Goal: Task Accomplishment & Management: Use online tool/utility

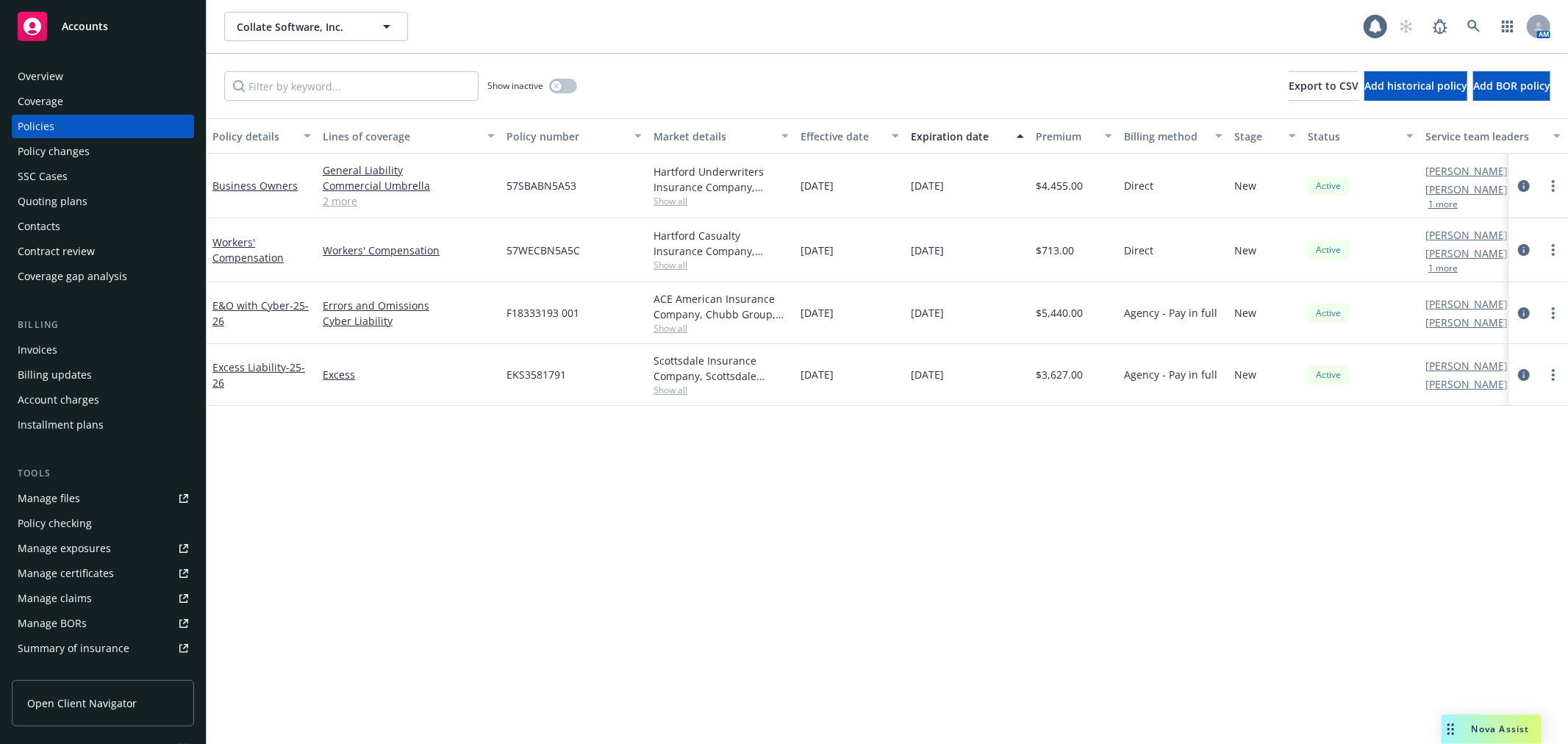
drag, startPoint x: 98, startPoint y: 71, endPoint x: 239, endPoint y: 104, distance: 144.8
click at [98, 71] on div "Overview" at bounding box center [102, 77] width 170 height 23
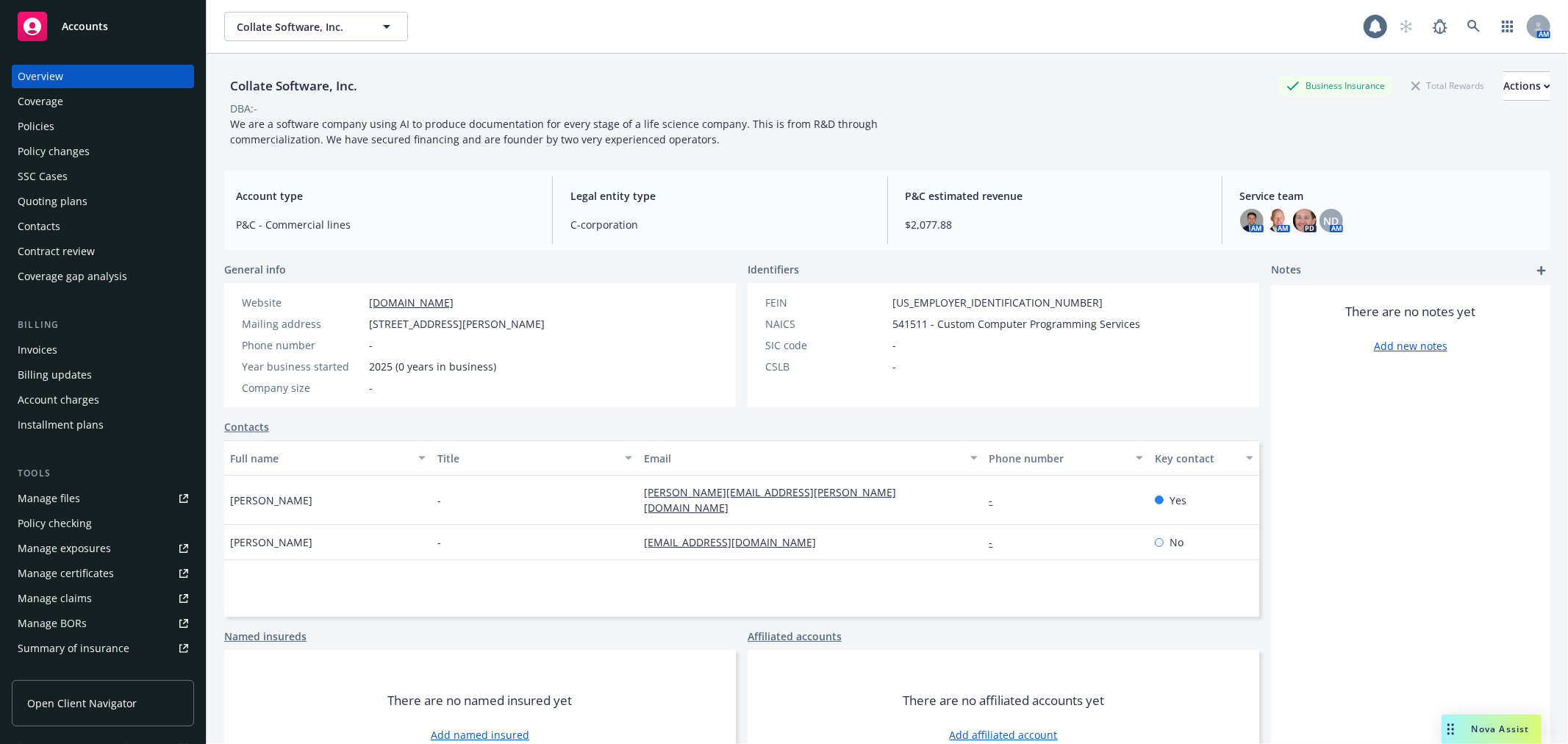
click at [143, 115] on div "Policies" at bounding box center [102, 126] width 170 height 23
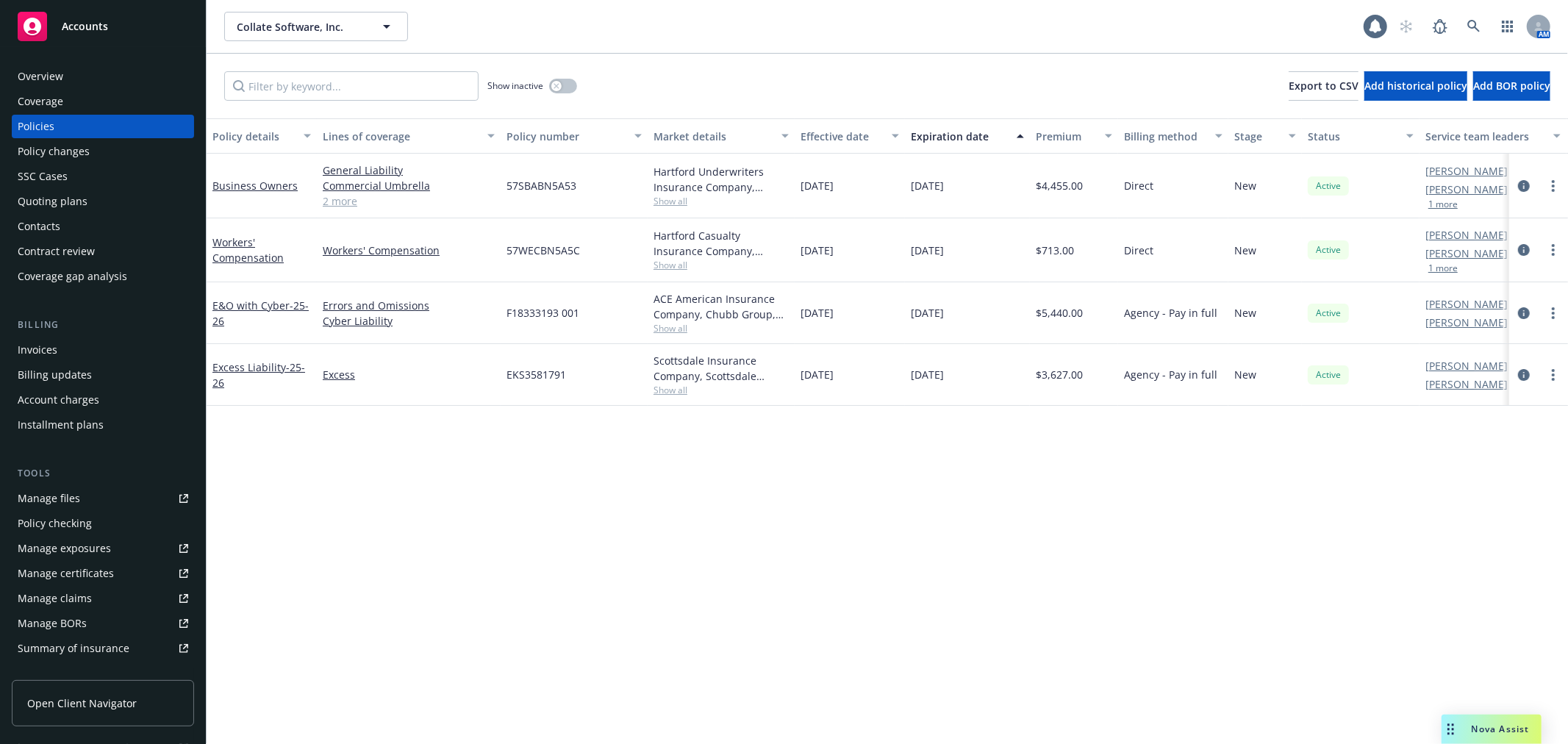
click at [128, 153] on div "Policy changes" at bounding box center [102, 152] width 170 height 23
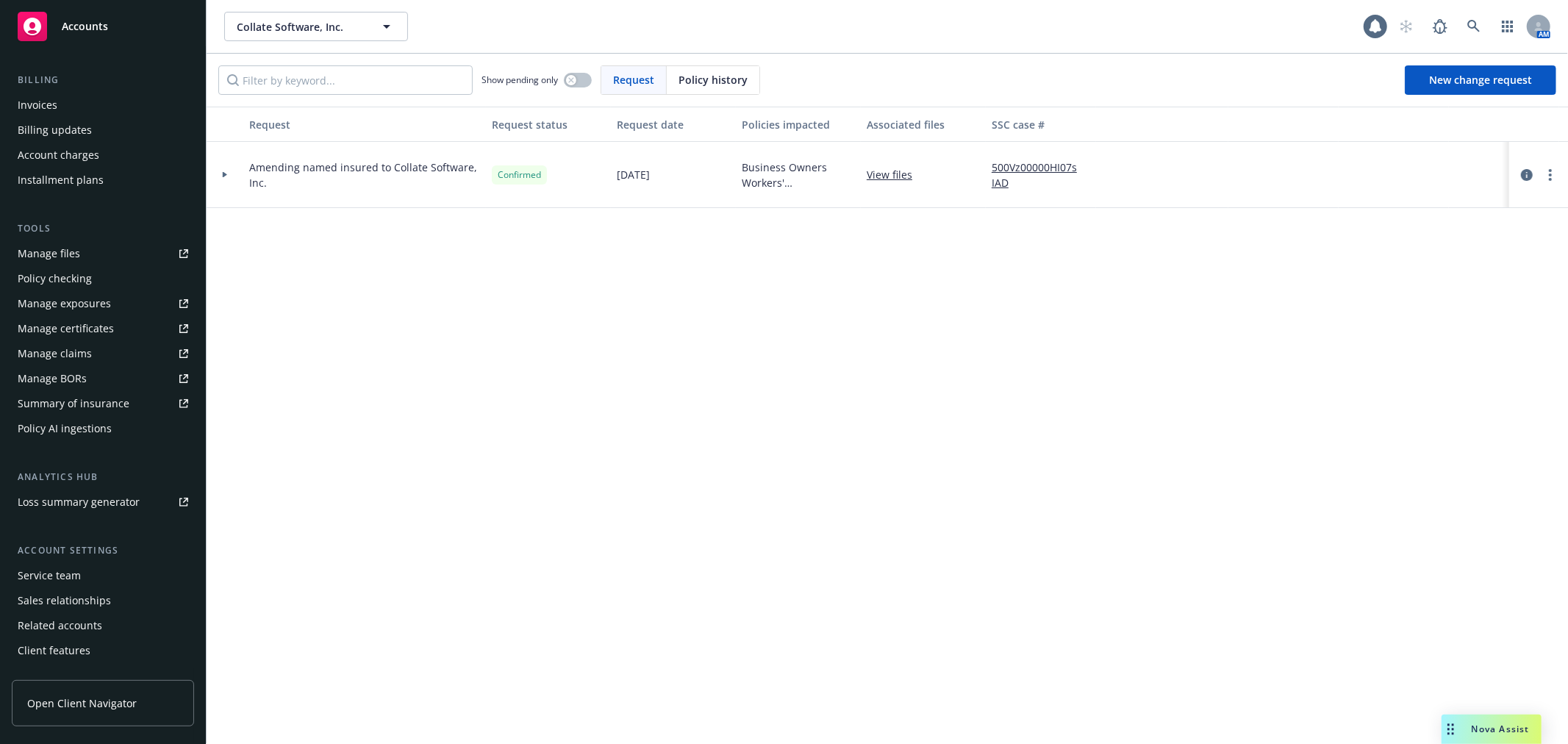
scroll to position [264, 0]
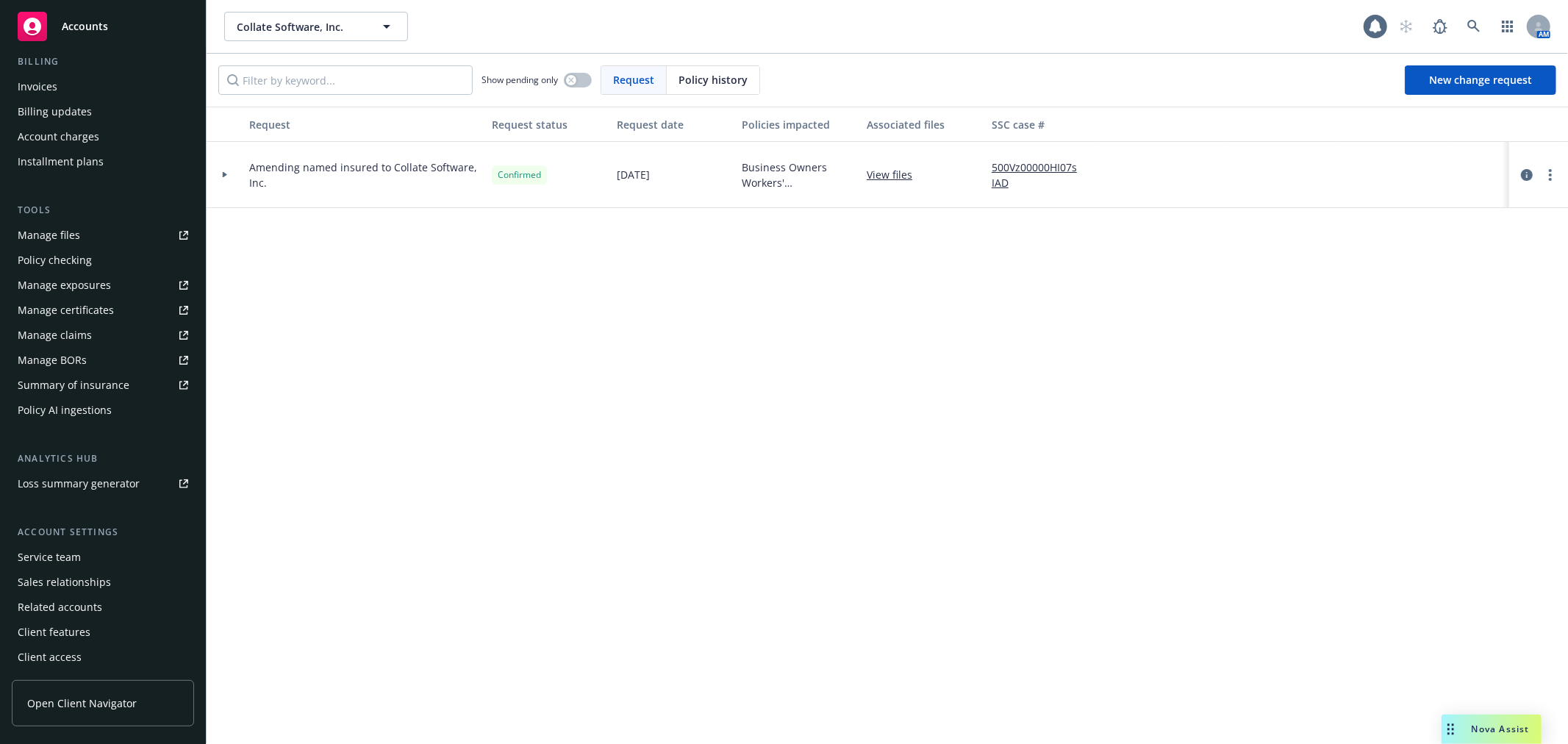
click at [98, 548] on div "Service team" at bounding box center [102, 557] width 170 height 23
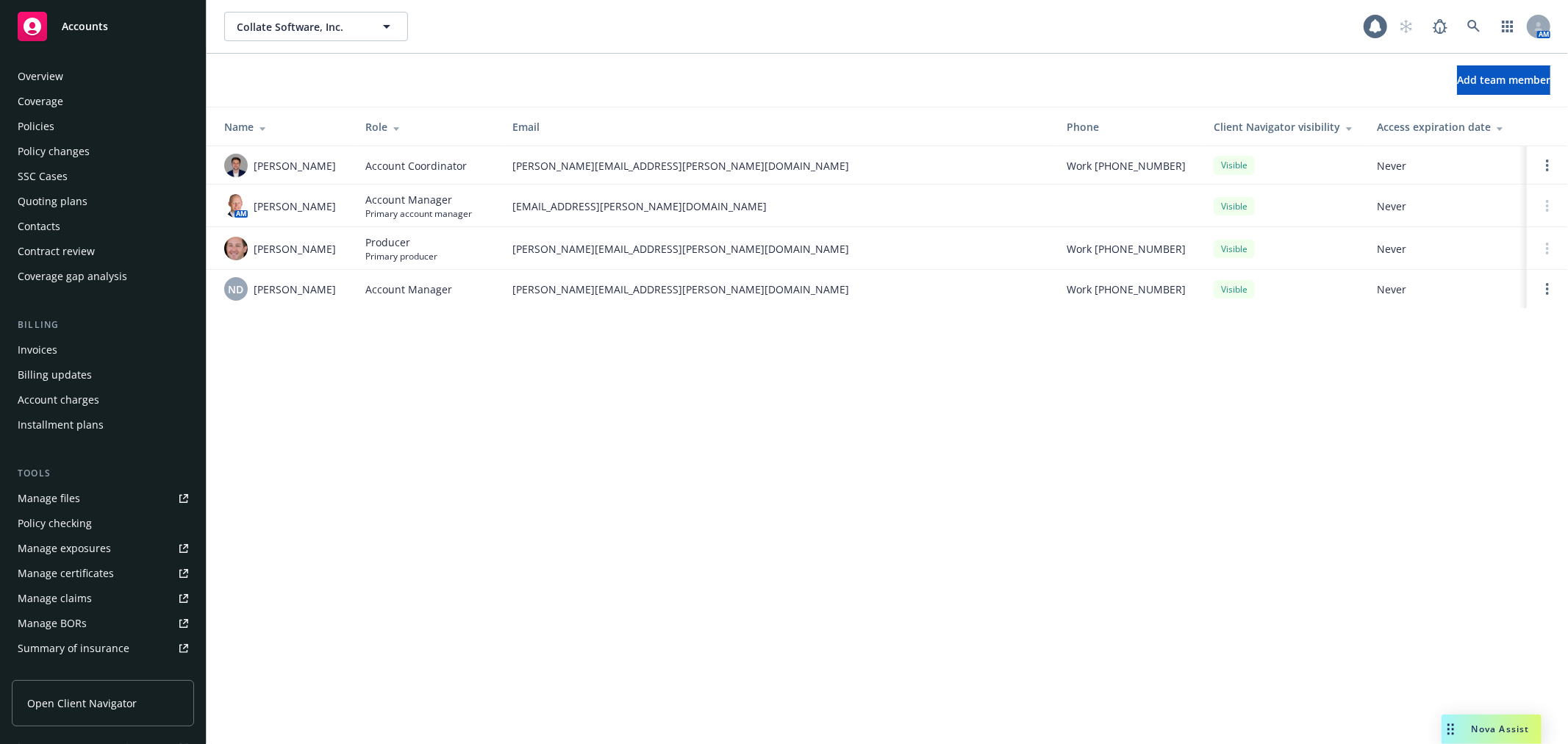
click at [101, 62] on div "Overview Coverage Policies Policy changes SSC Cases Quoting plans Contacts Cont…" at bounding box center [103, 395] width 206 height 697
click at [101, 69] on div "Overview" at bounding box center [102, 77] width 170 height 23
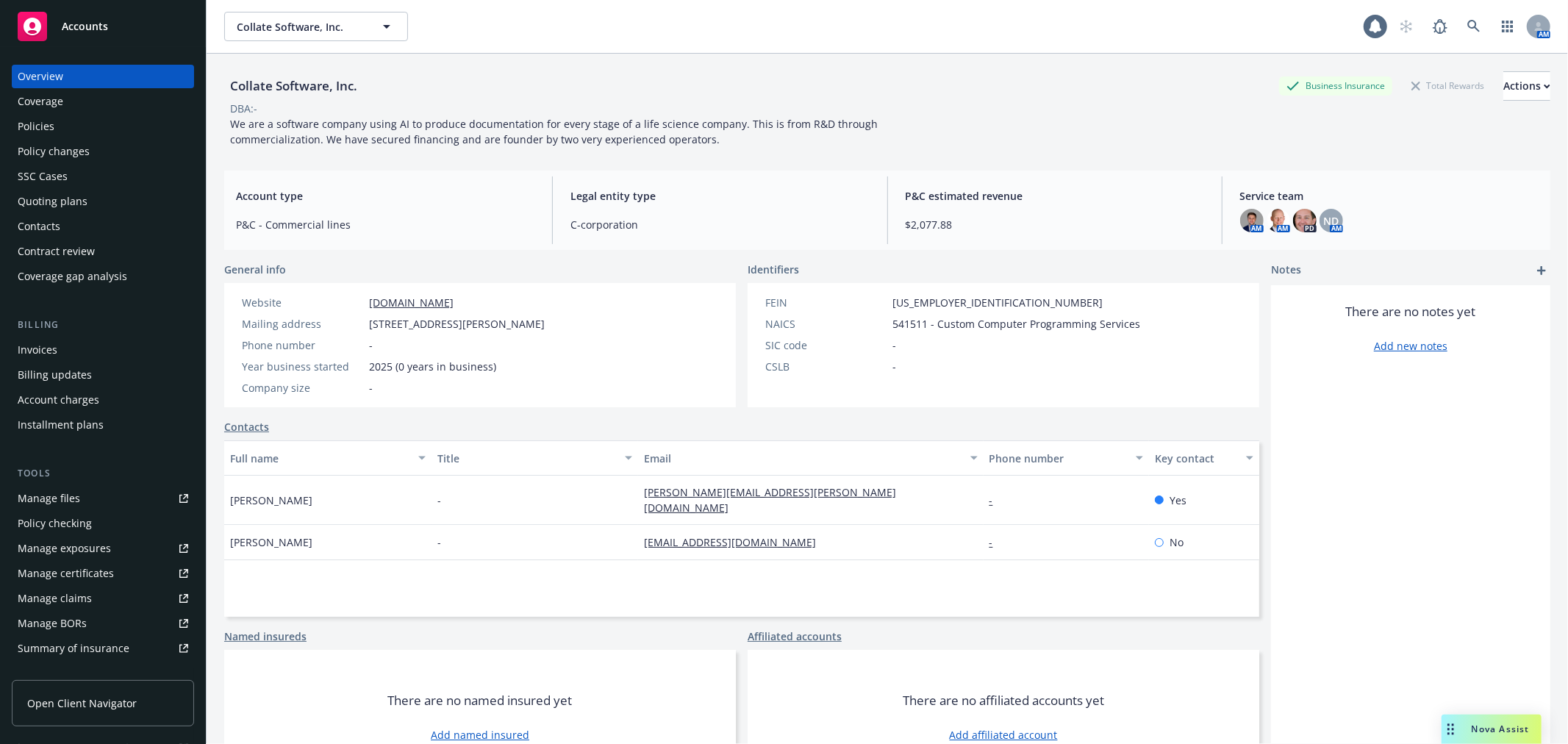
click at [98, 125] on div "Policies" at bounding box center [102, 126] width 170 height 23
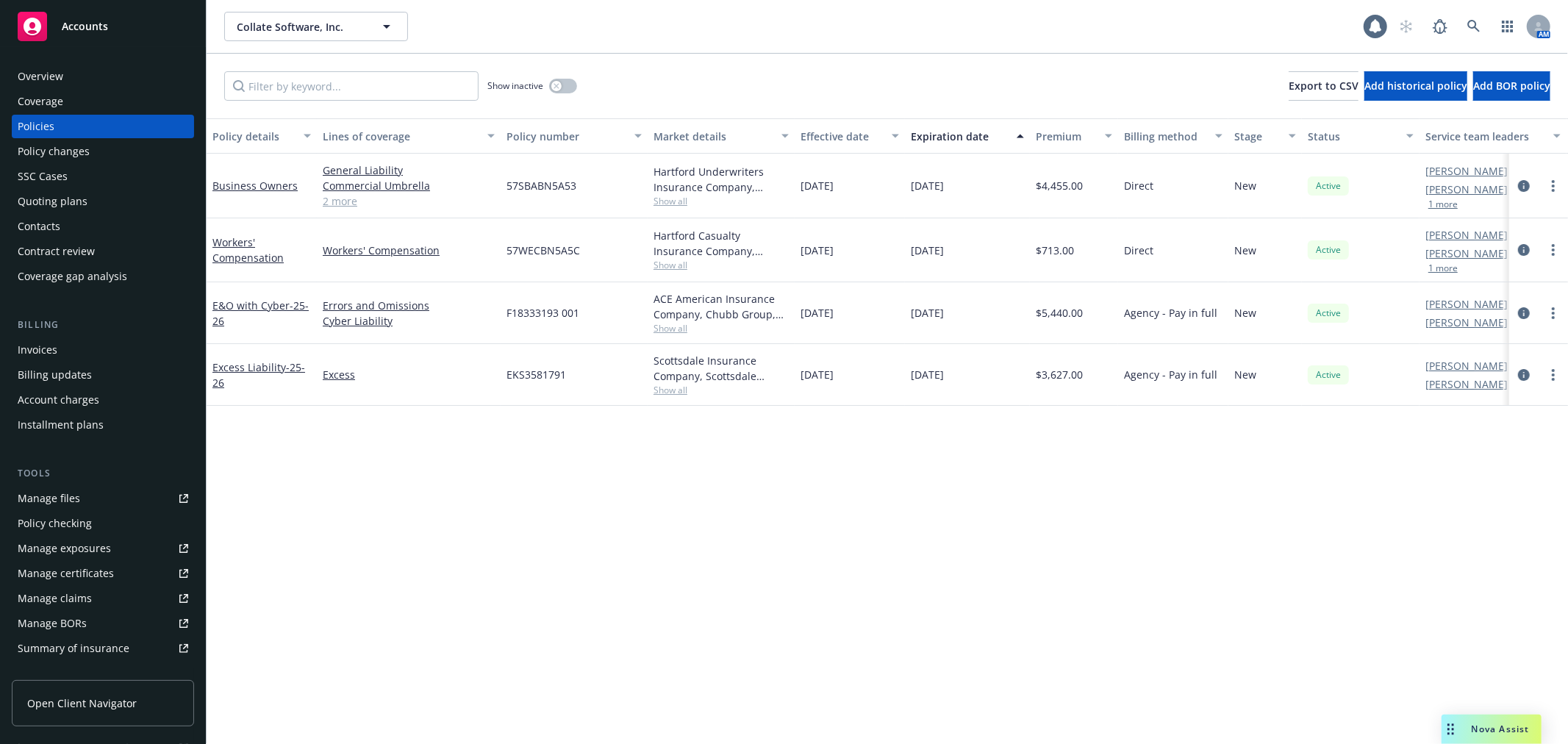
click at [126, 74] on div "Overview" at bounding box center [102, 77] width 170 height 23
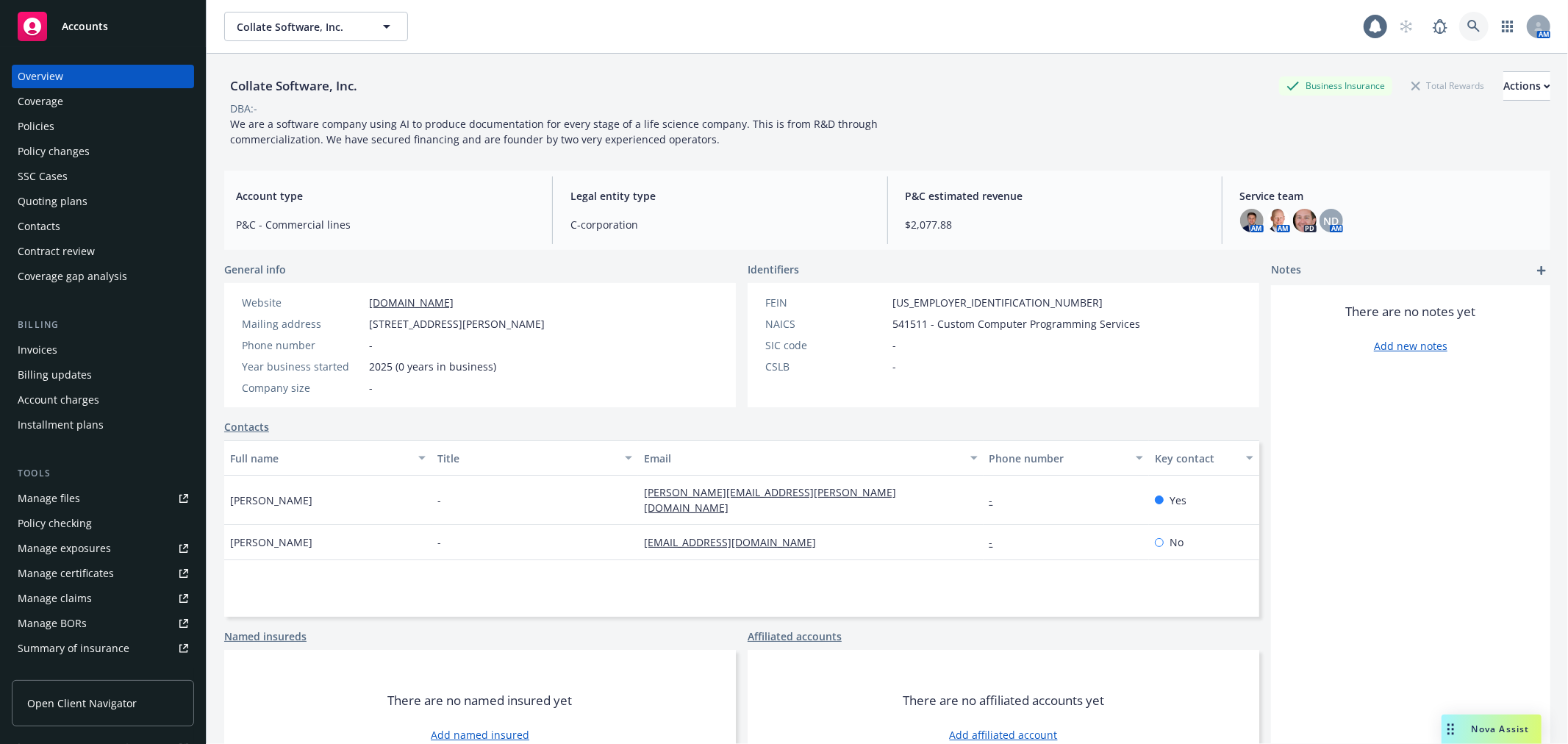
click at [1459, 28] on link at bounding box center [1474, 26] width 29 height 29
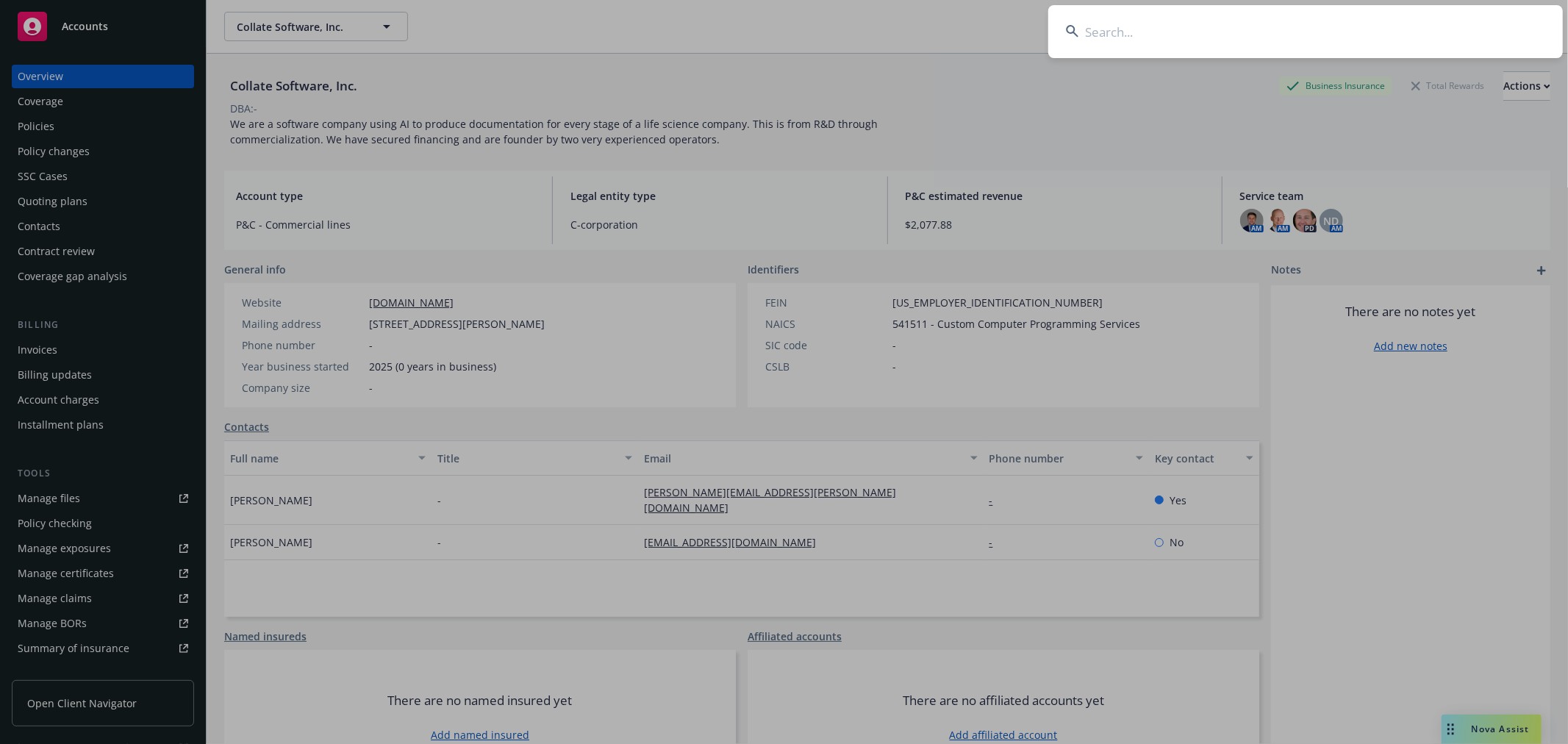
click at [1164, 14] on input at bounding box center [1305, 31] width 514 height 53
click at [1209, 32] on input at bounding box center [1305, 31] width 514 height 53
paste input "Cortex, Inc."
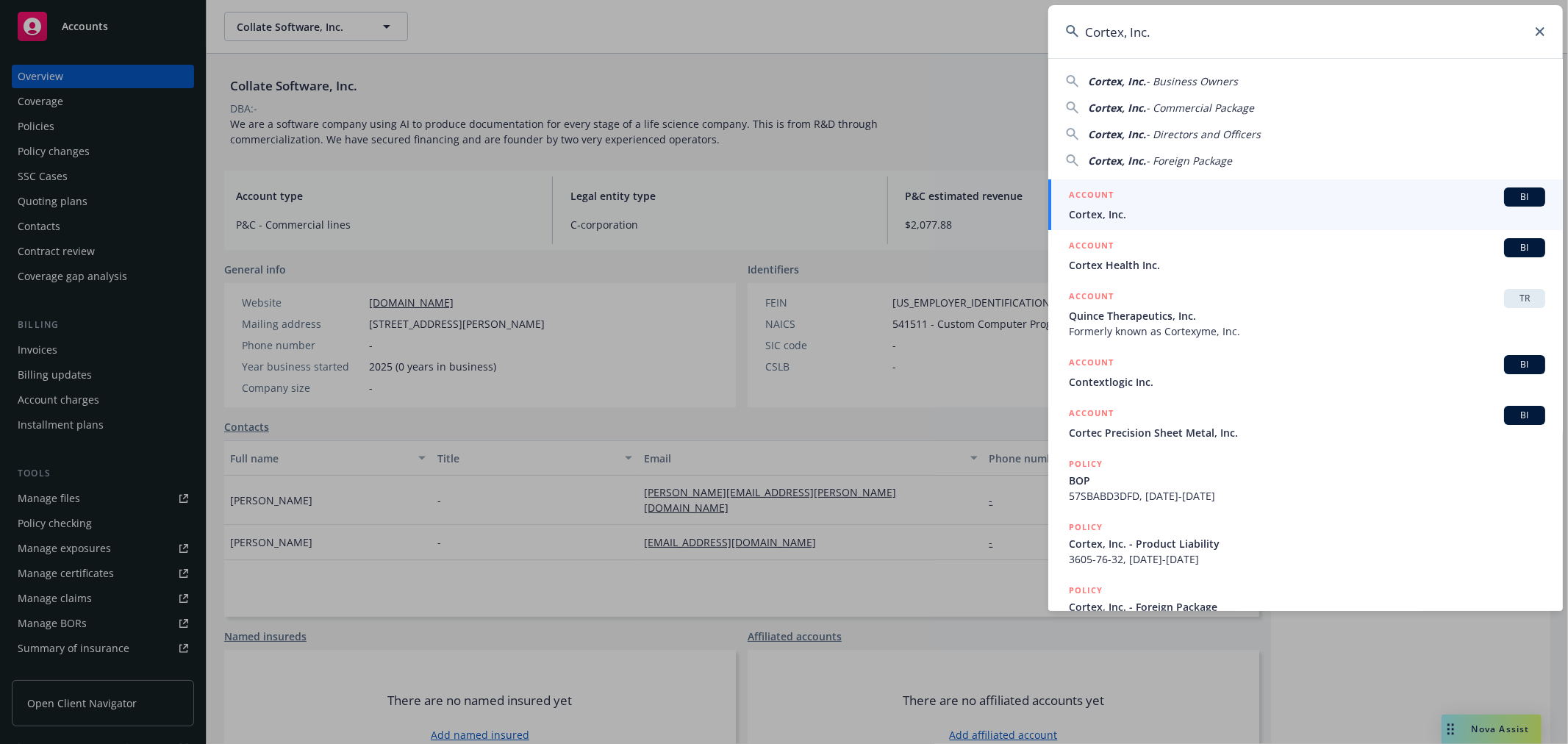
type input "Cortex, Inc."
click at [1173, 207] on span "Cortex, Inc." at bounding box center [1307, 214] width 476 height 16
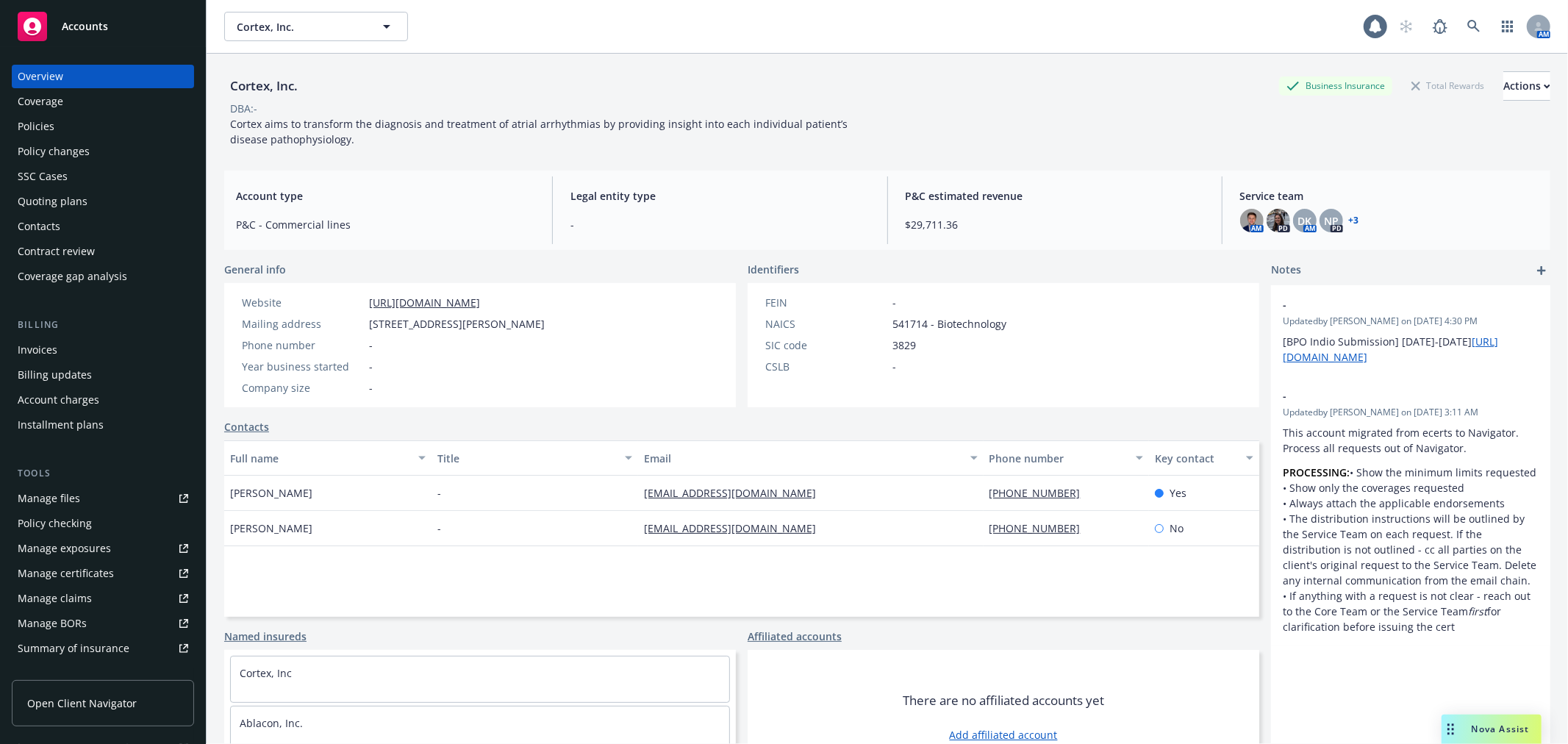
click at [19, 122] on div "Policies" at bounding box center [36, 126] width 37 height 23
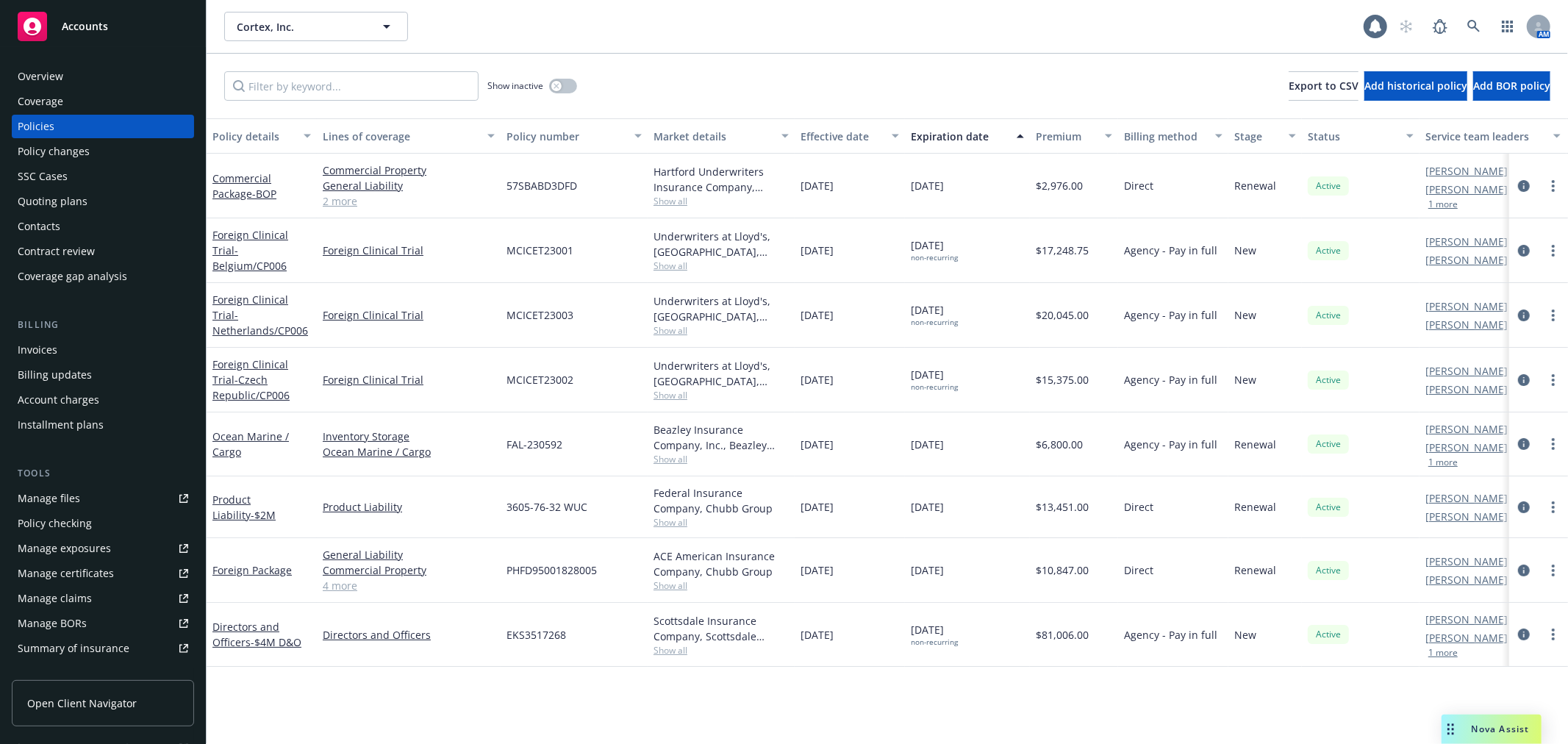
click at [85, 153] on div "Policy changes" at bounding box center [53, 152] width 72 height 23
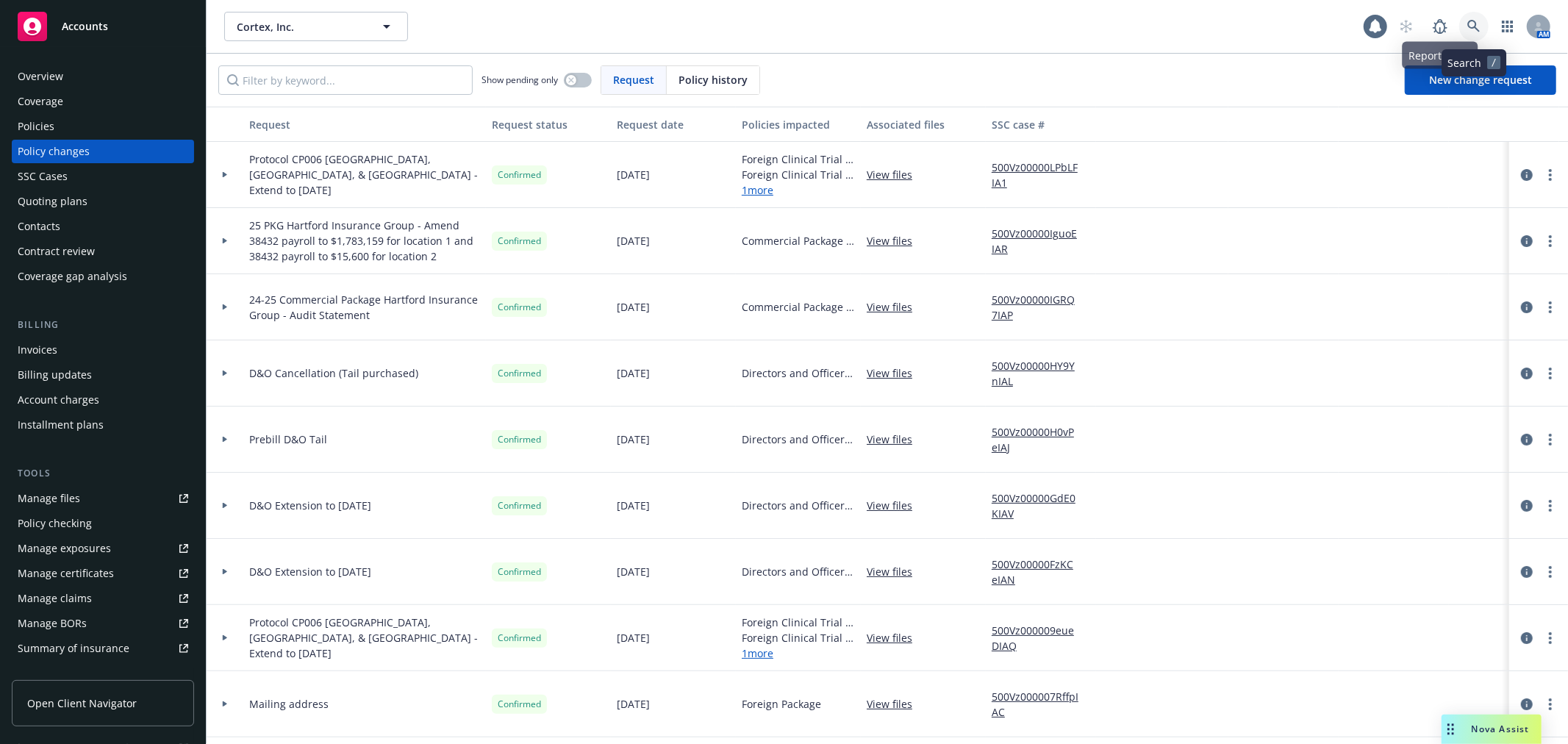
click at [1463, 35] on link at bounding box center [1474, 26] width 29 height 29
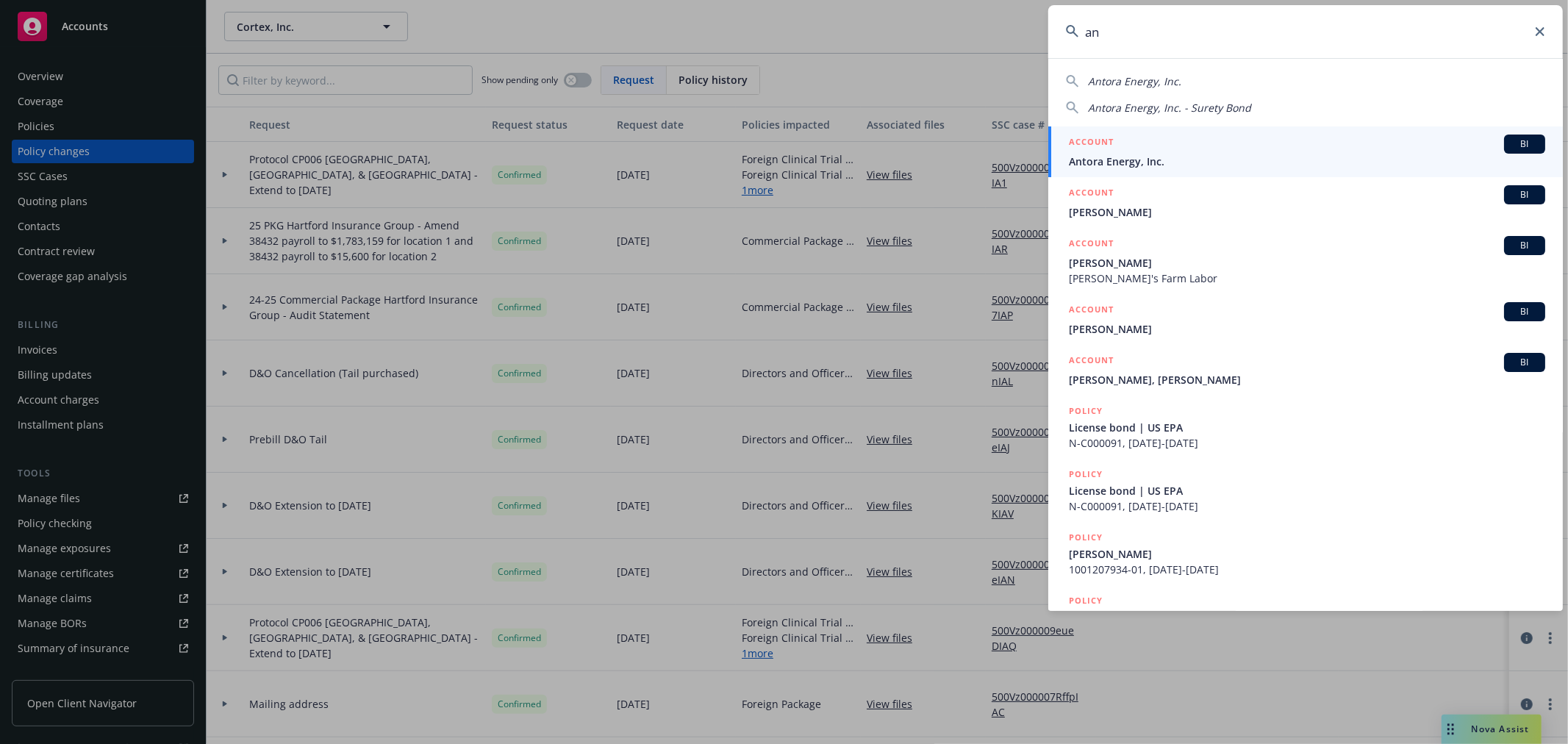
type input "a"
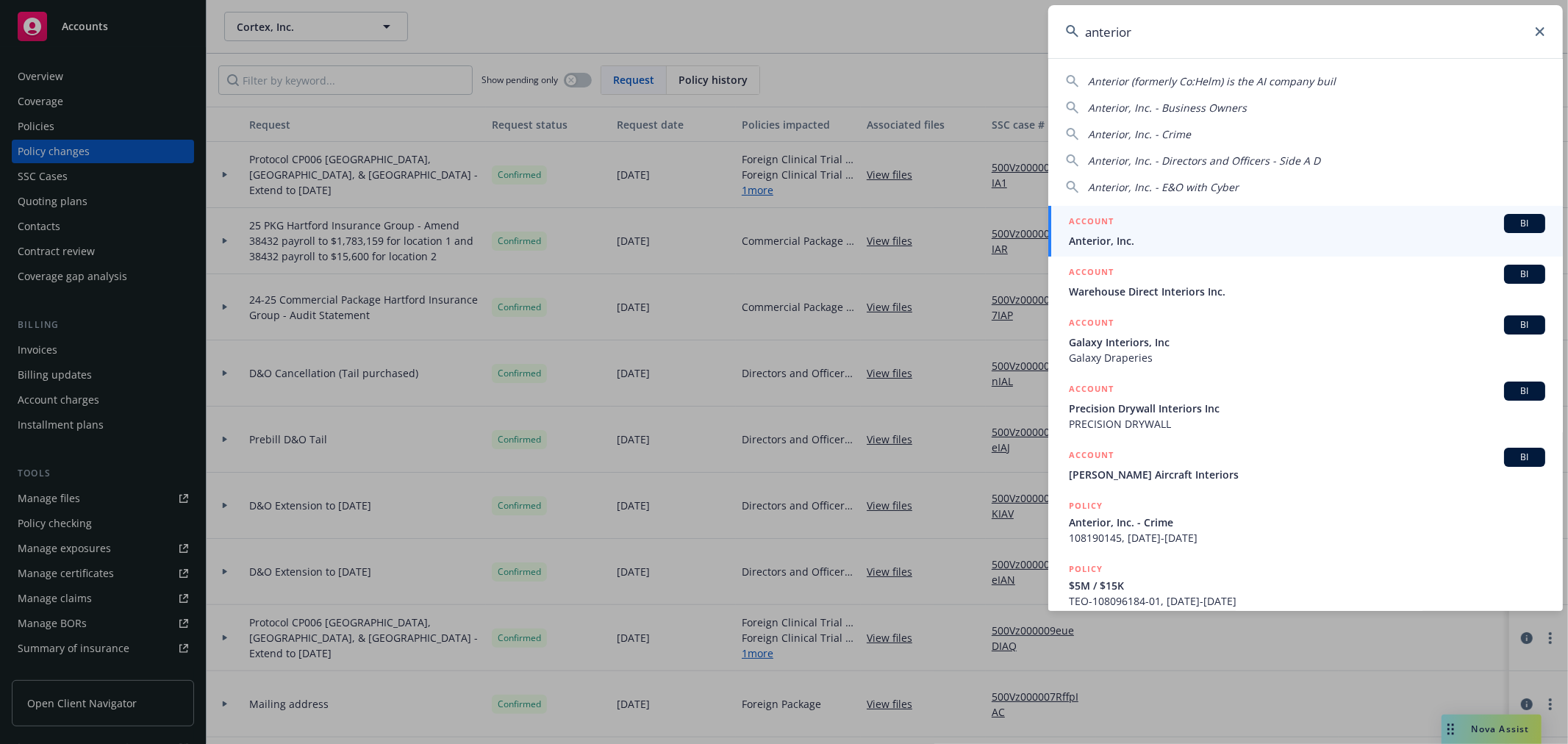
type input "anterior"
click at [1132, 230] on div "ACCOUNT BI" at bounding box center [1307, 224] width 476 height 19
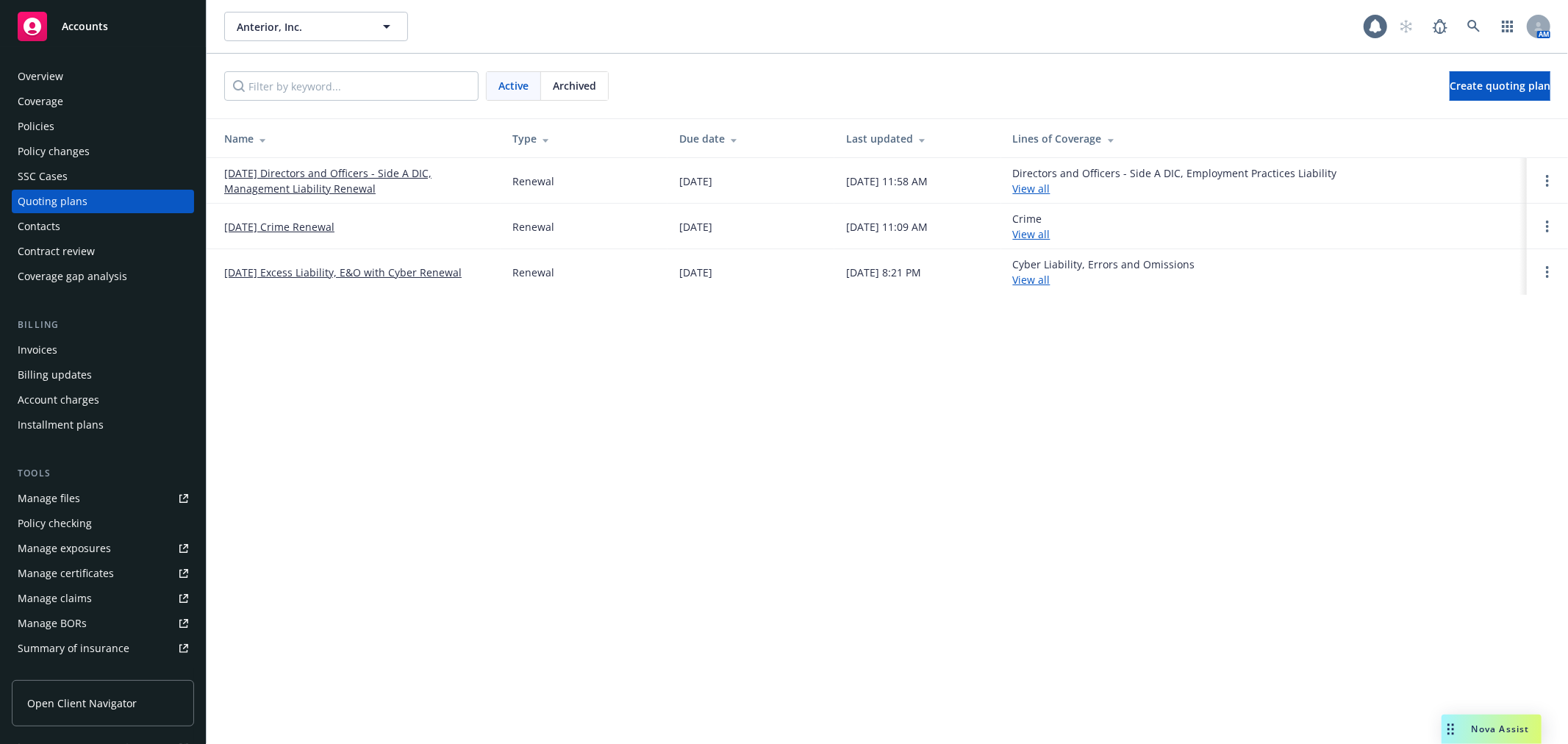
click at [71, 108] on div "Coverage" at bounding box center [102, 101] width 170 height 23
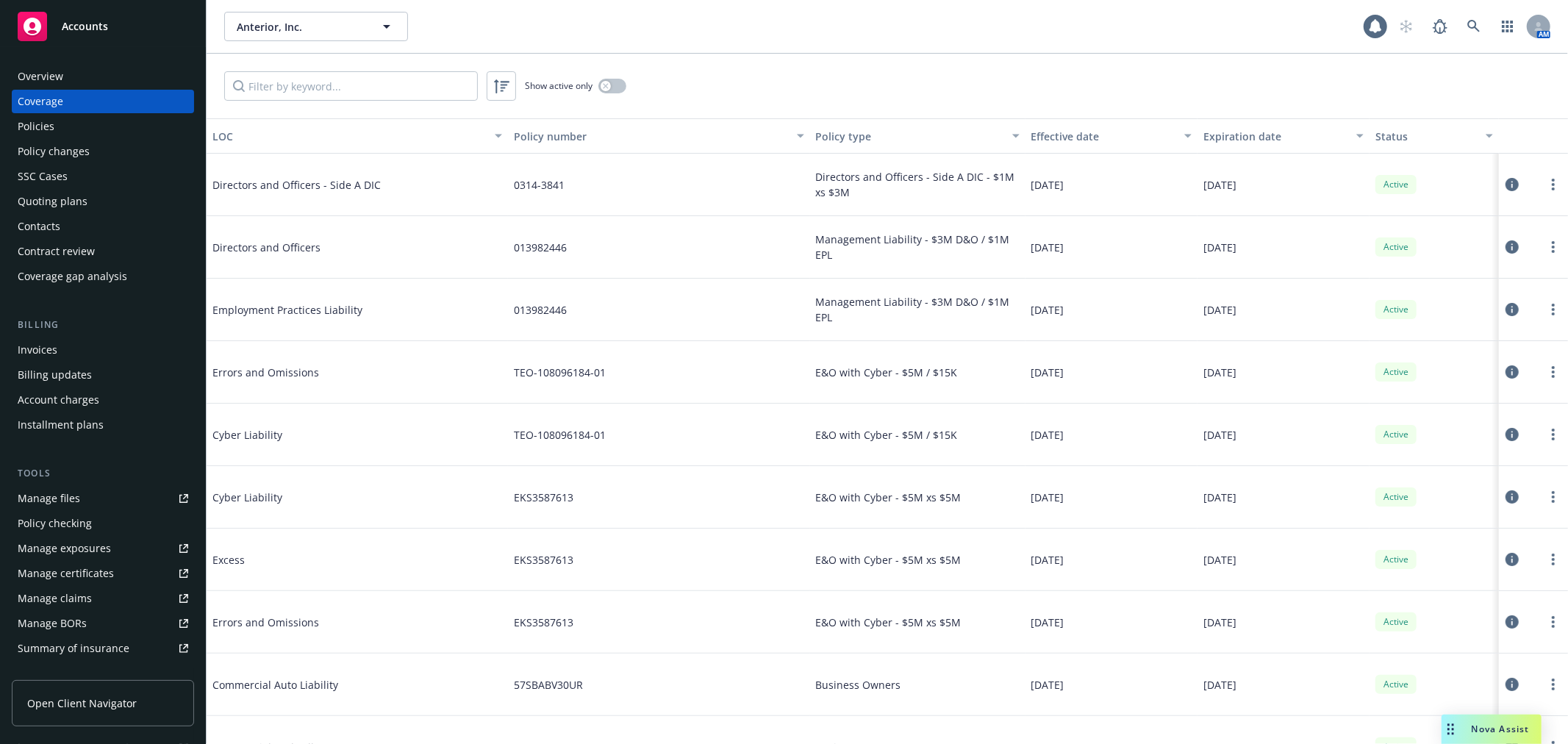
click at [68, 132] on div "Policies" at bounding box center [102, 126] width 170 height 23
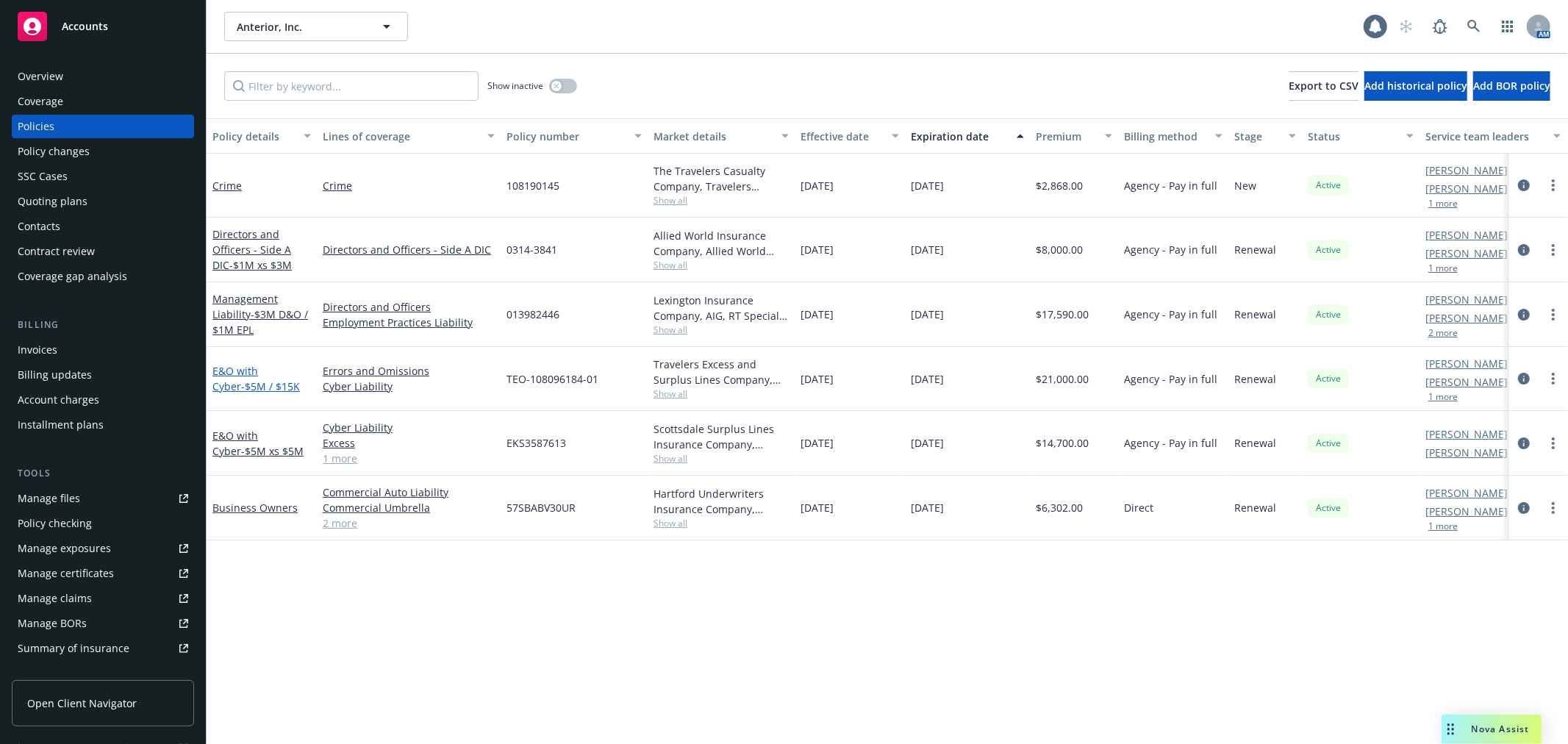
click at [245, 371] on link "E&O with Cyber - $5M / $15K" at bounding box center [257, 378] width 87 height 29
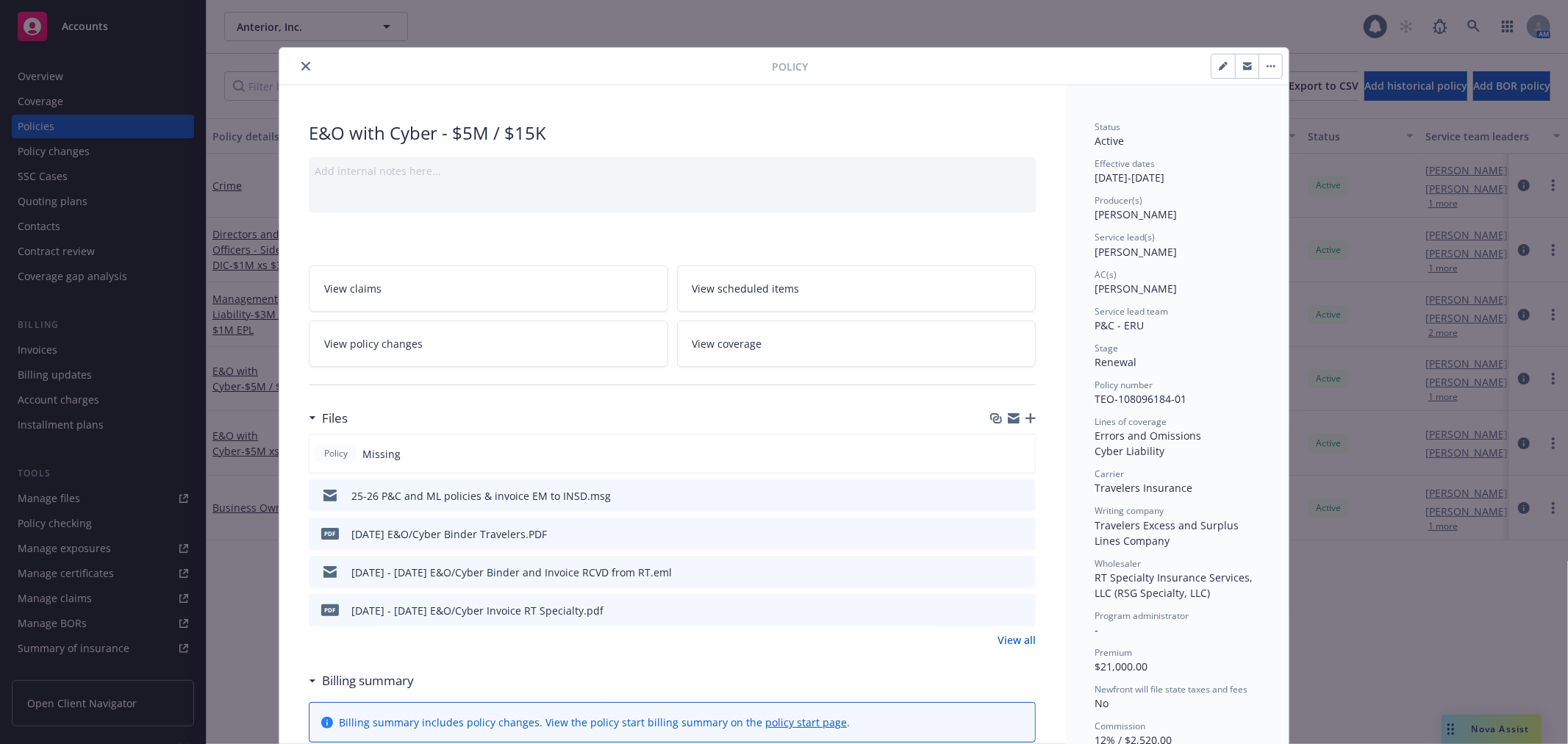
click at [301, 62] on icon "close" at bounding box center [305, 66] width 9 height 9
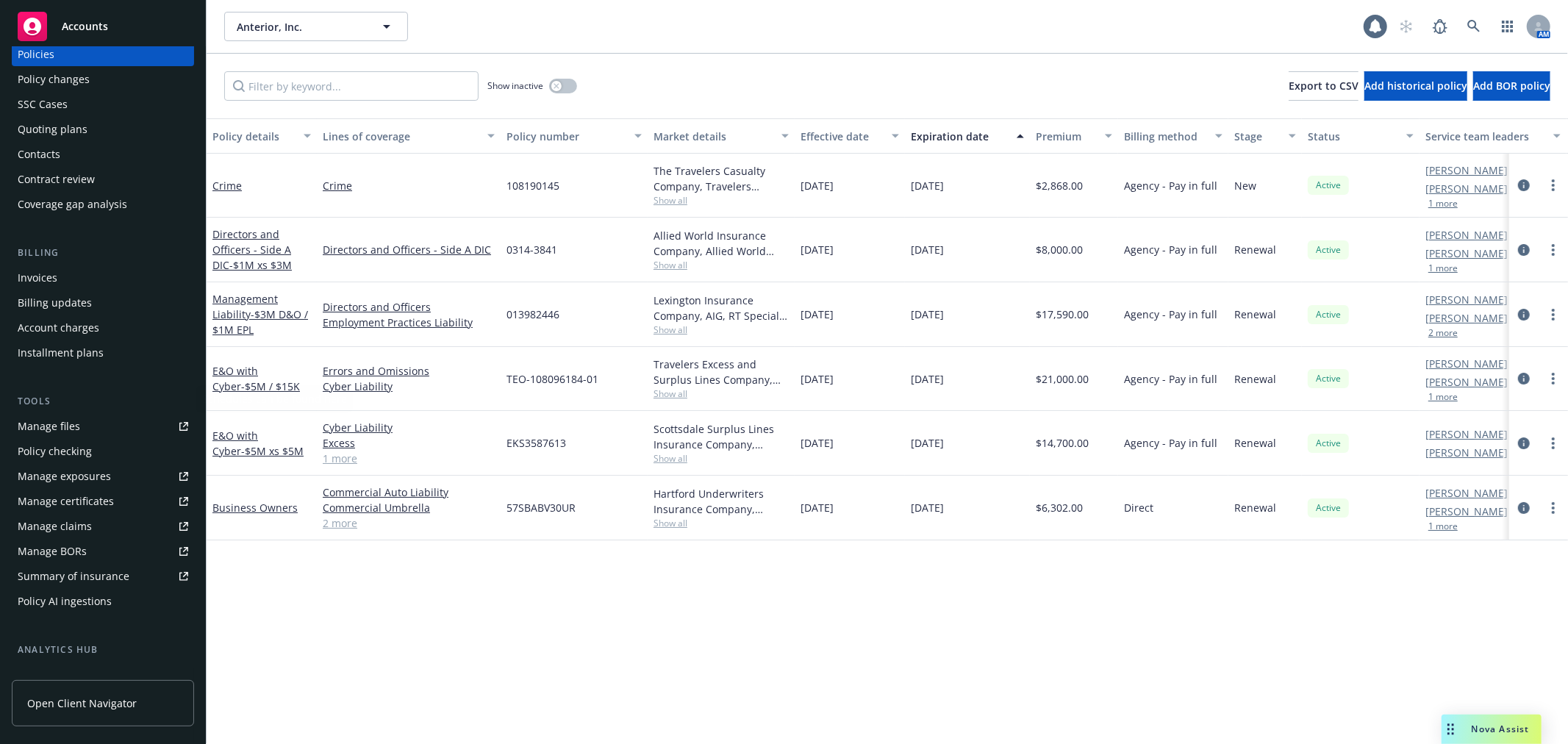
scroll to position [163, 0]
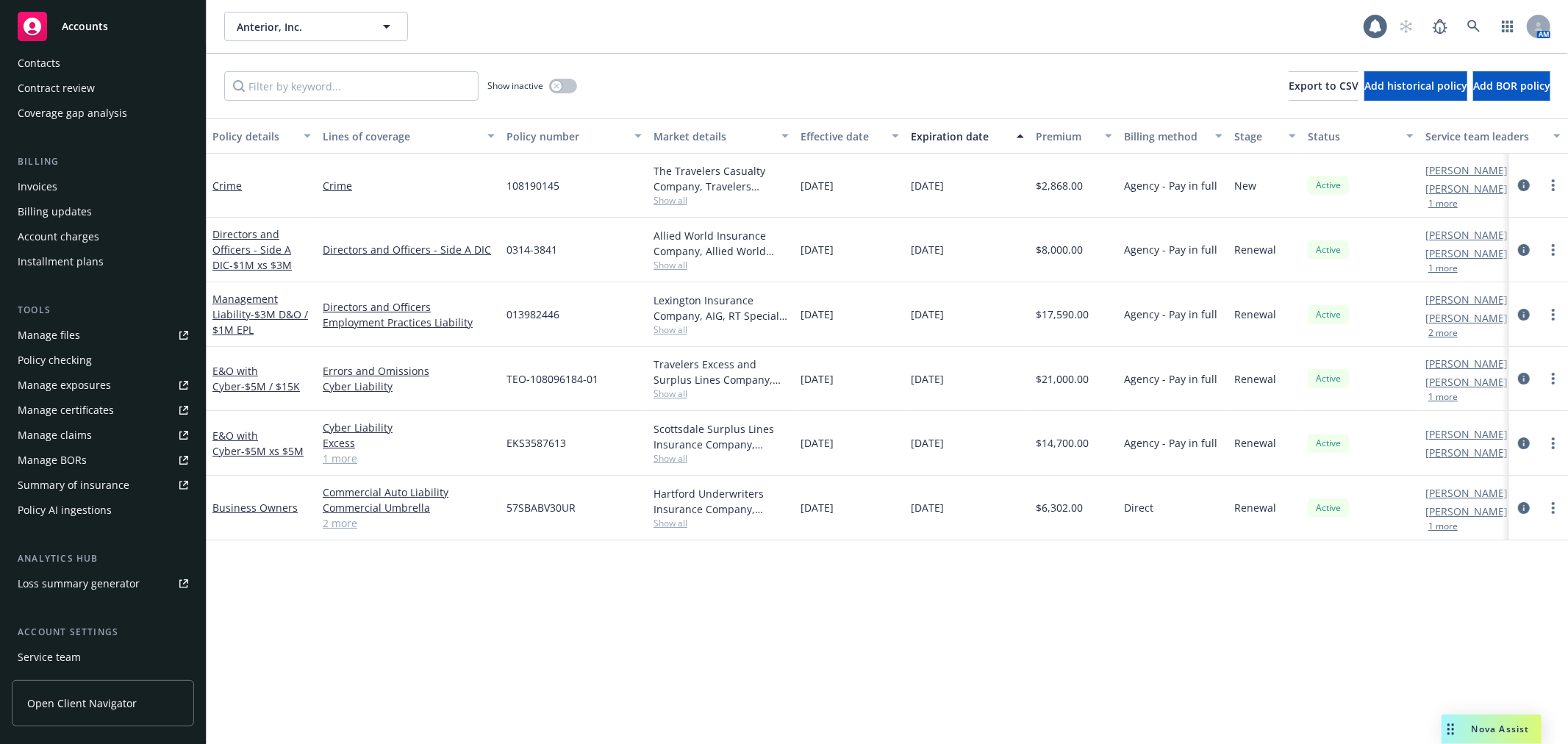
click at [104, 516] on div "Policy AI ingestions" at bounding box center [64, 511] width 94 height 23
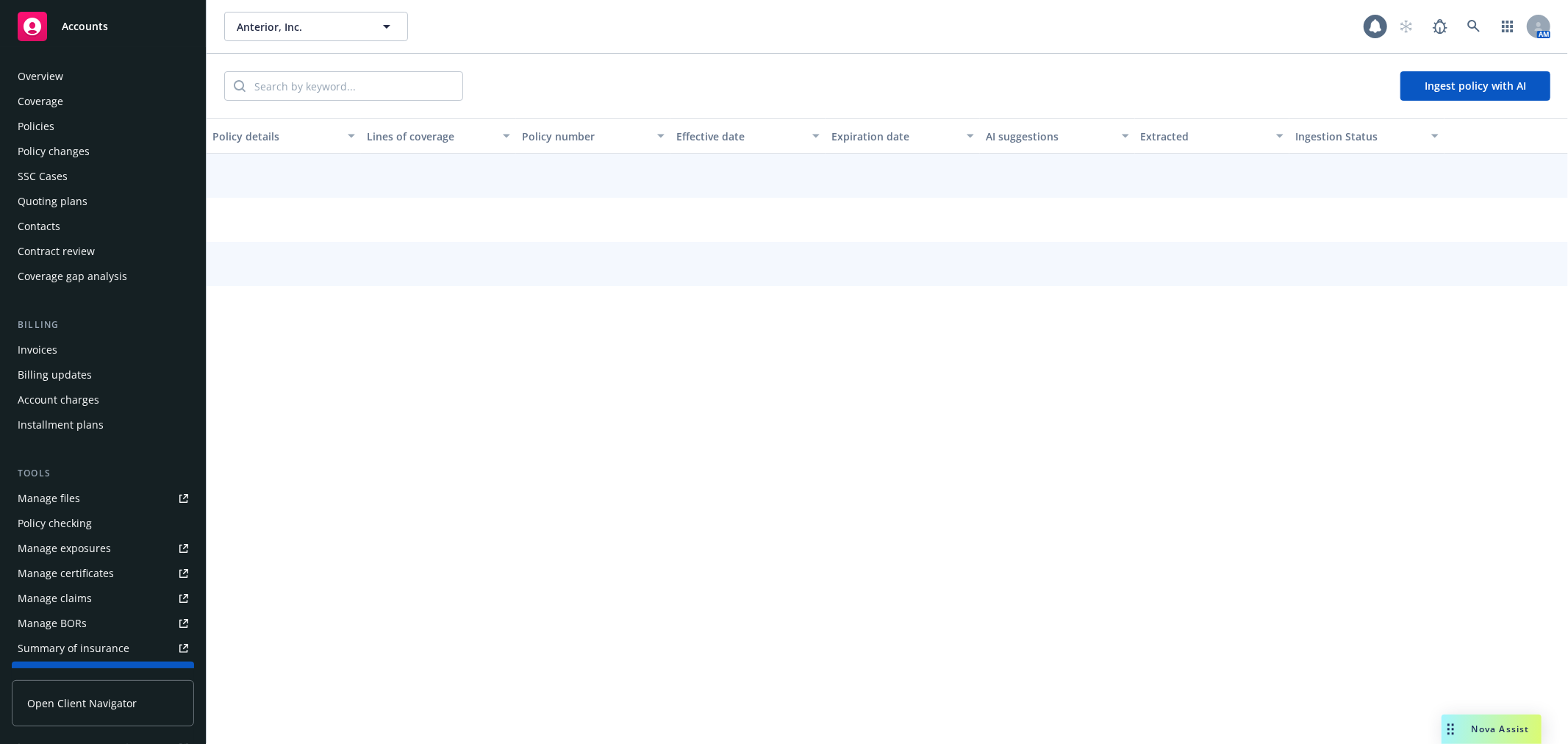
scroll to position [264, 0]
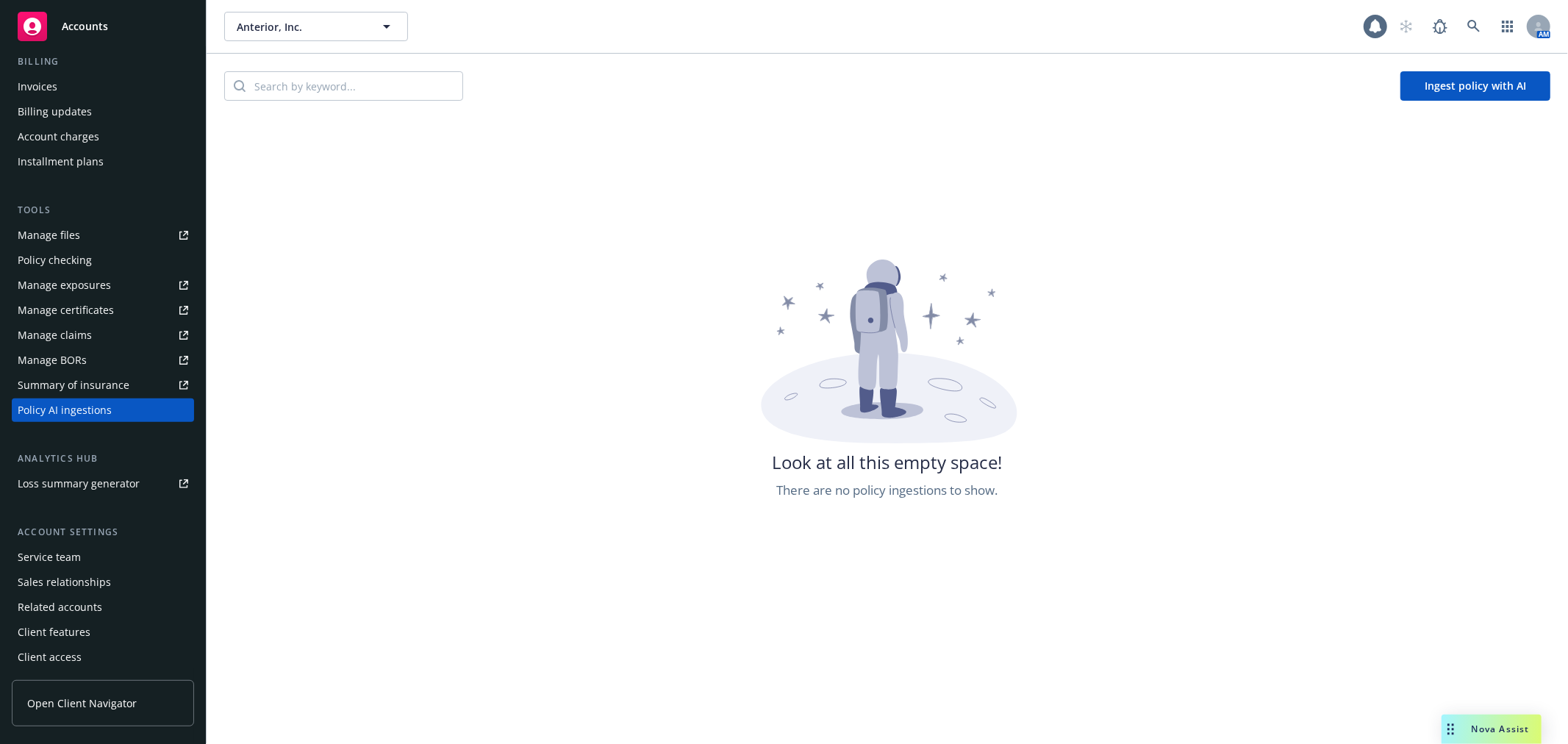
click at [1505, 98] on button "Ingest policy with AI" at bounding box center [1475, 86] width 150 height 29
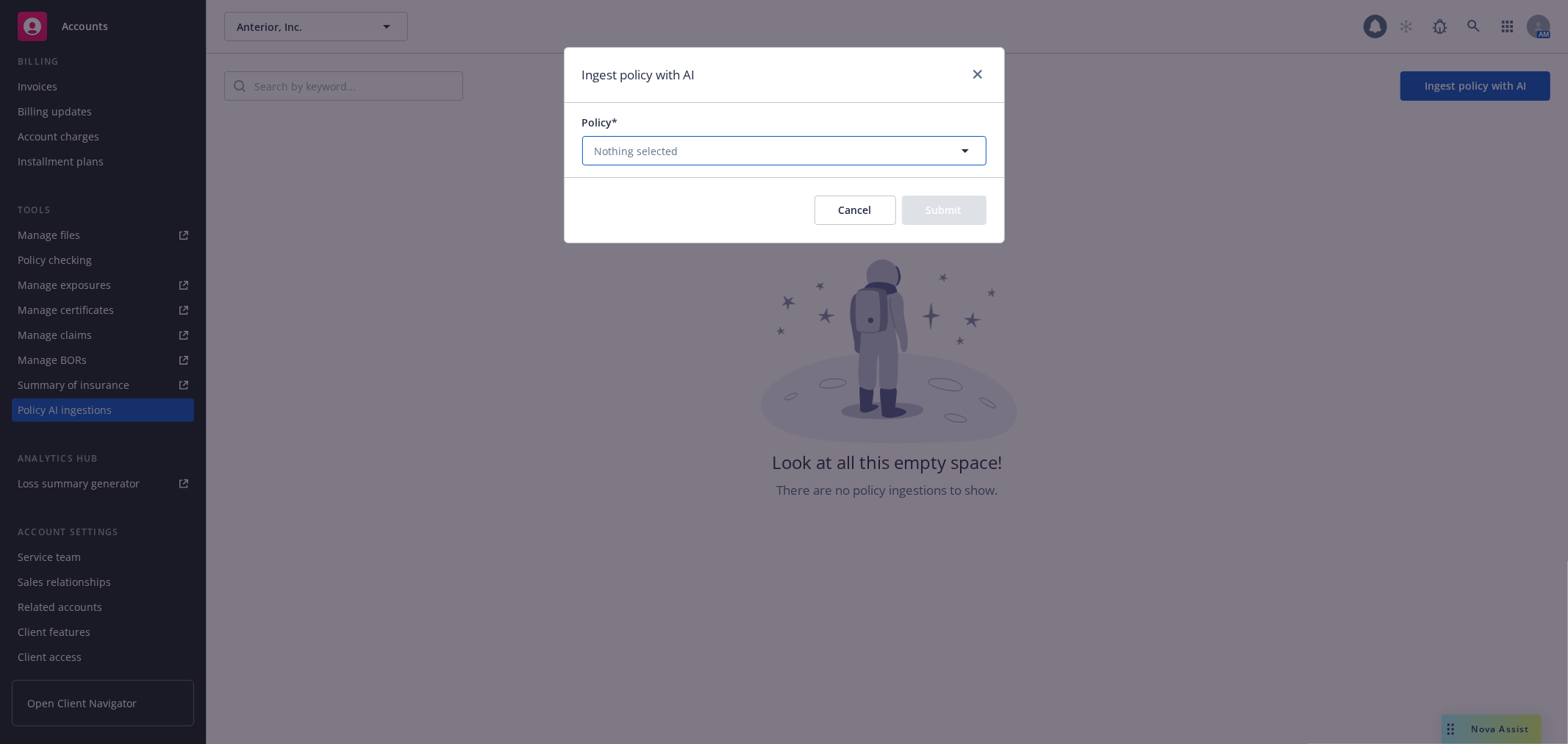
click at [687, 153] on button "Nothing selected" at bounding box center [784, 151] width 404 height 29
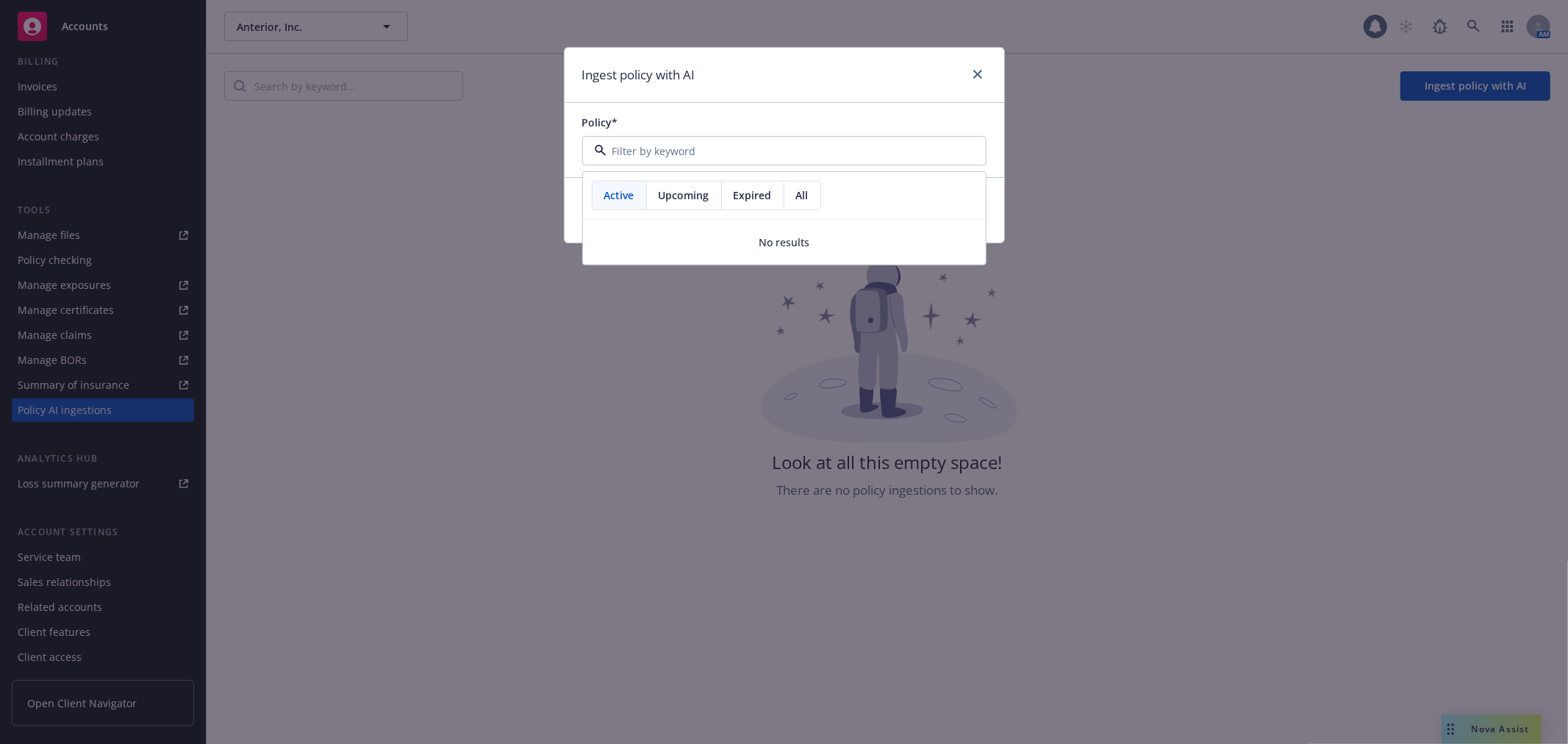
click at [691, 206] on div "Upcoming" at bounding box center [683, 195] width 75 height 28
click at [752, 189] on span "Expired" at bounding box center [752, 195] width 38 height 16
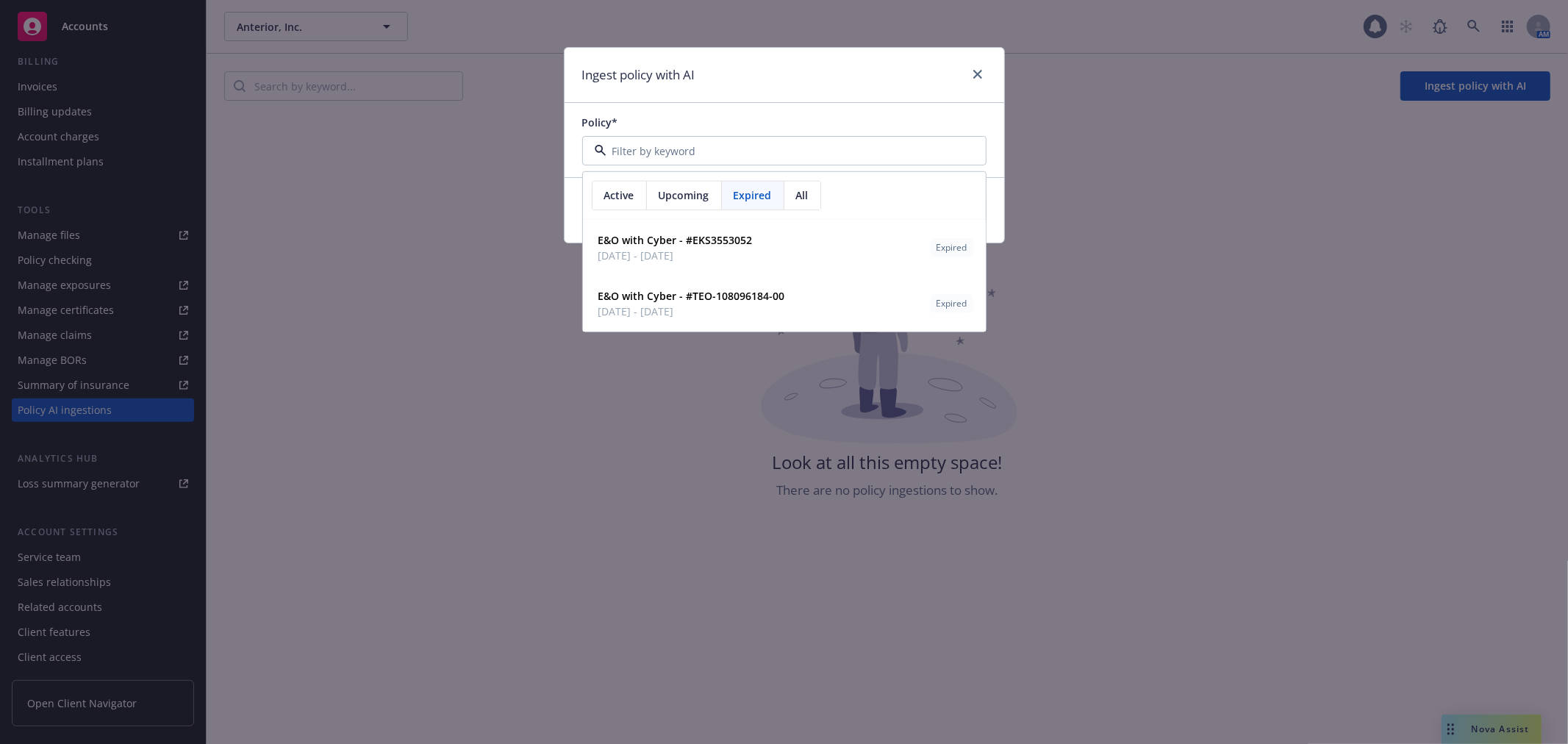
click at [818, 196] on div "All" at bounding box center [802, 195] width 36 height 28
click at [679, 195] on span "Upcoming" at bounding box center [683, 195] width 51 height 16
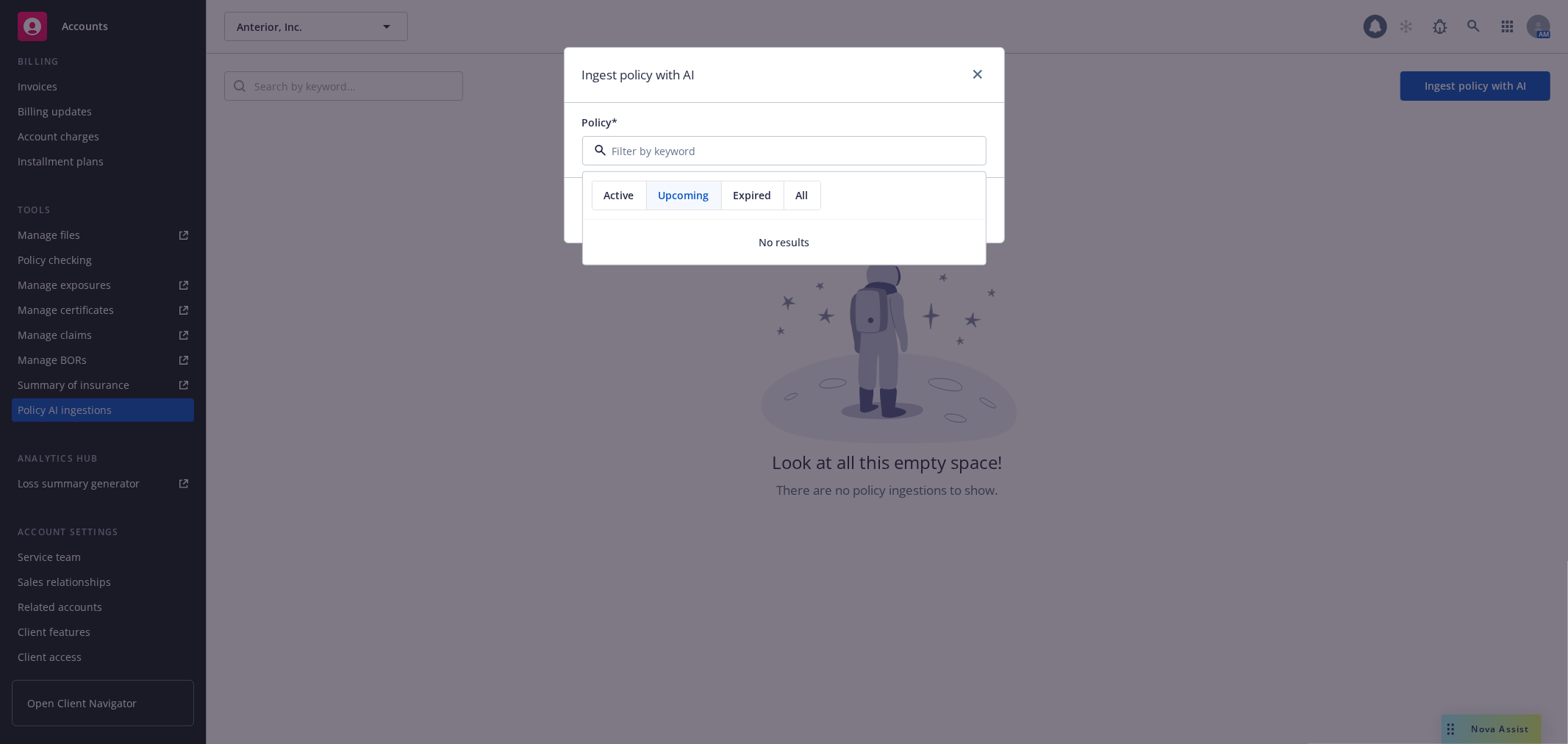
click at [622, 200] on span "Active" at bounding box center [618, 195] width 30 height 16
click at [968, 70] on link "close" at bounding box center [977, 74] width 17 height 18
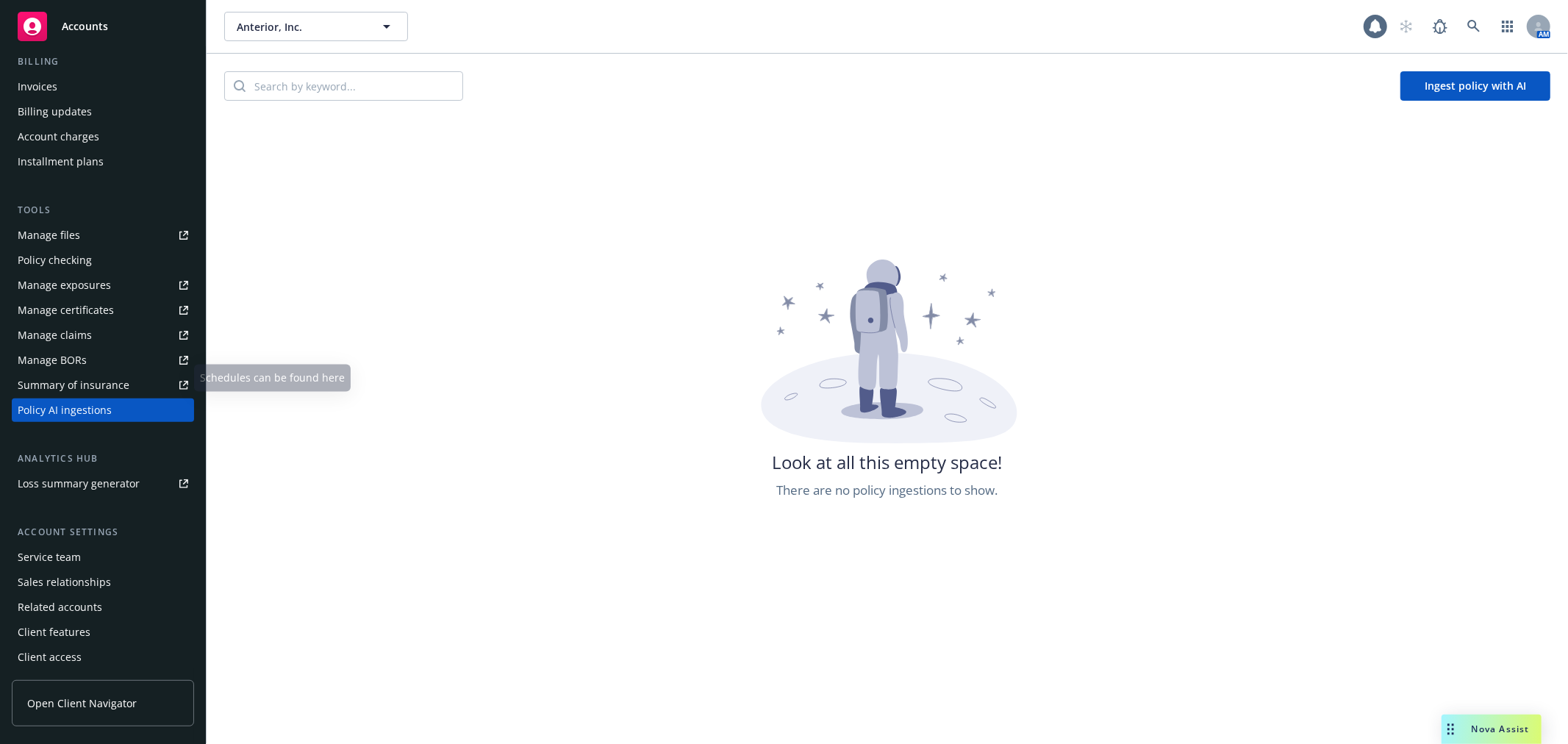
scroll to position [0, 0]
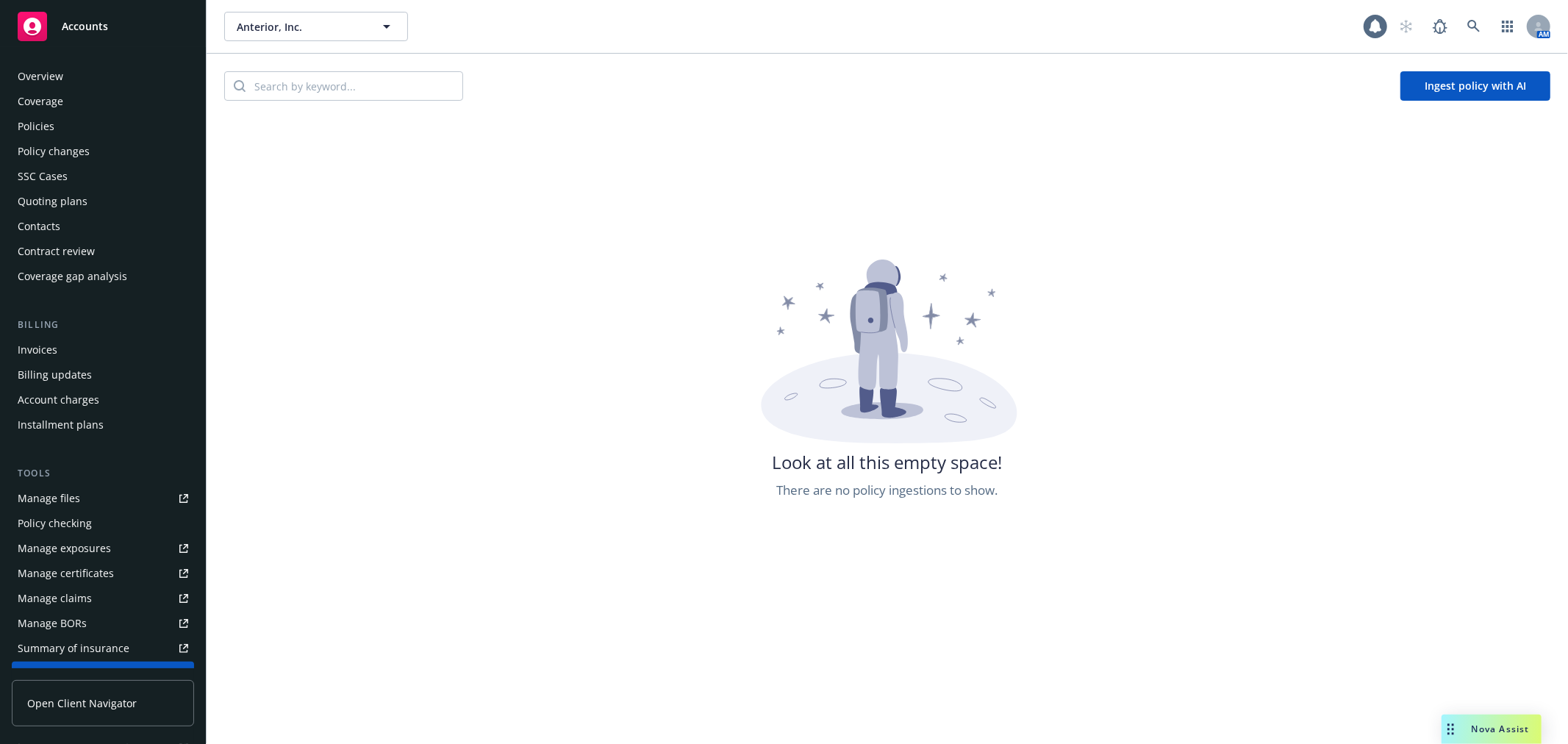
click at [128, 130] on div "Policies" at bounding box center [102, 126] width 170 height 23
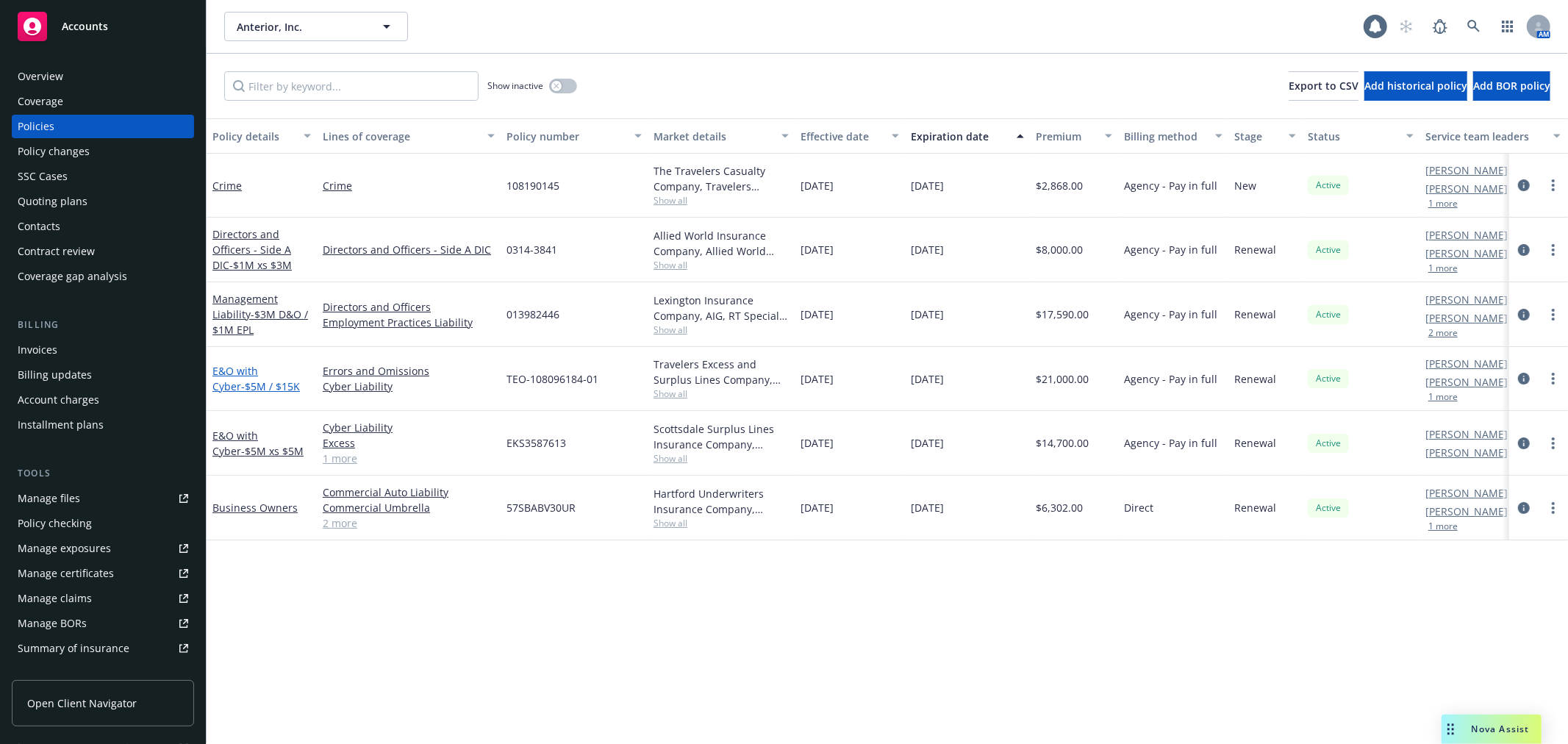
click at [253, 372] on link "E&O with Cyber - $5M / $15K" at bounding box center [257, 378] width 87 height 29
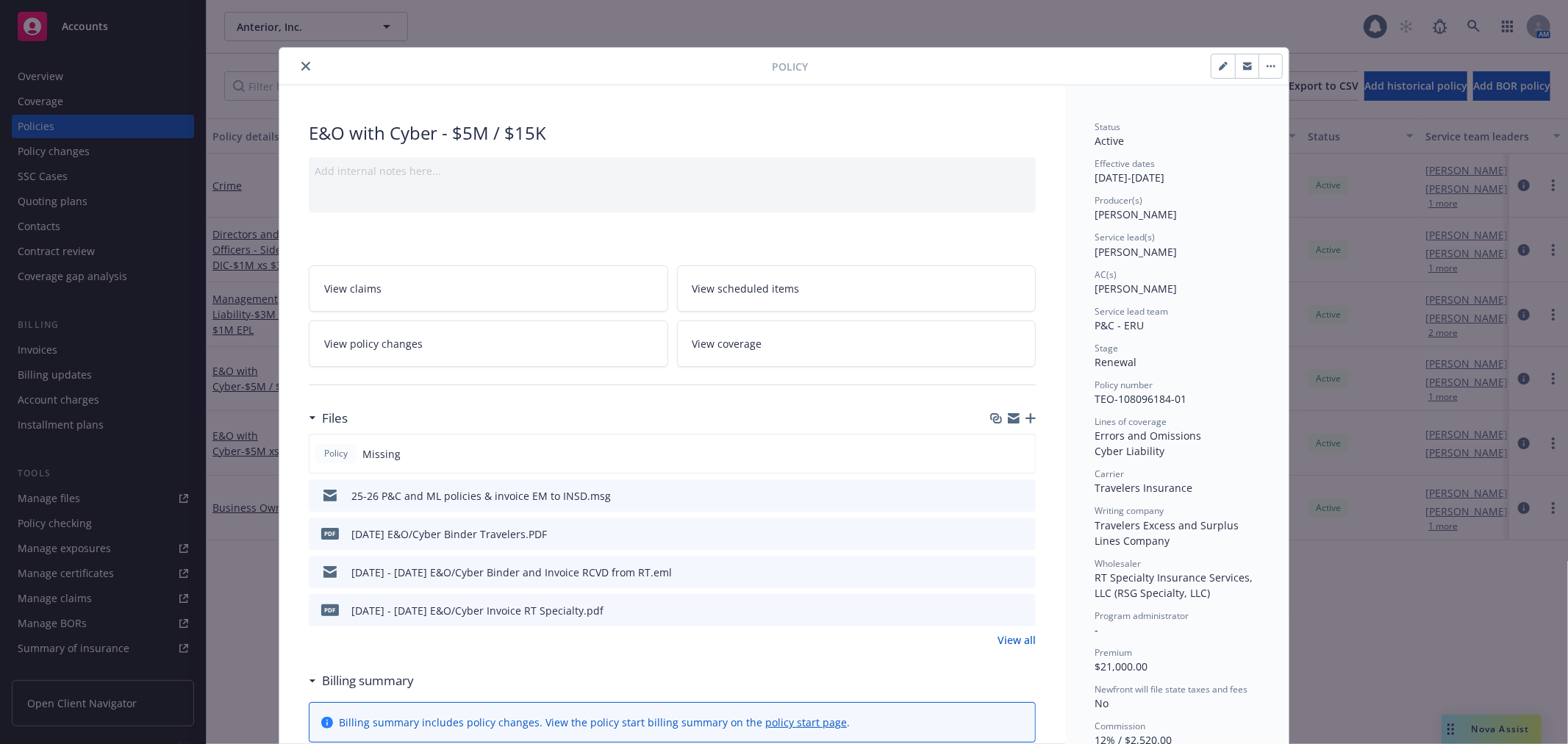
scroll to position [44, 0]
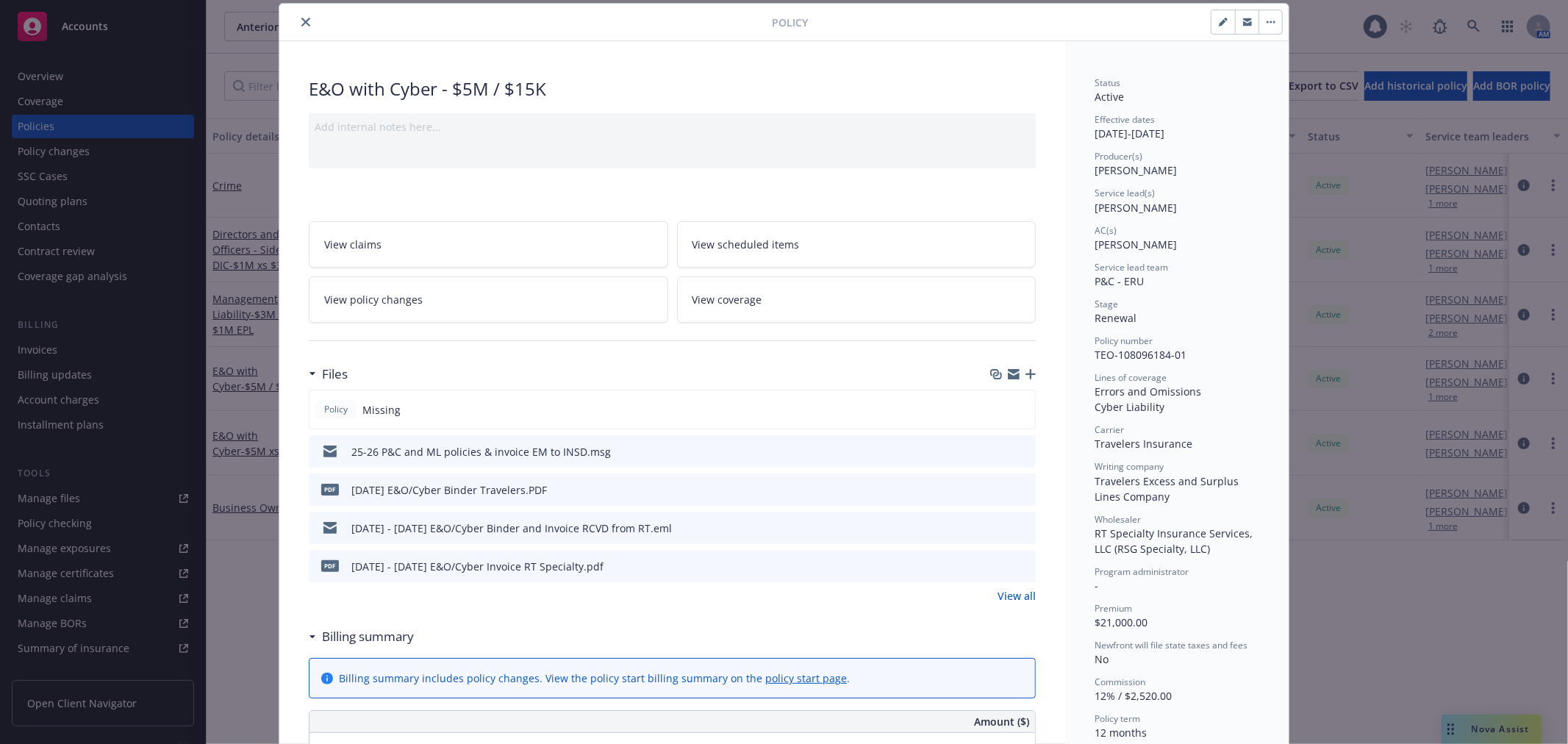
click at [1026, 370] on icon "button" at bounding box center [1030, 374] width 11 height 11
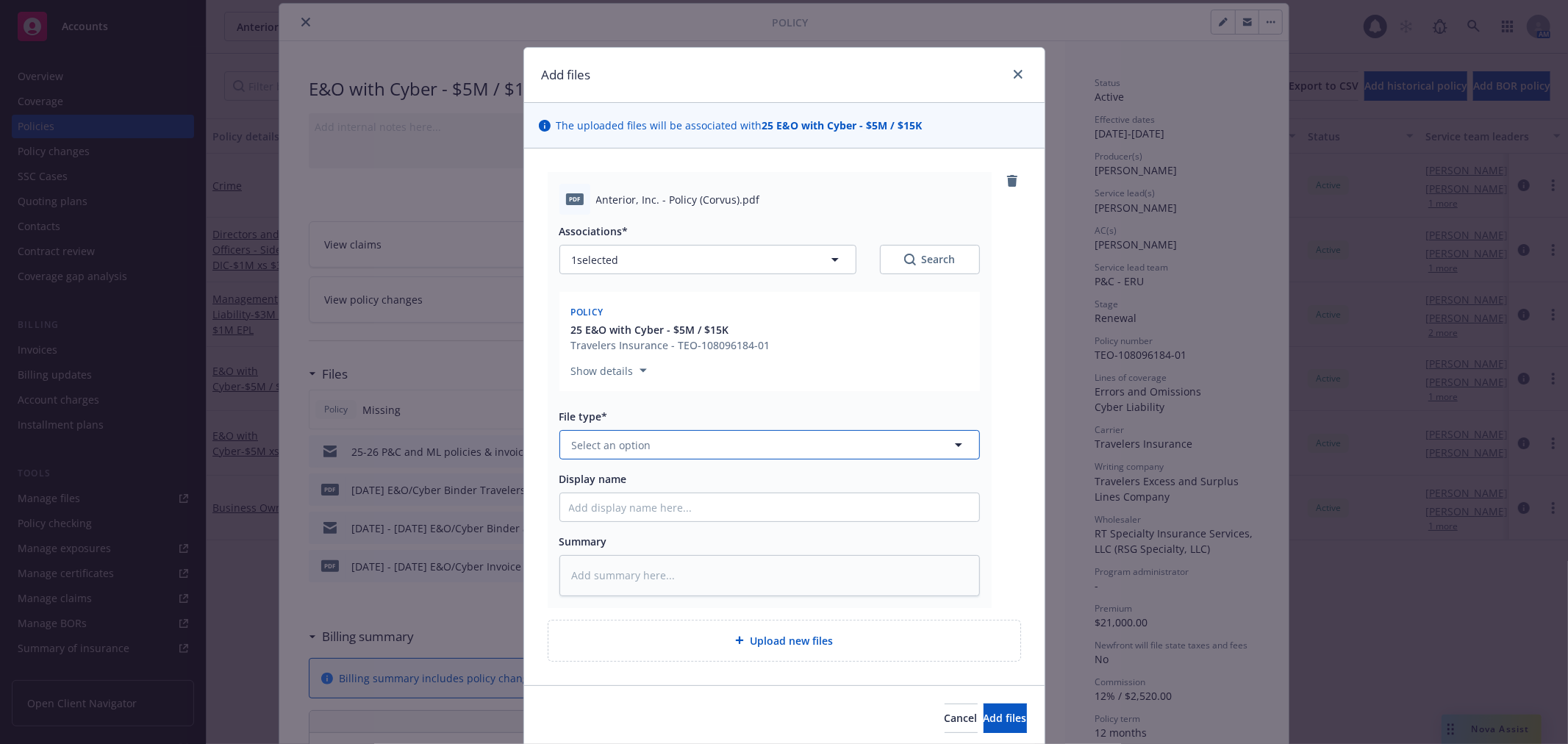
click at [674, 437] on button "Select an option" at bounding box center [769, 444] width 420 height 29
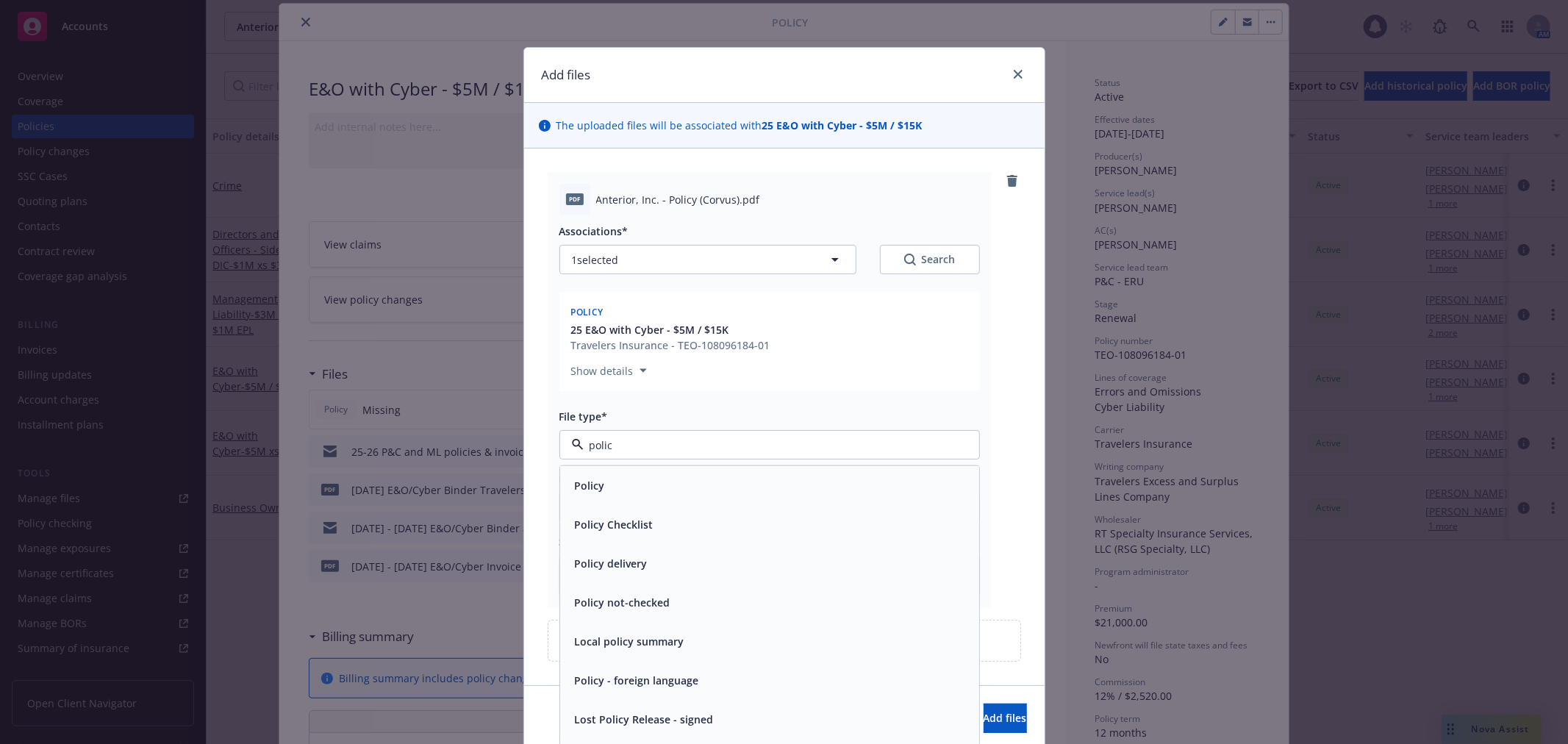
type input "policy"
click at [586, 480] on span "Policy" at bounding box center [589, 485] width 30 height 16
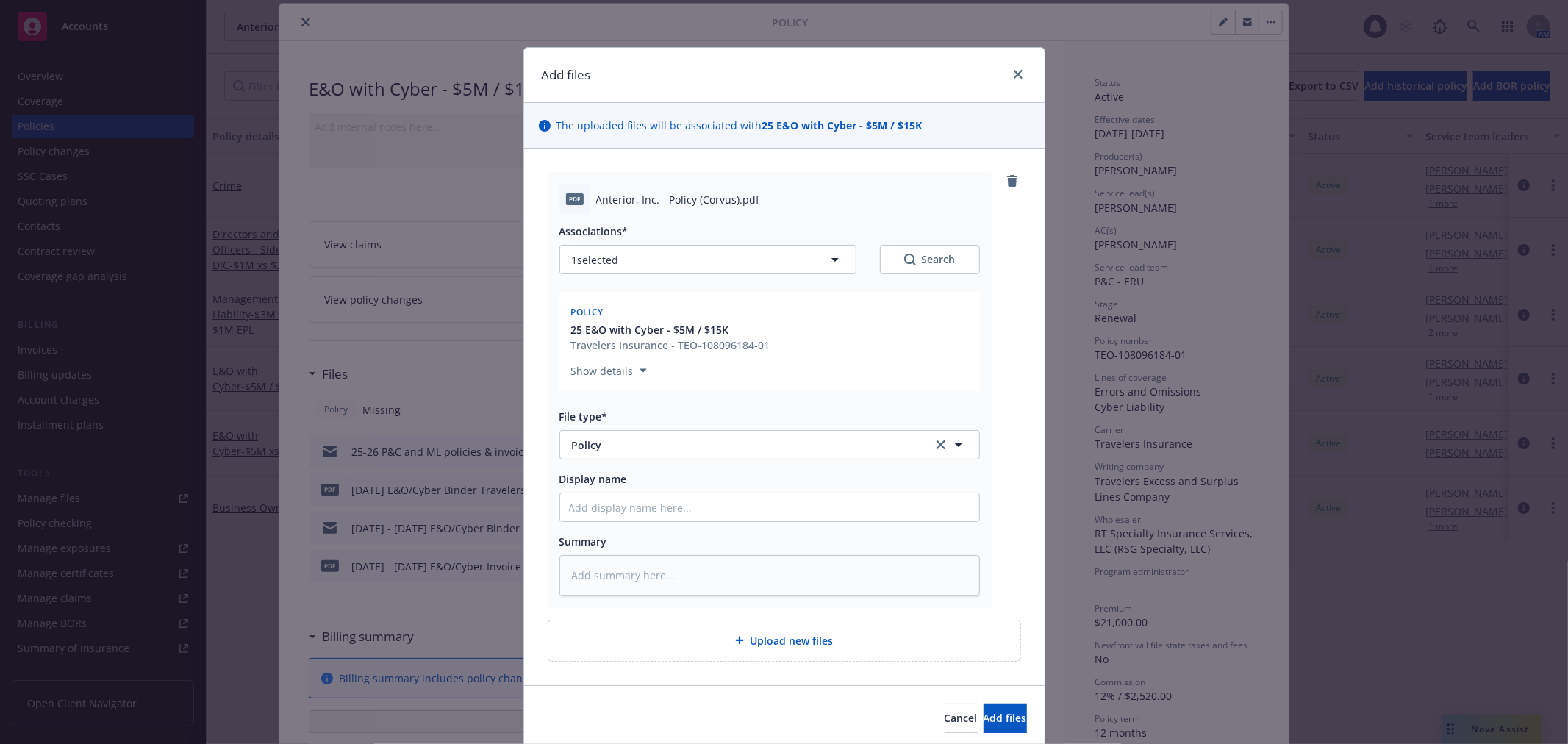
scroll to position [53, 0]
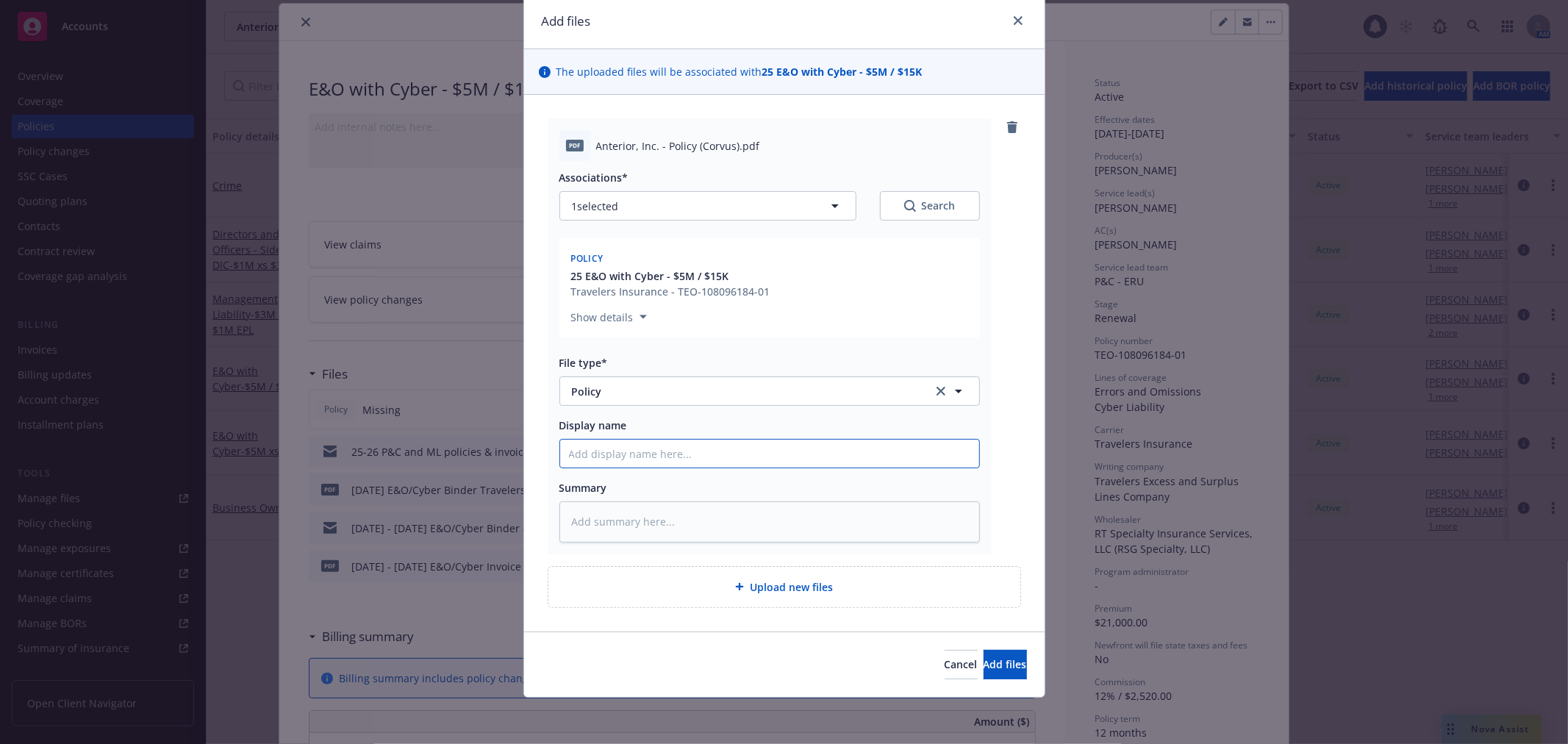
click at [597, 456] on input "Display name" at bounding box center [769, 453] width 419 height 28
type textarea "x"
type input "2"
type textarea "x"
type input "25"
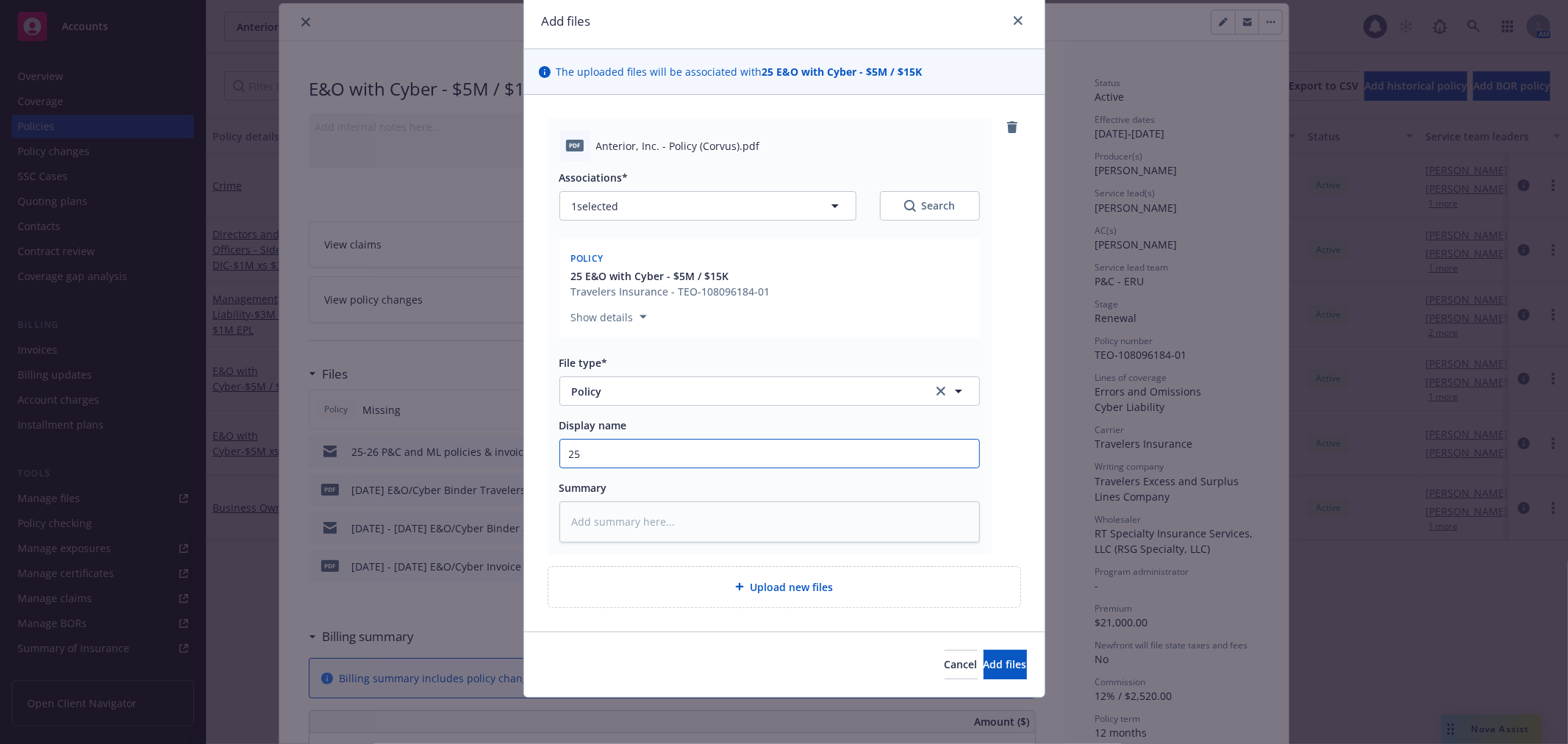
type textarea "x"
type input "25-"
type textarea "x"
type input "25-2"
type textarea "x"
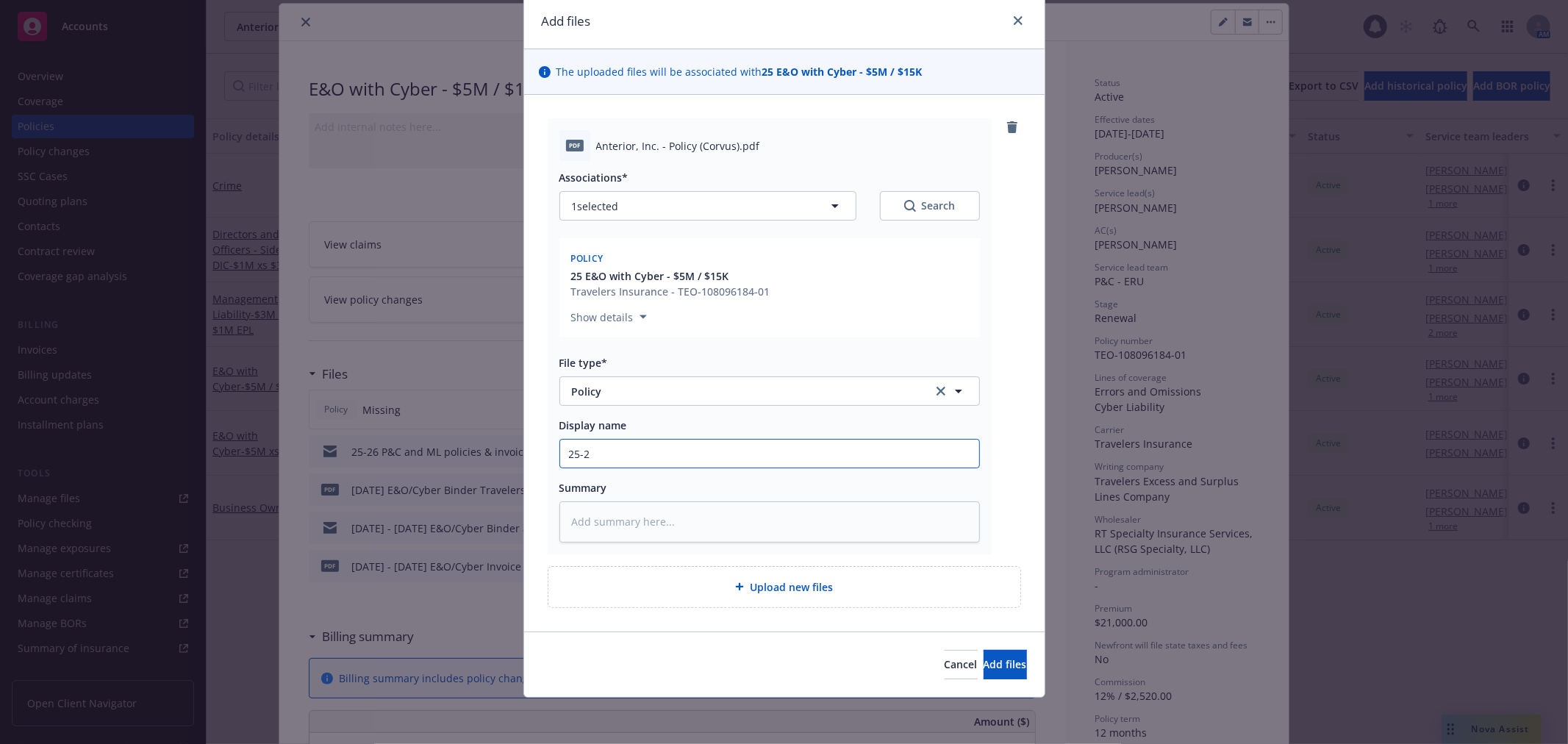
type input "25-26"
type textarea "x"
type input "25-26"
type textarea "x"
type input "25-26 A"
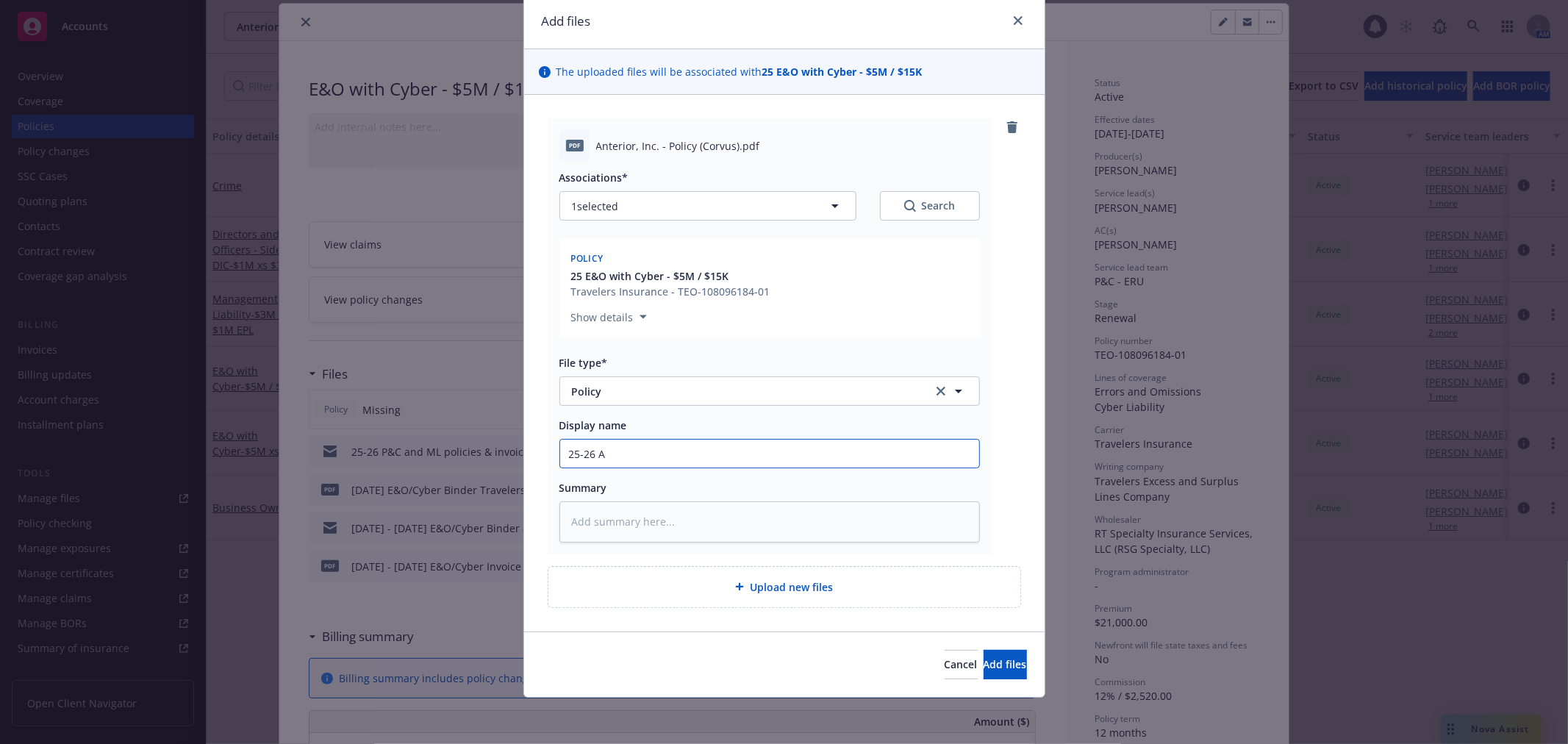
type textarea "x"
type input "25-26 An"
type textarea "x"
type input "25-26 Ant"
type textarea "x"
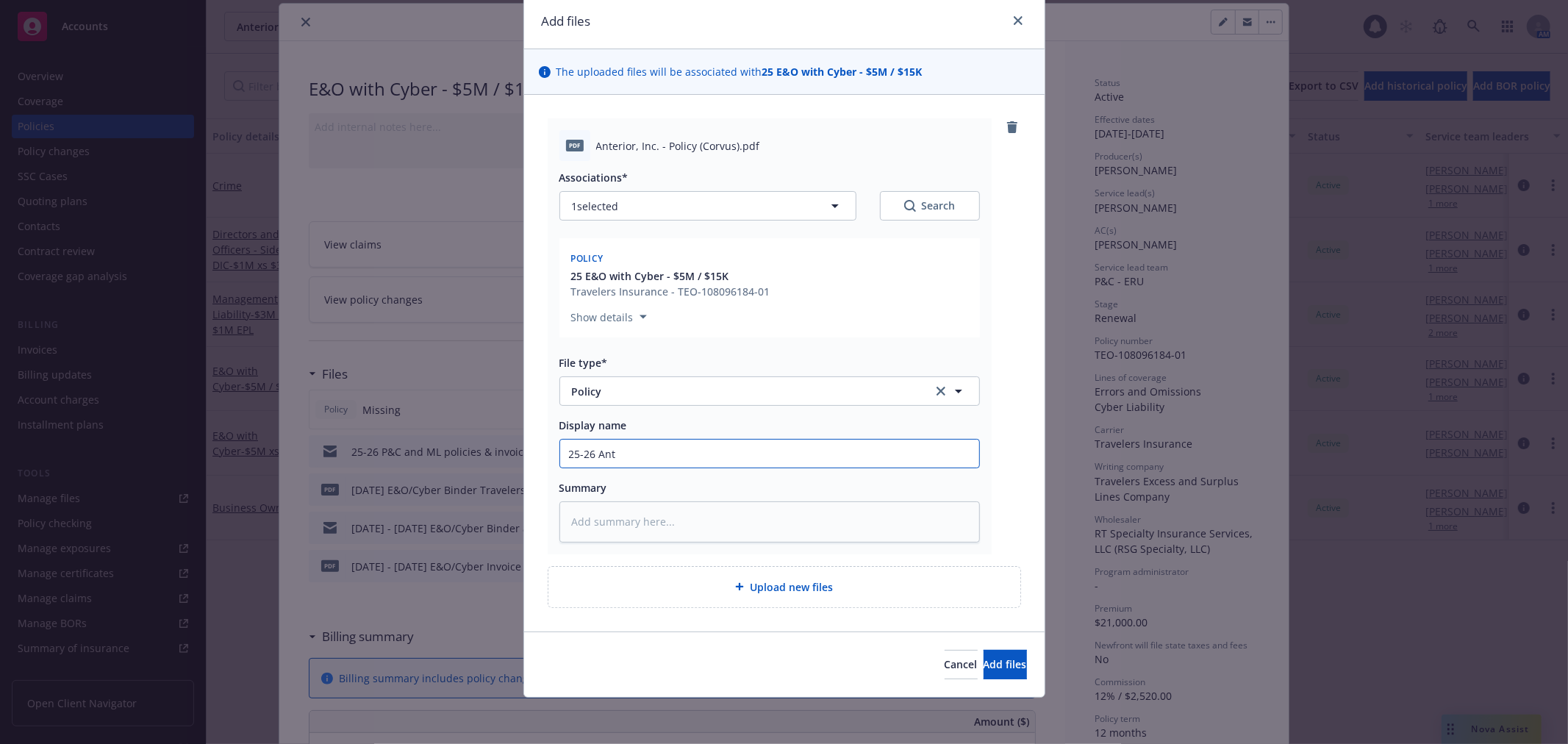
type input "25-26 Ante"
type textarea "x"
type input "25-26 Anteri"
type textarea "x"
type input "25-26 Anterio"
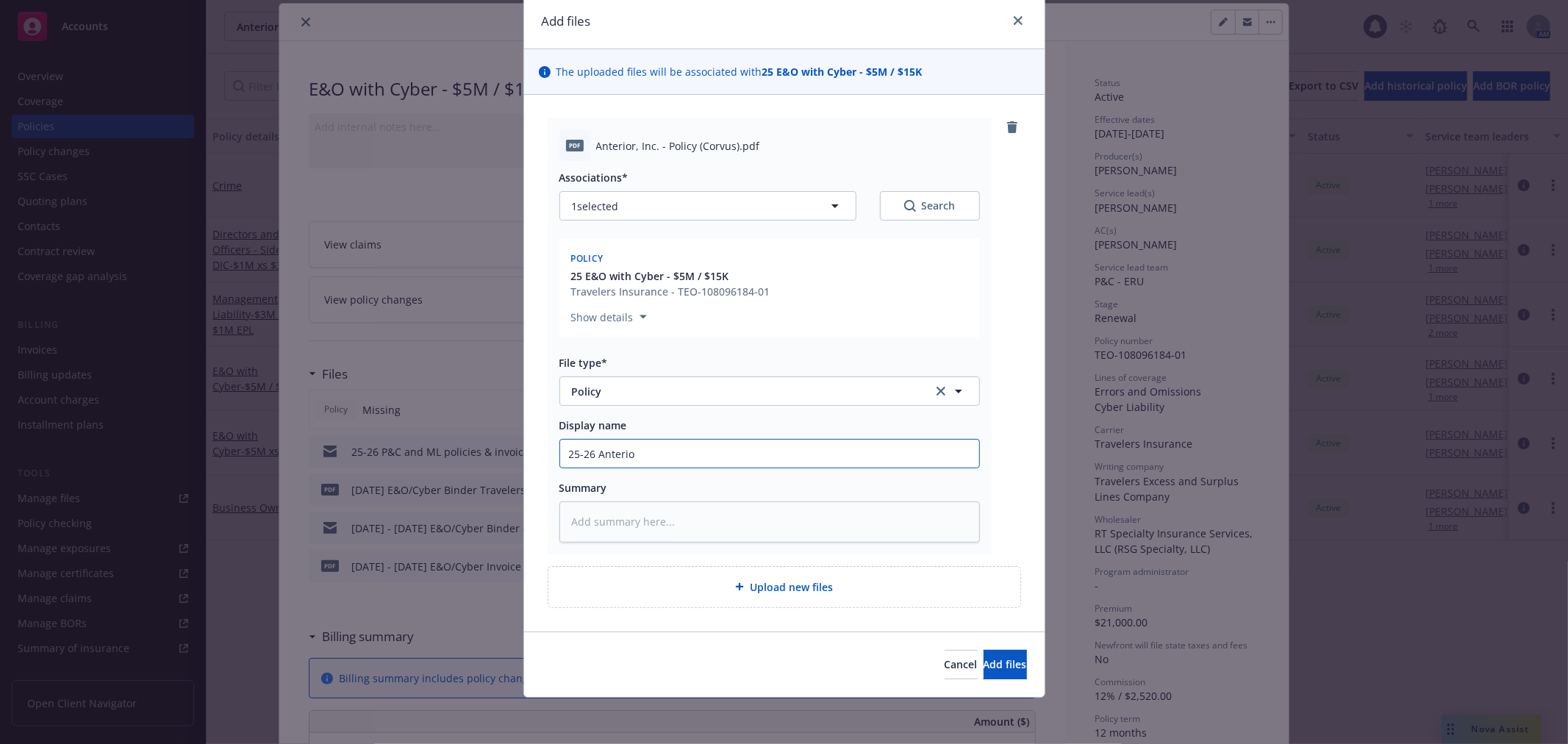
type textarea "x"
type input "25-26 Anterior"
type textarea "x"
type input "25-26 Anterior"
type textarea "x"
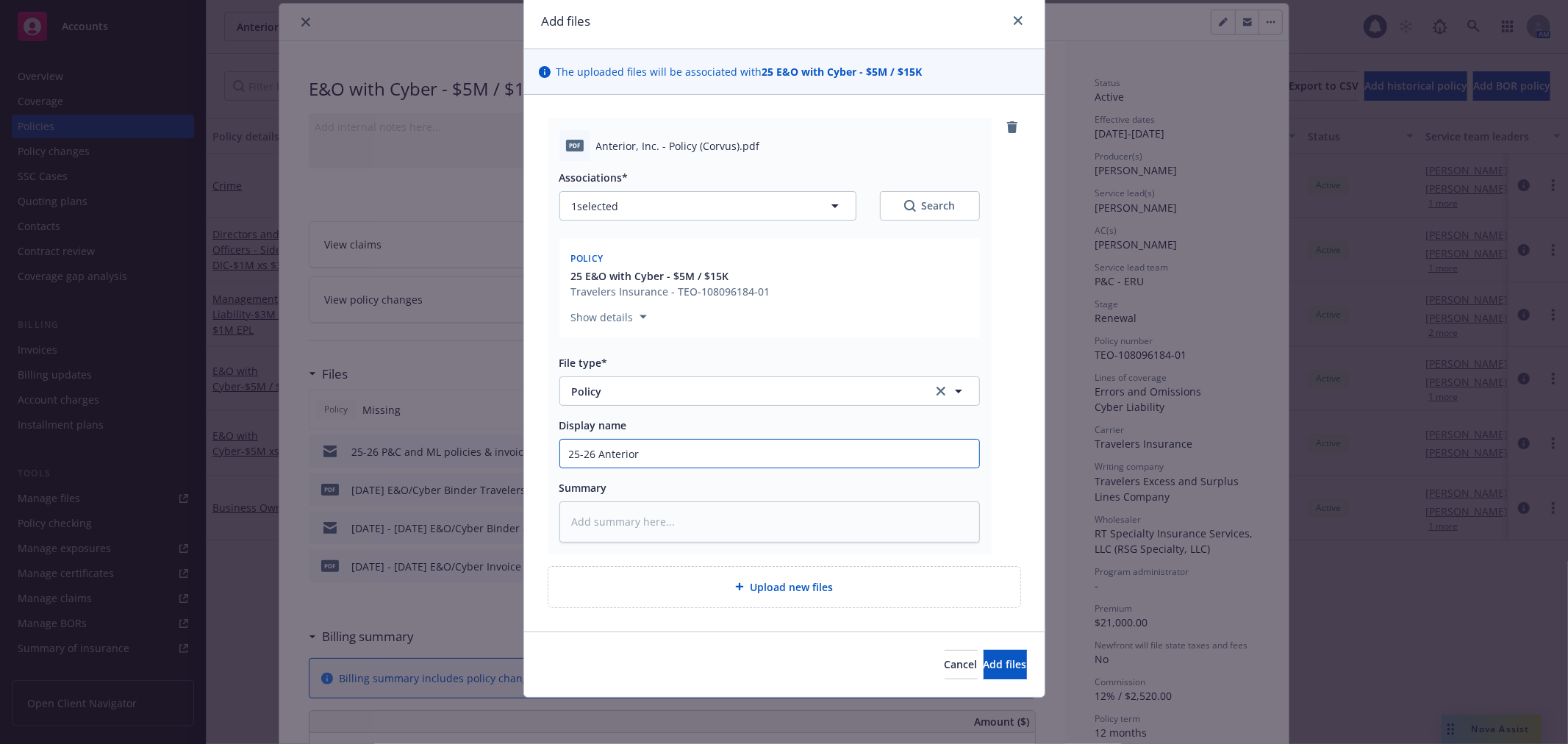
type input "25-26 Anterior E"
type textarea "x"
type input "25-26 Anterior Ex"
type textarea "x"
type input "25-26 Anterior Exc"
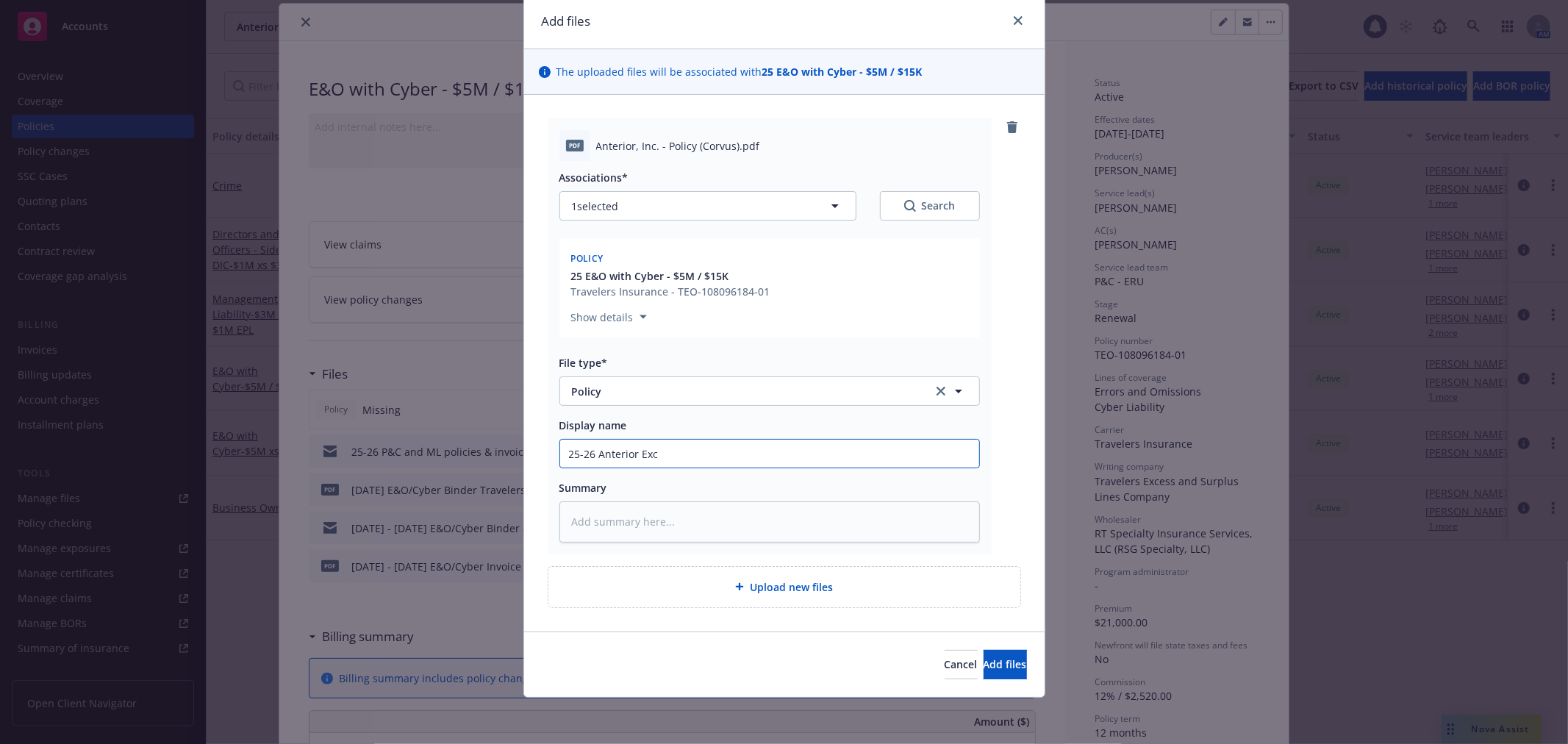
type textarea "x"
type input "25-26 Anterior Exce"
type textarea "x"
type input "25-26 Anterior Exces"
type textarea "x"
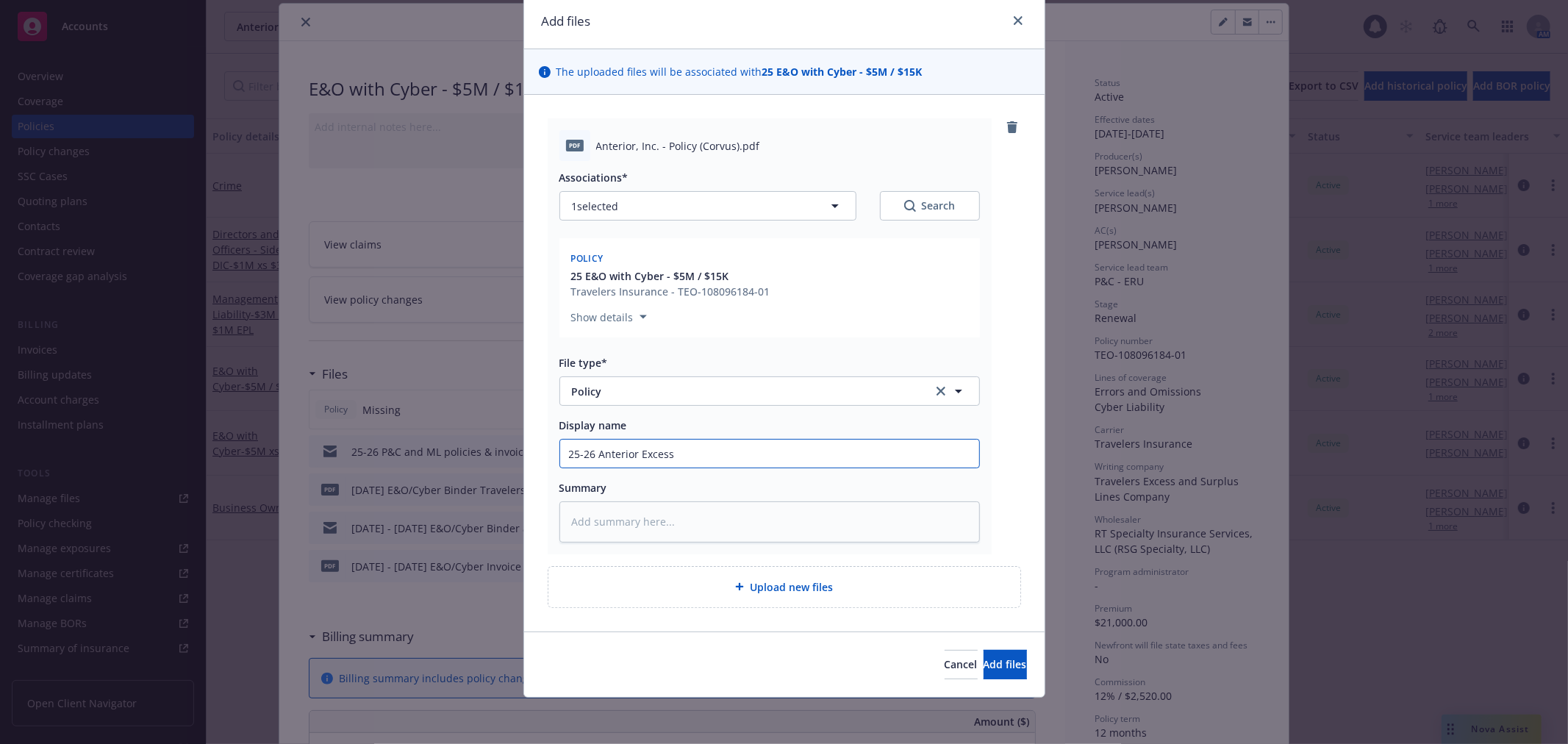
type input "25-26 Anterior Excess"
type textarea "x"
type input "25-26 Anterior Excess E"
type textarea "x"
type input "25-26 Anterior Excess E*"
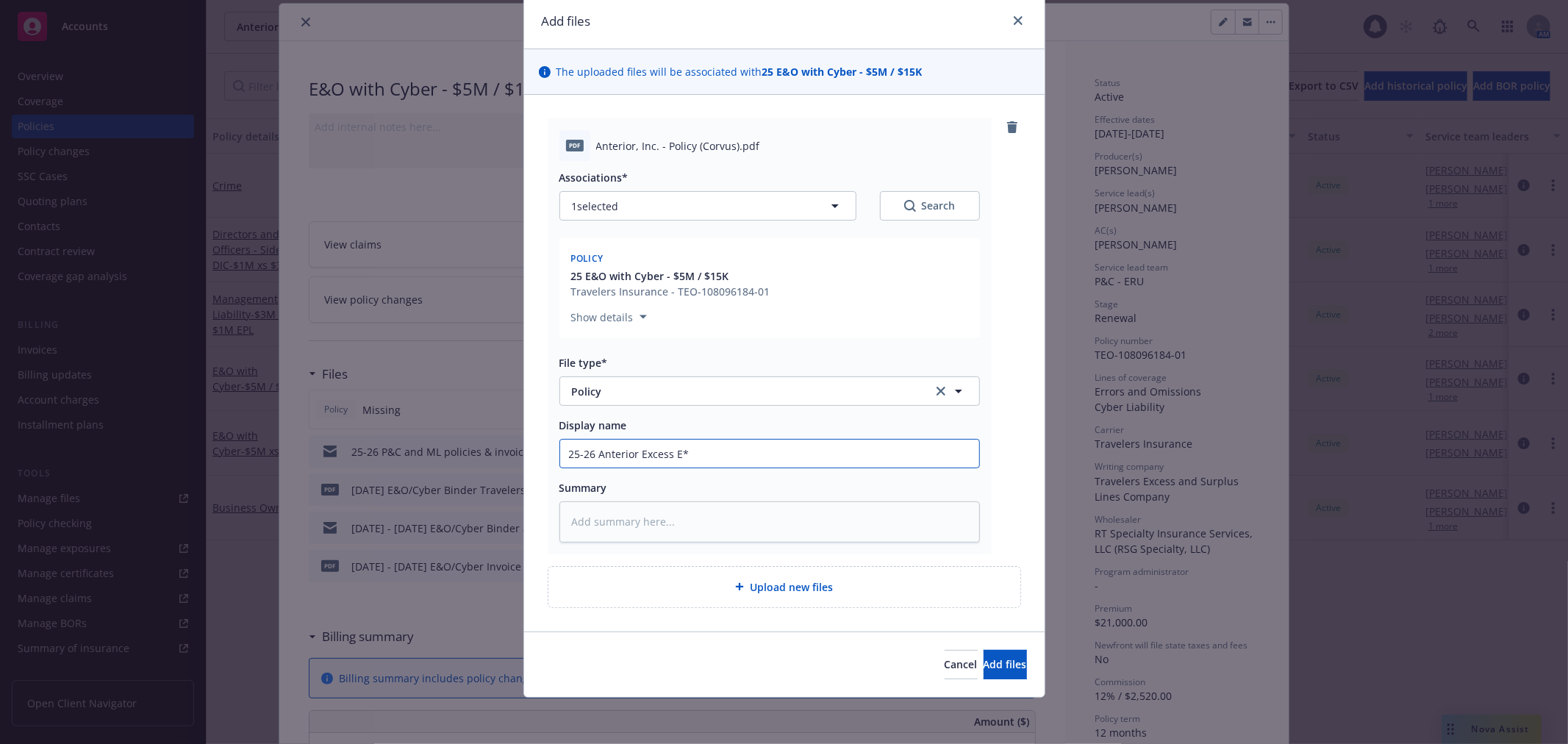
type textarea "x"
type input "25-26 Anterior Excess E"
type textarea "x"
type input "25-26 Anterior Excess E&"
type textarea "x"
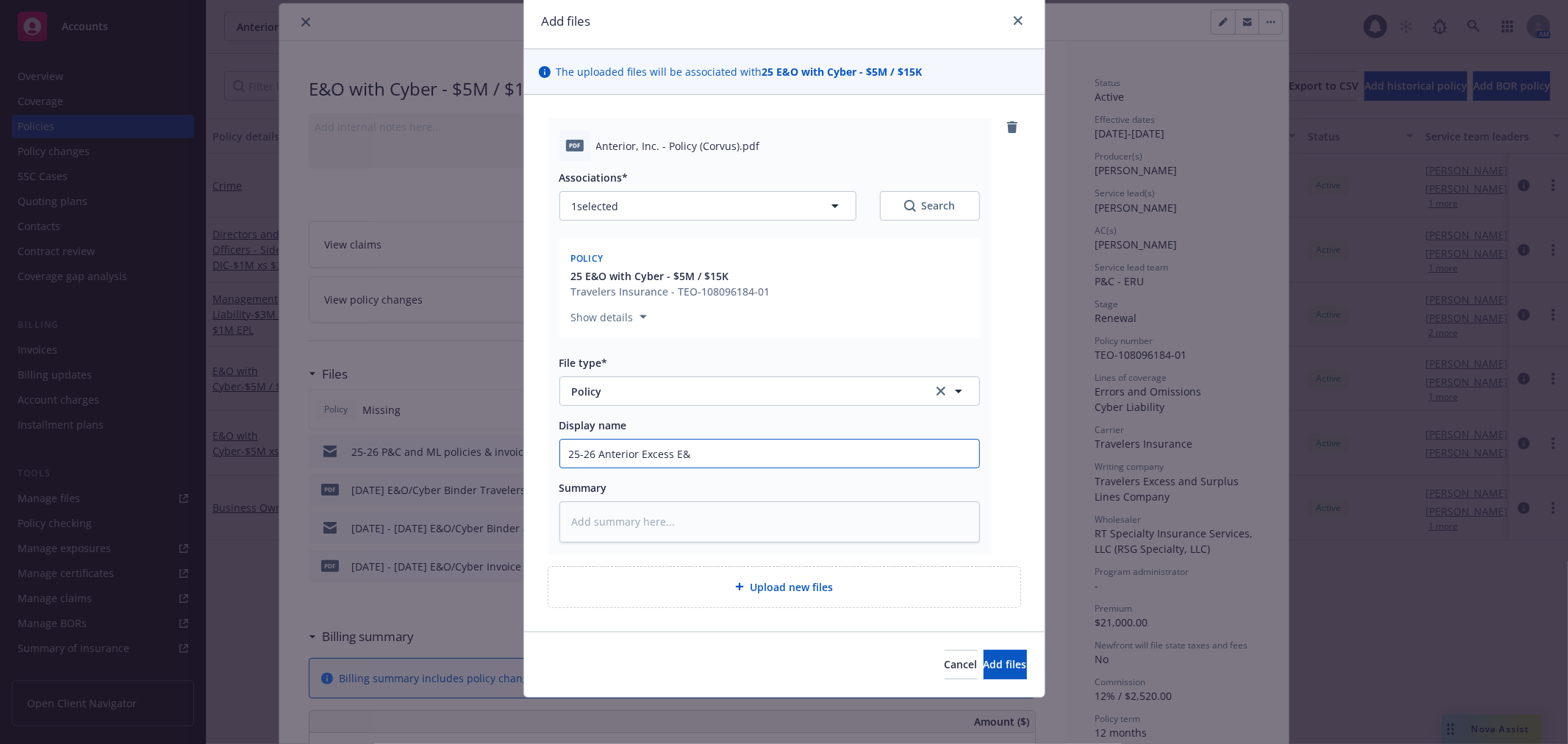
type input "25-26 Anterior Excess E&O"
type textarea "x"
type input "25-26 Anterior Excess E&O"
type textarea "x"
type input "25-26 Anterior Excess E&O w"
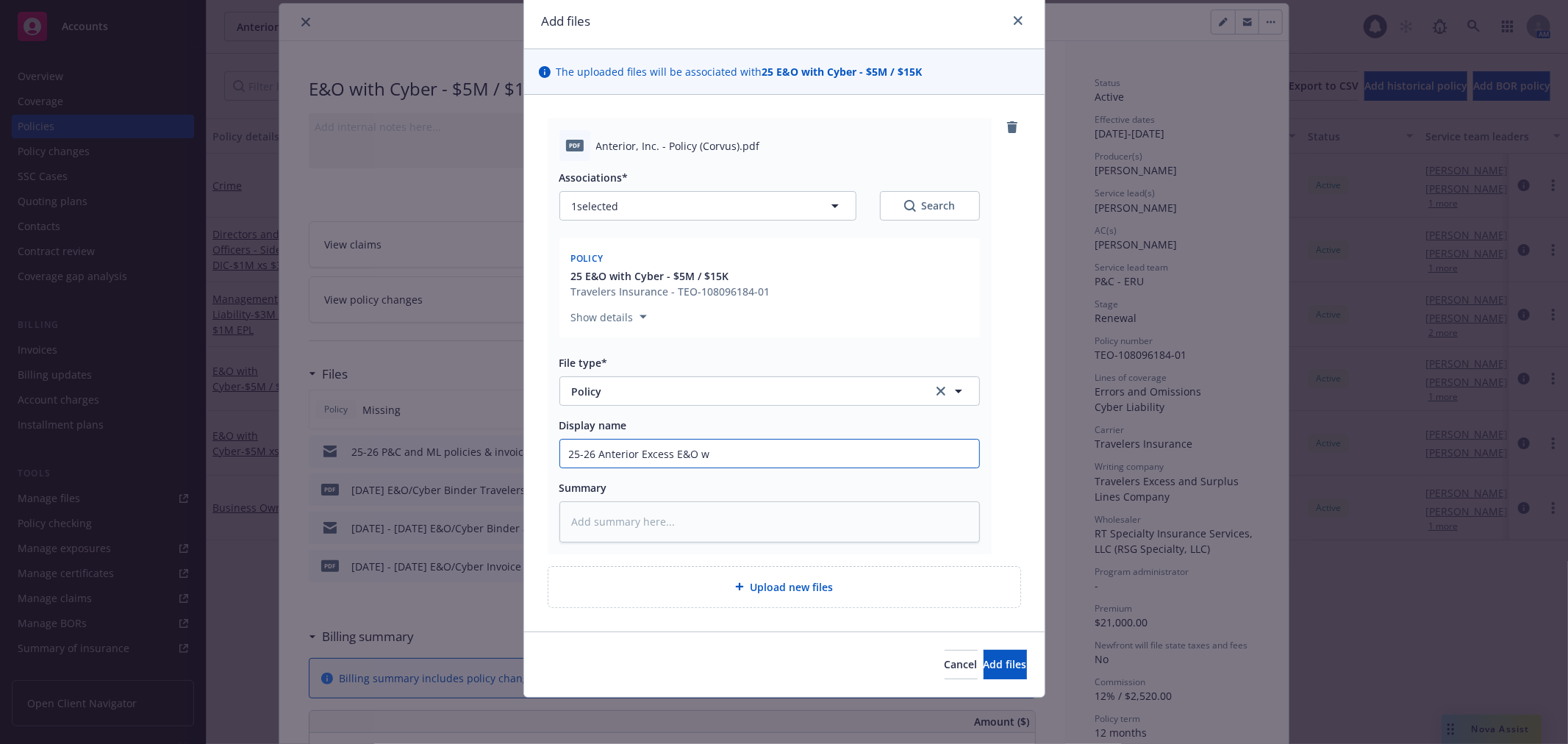
type textarea "x"
type input "25-26 Anterior Excess E&O w"
type textarea "x"
type input "25-26 Anterior Excess E&O w"
type textarea "x"
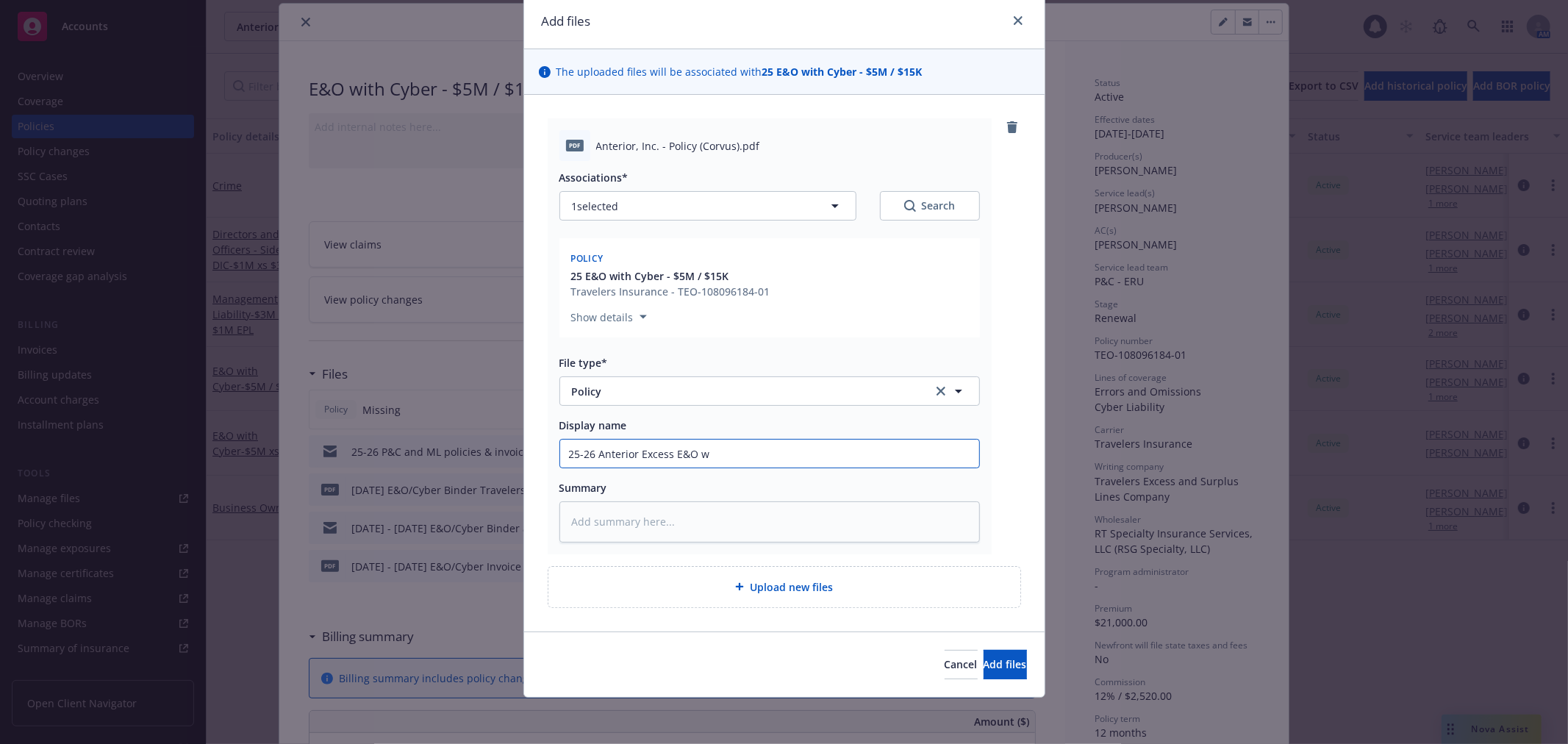
type input "25-26 Anterior Excess E&O wi"
type textarea "x"
type input "25-26 Anterior Excess E&O wit"
type textarea "x"
type input "25-26 Anterior Excess E&O with"
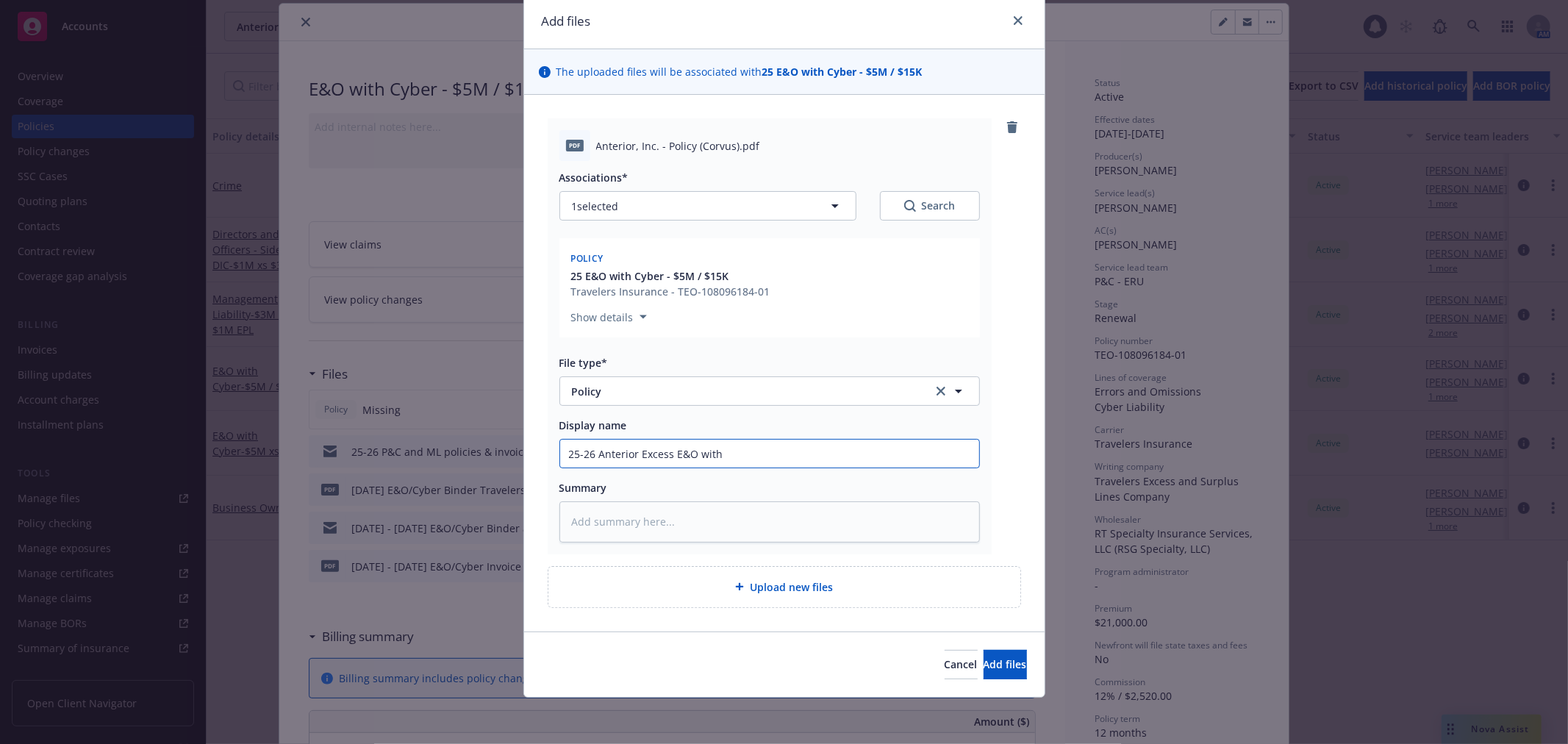
type textarea "x"
type input "25-26 Anterior Excess E&O wit"
type textarea "x"
type input "25-26 Anterior Excess E&O wi"
type textarea "x"
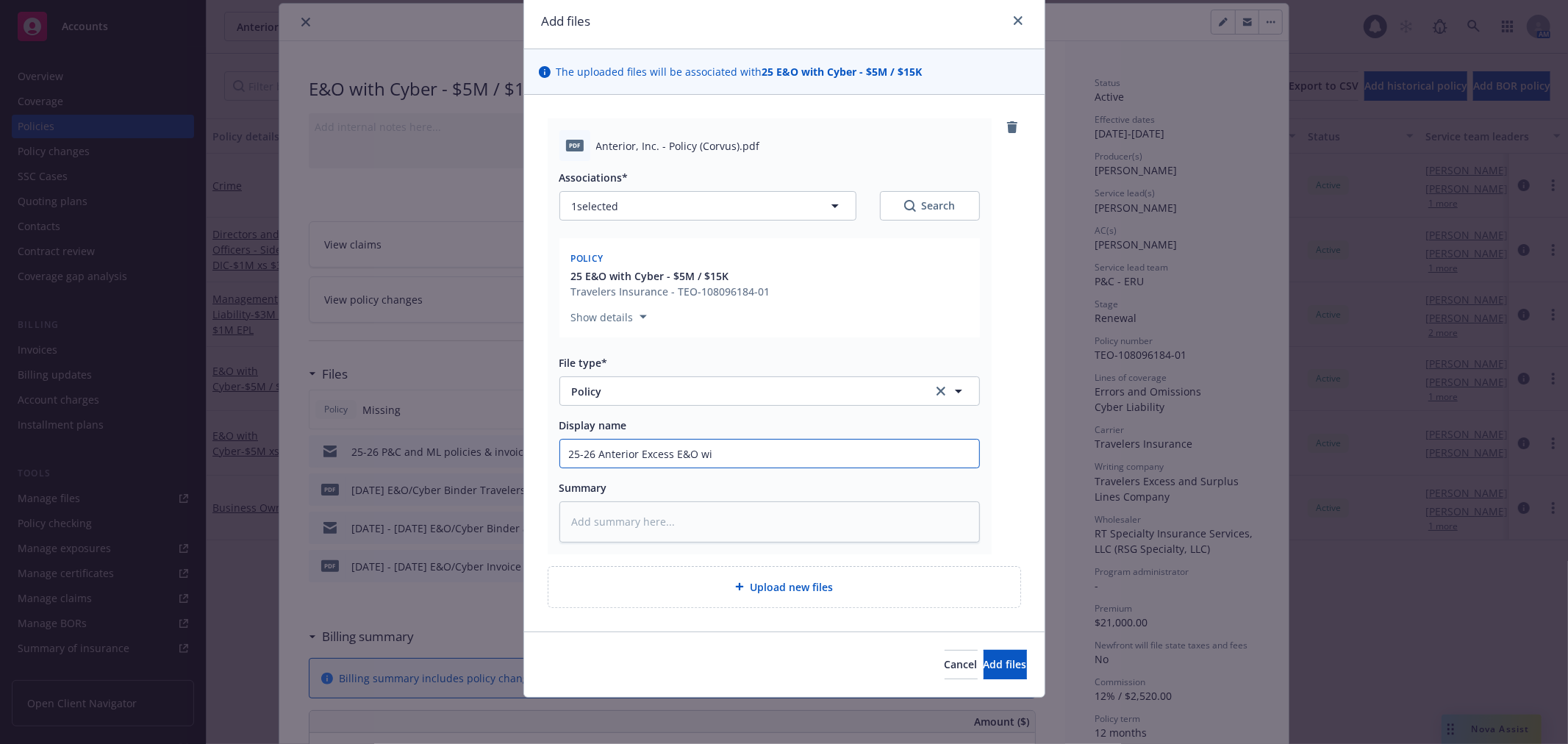
type input "25-26 Anterior Excess E&O wi"
type textarea "x"
type input "25-26 Anterior Excess E&O wi"
type textarea "x"
type input "25-26 Anterior Excess E&O w"
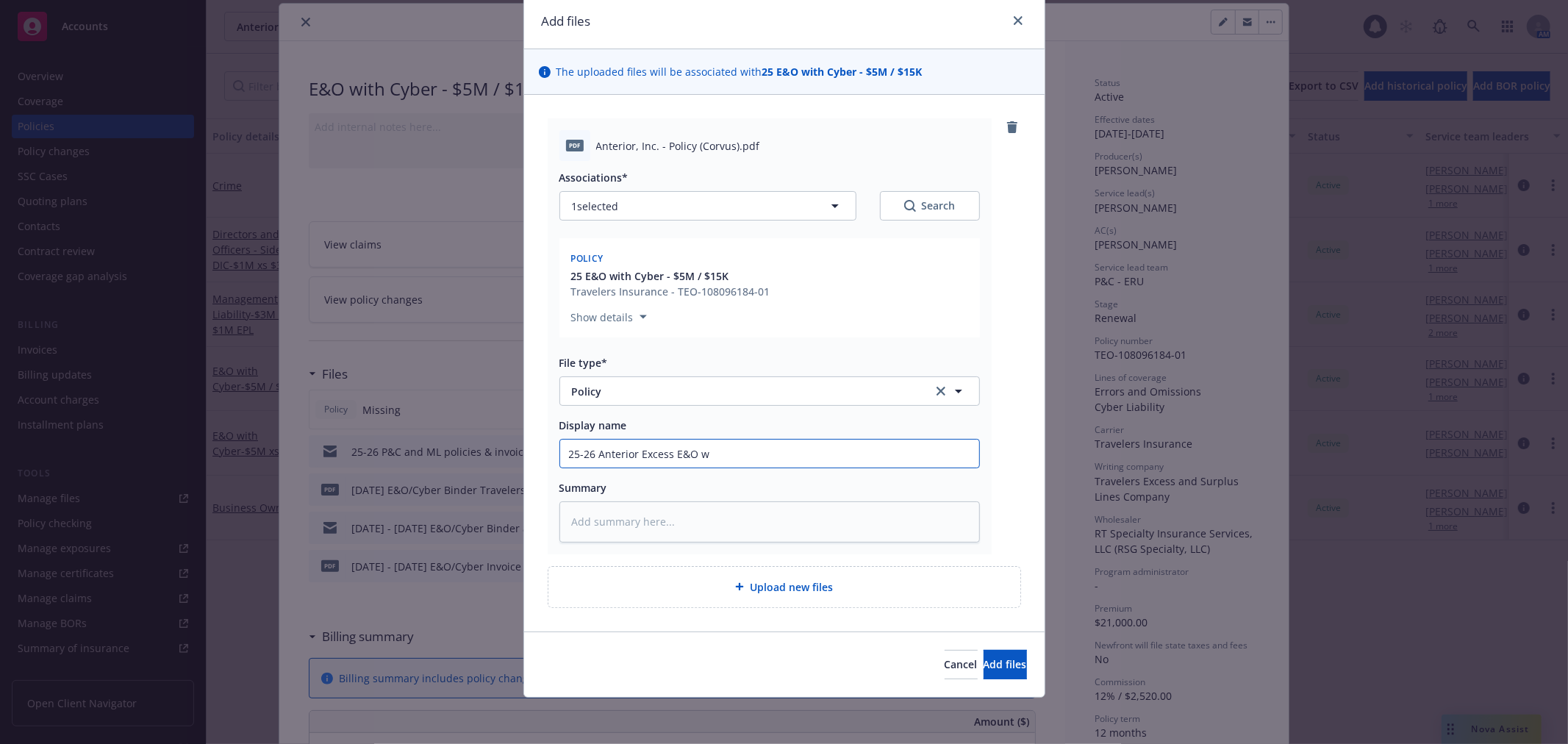
type textarea "x"
type input "25-26 Anterior Excess E&O w C"
type textarea "x"
type input "25-26 Anterior Excess E&O w Cy"
type textarea "x"
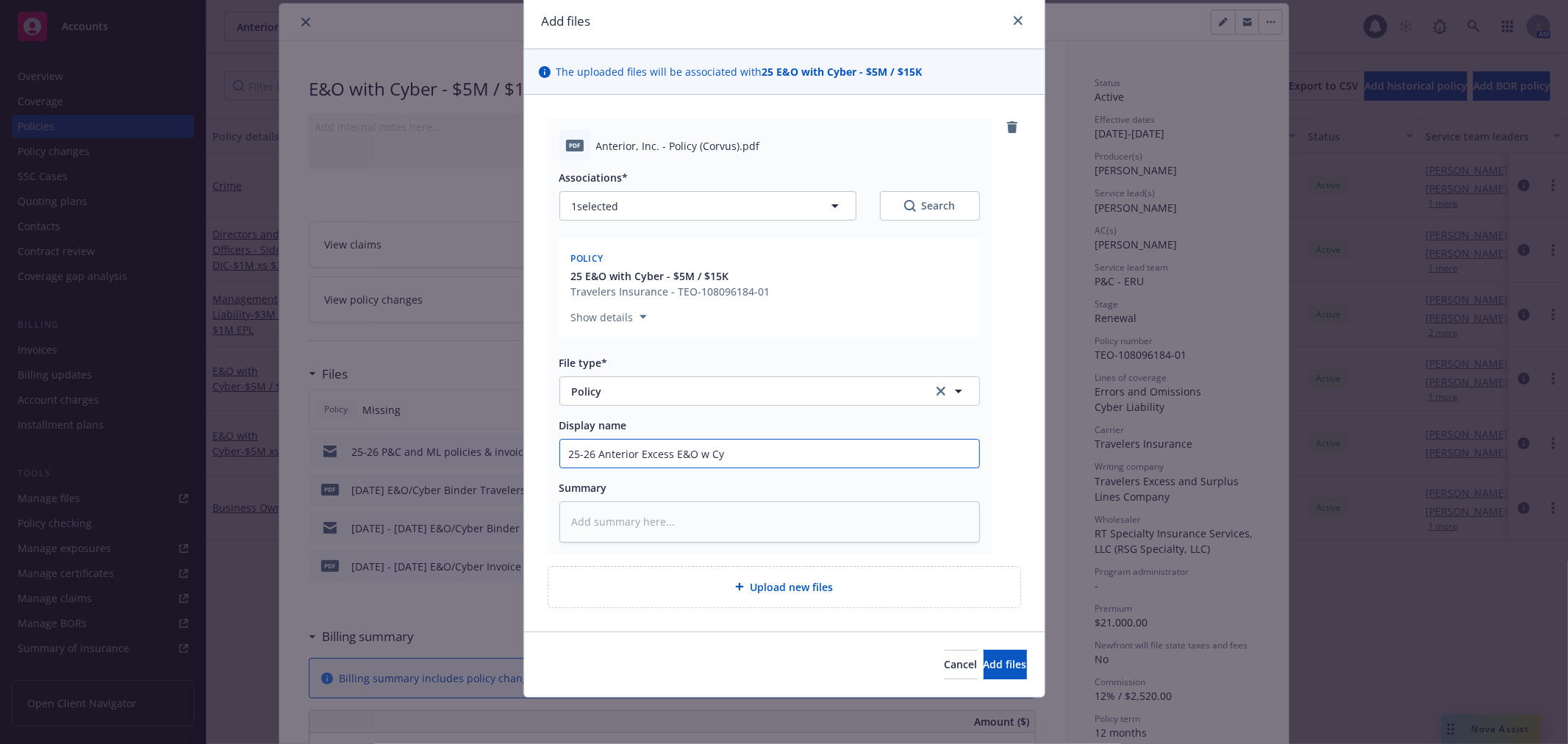
type input "25-26 Anterior Excess E&O w Cyb"
type textarea "x"
type input "25-26 Anterior Excess E&O w Cybe"
type textarea "x"
type input "25-26 Anterior Excess E&O w Cyber"
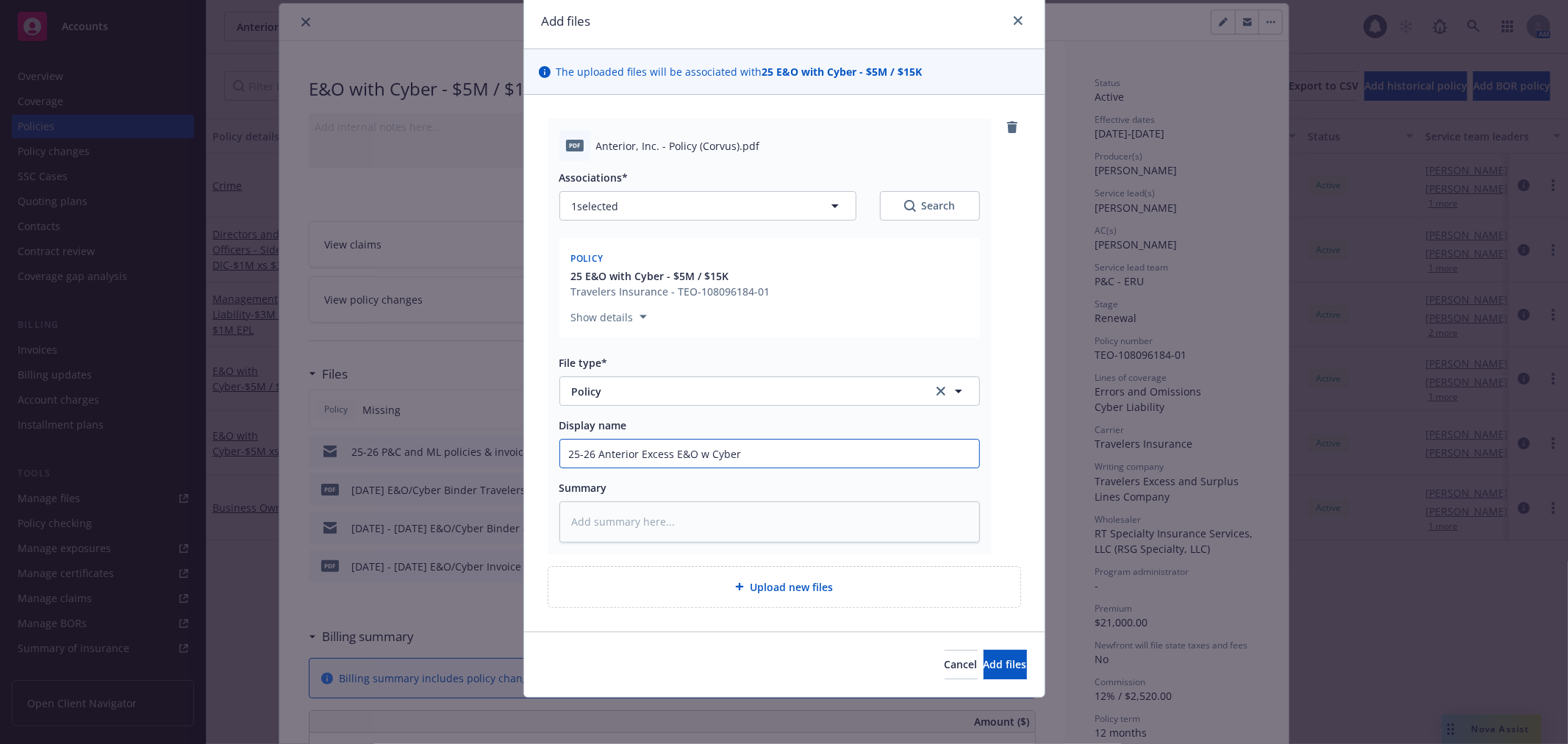
type textarea "x"
type input "25-26 Anterior Excess E&O w Cyber P"
type textarea "x"
type input "25-26 Anterior Excess E&O w Cyber Po"
type textarea "x"
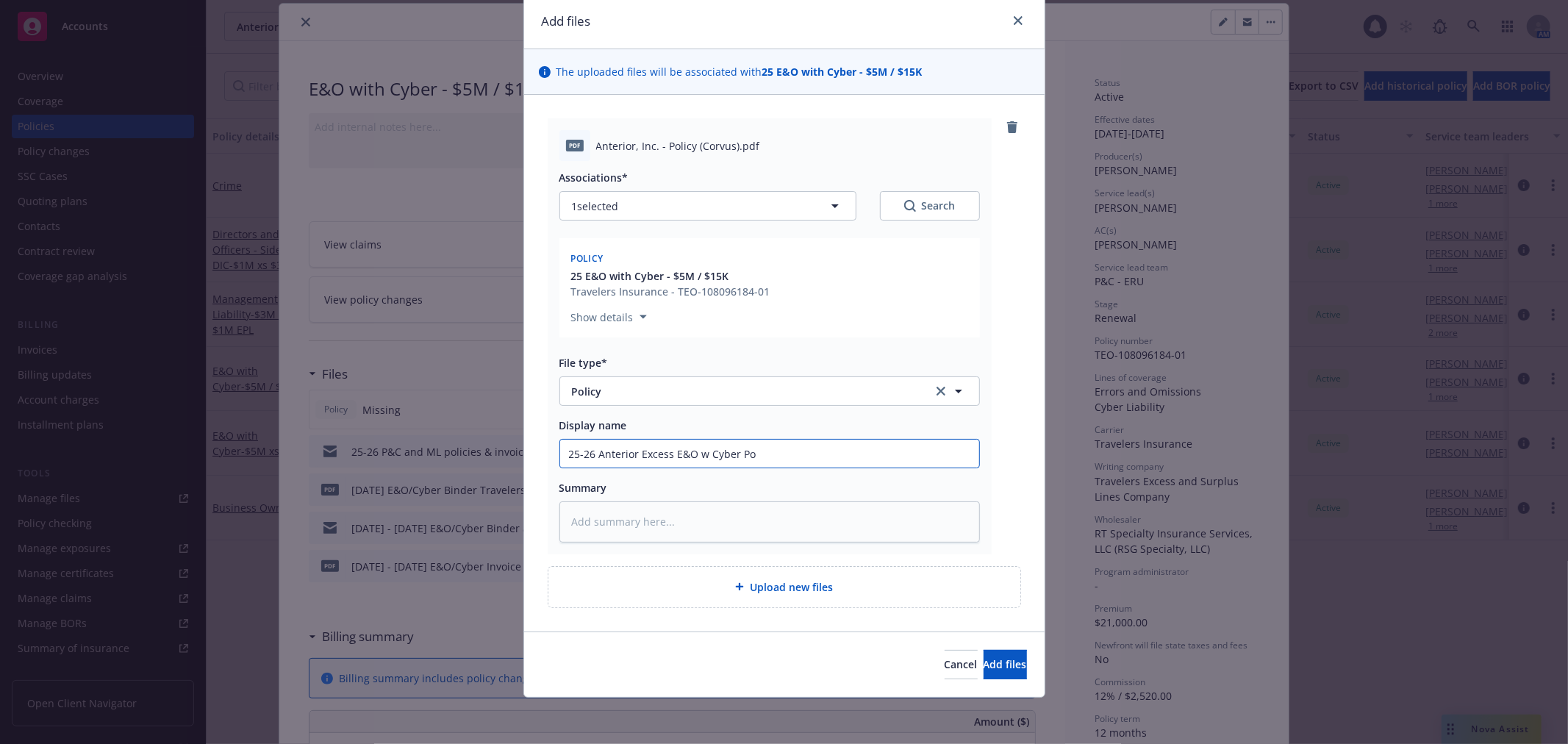
type input "25-26 Anterior Excess E&O w Cyber Pol"
type textarea "x"
type input "25-26 Anterior Excess E&O w Cyber Poli"
type textarea "x"
type input "25-26 Anterior Excess E&O w Cyber Polic"
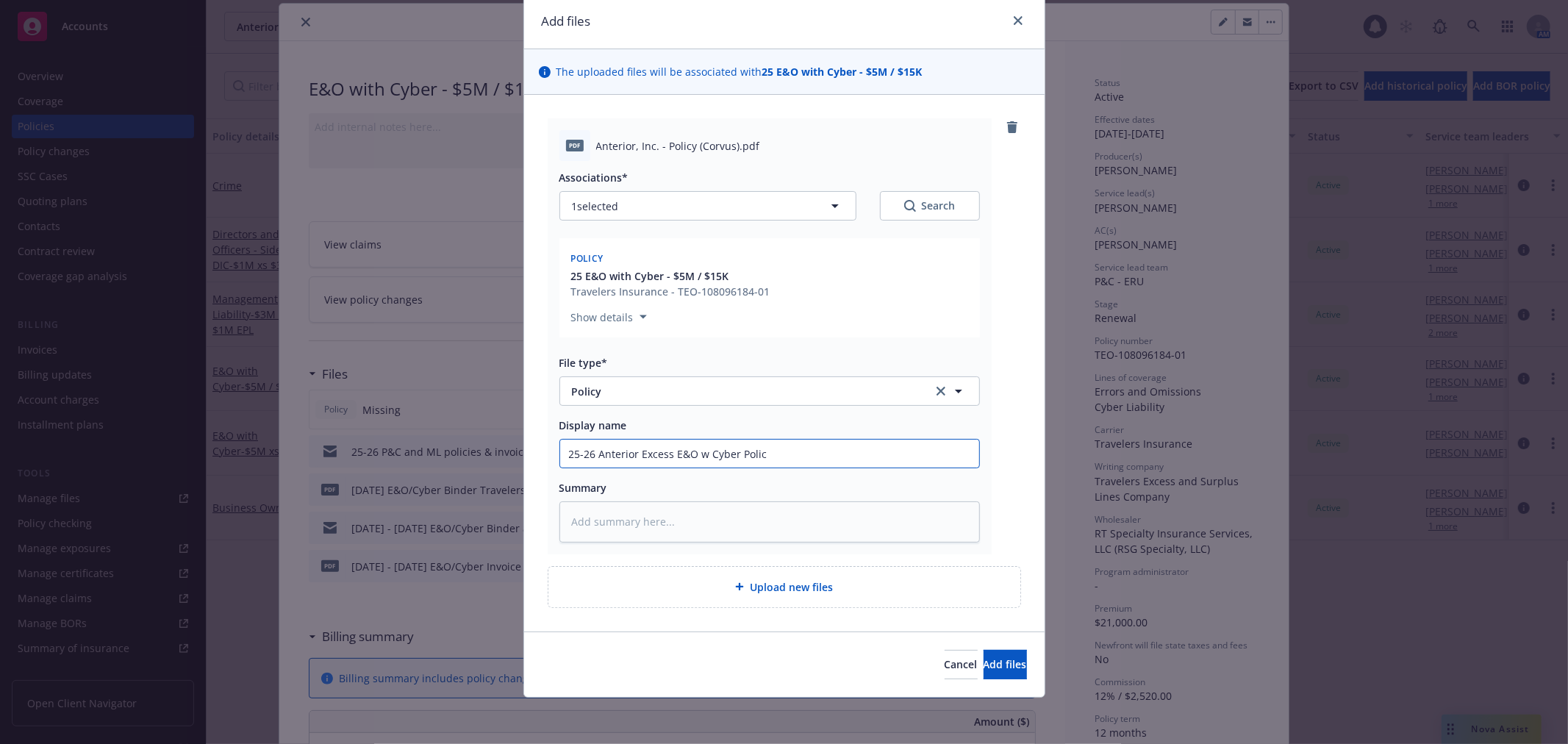
type textarea "x"
type input "25-26 Anterior Excess E&O w Cyber Policy"
type textarea "x"
type input "25-26 Anterior Excess E&O w Cyber Policy"
type textarea "x"
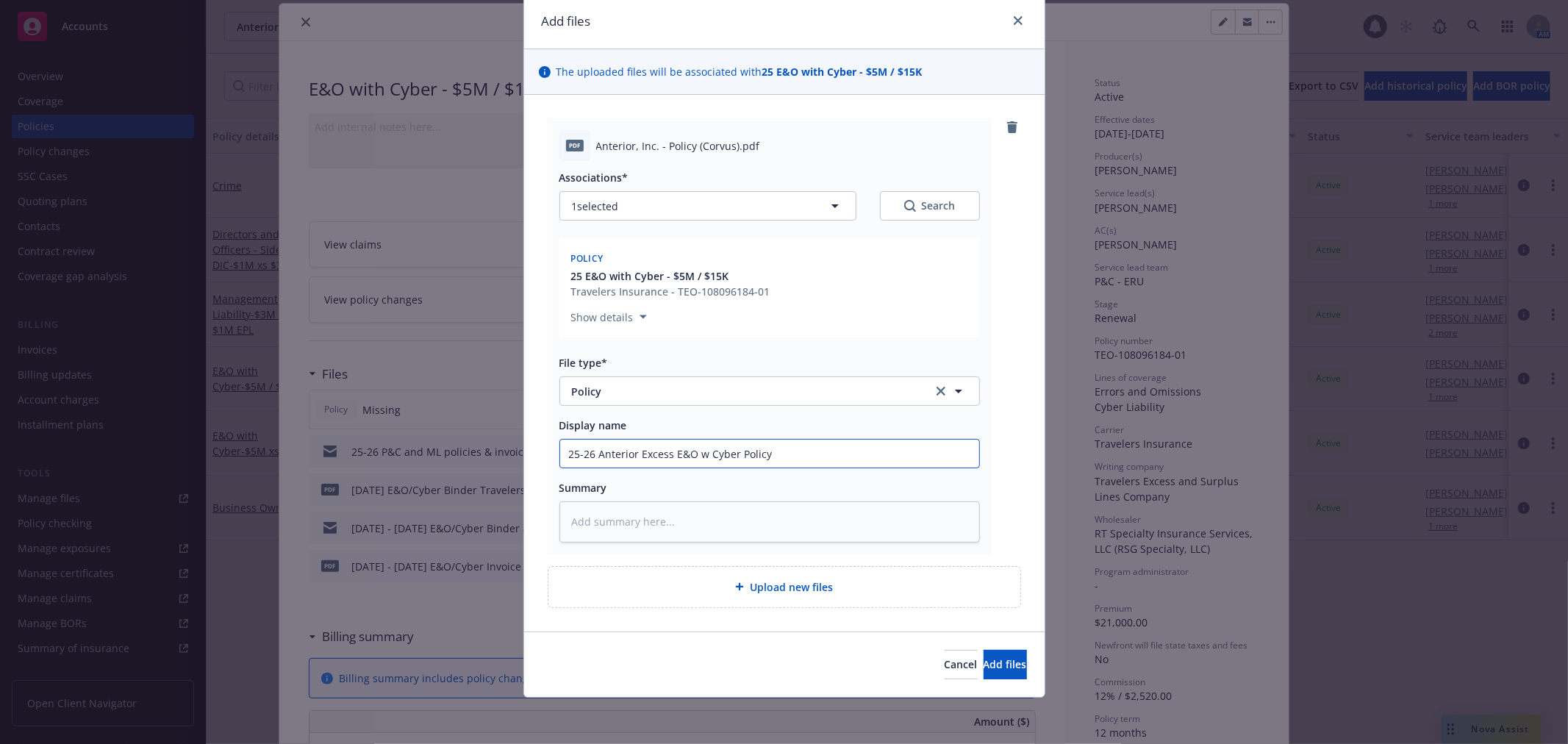
type input "25-26 Anterior Excess E&O w Cyber Policy -"
type textarea "x"
type input "25-26 Anterior Excess E&O w Cyber Policy -"
type textarea "x"
type input "25-26 Anterior Excess E&O w Cyber Policy - T"
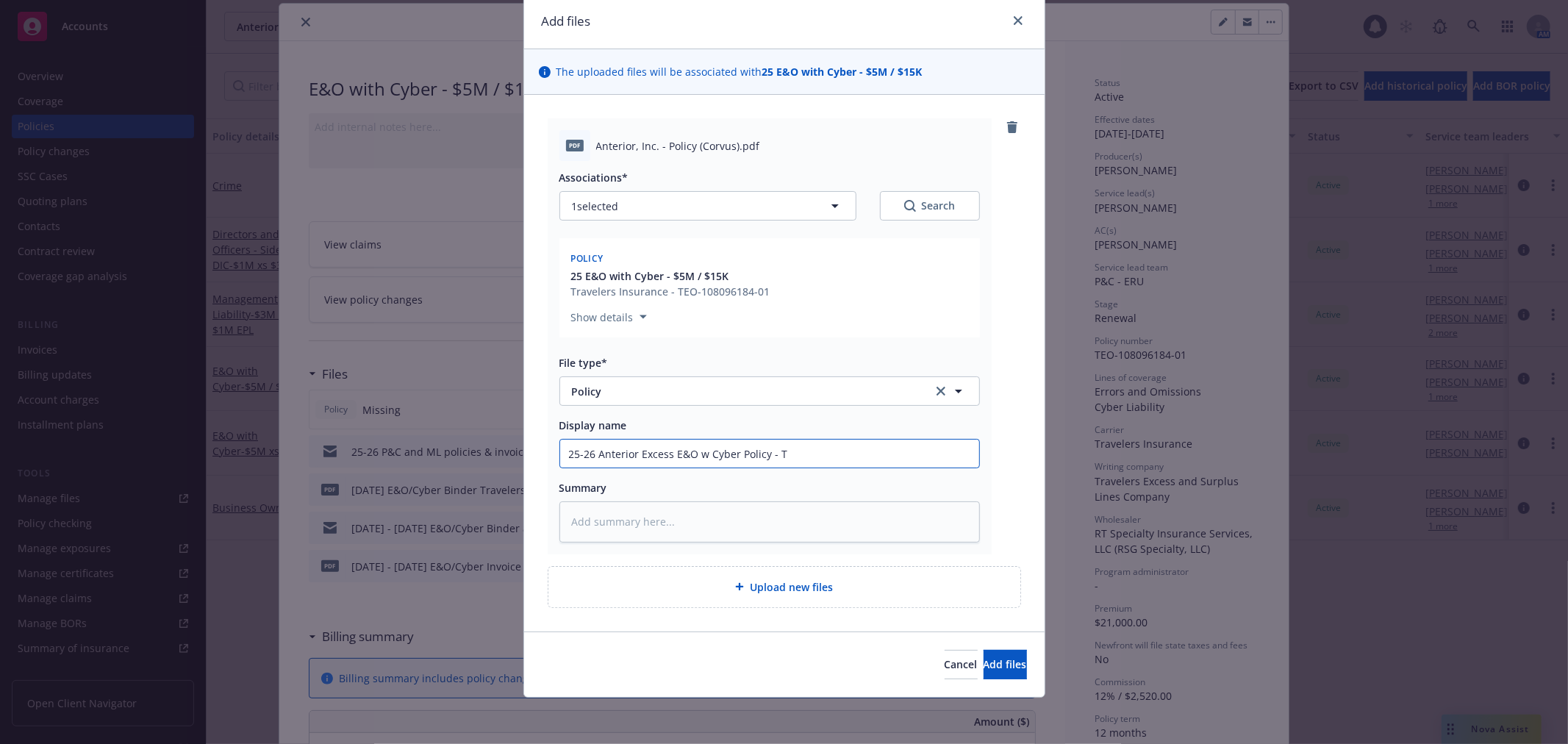
type textarea "x"
type input "25-26 Anterior Excess E&O w Cyber Policy - Tr"
type textarea "x"
type input "25-26 Anterior Excess E&O w Cyber Policy - Trav"
type textarea "x"
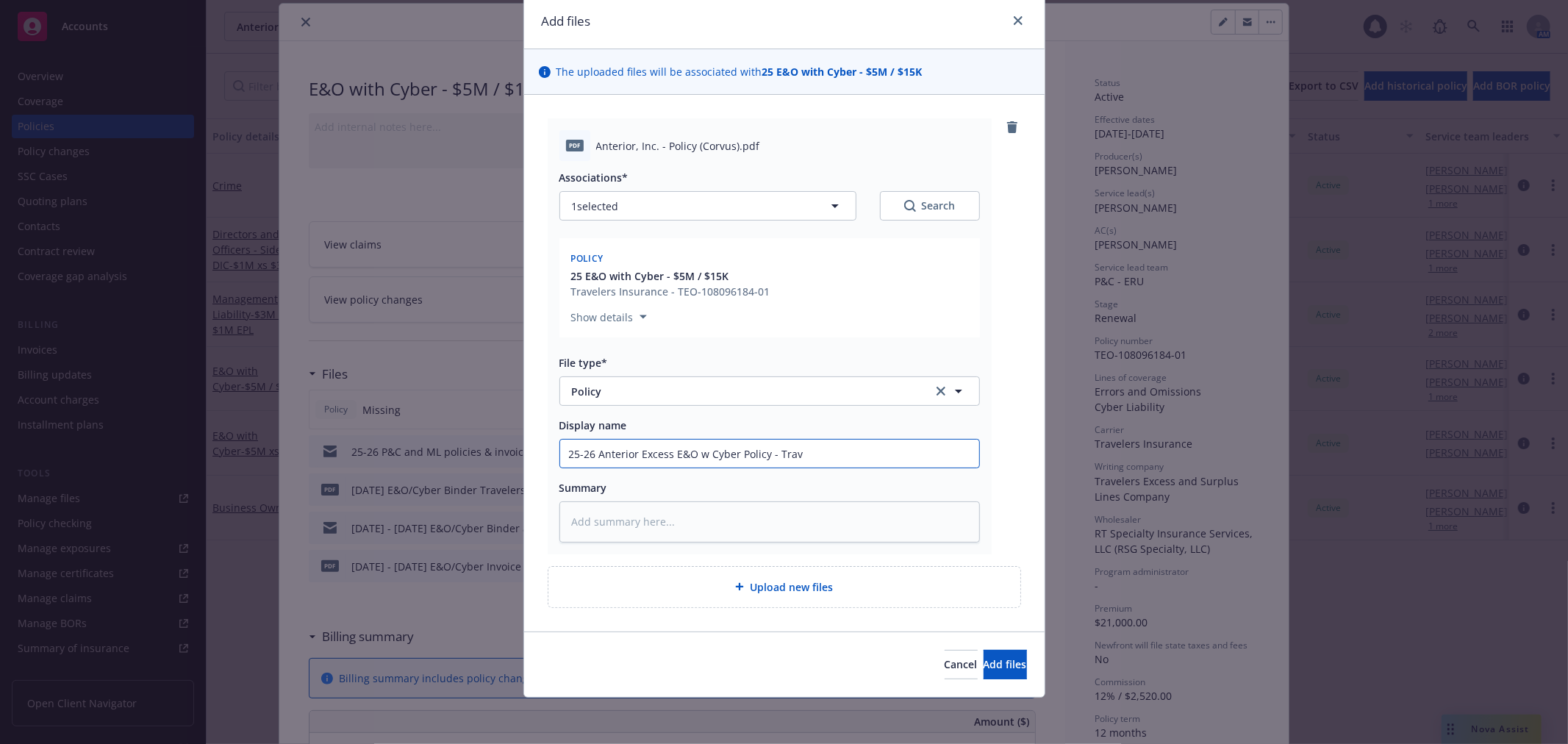
type input "25-26 Anterior Excess E&O w Cyber Policy - Tra"
type textarea "x"
type input "25-26 Anterior Excess E&O w Cyber Policy - Tr"
type textarea "x"
type input "25-26 Anterior Excess E&O w Cyber Policy - T"
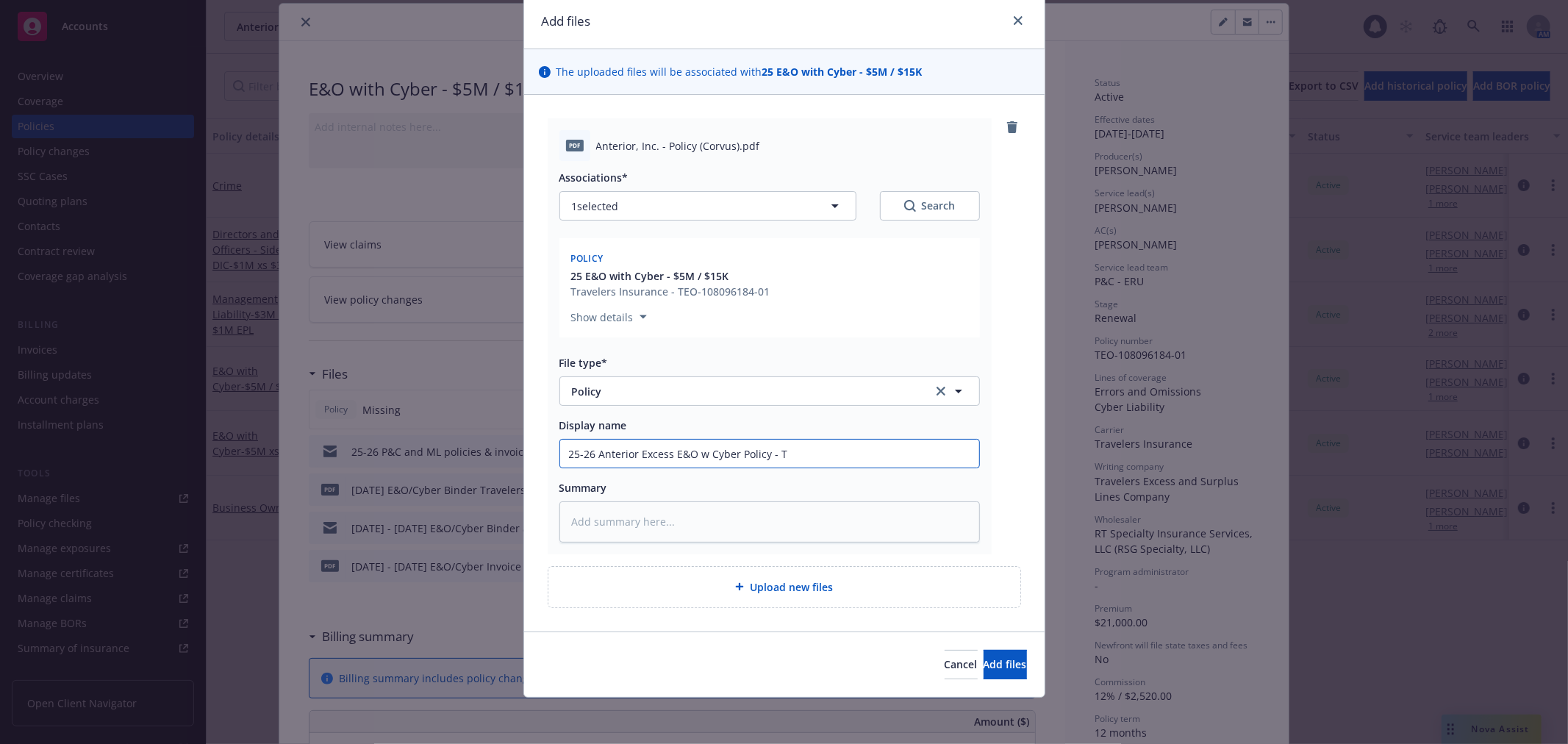
type textarea "x"
type input "25-26 Anterior Excess E&O w Cyber Policy -"
type textarea "x"
type input "25-26 Anterior Excess E&O w Cyber Policy - C"
type textarea "x"
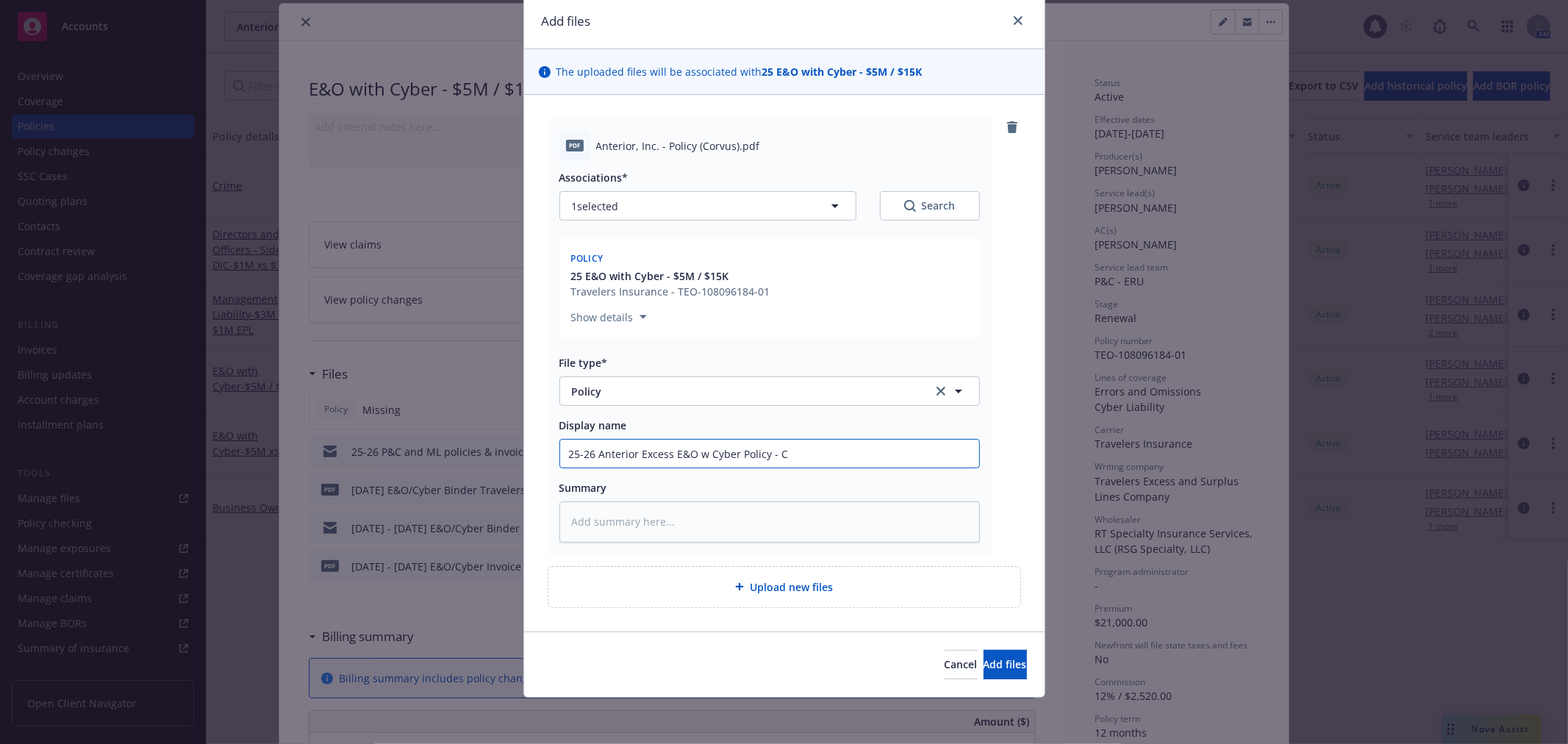
type input "25-26 Anterior Excess E&O w Cyber Policy - Co"
type textarea "x"
type input "25-26 Anterior Excess E&O w Cyber Policy - Cor"
type textarea "x"
type input "25-26 Anterior Excess E&O w Cyber Policy - Corv"
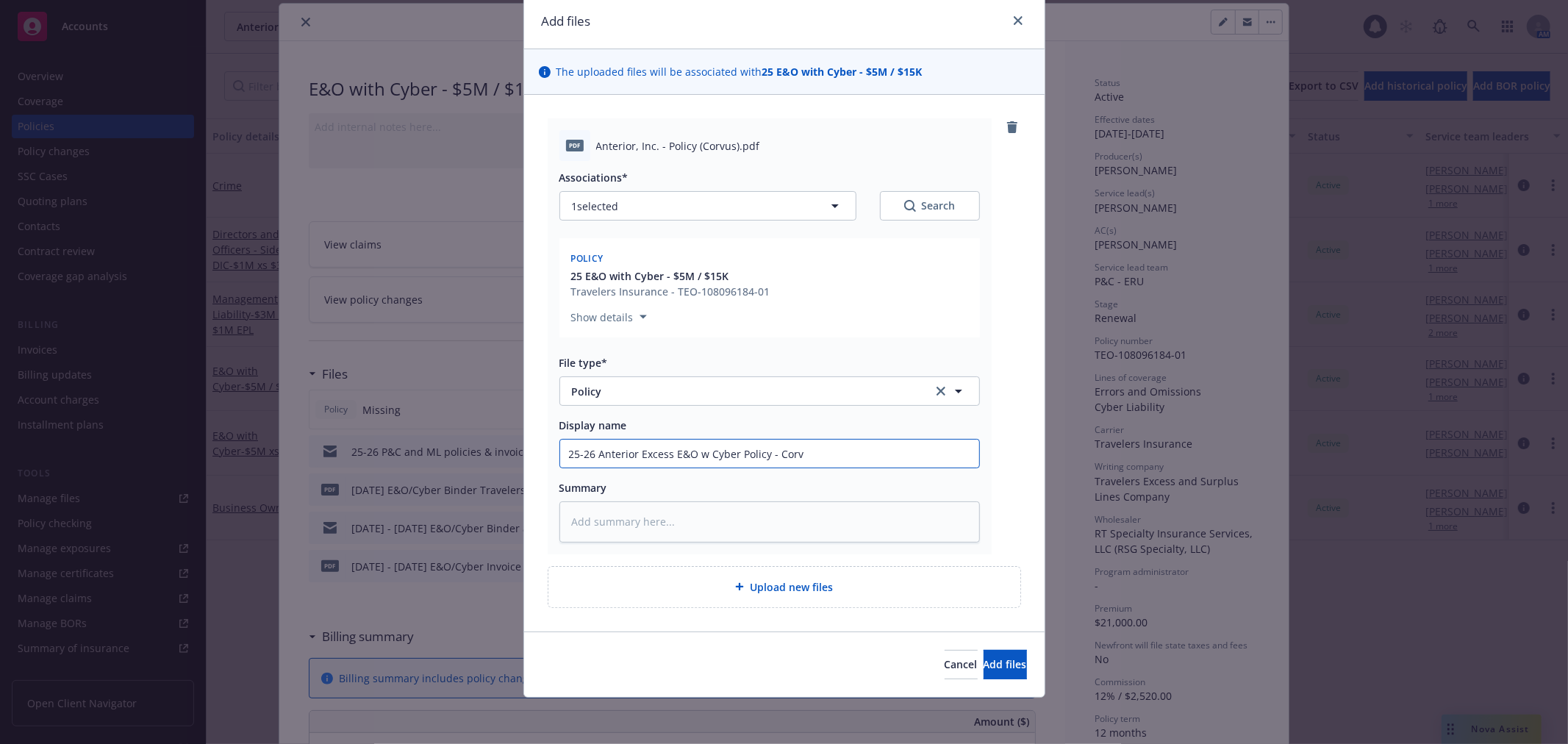
type textarea "x"
type input "25-26 Anterior Excess E&O w Cyber Policy - Corvu"
type textarea "x"
type input "25-26 Anterior Excess E&O w Cyber Policy - Corvus"
click at [984, 657] on span "Add files" at bounding box center [1005, 664] width 44 height 14
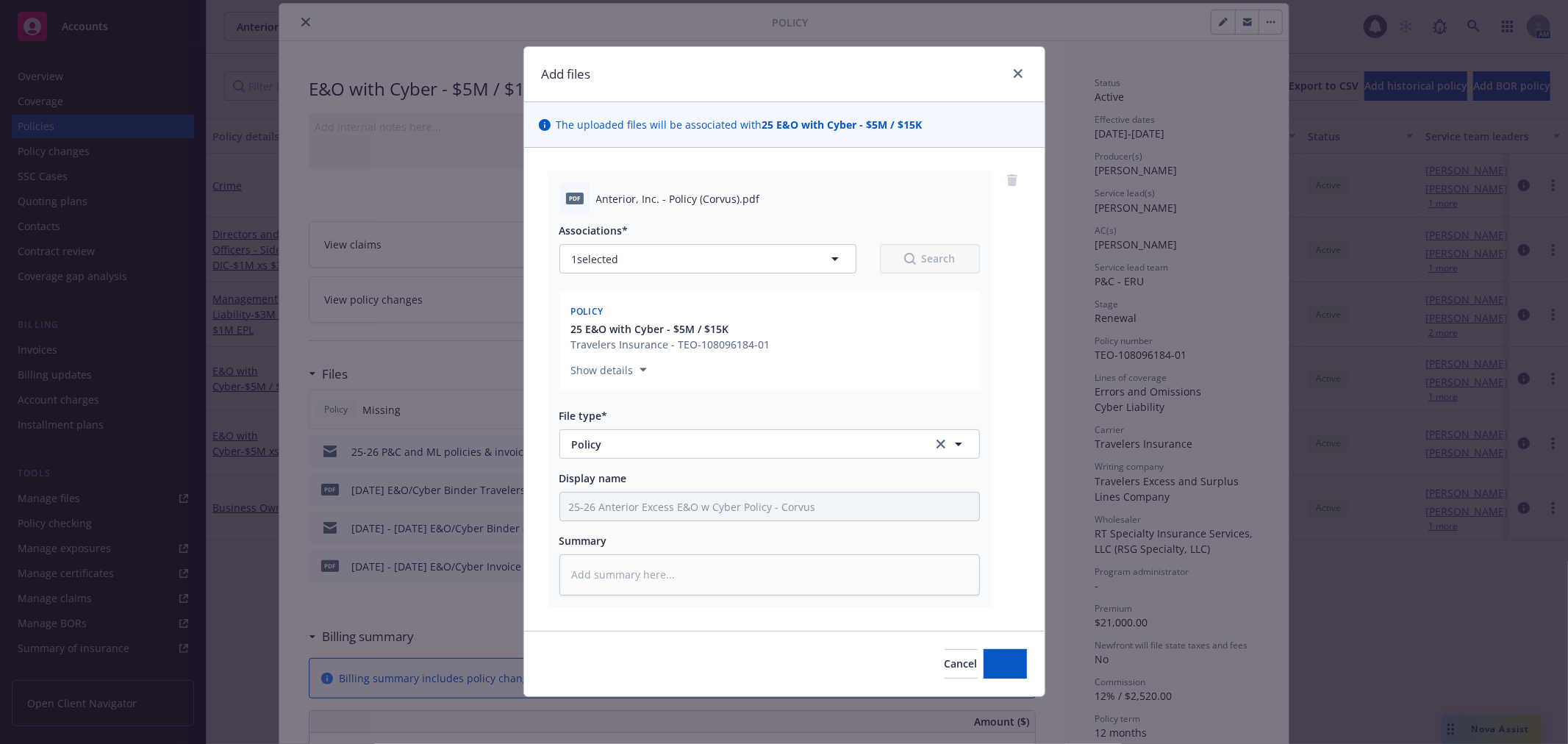
scroll to position [1, 0]
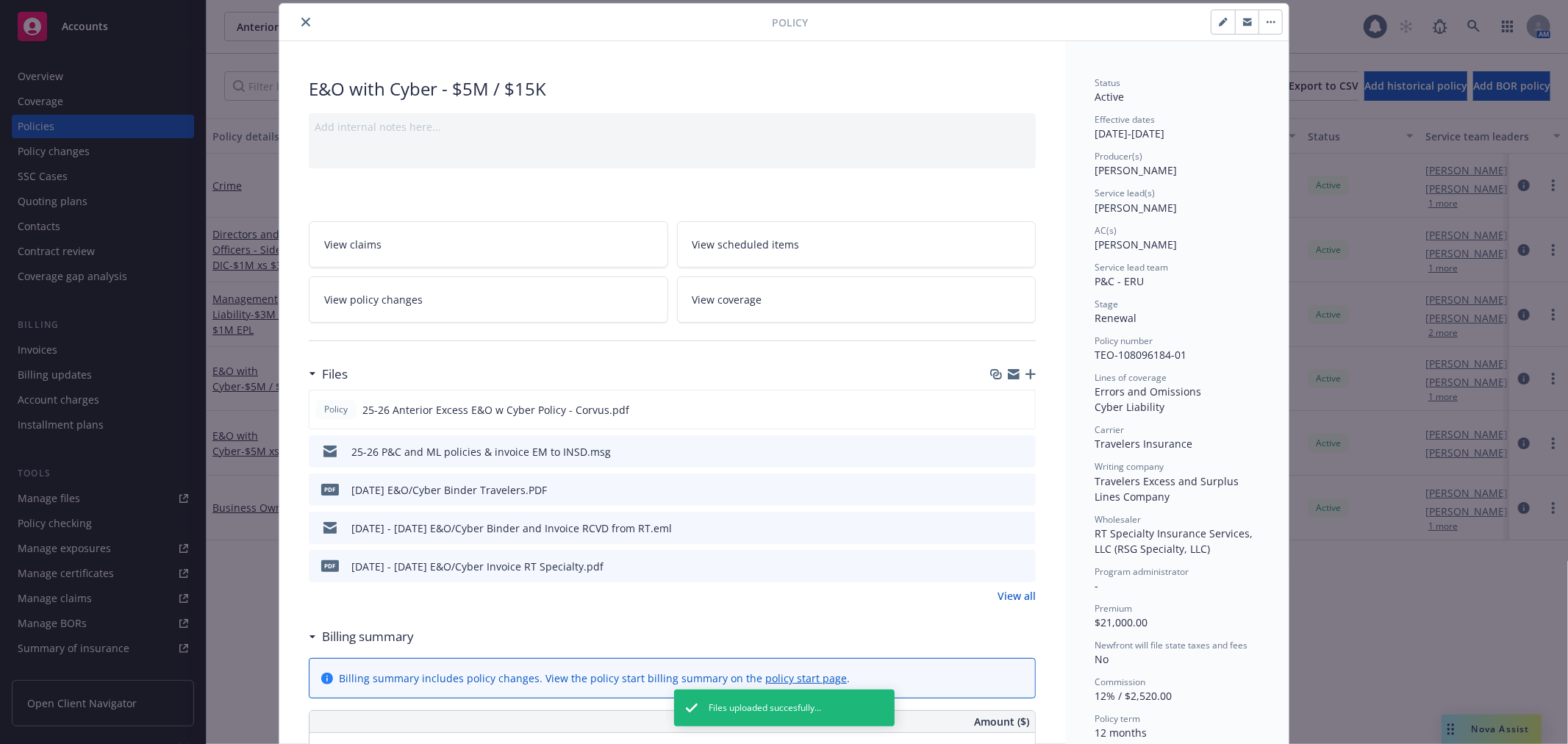
drag, startPoint x: 296, startPoint y: 15, endPoint x: 283, endPoint y: 173, distance: 158.5
click at [296, 15] on button "close" at bounding box center [305, 22] width 17 height 18
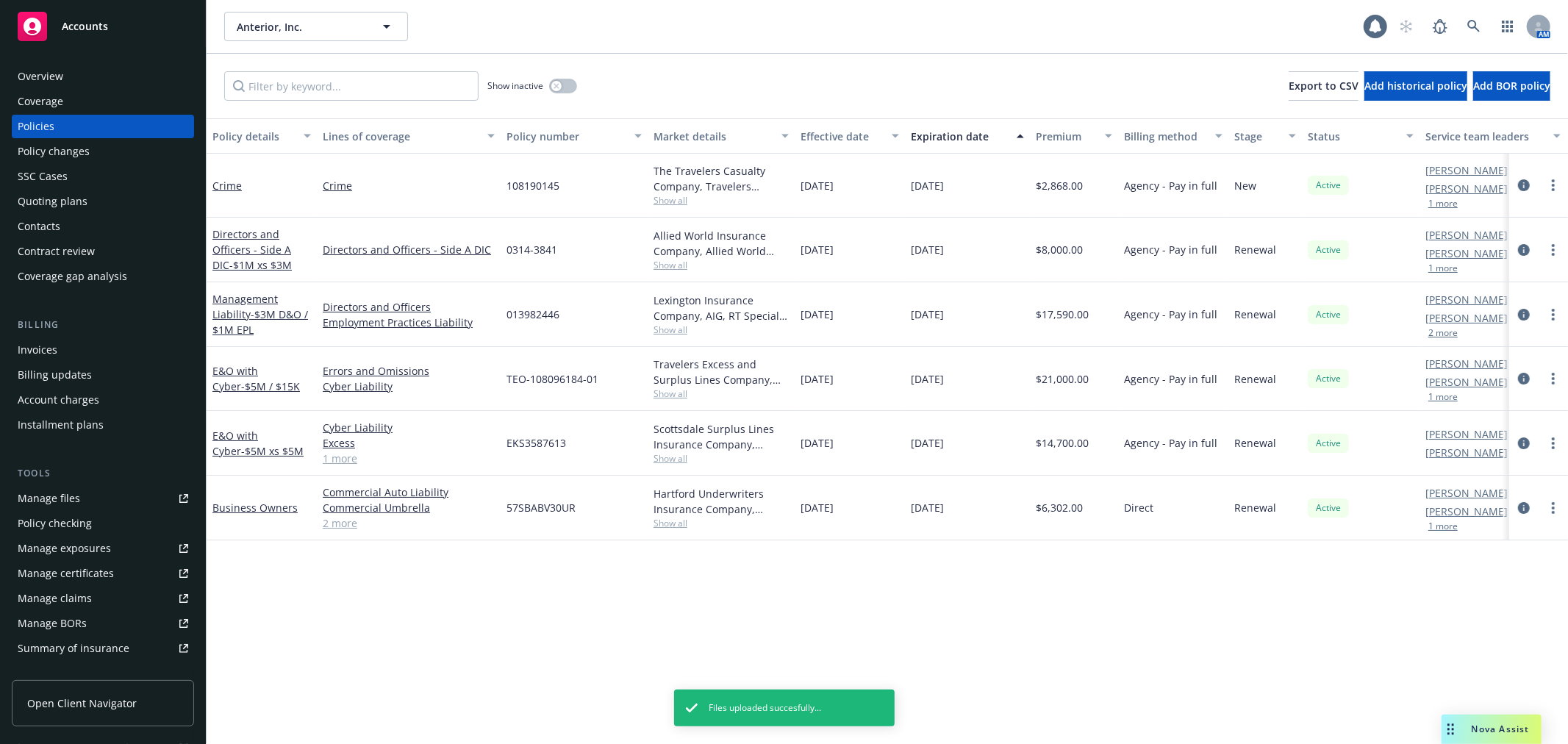
click at [258, 424] on div "E&O with Cyber - $5M xs $5M" at bounding box center [261, 443] width 110 height 65
click at [261, 444] on span "- $5M xs $5M" at bounding box center [272, 451] width 62 height 14
click at [262, 442] on div "E&O with Cyber - $5M xs $5M" at bounding box center [261, 443] width 98 height 31
click at [262, 442] on div "Anterior, Inc. Anterior, Inc. 1 AM Show inactive Export to CSV Add historical p…" at bounding box center [887, 372] width 1361 height 744
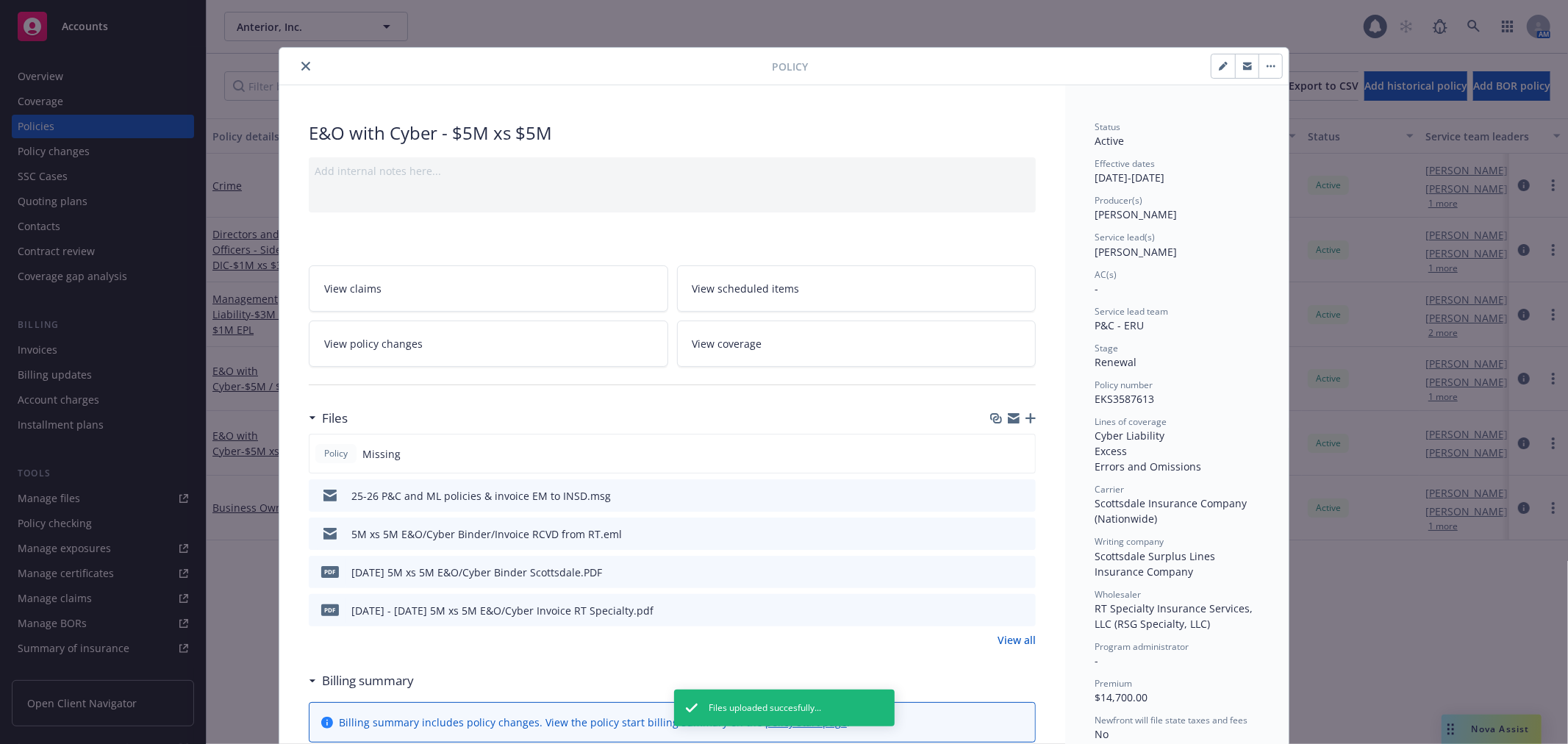
click at [1027, 420] on icon "button" at bounding box center [1030, 418] width 11 height 11
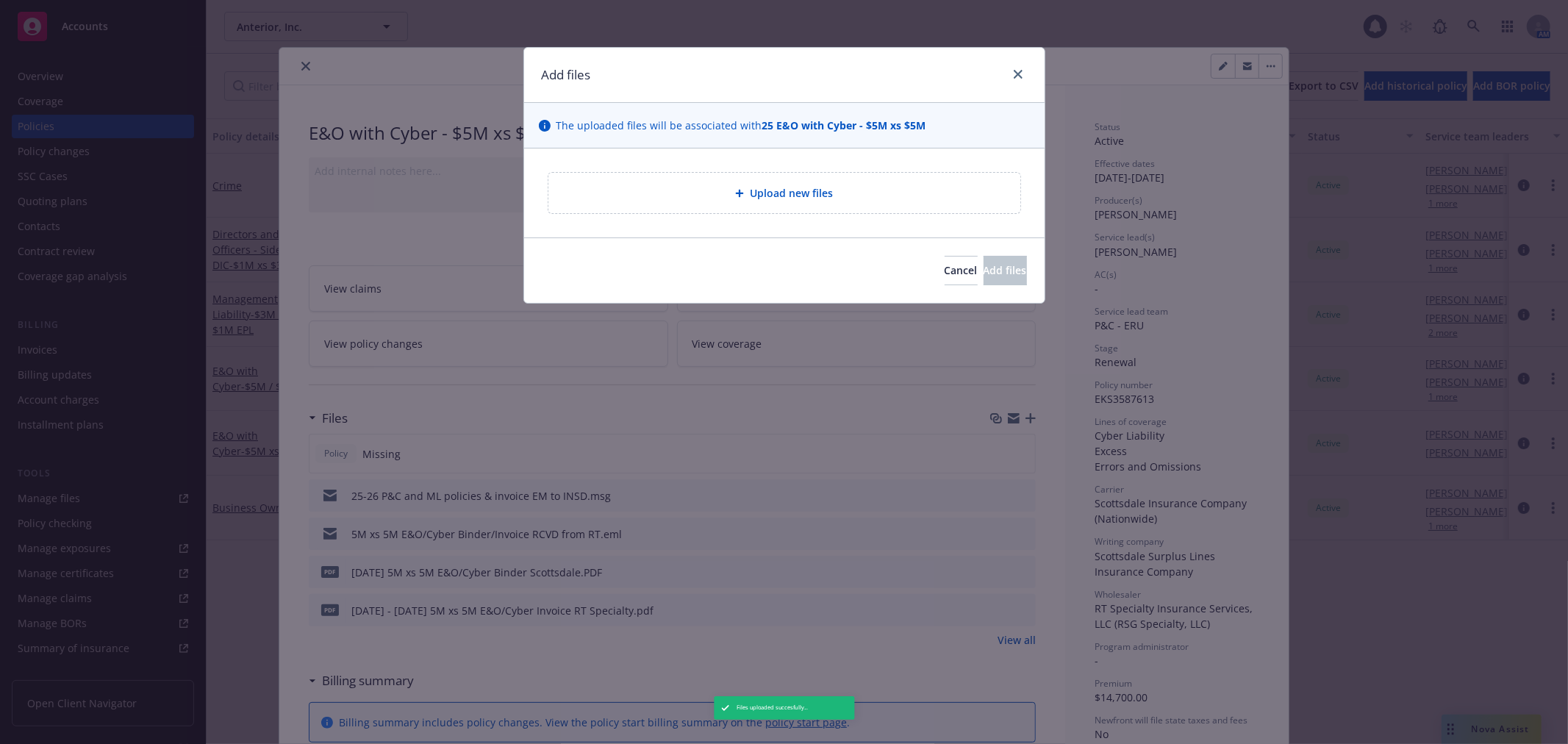
type textarea "x"
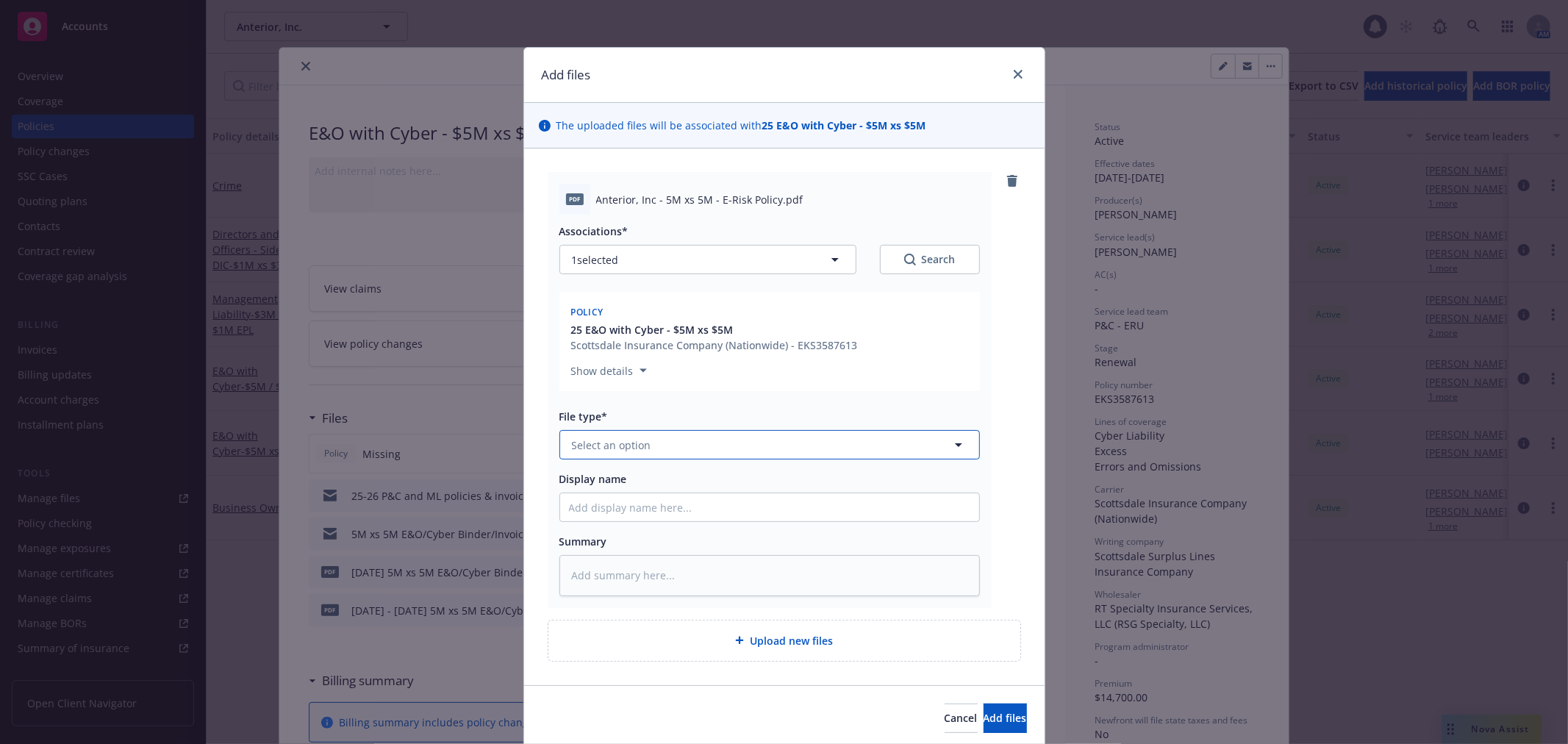
click at [655, 448] on button "Select an option" at bounding box center [769, 444] width 420 height 29
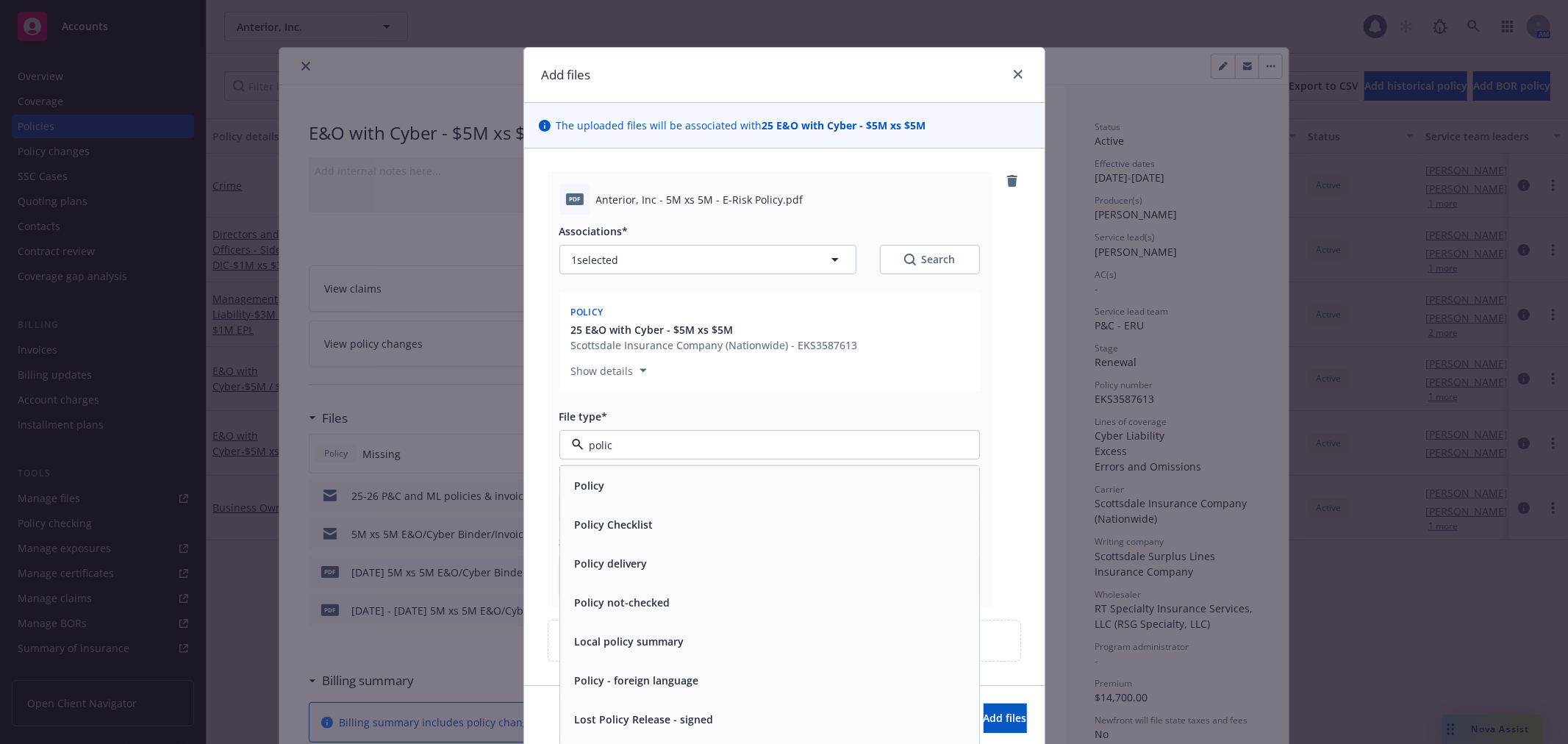
type input "policy"
click at [655, 487] on div "Policy" at bounding box center [769, 485] width 401 height 21
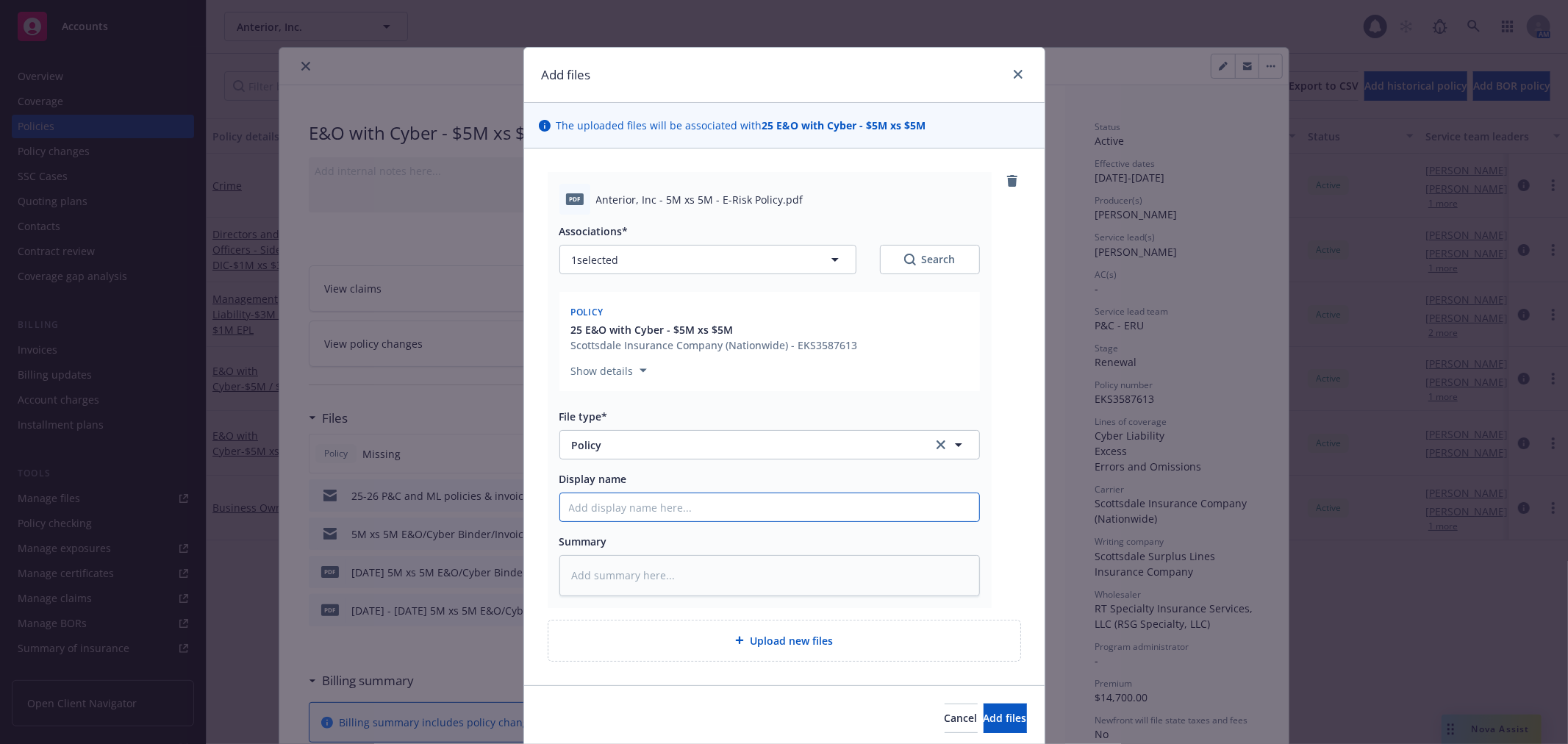
click at [598, 511] on input "Display name" at bounding box center [769, 507] width 419 height 28
type textarea "x"
type input "2"
type textarea "x"
type input "25"
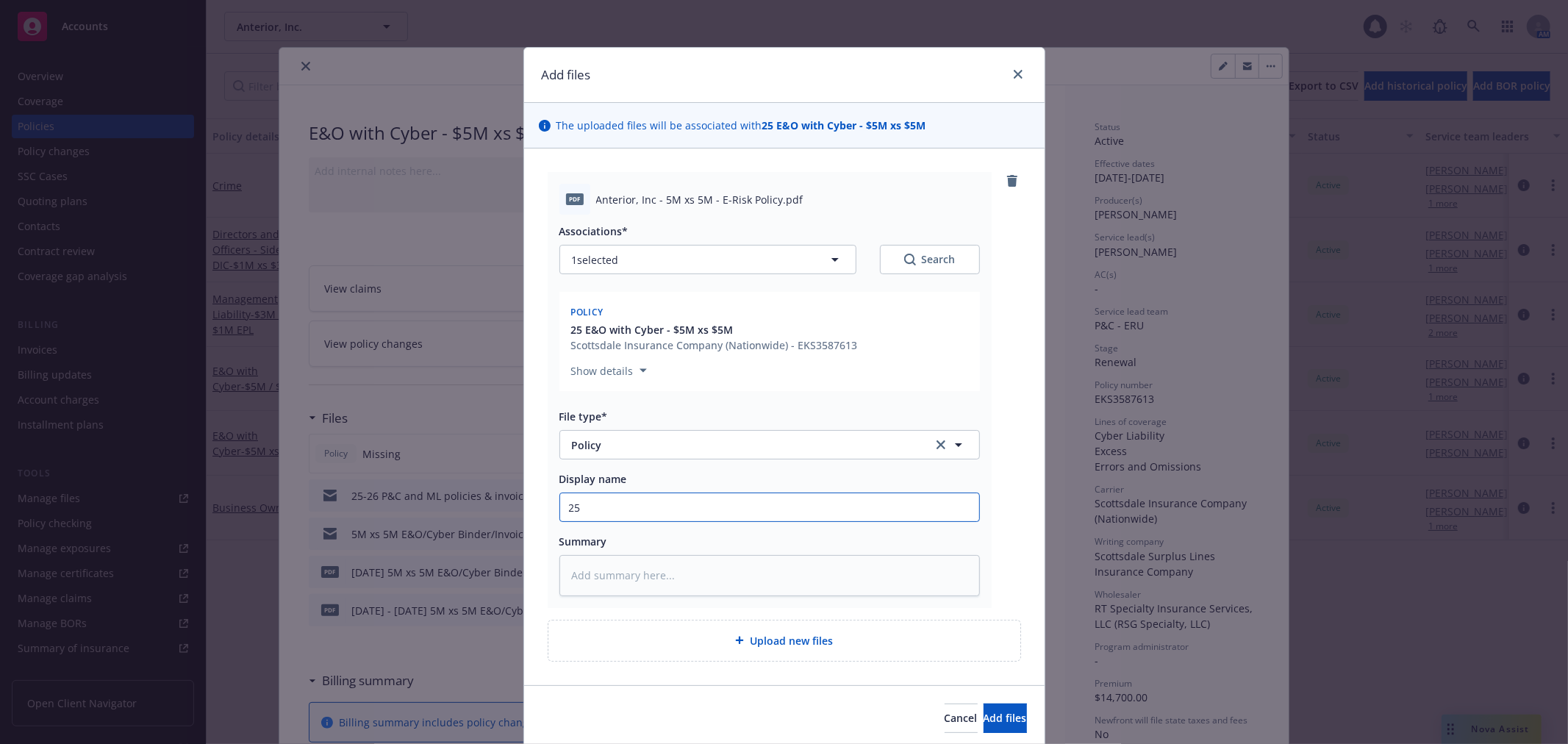
type textarea "x"
type input "25-"
type textarea "x"
type input "25-2"
type textarea "x"
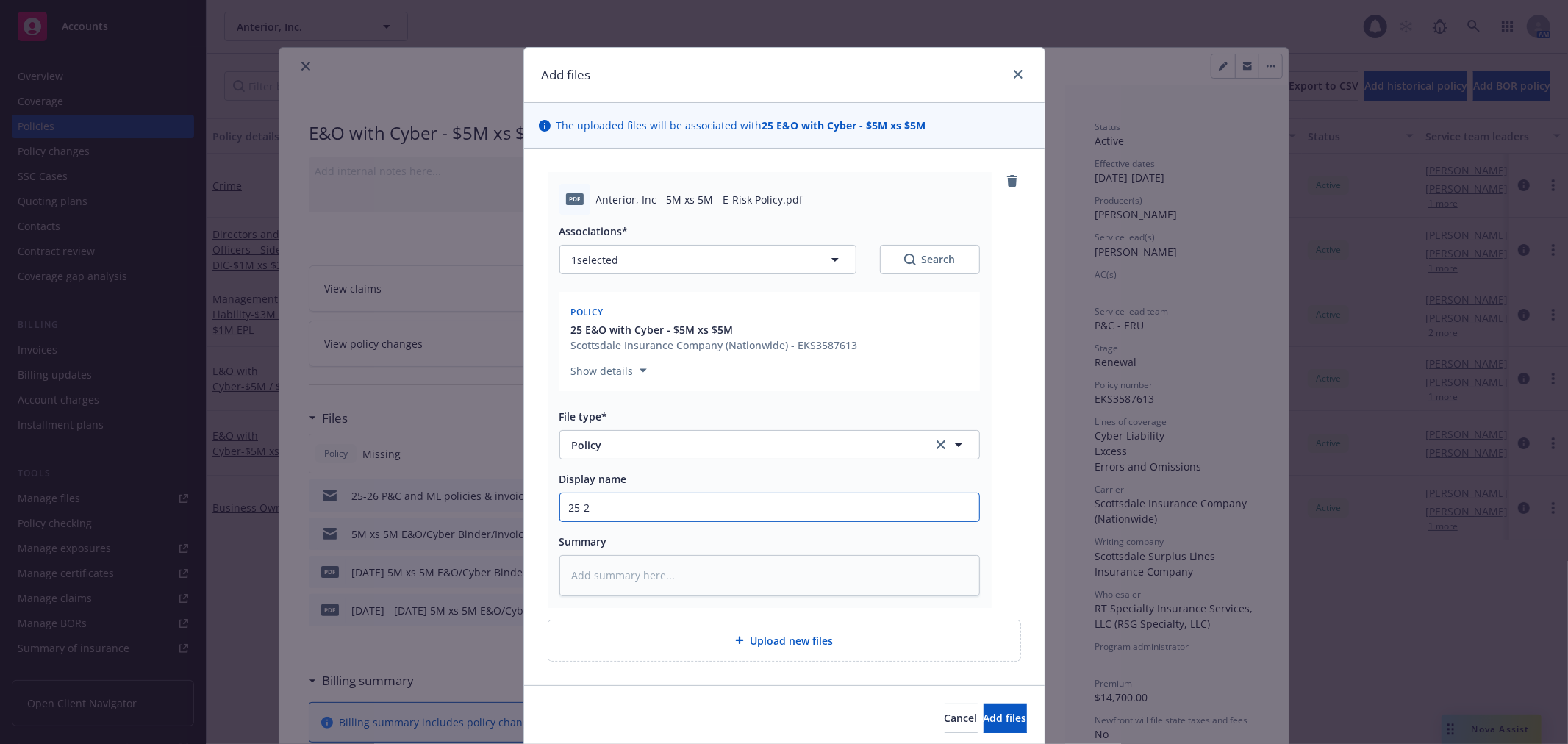
type input "25-26"
type textarea "x"
type input "25-26"
type textarea "x"
type input "25-26 A"
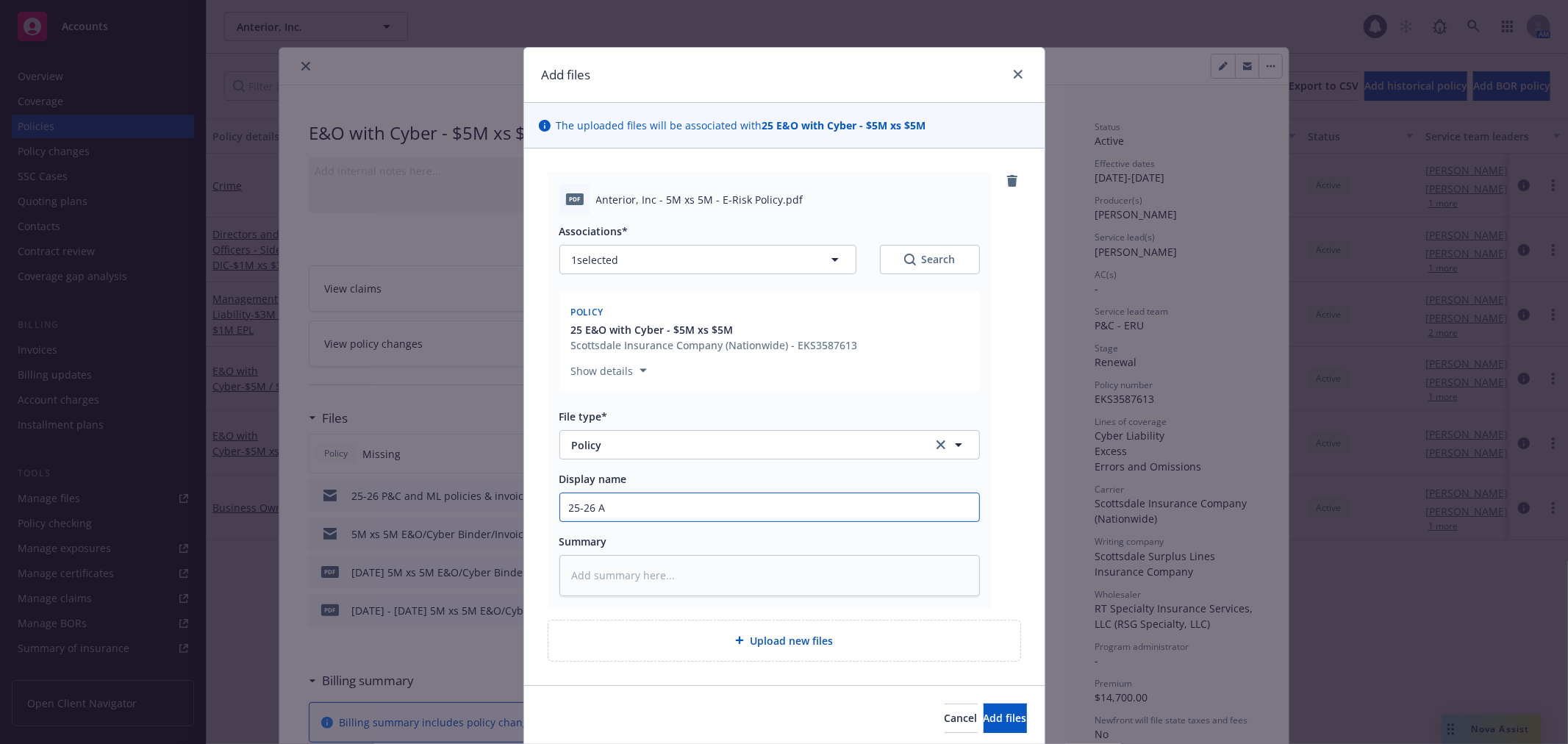
type textarea "x"
type input "25-26 An"
type textarea "x"
type input "25-26 Ant"
type textarea "x"
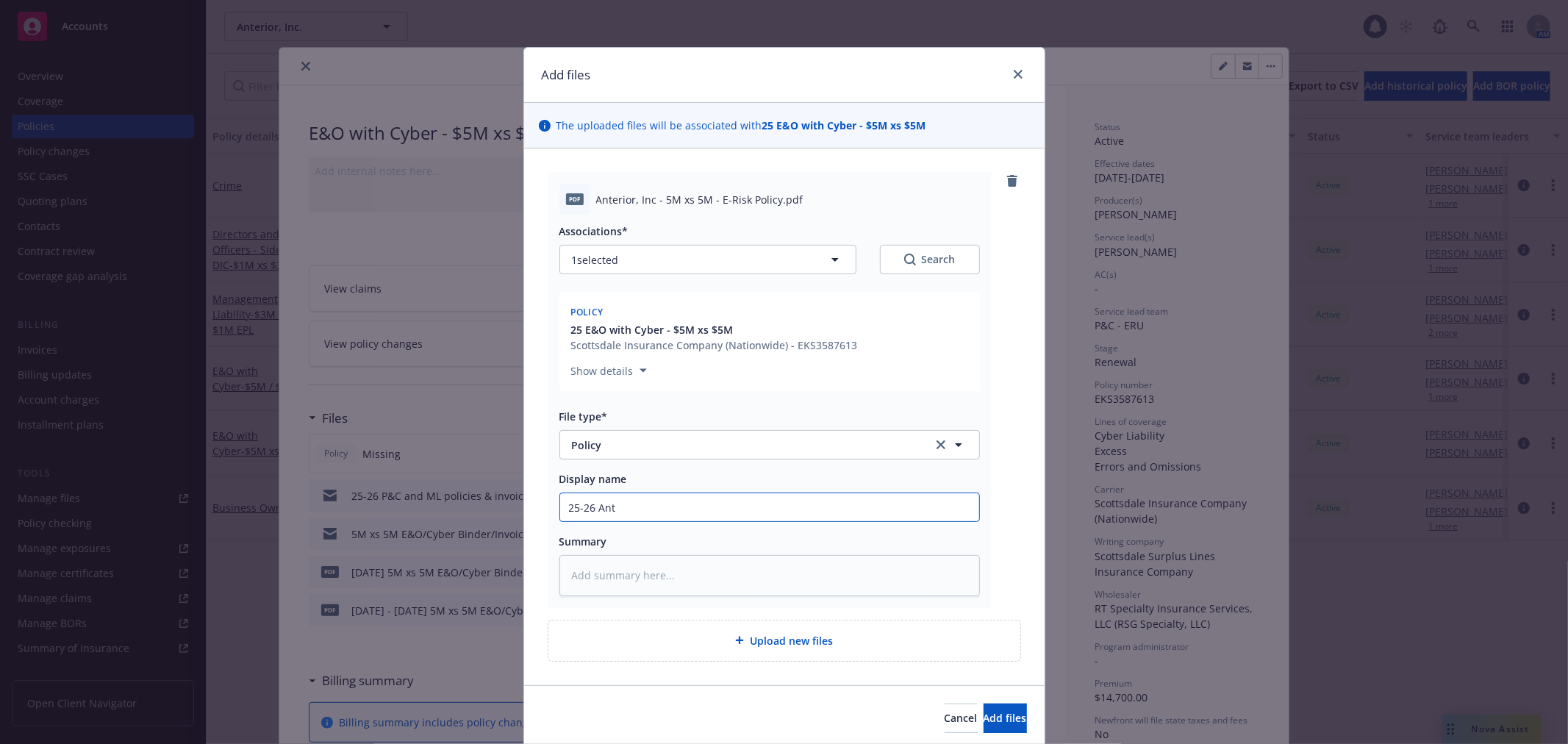
type input "25-26 Ante"
type textarea "x"
type input "25-26 Anteri"
type textarea "x"
type input "25-26 Anterio"
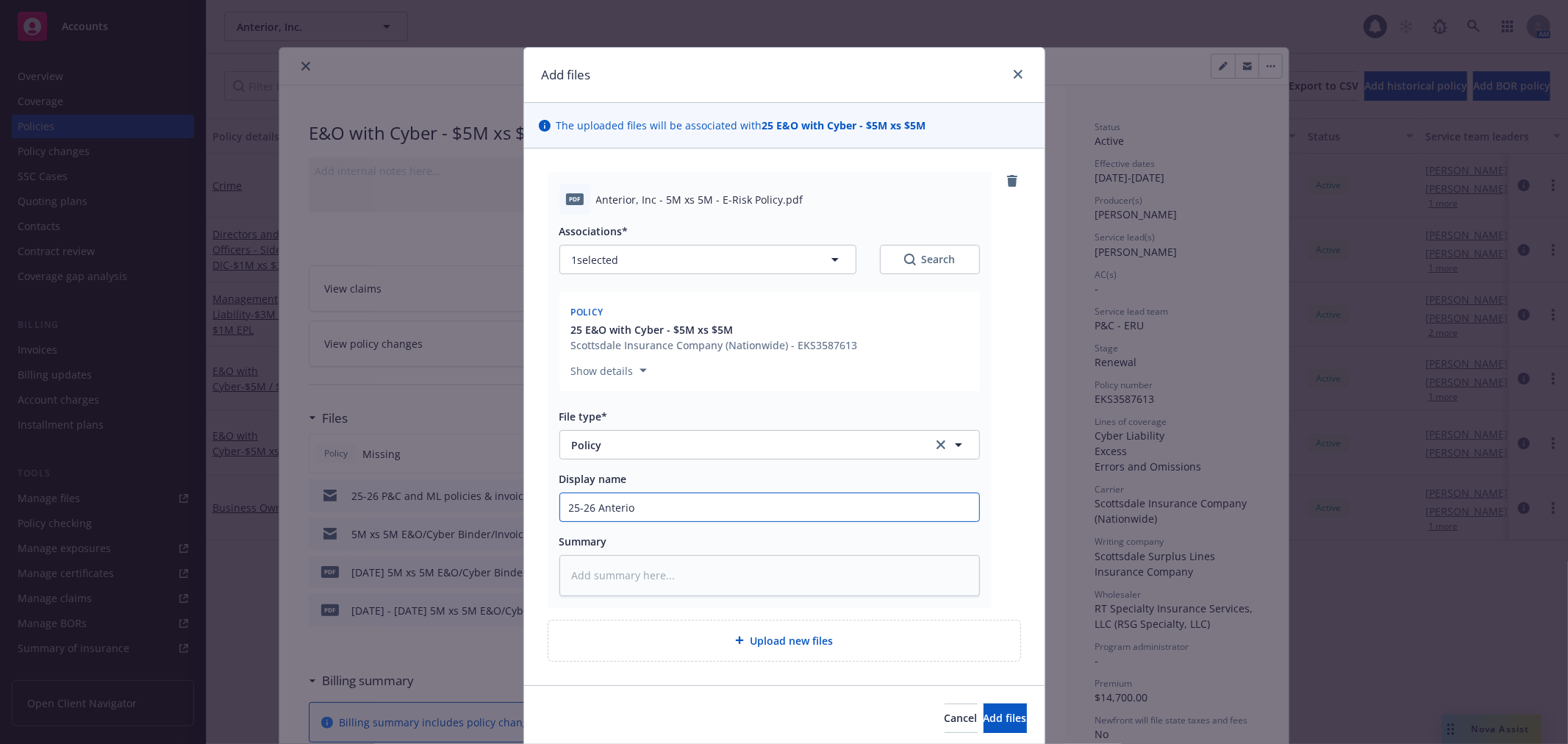
type textarea "x"
type input "25-26 Anterior"
type textarea "x"
type input "25-26 Anterior I"
type textarea "x"
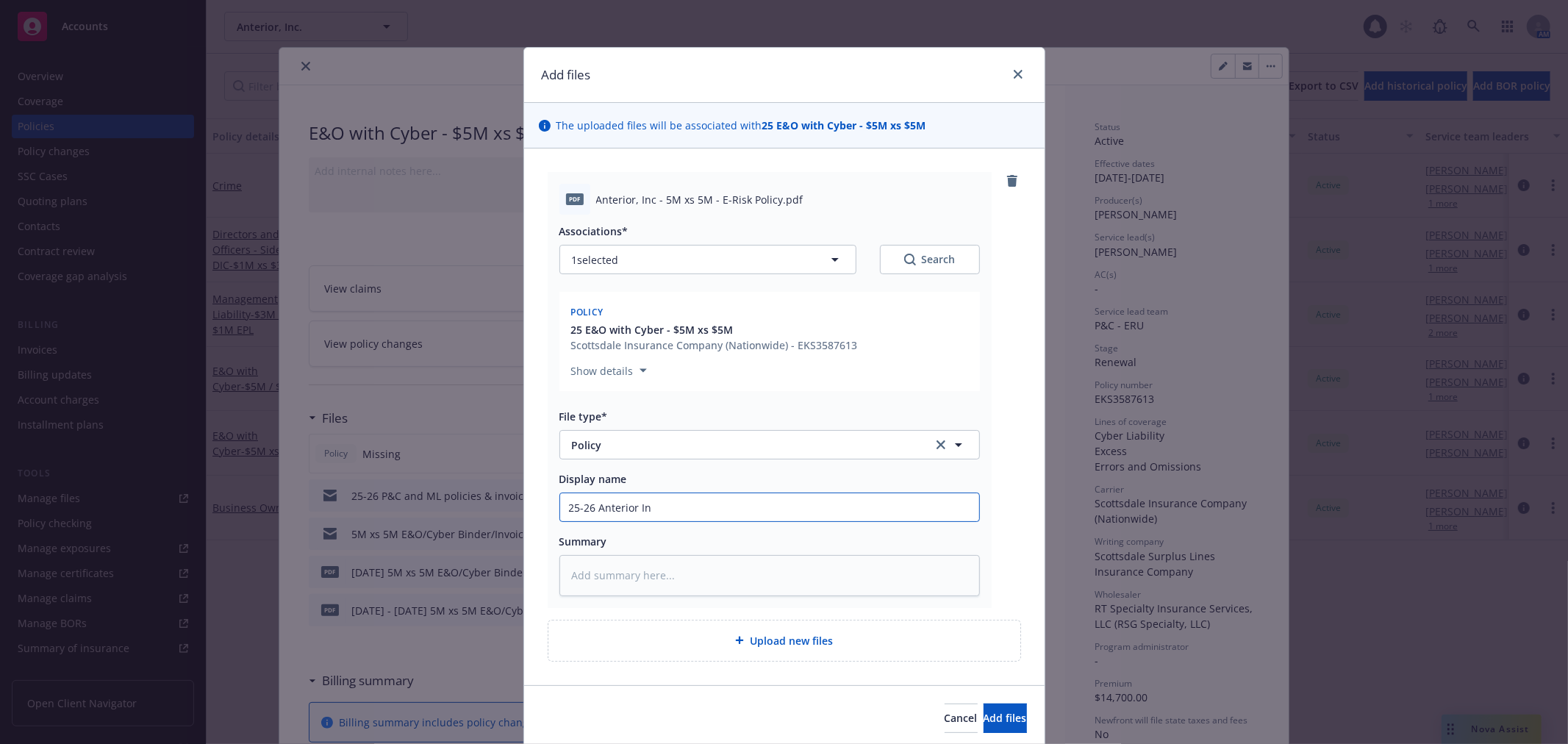
type input "25-26 Anterior Inc"
type textarea "x"
type input "25-26 Anterior Inc"
type textarea "x"
type input "25-26 Anterior Inc C"
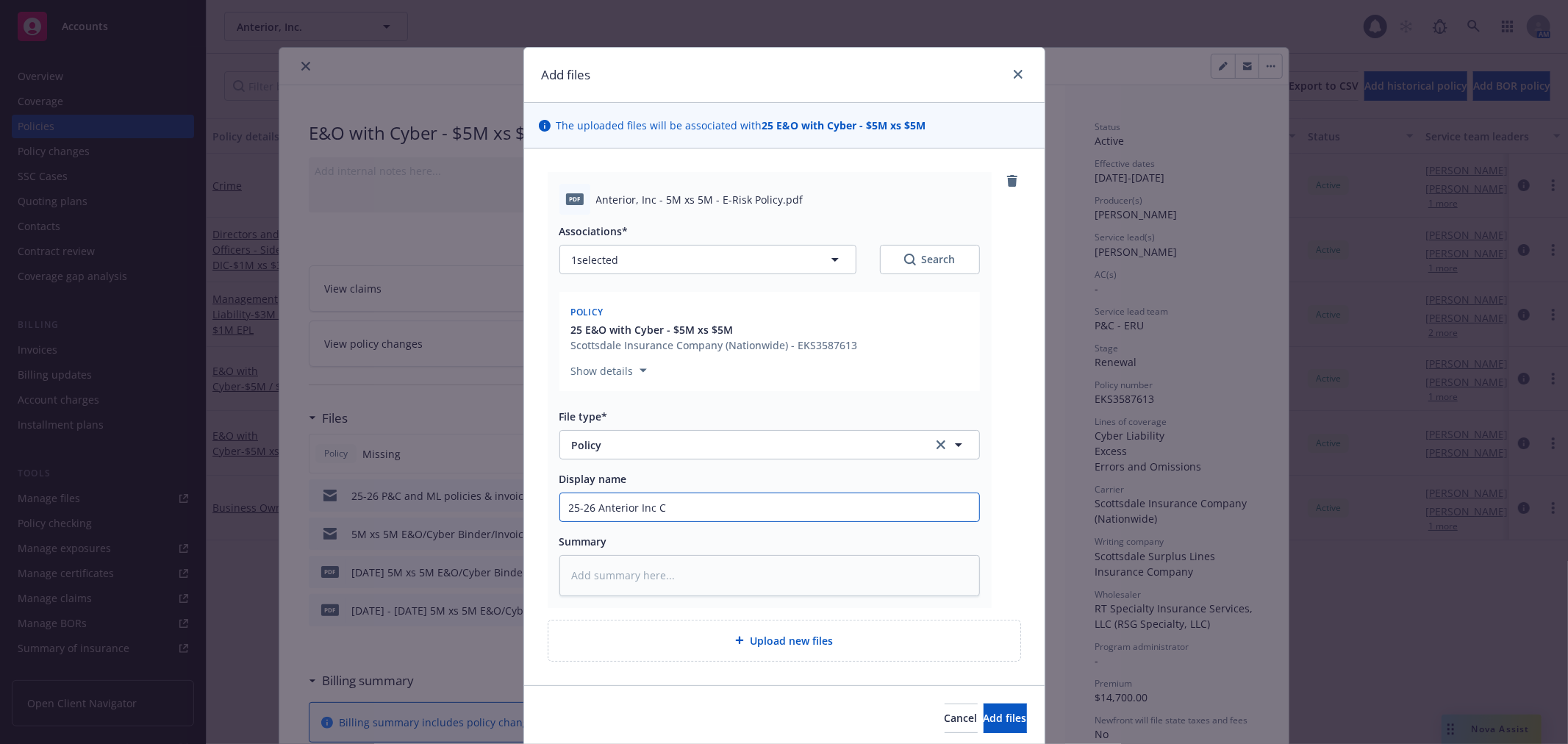
type textarea "x"
type input "25-26 Anterior Inc Cy"
type textarea "x"
type input "25-26 Anterior Inc Cyb"
type textarea "x"
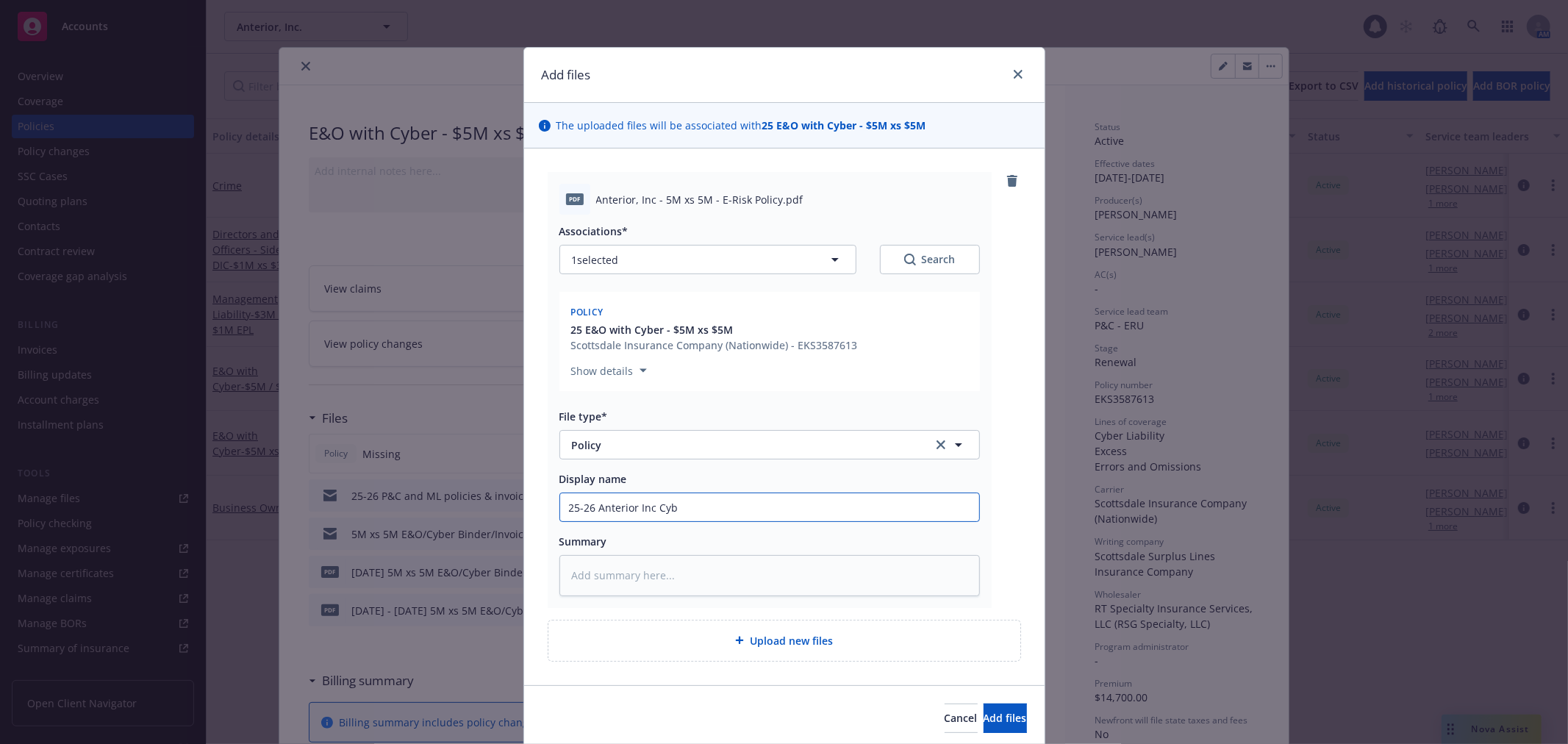
type input "25-26 Anterior Inc Cybe"
type textarea "x"
type input "25-26 Anterior Inc Cyber"
type textarea "x"
type input "25-26 Anterior Inc Cyber E"
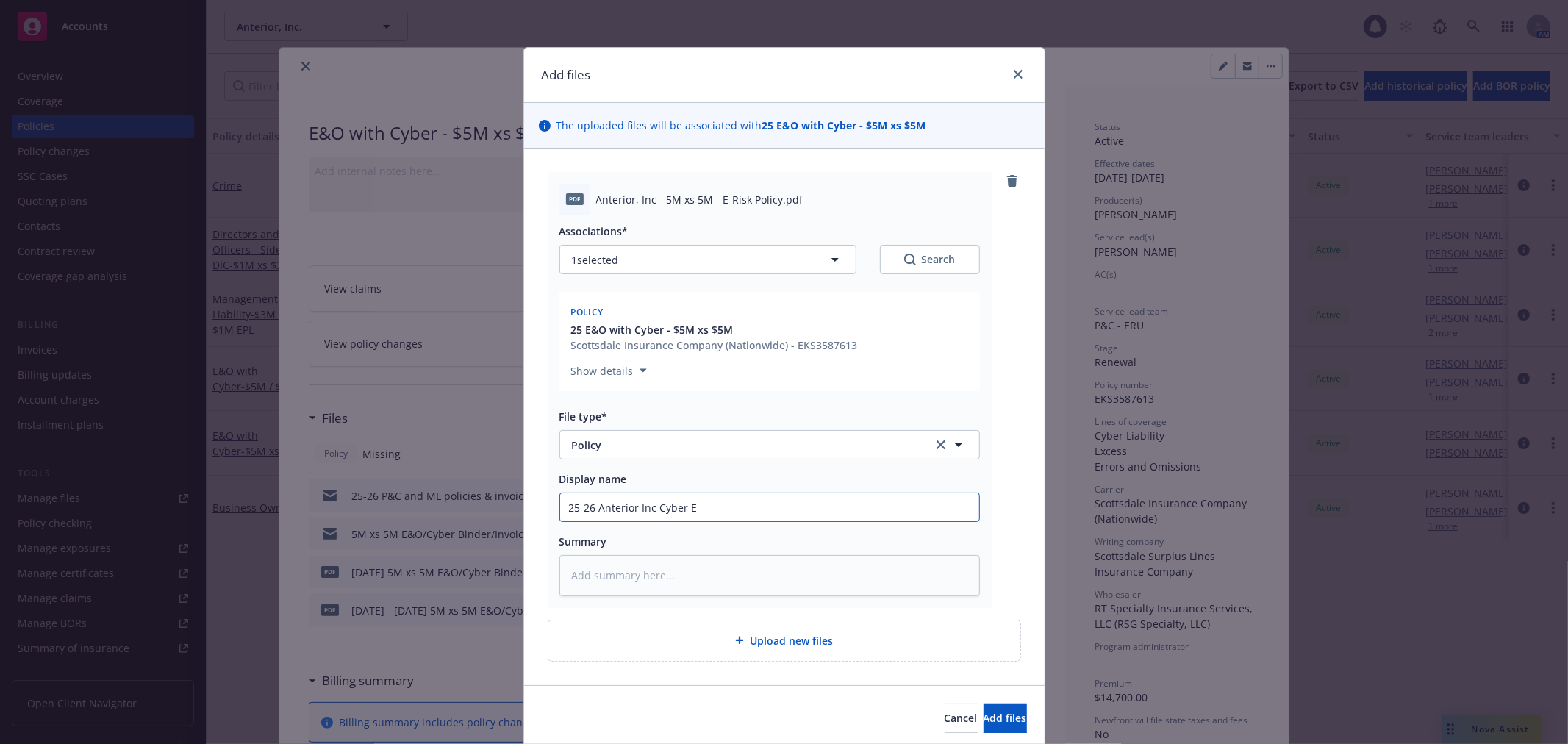
type textarea "x"
type input "25-26 Anterior Inc Cyber Ex"
type textarea "x"
type input "25-26 Anterior Inc Cyber Exce"
type textarea "x"
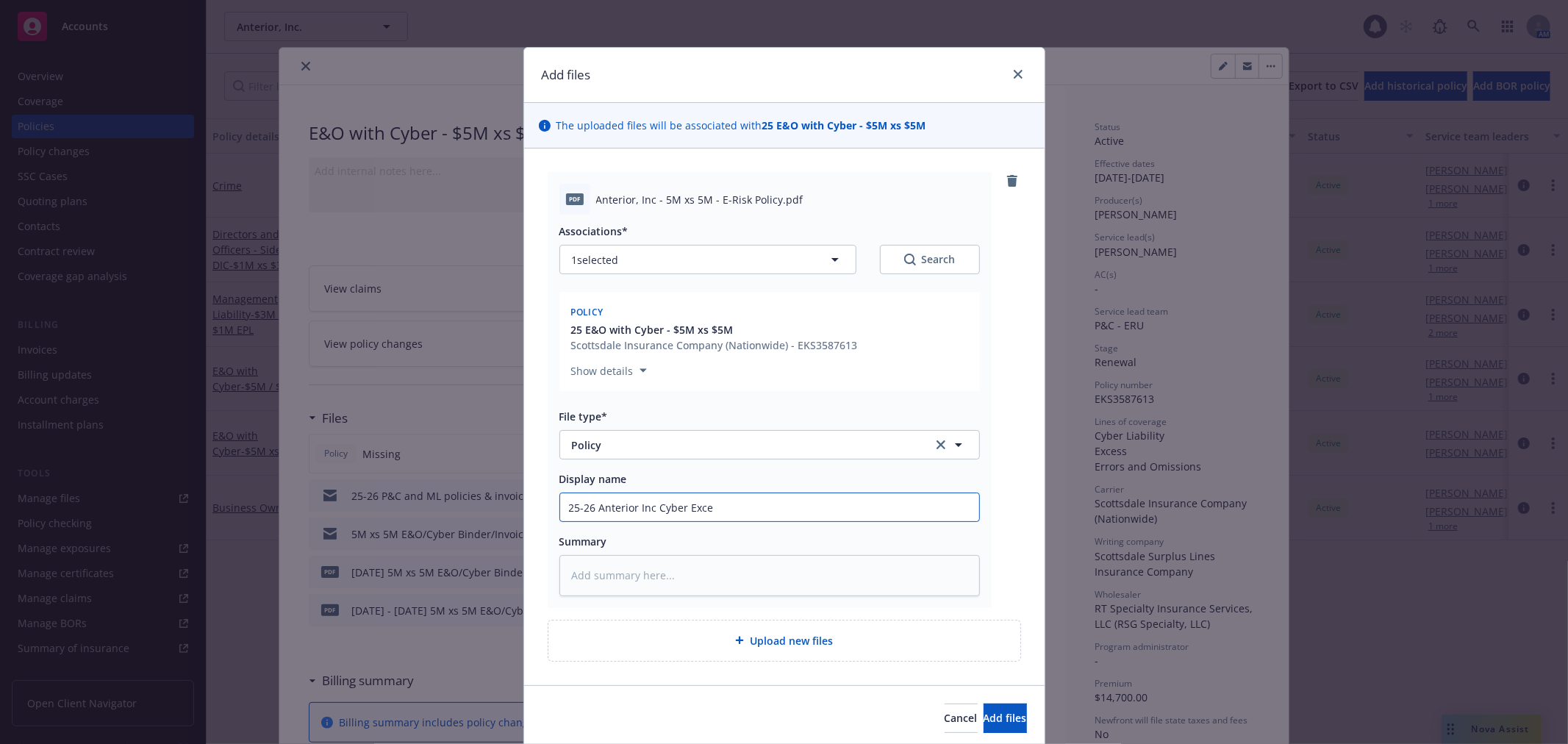
type input "25-26 Anterior Inc Cyber Exces"
type textarea "x"
type input "25-26 Anterior Inc Cyber Excess"
type textarea "x"
type input "25-26 Anterior Inc Cyber Excess P"
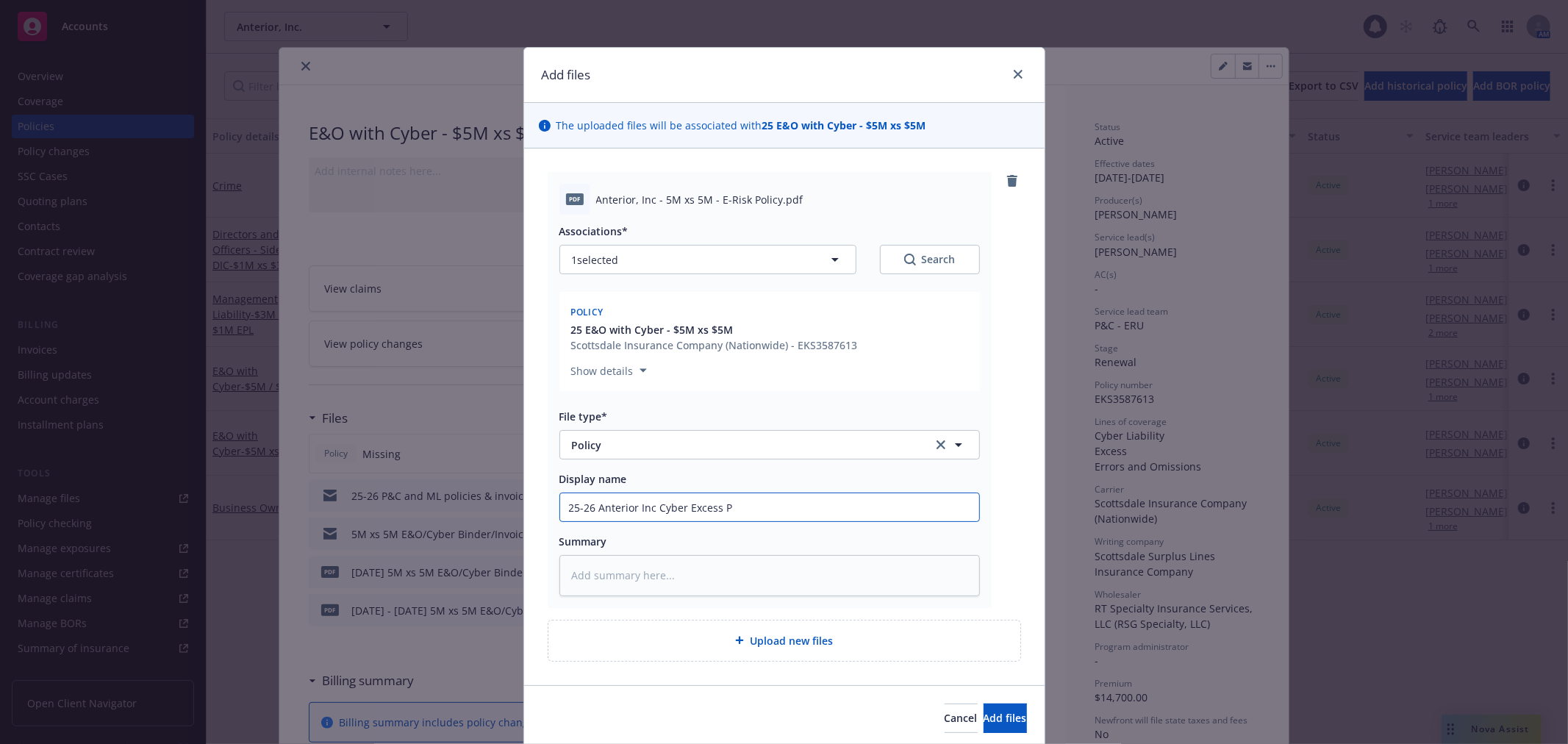
type textarea "x"
type input "25-26 Anterior Inc Cyber Excess Po"
type textarea "x"
type input "25-26 Anterior Inc Cyber Excess Pol"
type textarea "x"
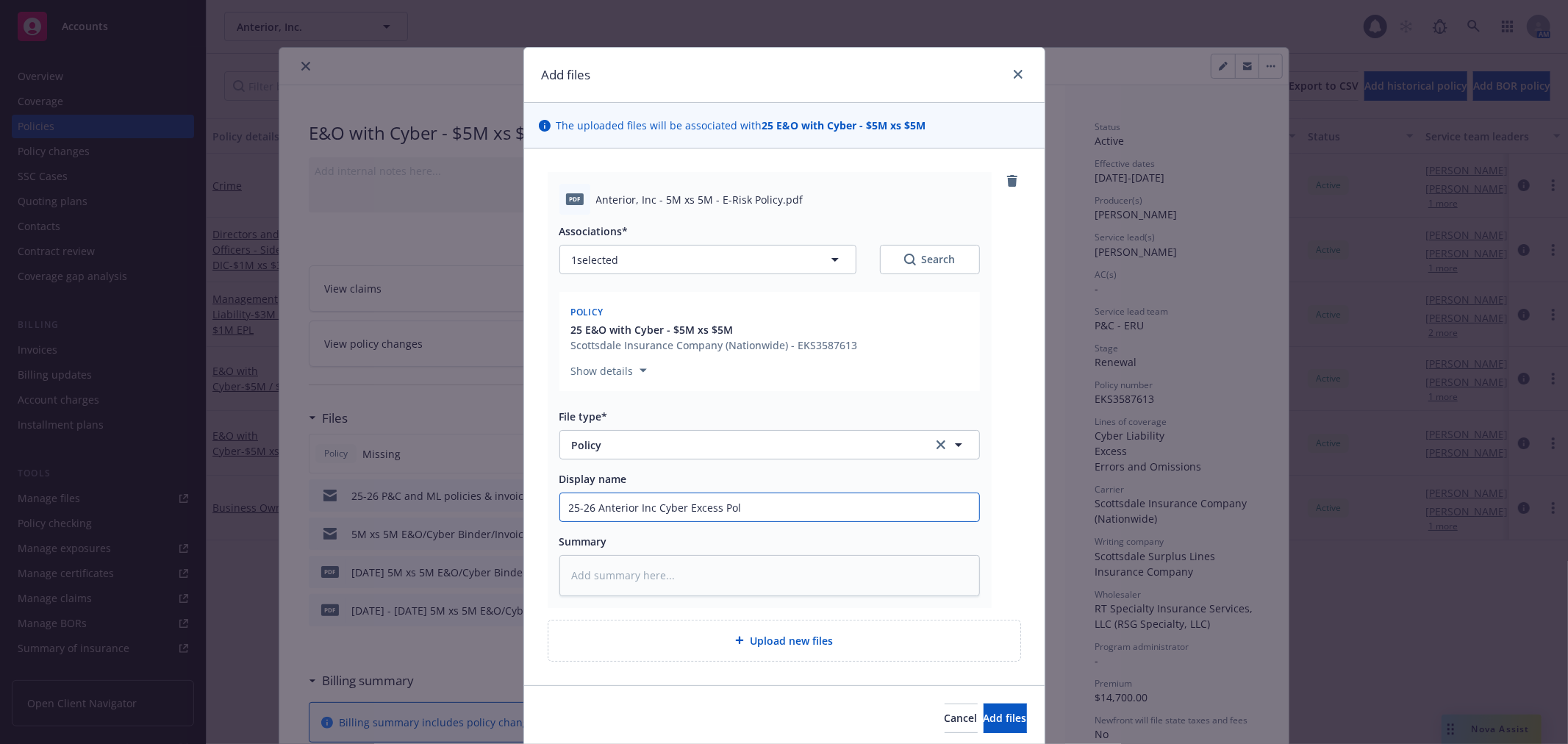
type input "25-26 Anterior Inc Cyber Excess Polc"
type textarea "x"
type input "25-26 Anterior Inc Cyber Excess Pol"
type textarea "x"
type input "25-26 Anterior Inc Cyber Excess Po"
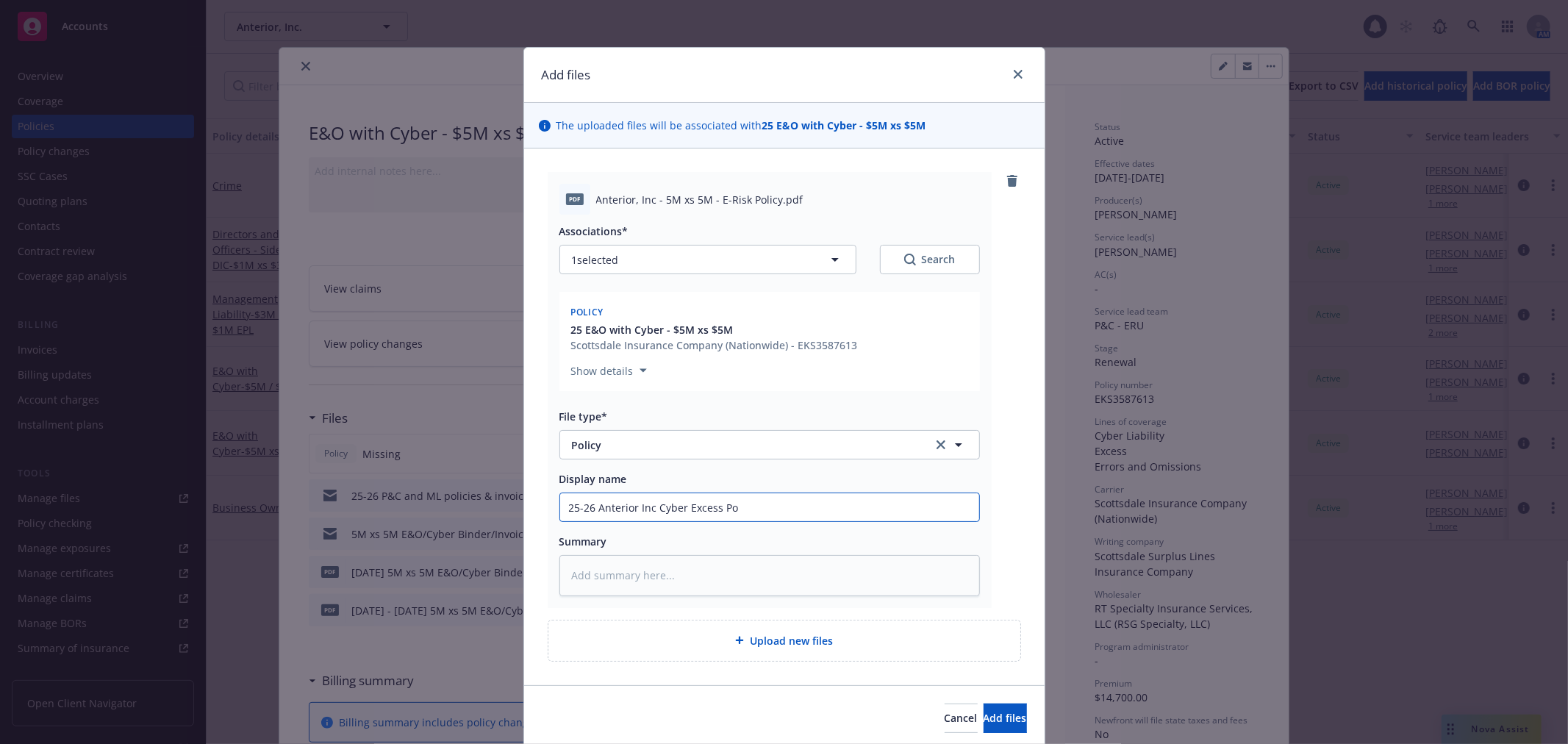
type textarea "x"
type input "25-26 Anterior Inc Cyber Excess Pol"
type textarea "x"
type input "25-26 Anterior Inc Cyber Excess Poli"
type textarea "x"
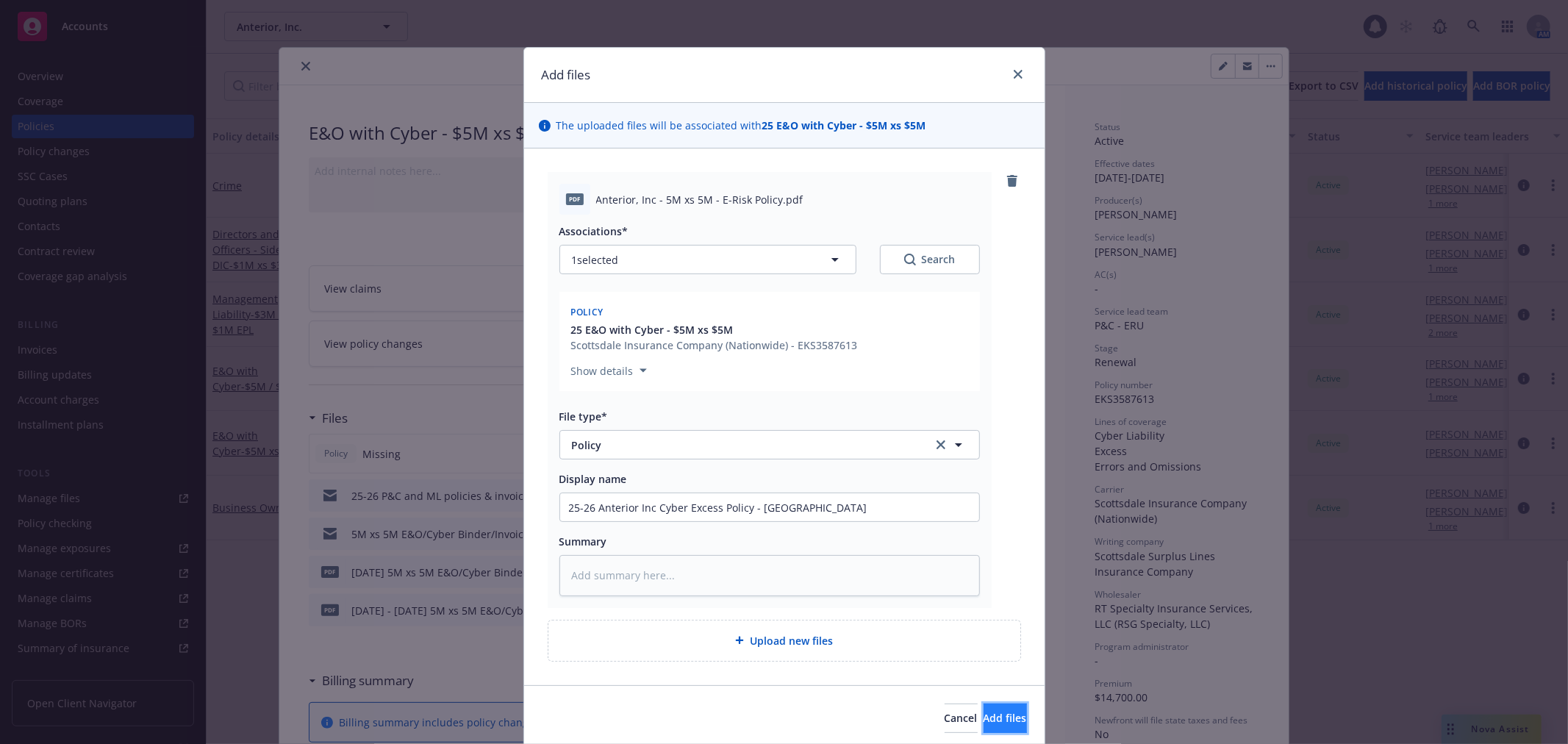
click at [1008, 721] on button "Add files" at bounding box center [1005, 719] width 44 height 29
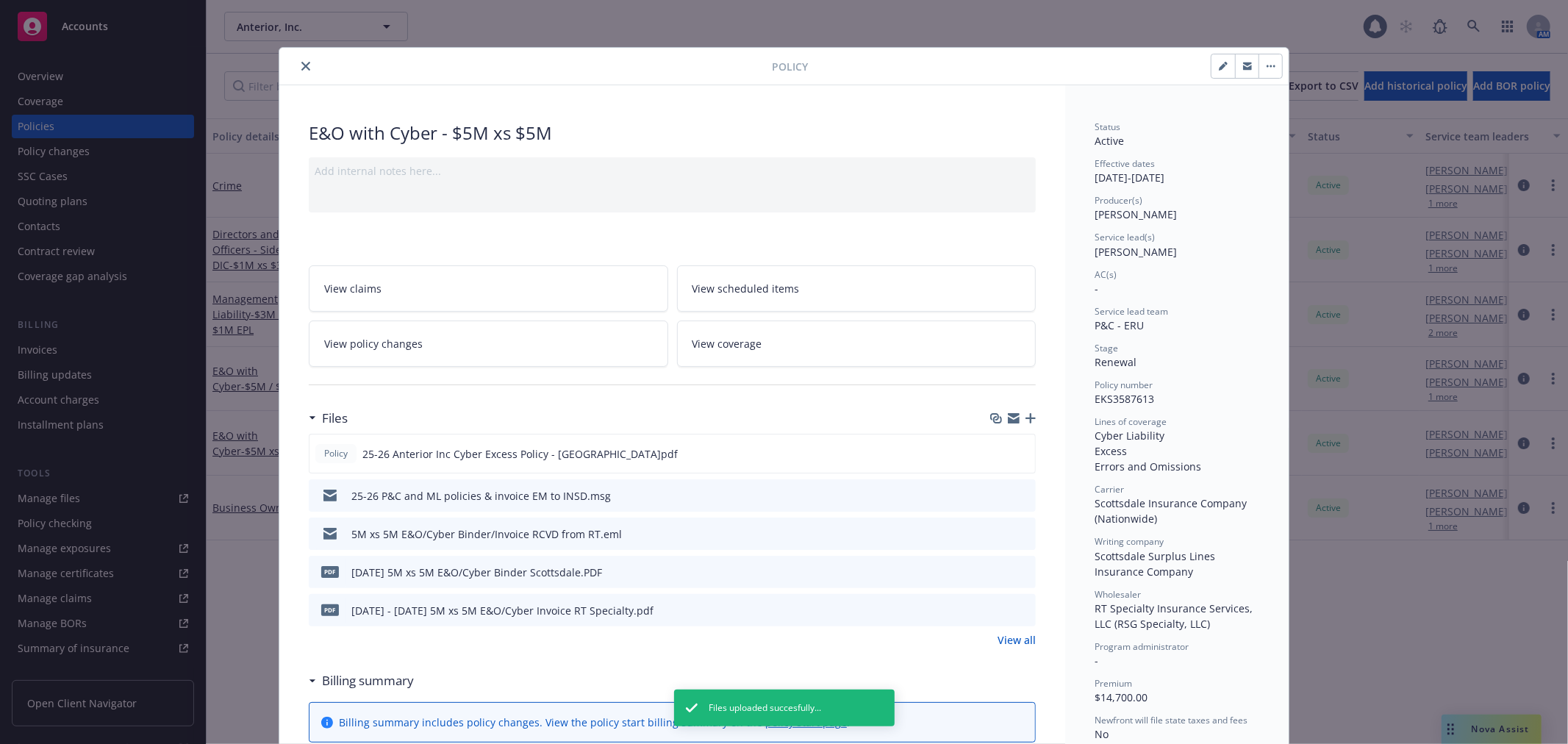
click at [301, 69] on icon "close" at bounding box center [305, 66] width 9 height 9
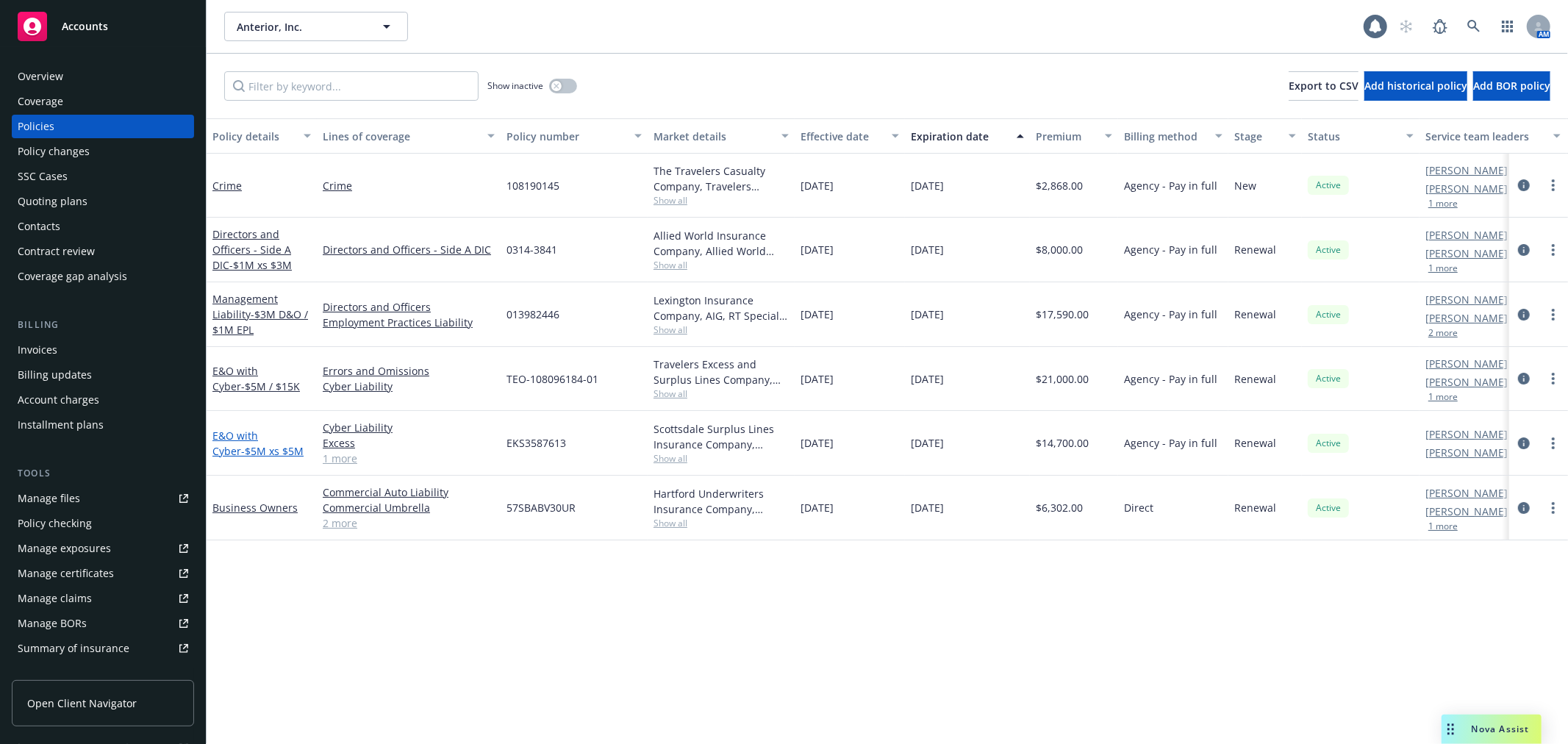
click at [263, 439] on link "E&O with Cyber - $5M xs $5M" at bounding box center [259, 443] width 91 height 29
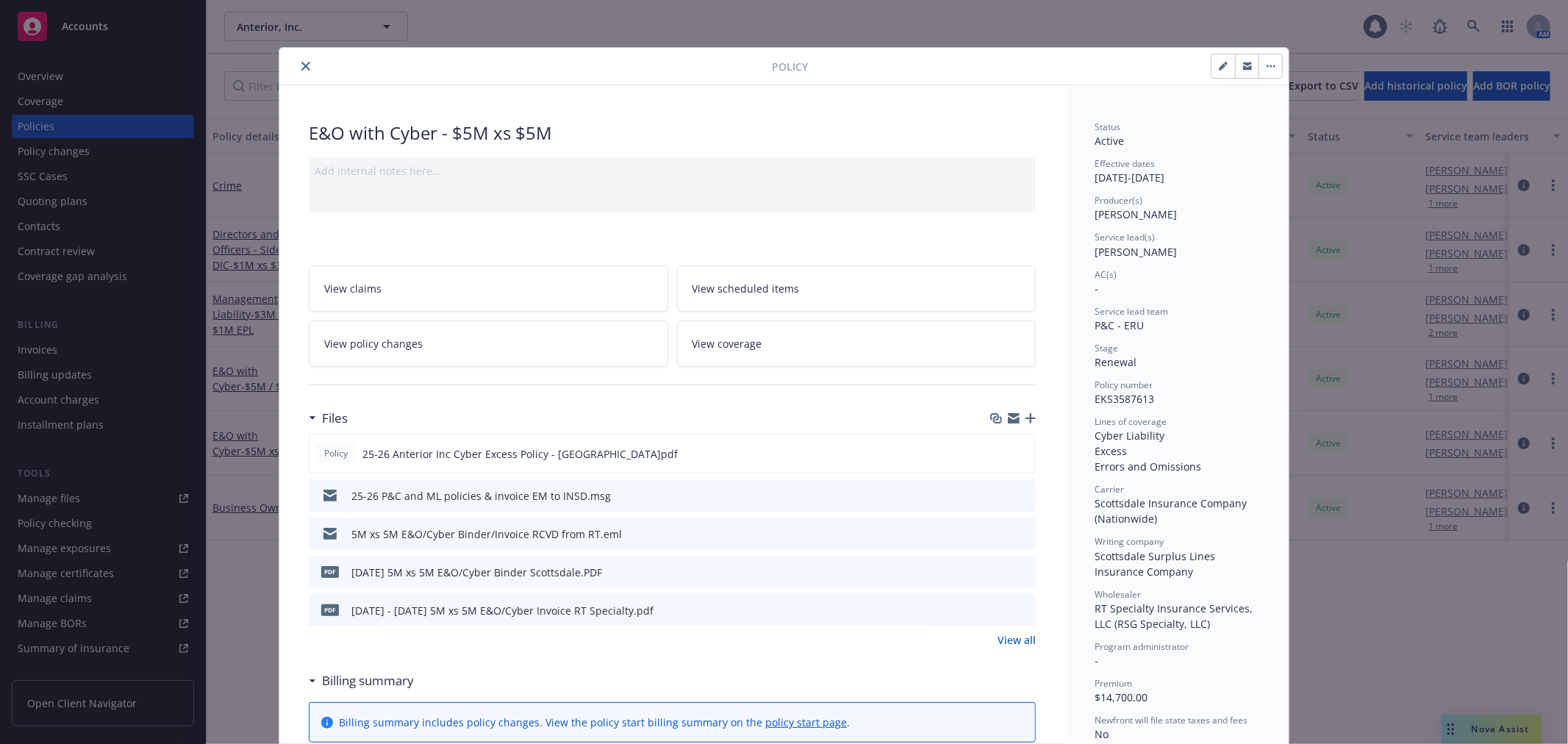
scroll to position [44, 0]
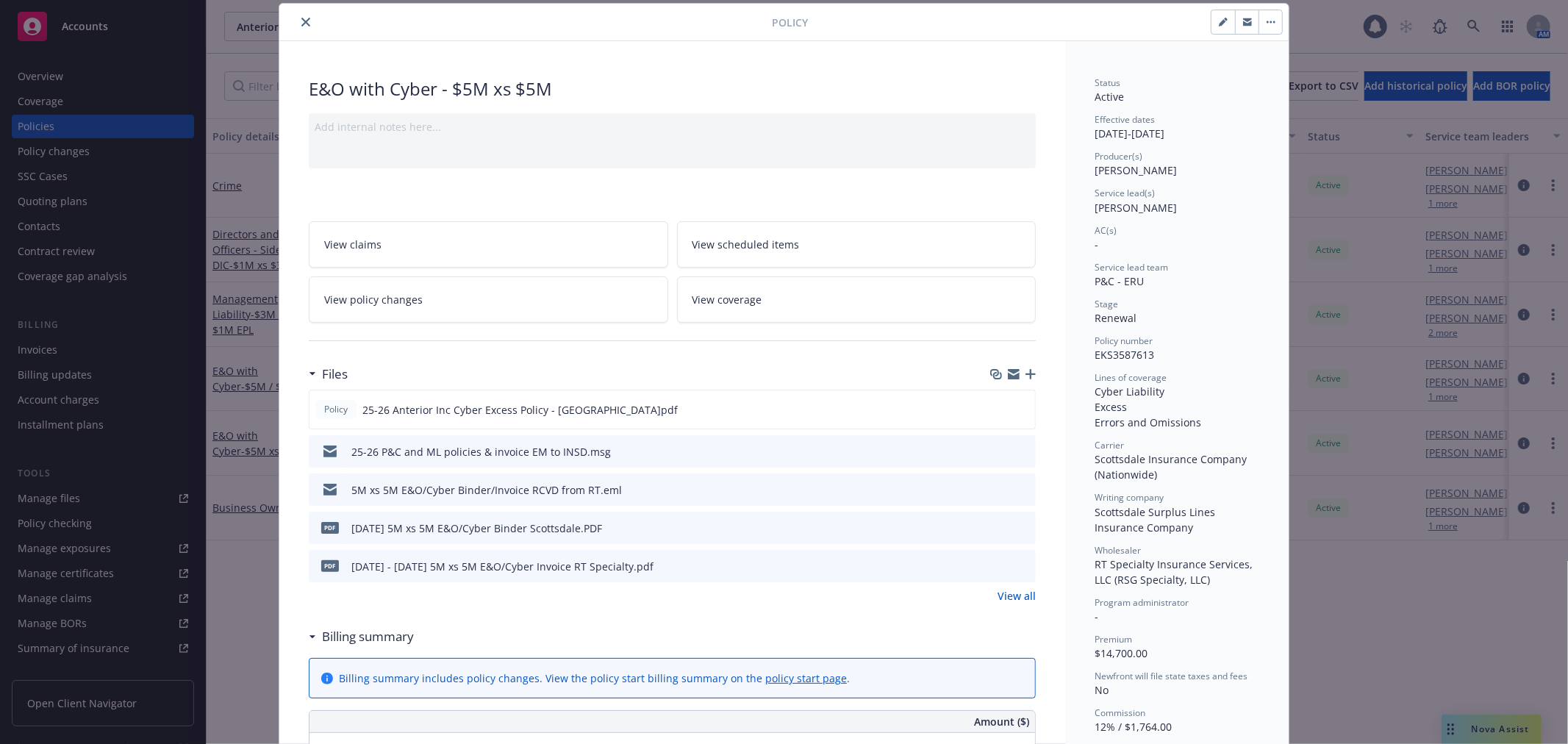
click at [1219, 19] on icon "button" at bounding box center [1223, 21] width 9 height 9
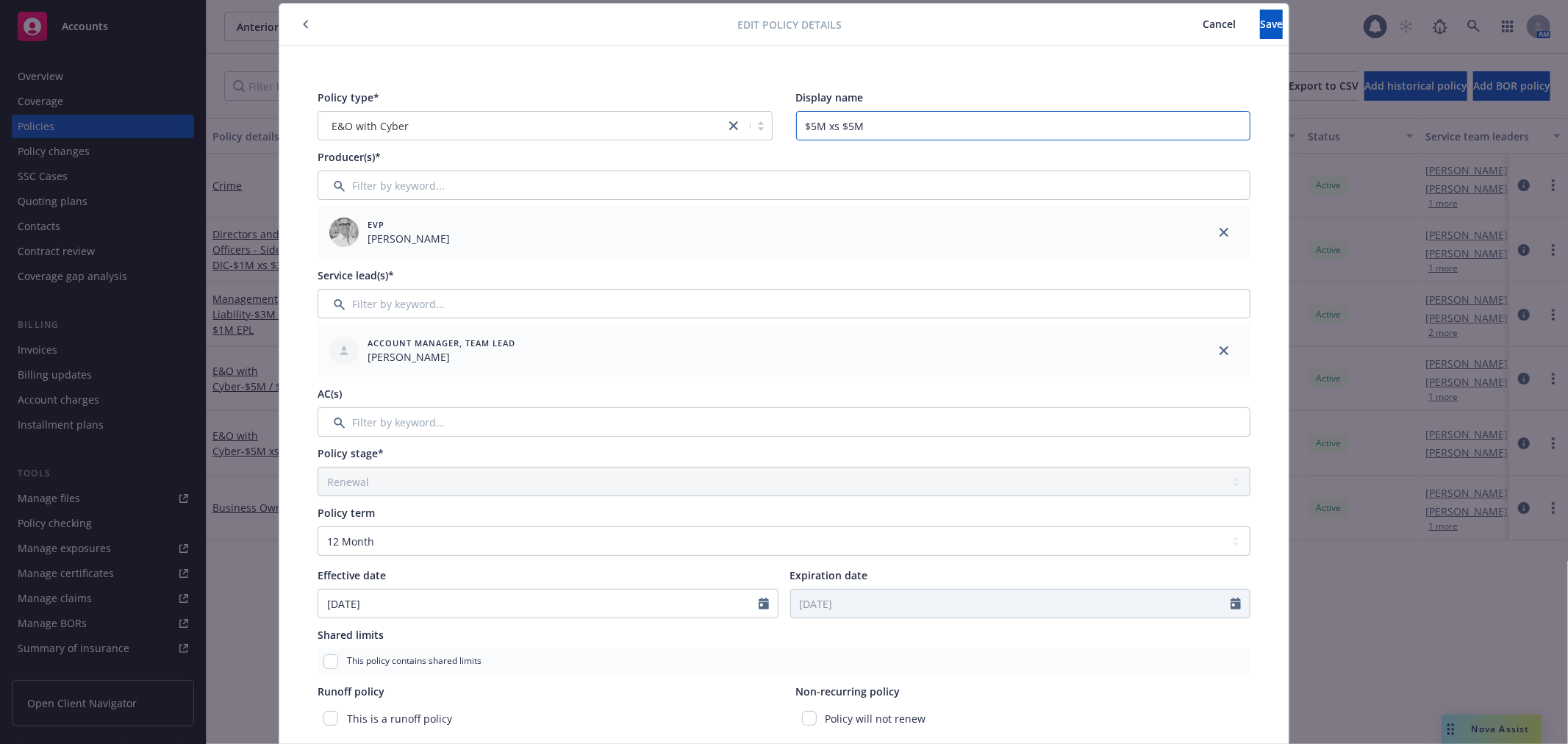
click at [892, 123] on input "$5M xs $5M" at bounding box center [1024, 125] width 455 height 29
click at [797, 121] on input "$5M xs $5M" at bounding box center [1024, 125] width 455 height 29
click at [1260, 23] on span "Save" at bounding box center [1271, 23] width 22 height 14
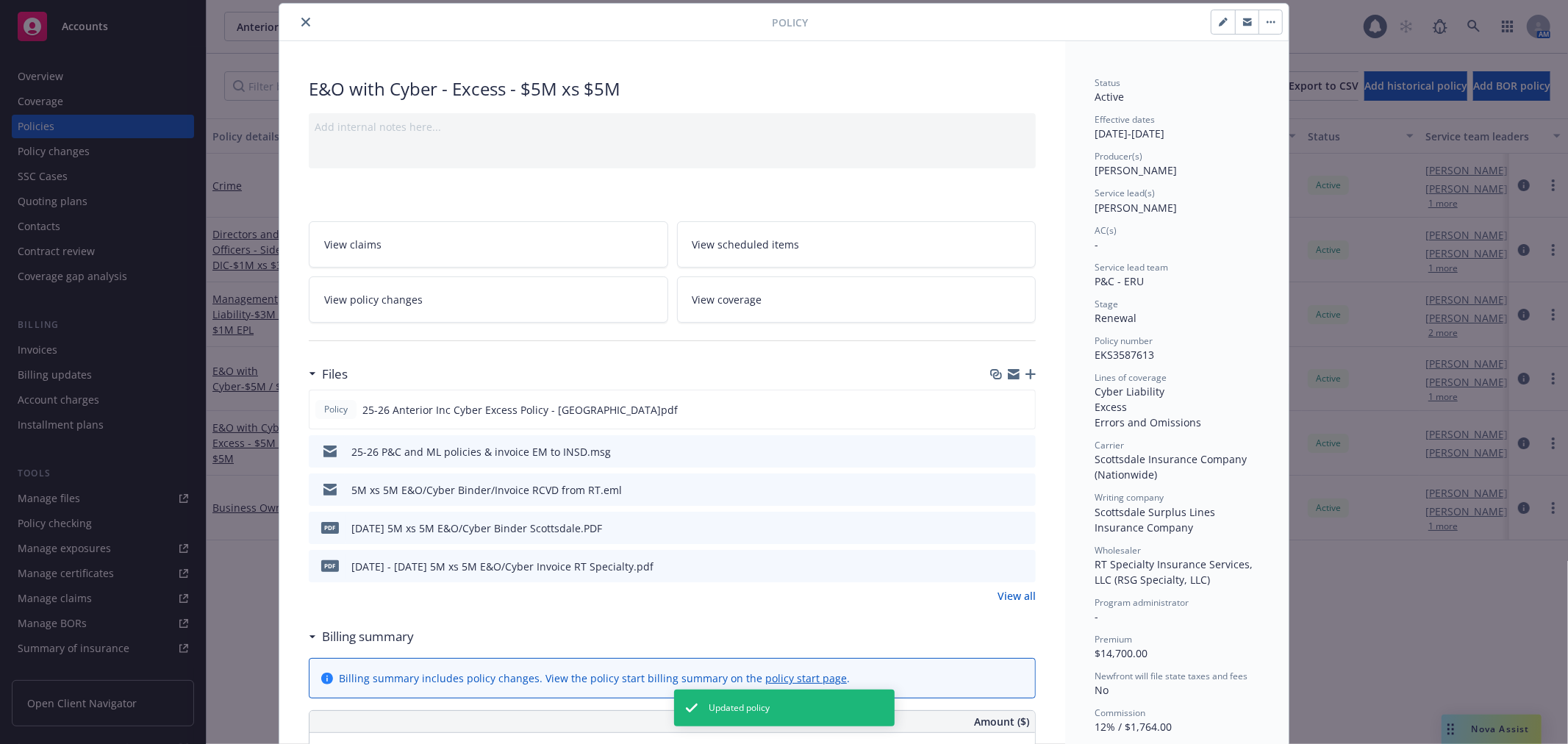
click at [303, 14] on div at bounding box center [528, 22] width 487 height 18
click at [302, 15] on button "close" at bounding box center [305, 22] width 17 height 18
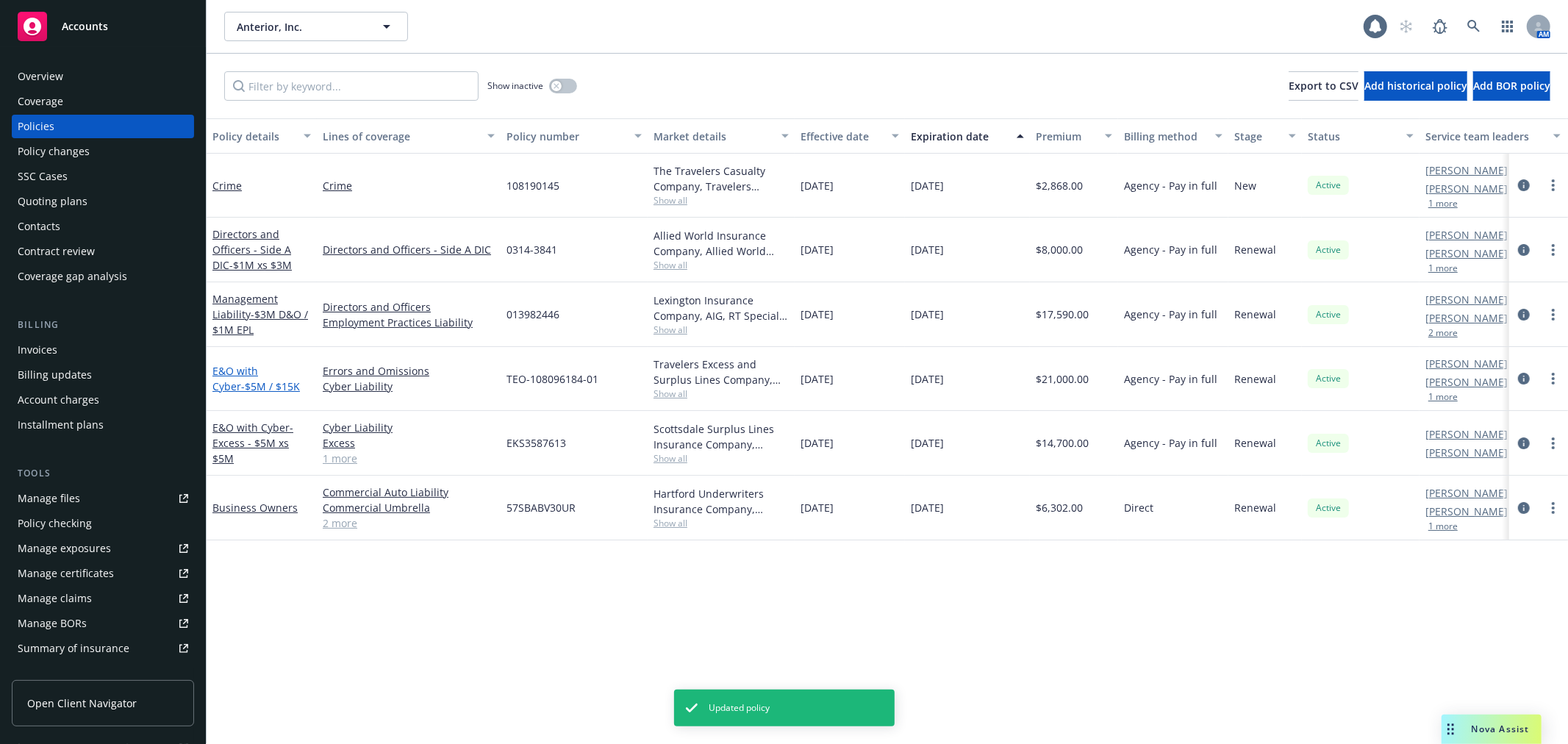
click at [222, 375] on link "E&O with Cyber - $5M / $15K" at bounding box center [257, 378] width 87 height 29
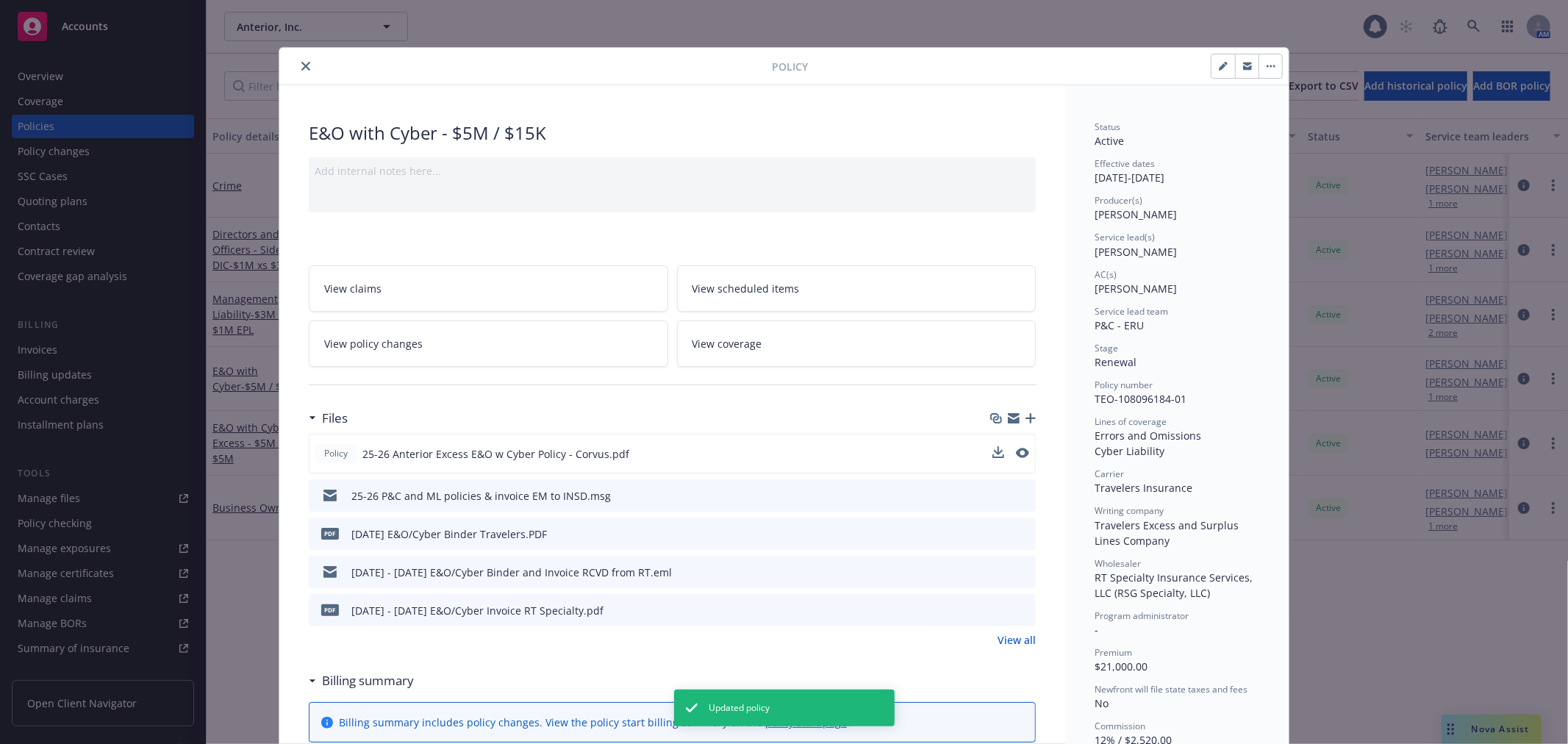
scroll to position [44, 0]
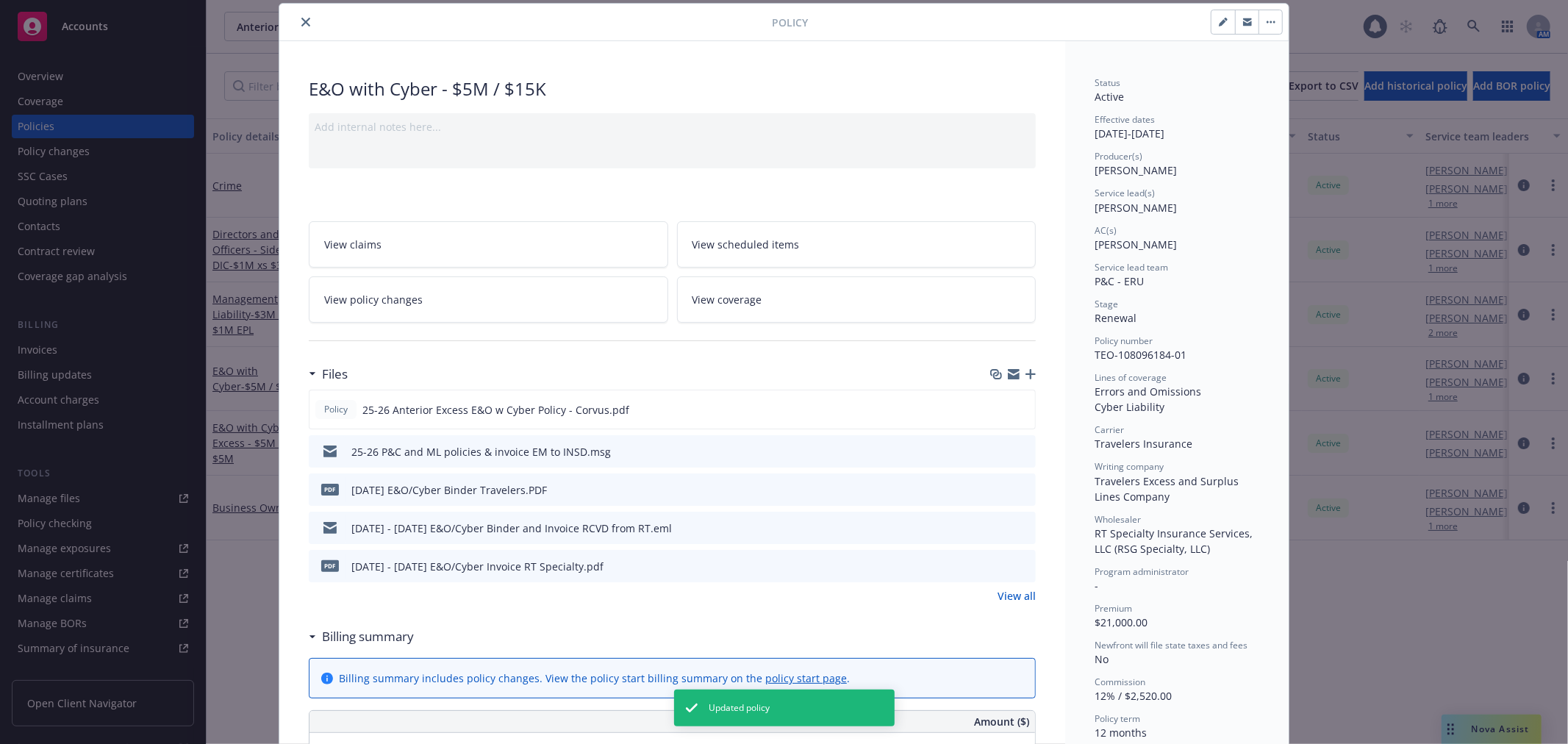
click at [1005, 597] on link "View all" at bounding box center [1016, 596] width 38 height 16
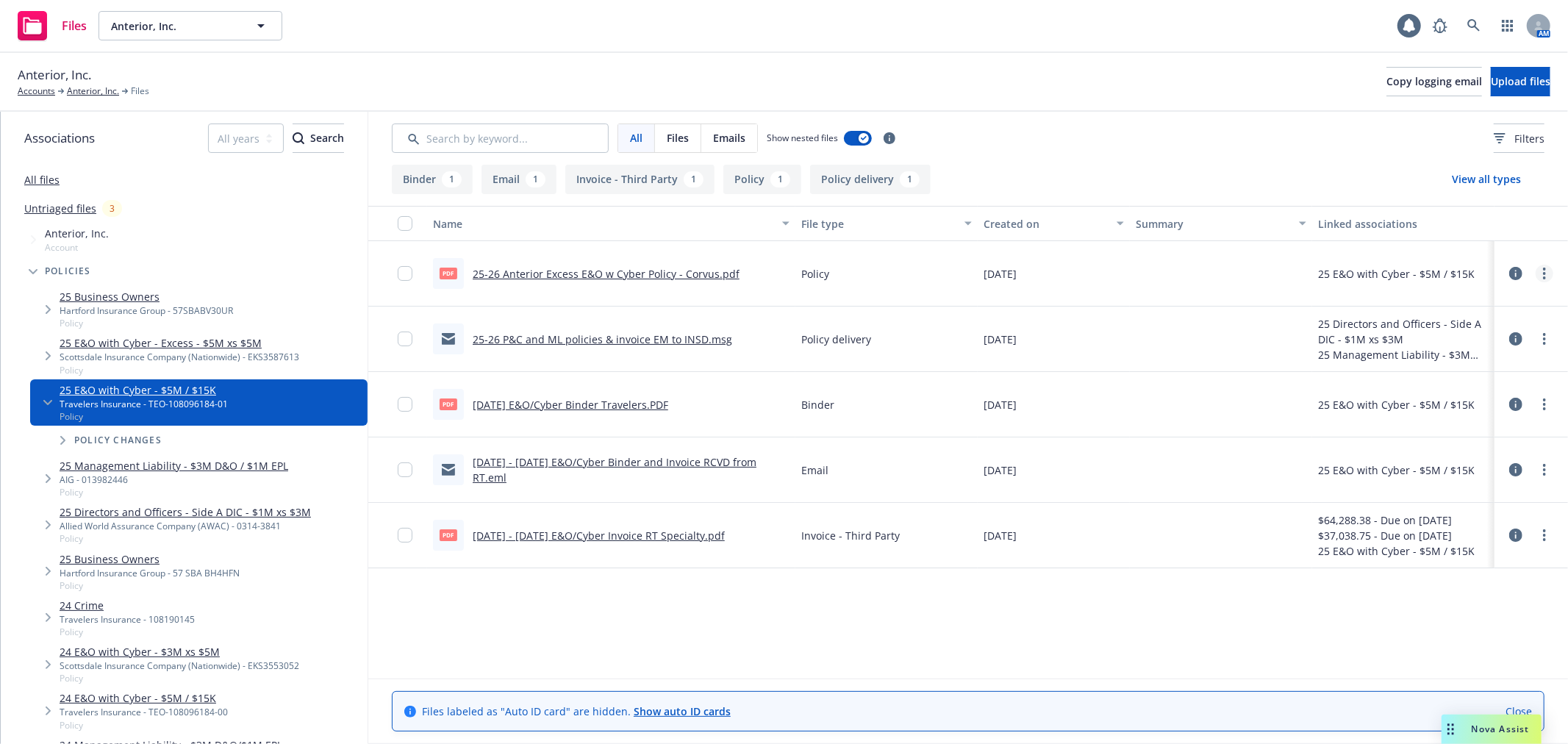
click at [1547, 269] on link "more" at bounding box center [1544, 273] width 17 height 18
click at [1450, 359] on link "Edit" at bounding box center [1479, 363] width 146 height 29
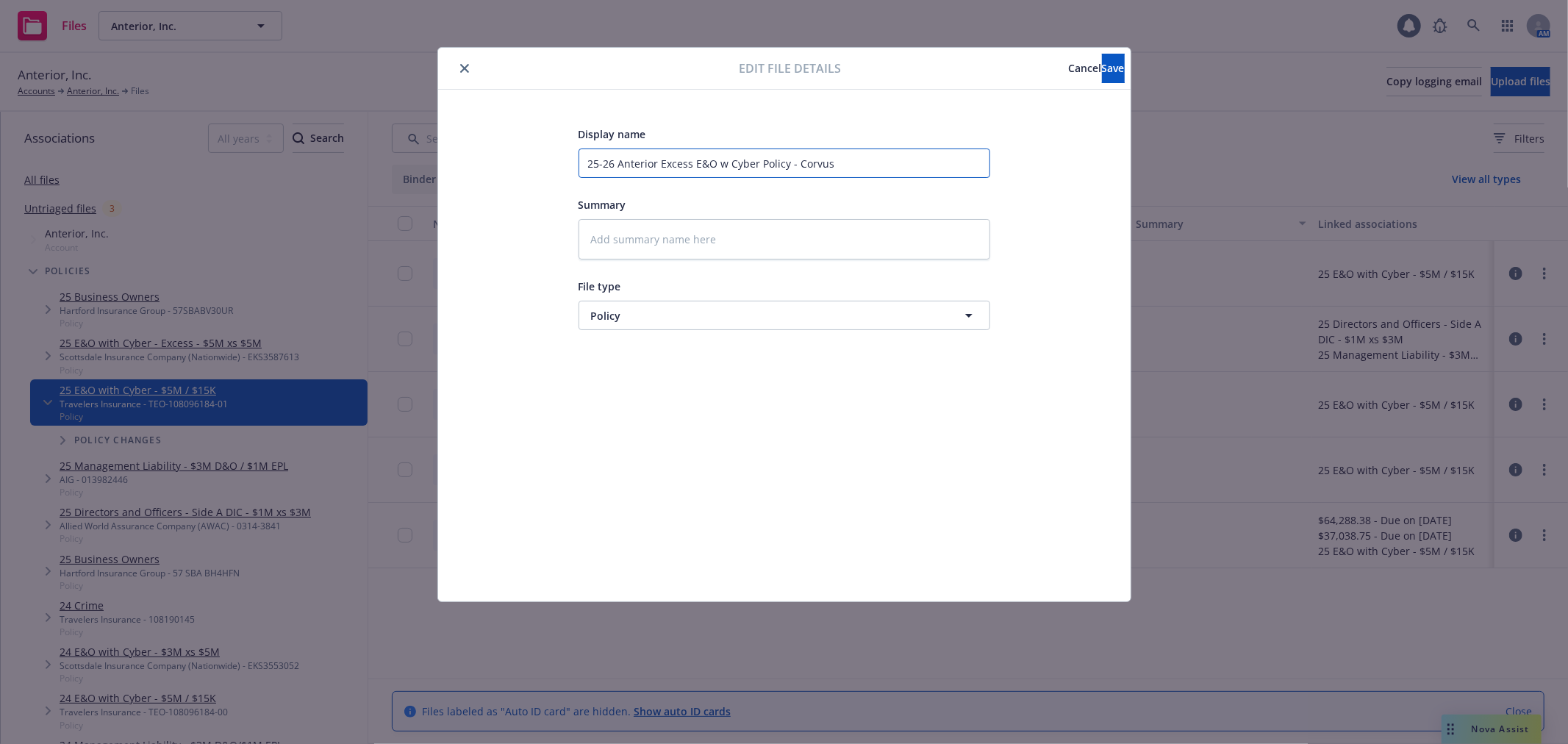
click at [679, 163] on input "25-26 Anterior Excess E&O w Cyber Policy - Corvus" at bounding box center [784, 163] width 411 height 29
type textarea "x"
type input "25-26 Anterior E&O w Cyber Policy - Corvus"
click at [1101, 61] on span "Save" at bounding box center [1112, 68] width 22 height 14
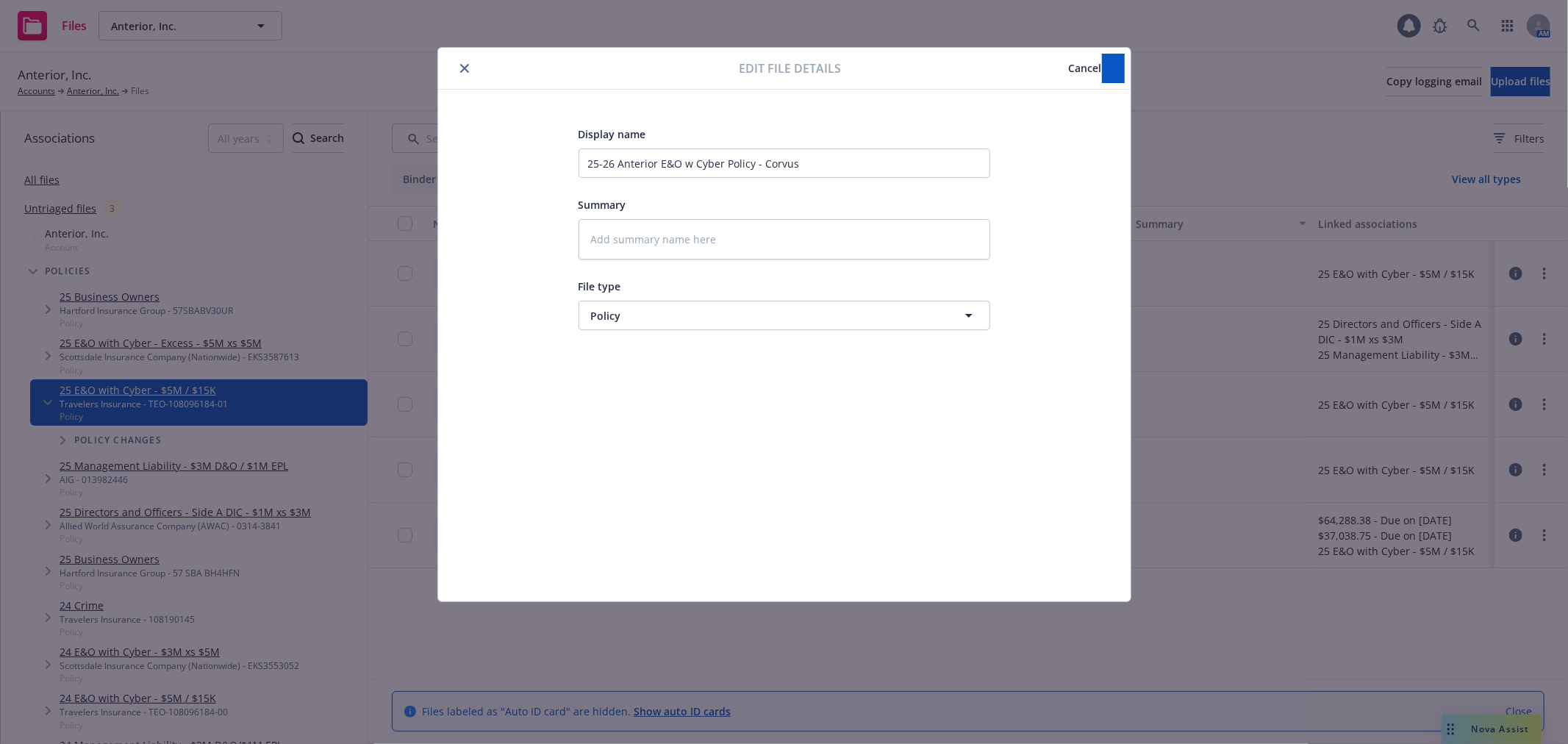
type textarea "x"
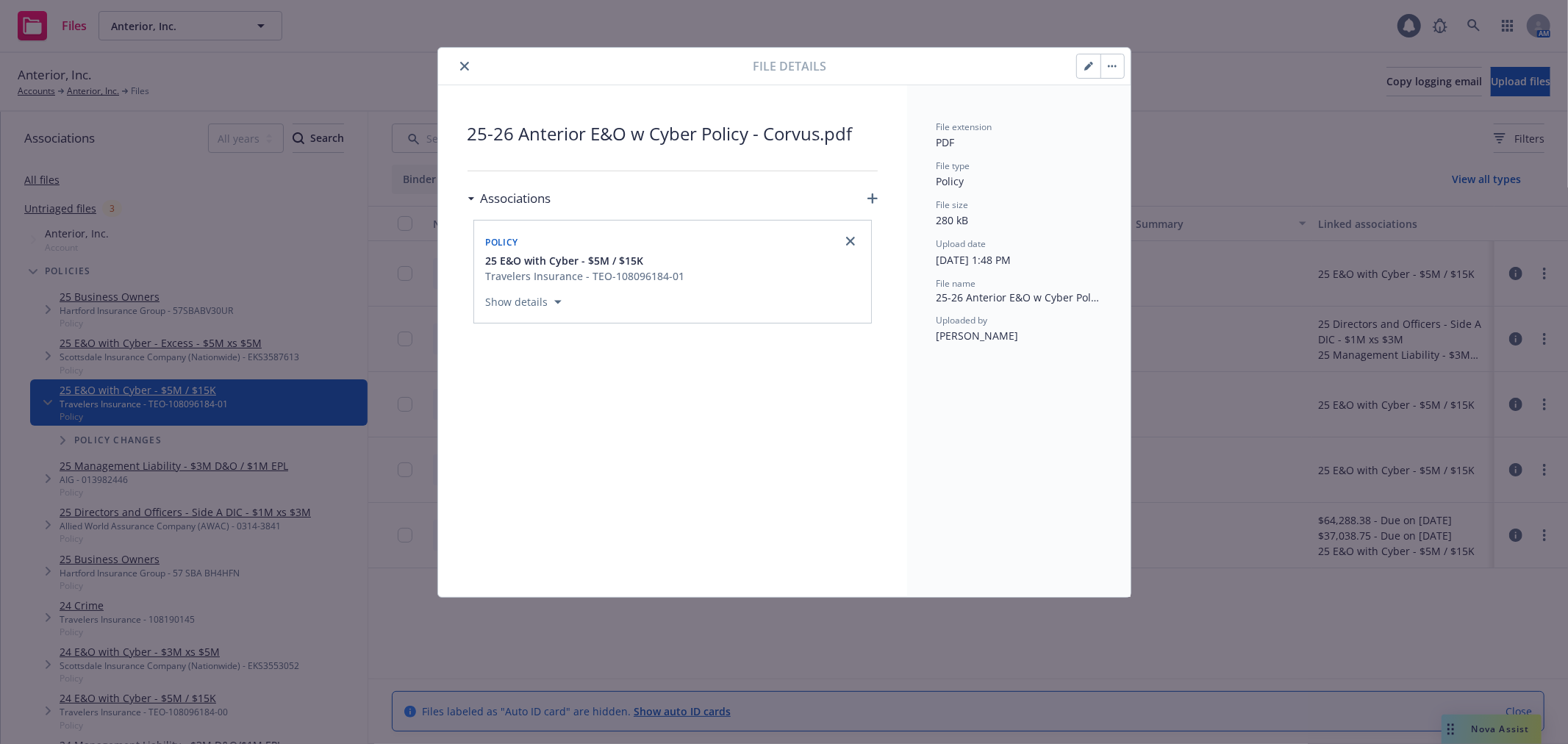
click at [457, 67] on button "close" at bounding box center [465, 66] width 17 height 18
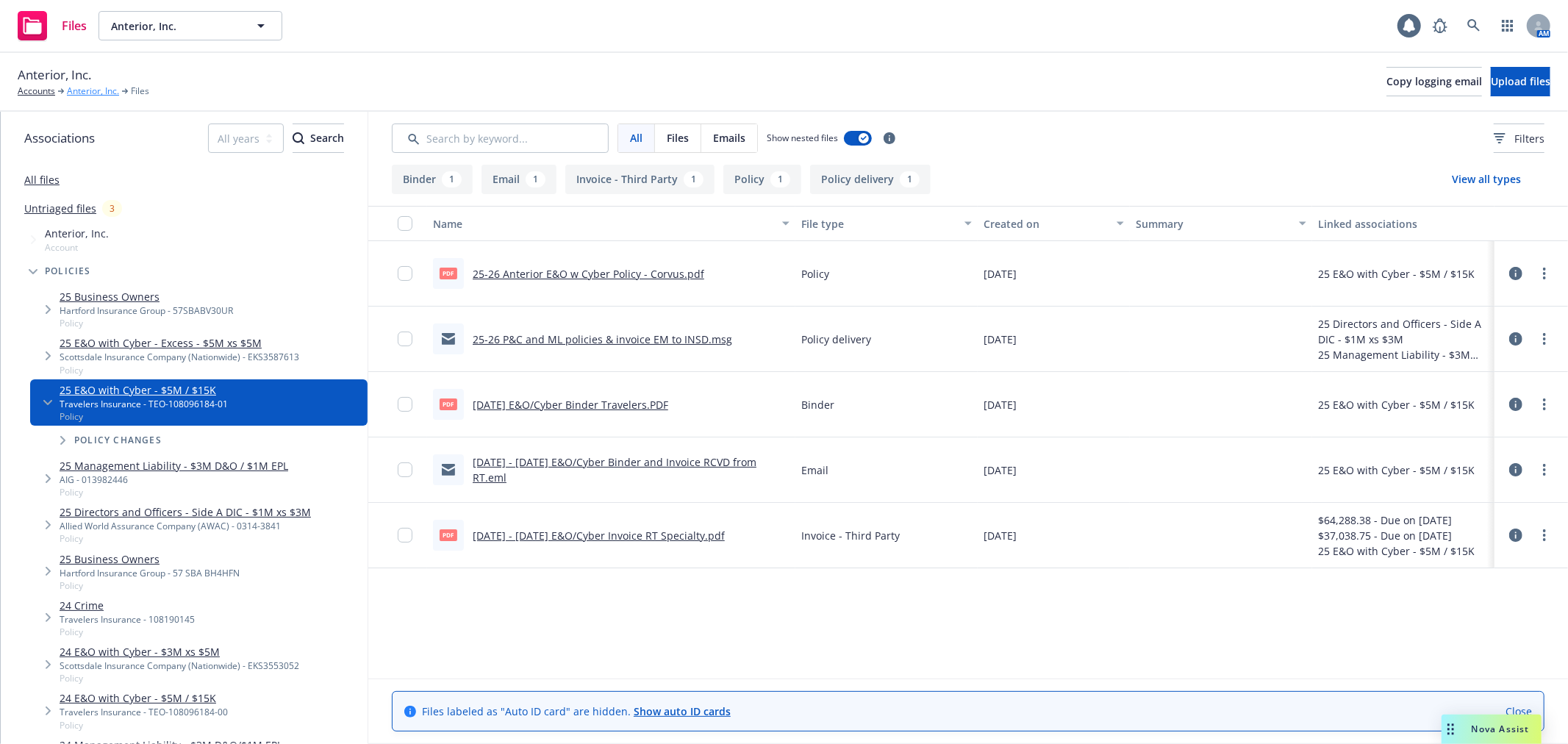
click at [94, 89] on link "Anterior, Inc." at bounding box center [93, 91] width 52 height 14
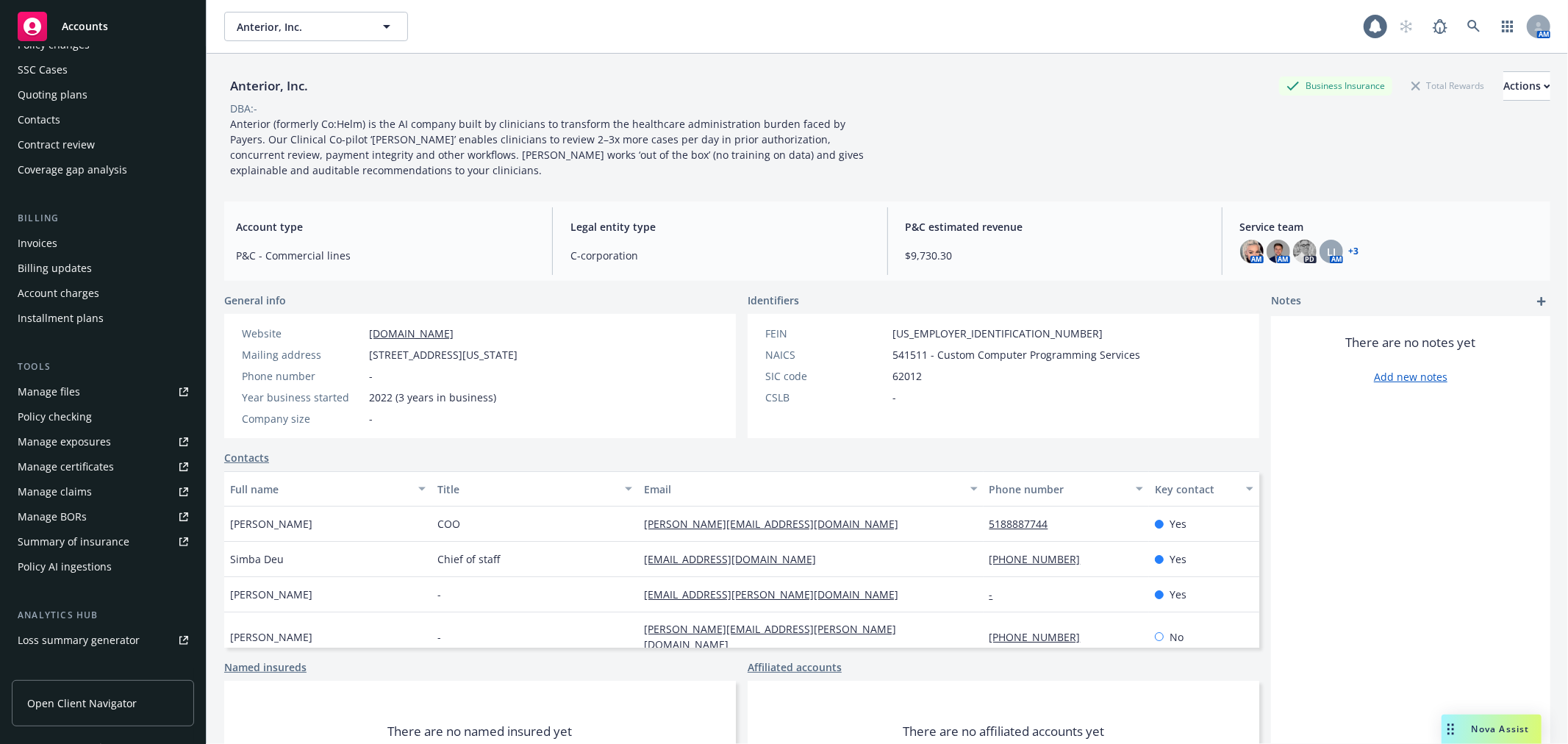
scroll to position [264, 0]
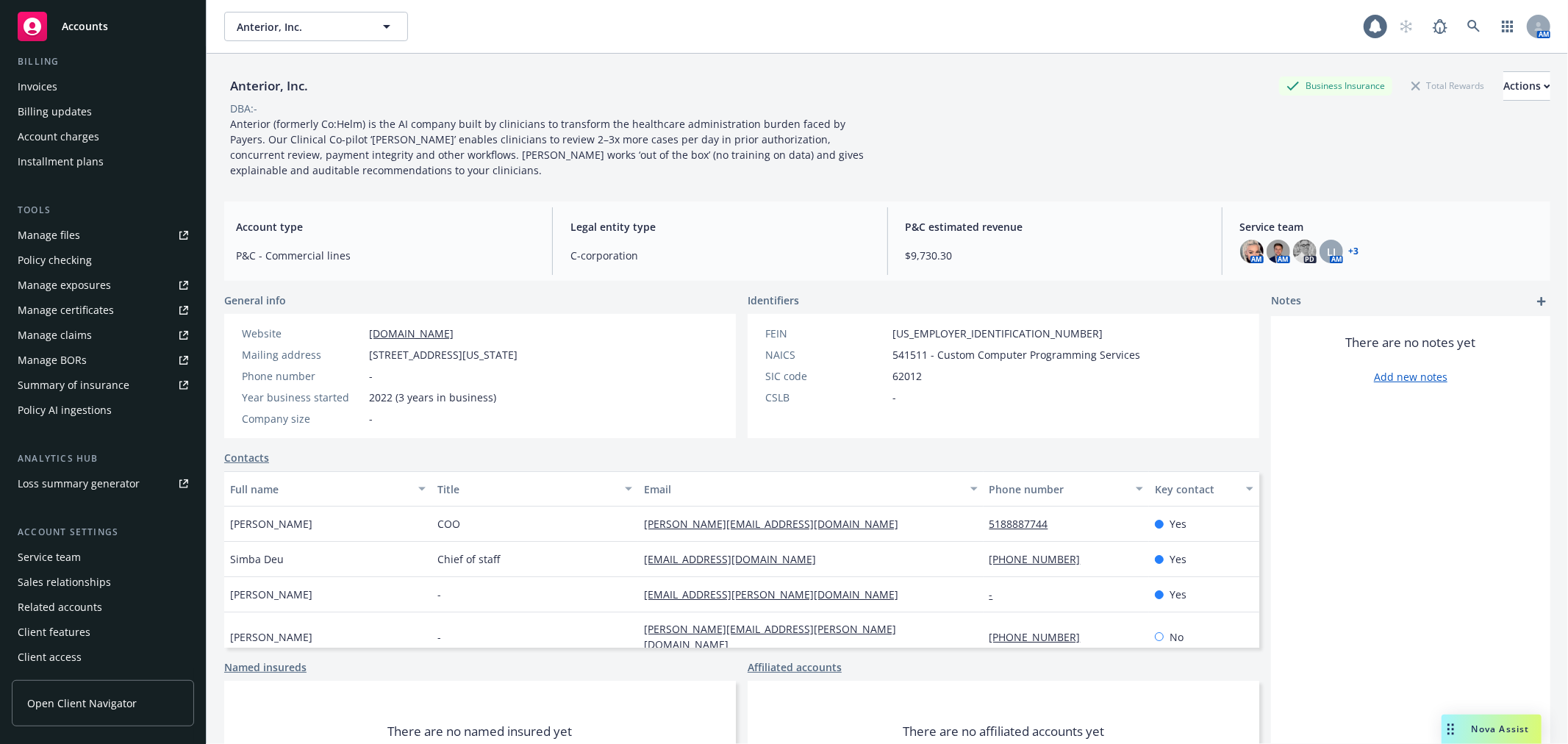
click at [99, 409] on div "Policy AI ingestions" at bounding box center [64, 410] width 94 height 23
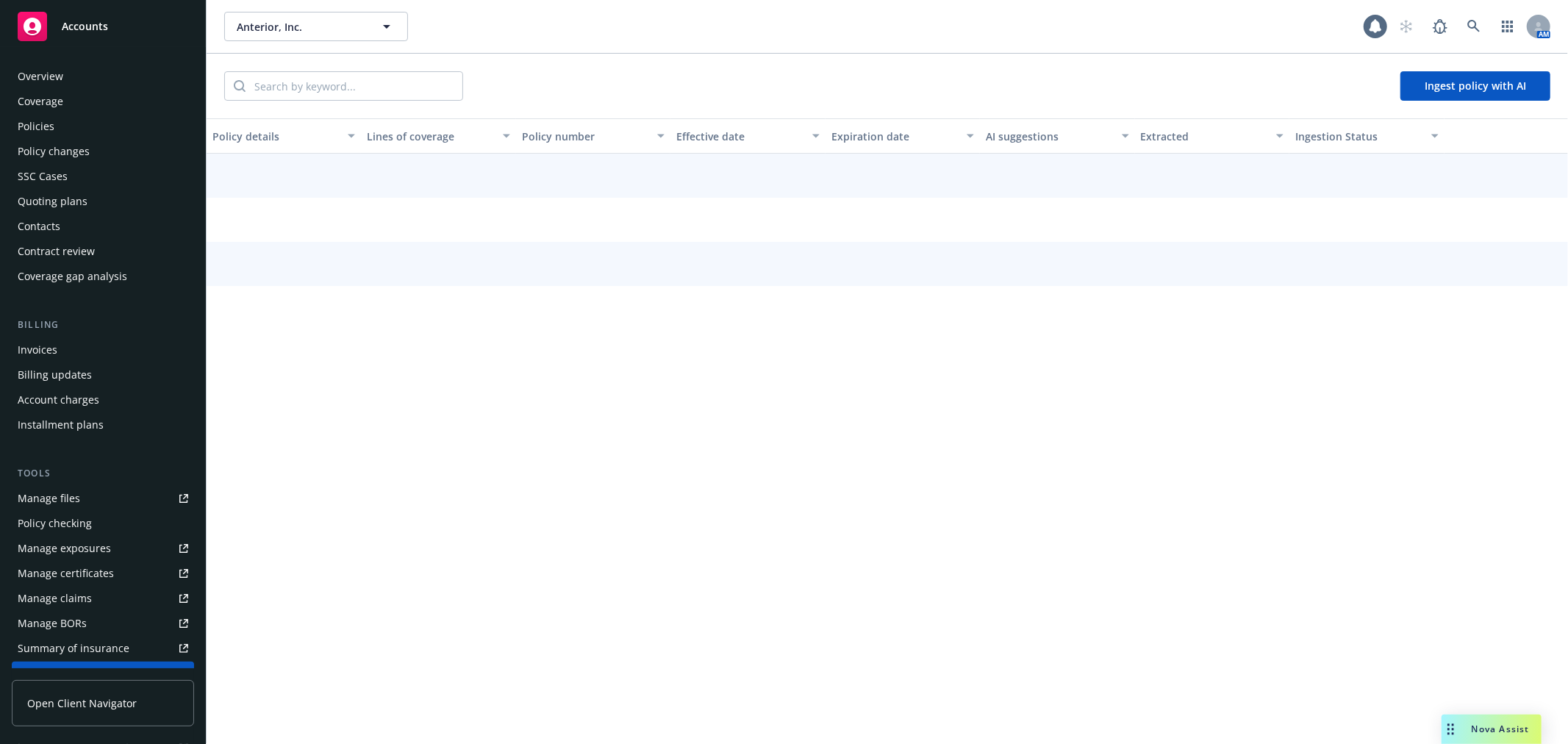
scroll to position [264, 0]
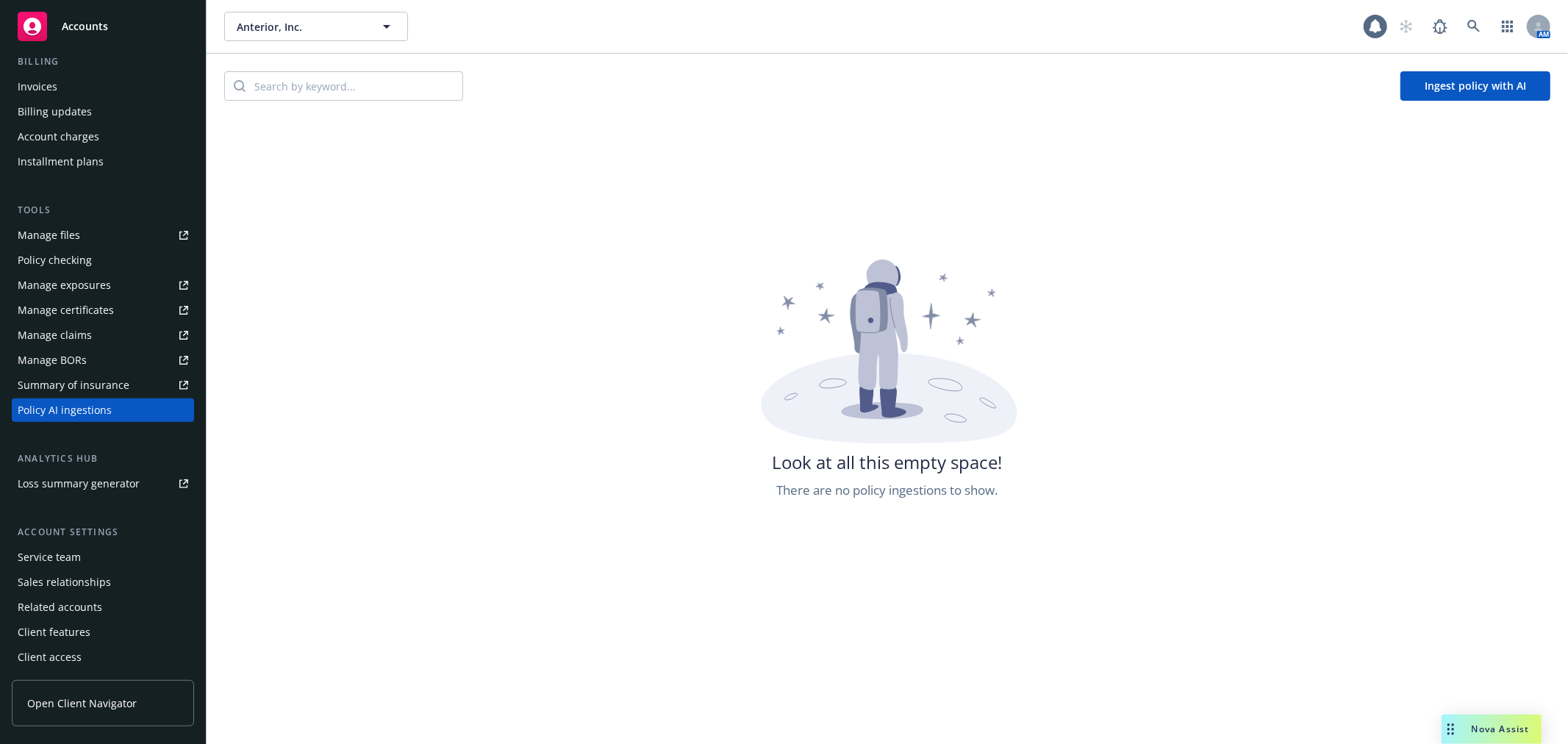
click at [1470, 74] on button "Ingest policy with AI" at bounding box center [1475, 86] width 150 height 29
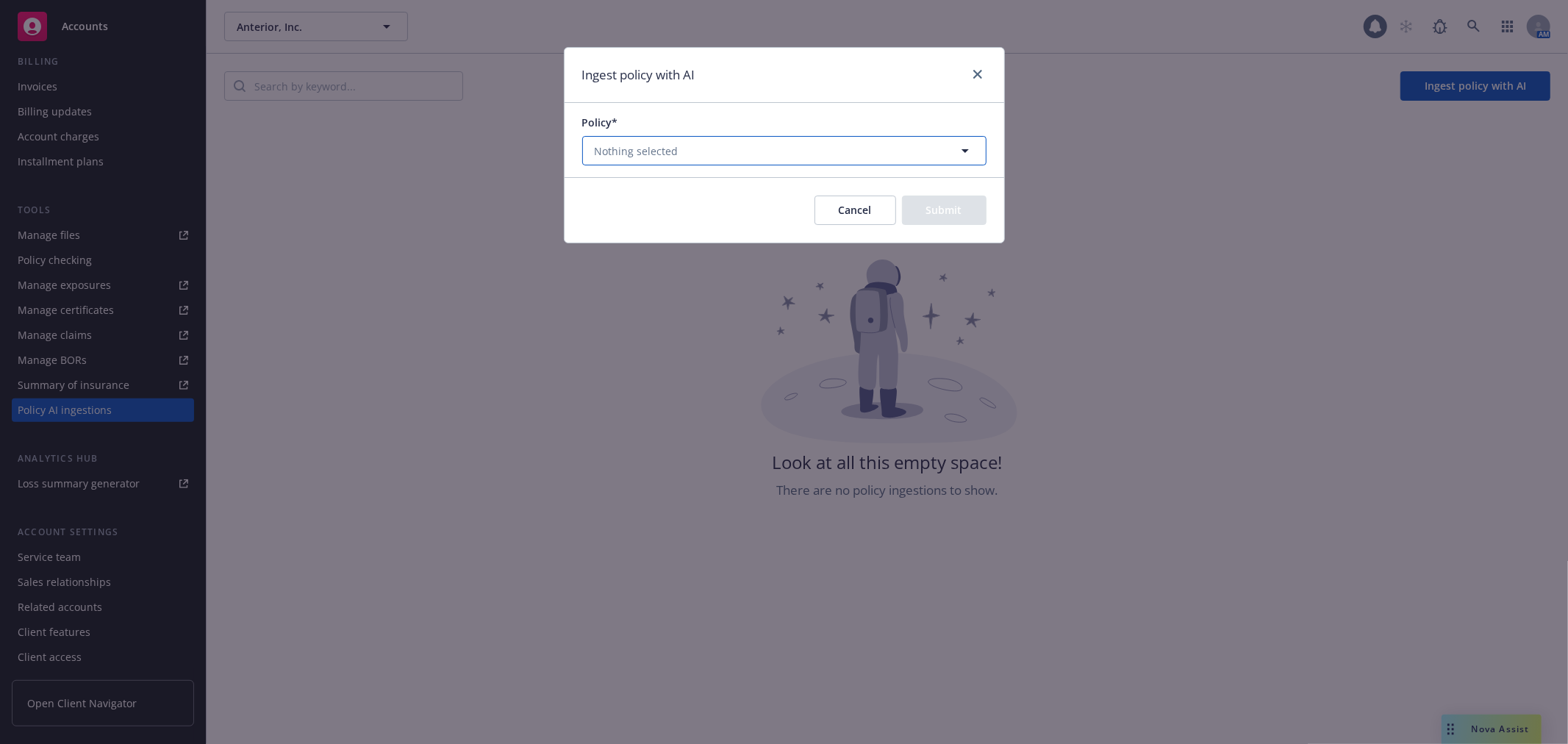
click at [849, 144] on button "Nothing selected" at bounding box center [784, 151] width 404 height 29
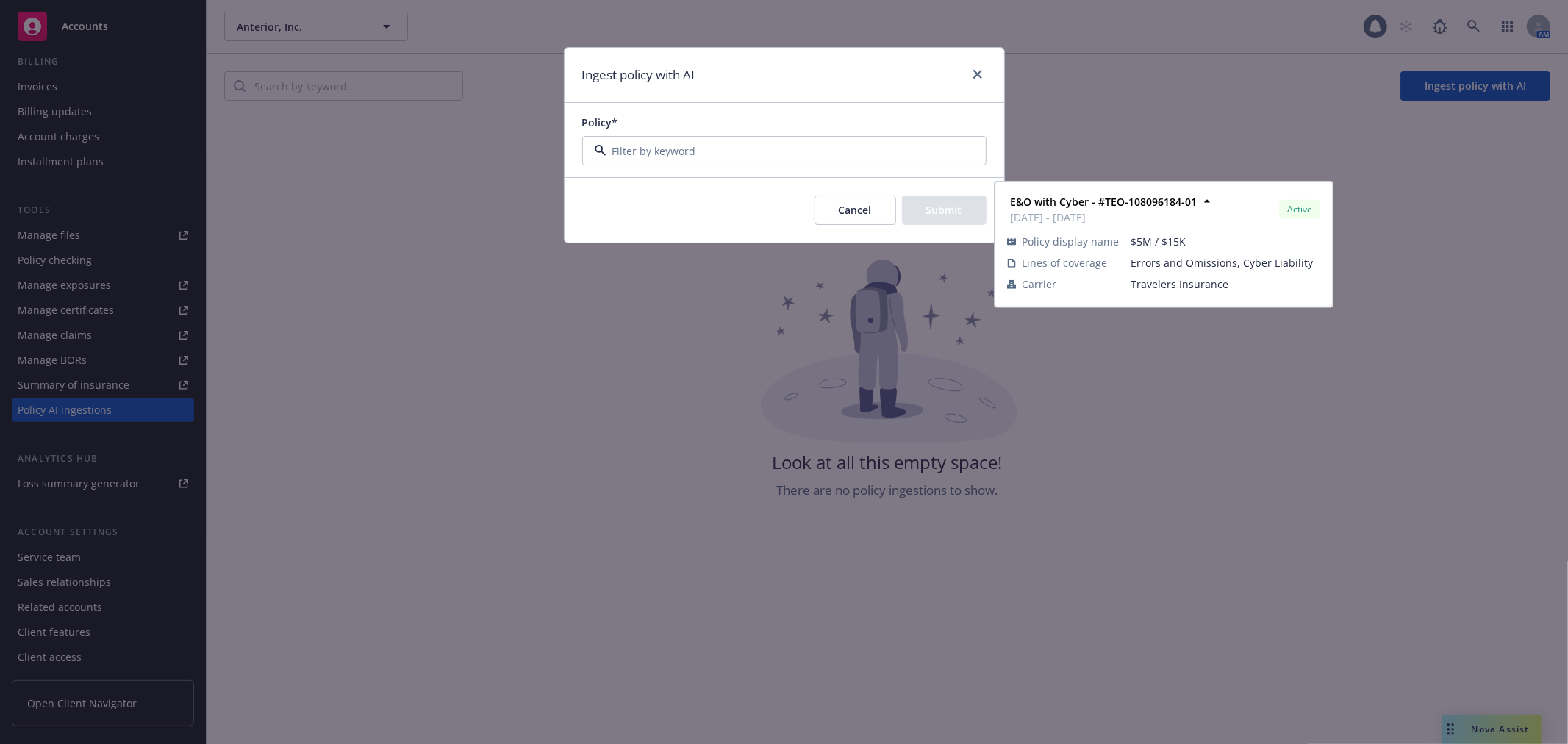
click at [710, 230] on div "E&O with Cyber - #TEO-108096184-01 08/30/2025 - 08/30/2026" at bounding box center [689, 248] width 195 height 37
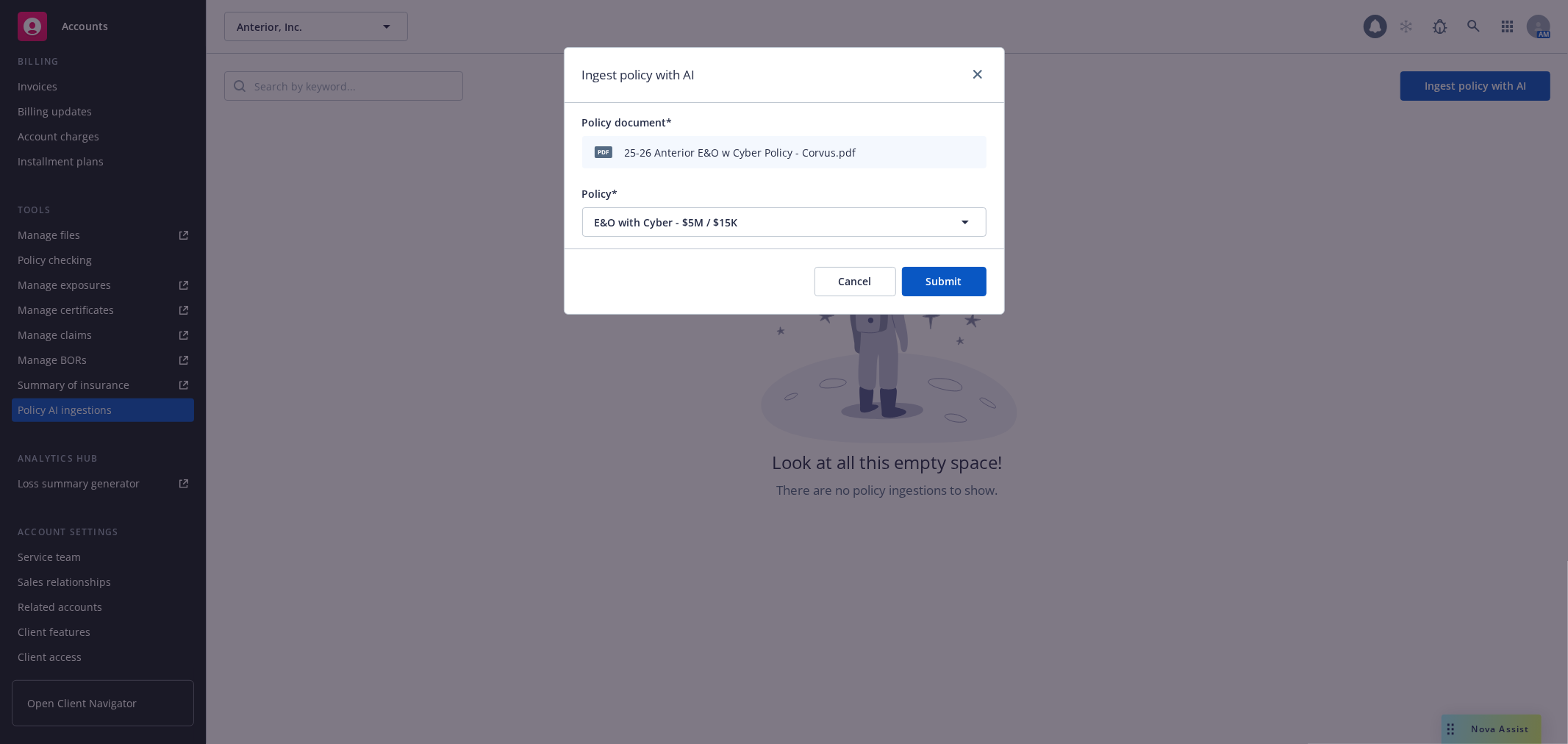
click at [929, 279] on button "Submit" at bounding box center [944, 281] width 85 height 29
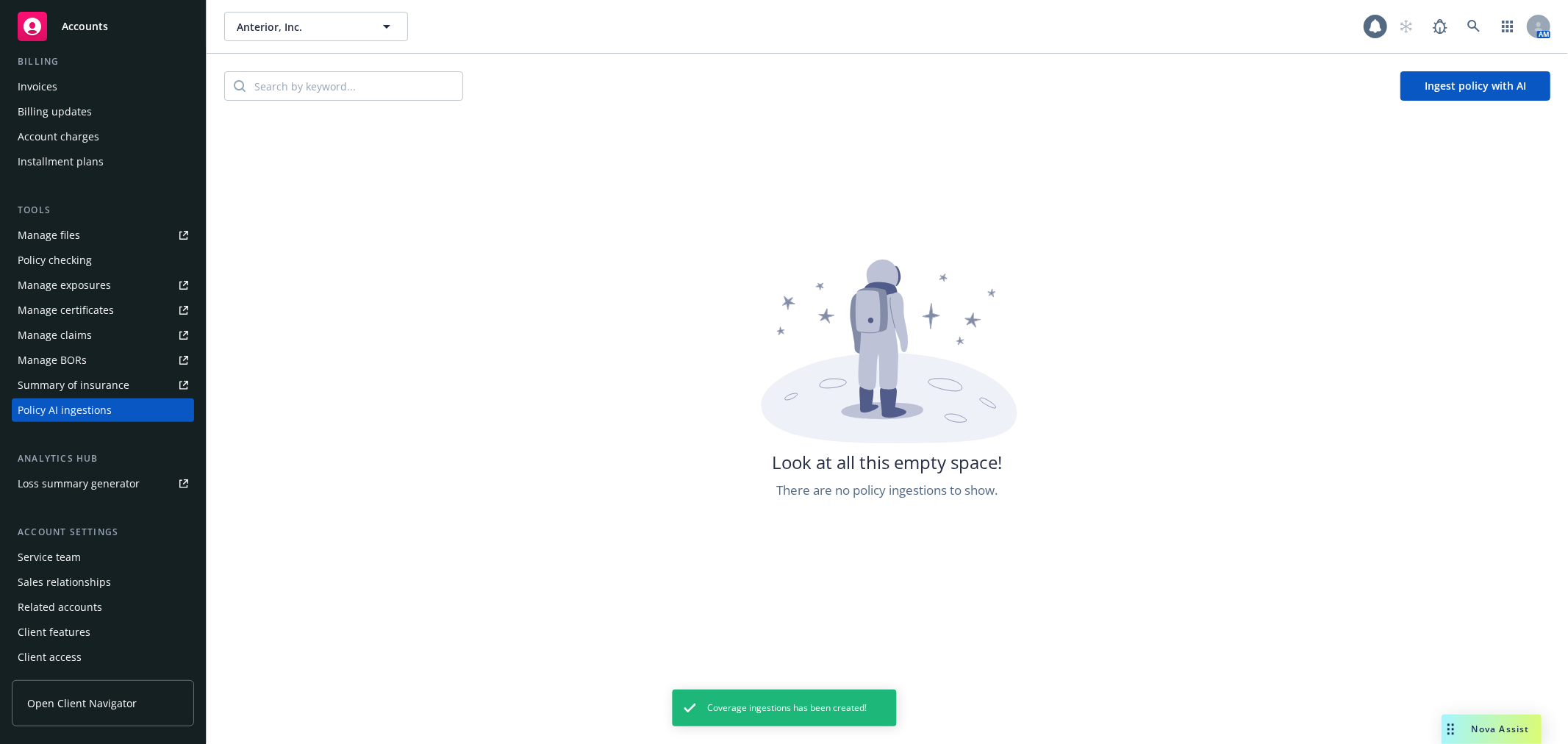
click at [1445, 82] on button "Ingest policy with AI" at bounding box center [1475, 86] width 150 height 29
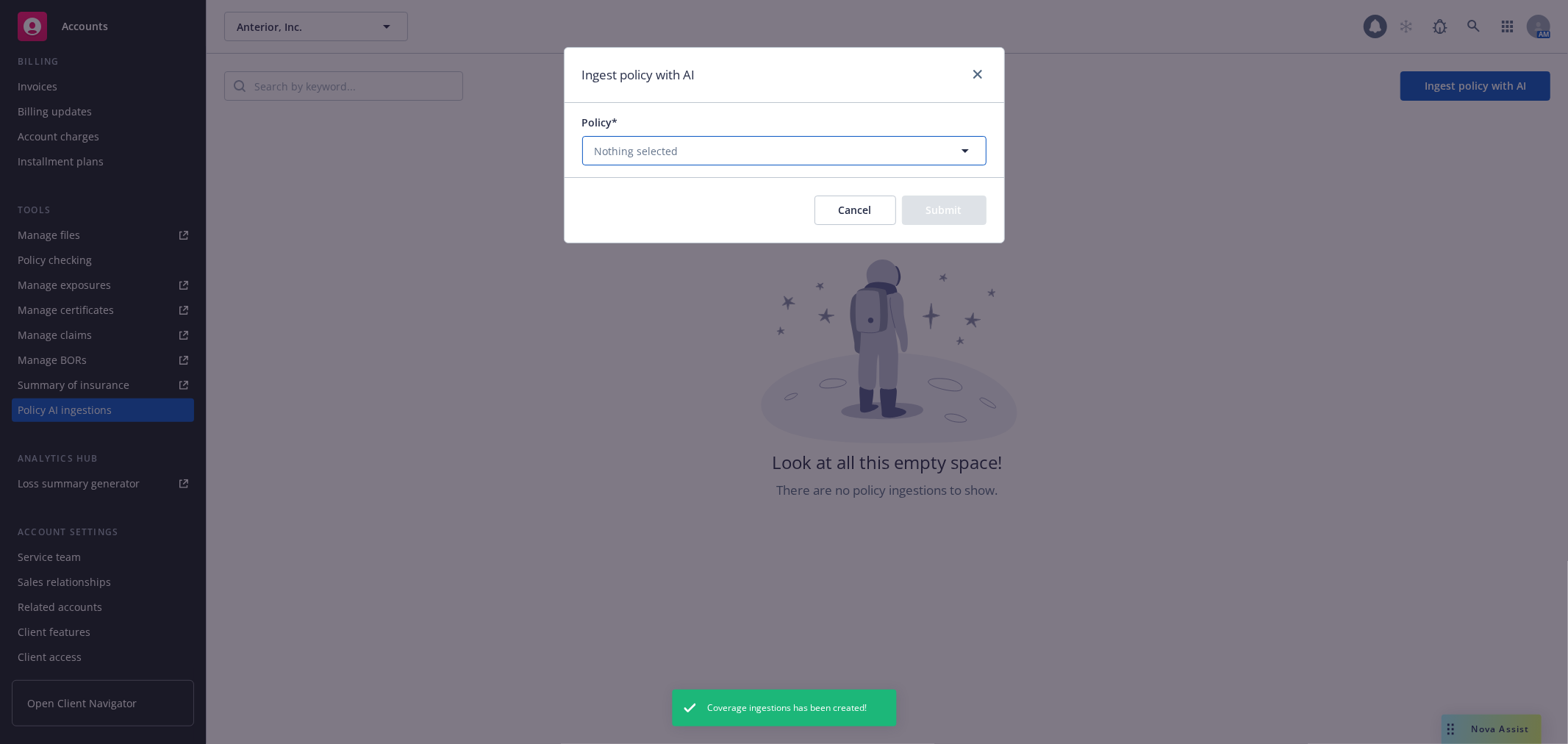
click at [877, 149] on button "Nothing selected" at bounding box center [784, 151] width 404 height 29
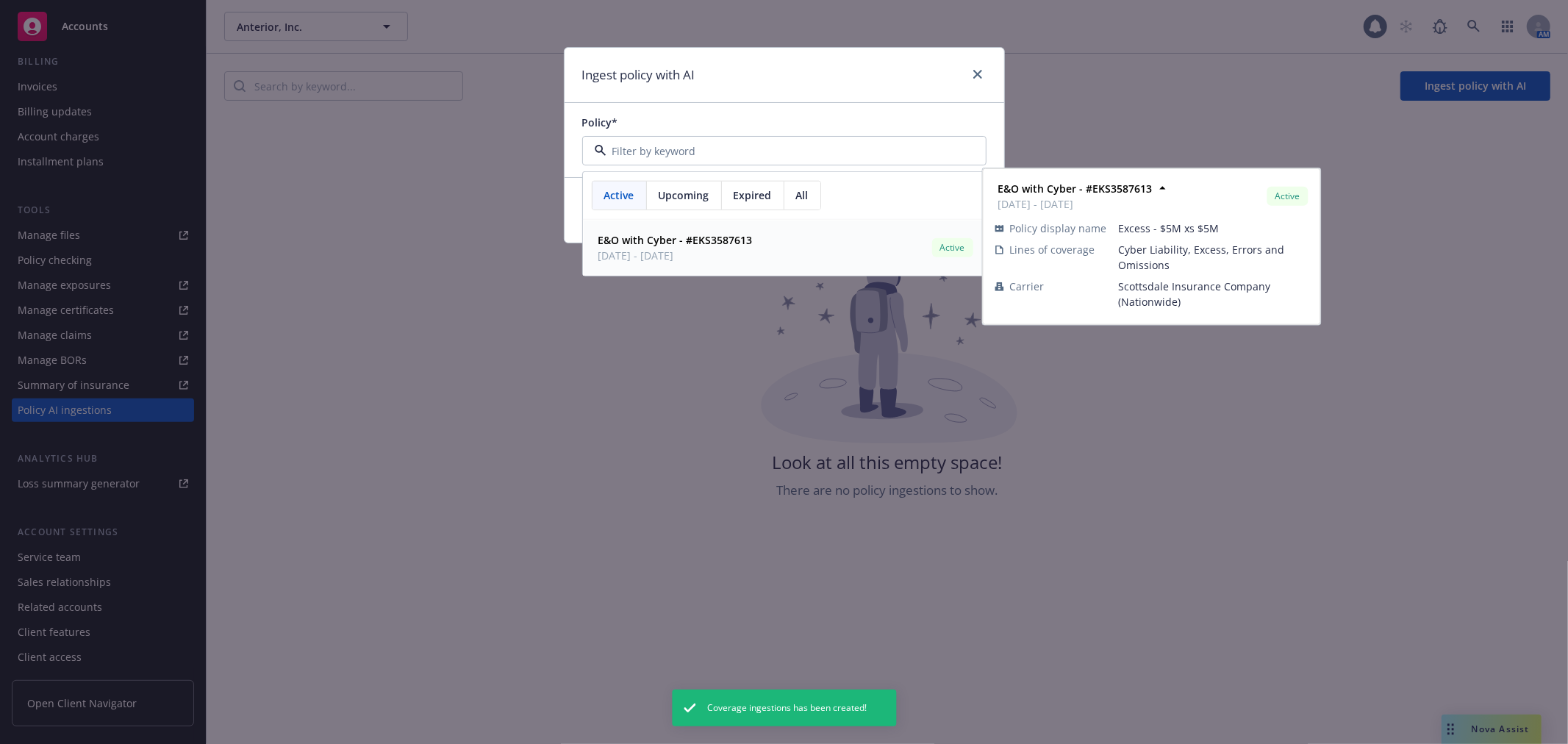
click at [688, 258] on span "08/30/2025 - 08/30/2026" at bounding box center [675, 256] width 155 height 16
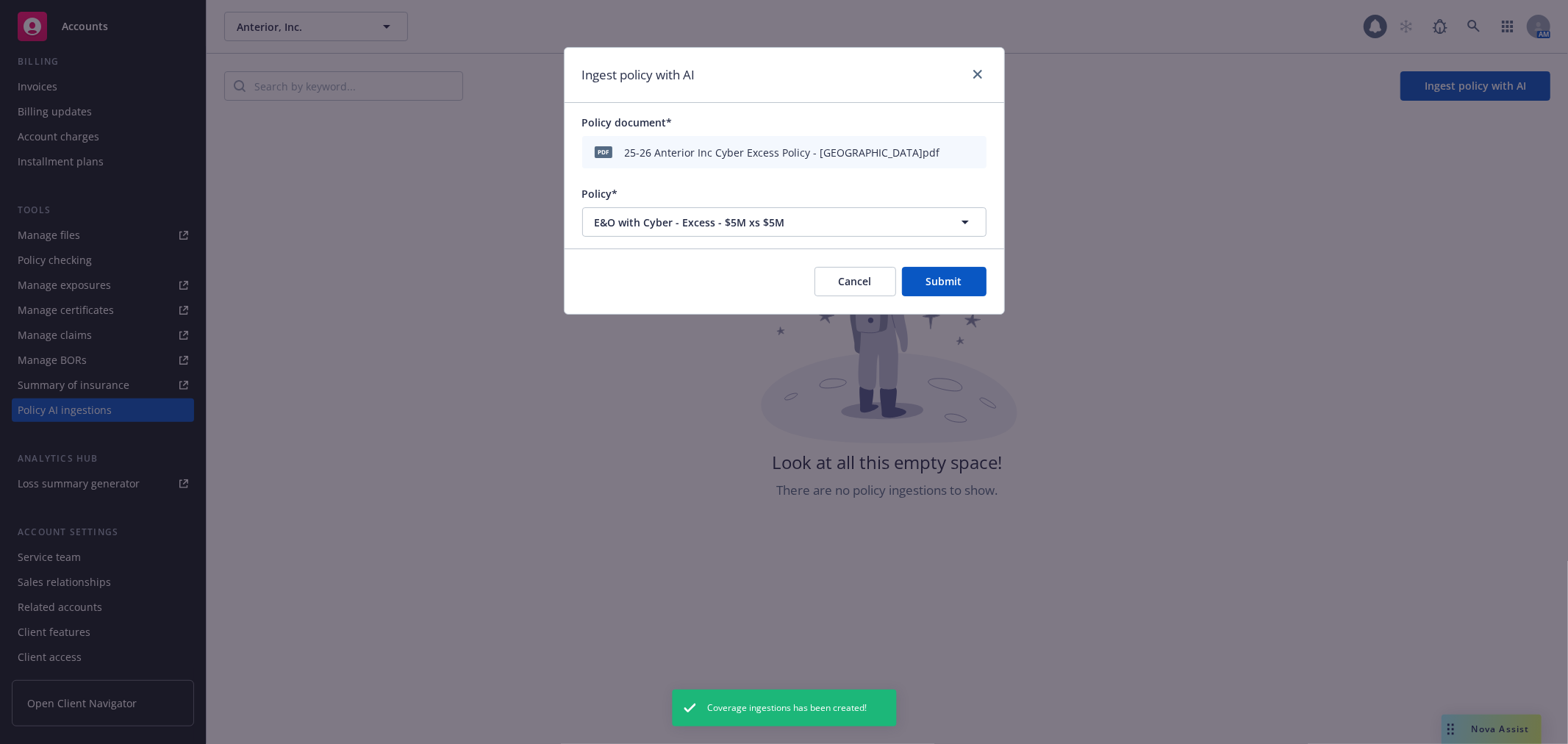
click at [942, 291] on button "Submit" at bounding box center [944, 281] width 85 height 29
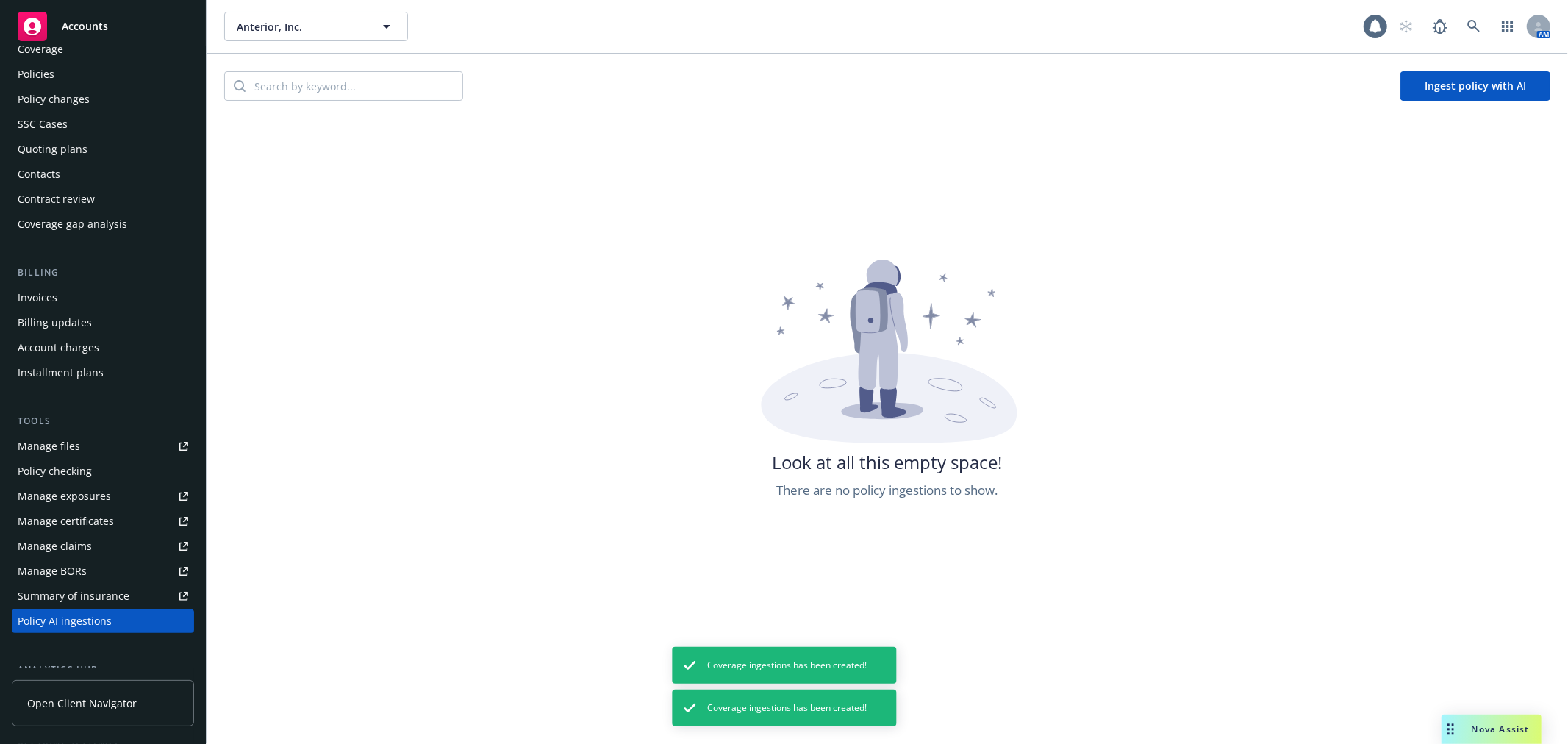
scroll to position [0, 0]
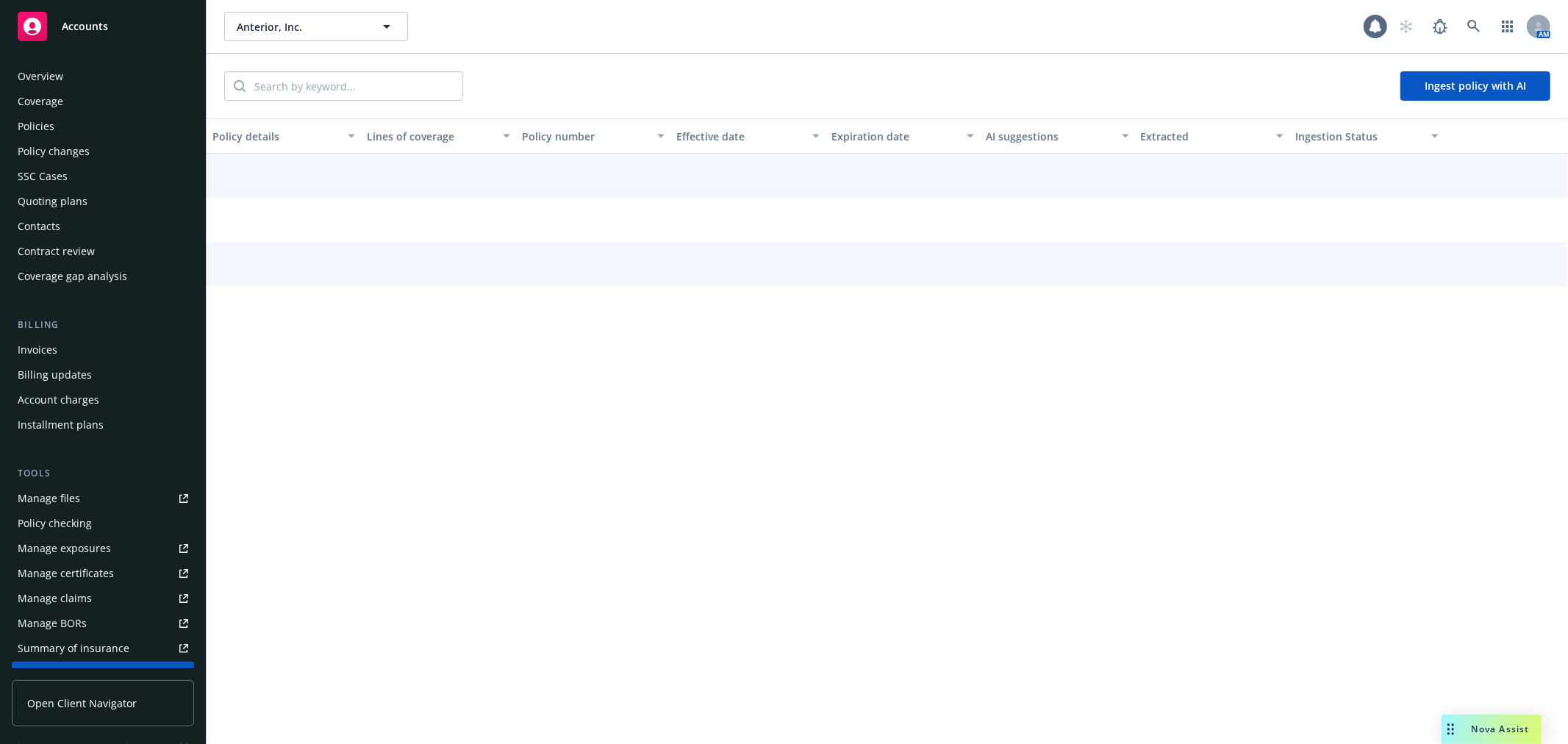
scroll to position [264, 0]
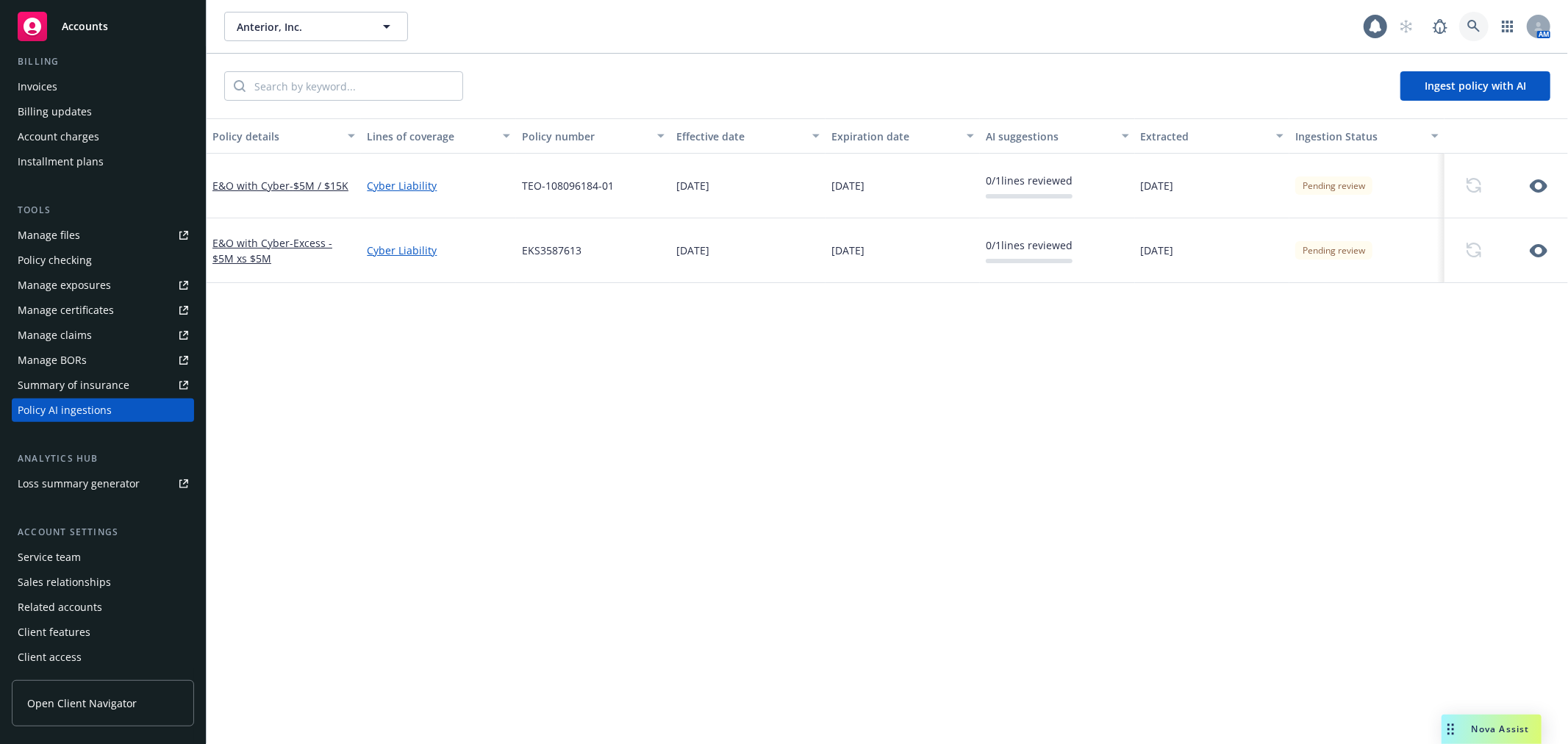
click at [1478, 22] on icon at bounding box center [1474, 26] width 14 height 14
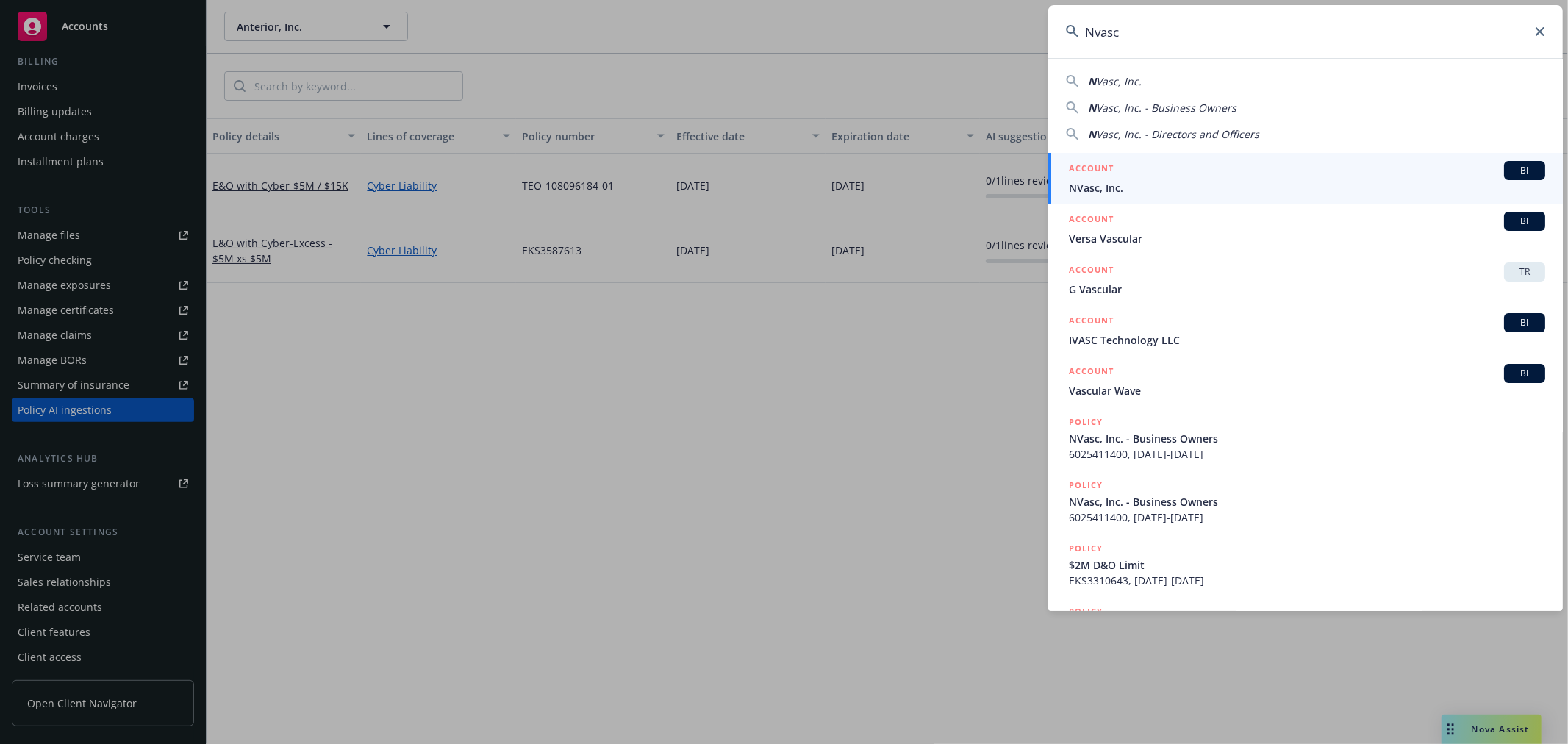
type input "Nvasc"
click at [1162, 169] on div "ACCOUNT BI" at bounding box center [1307, 171] width 476 height 19
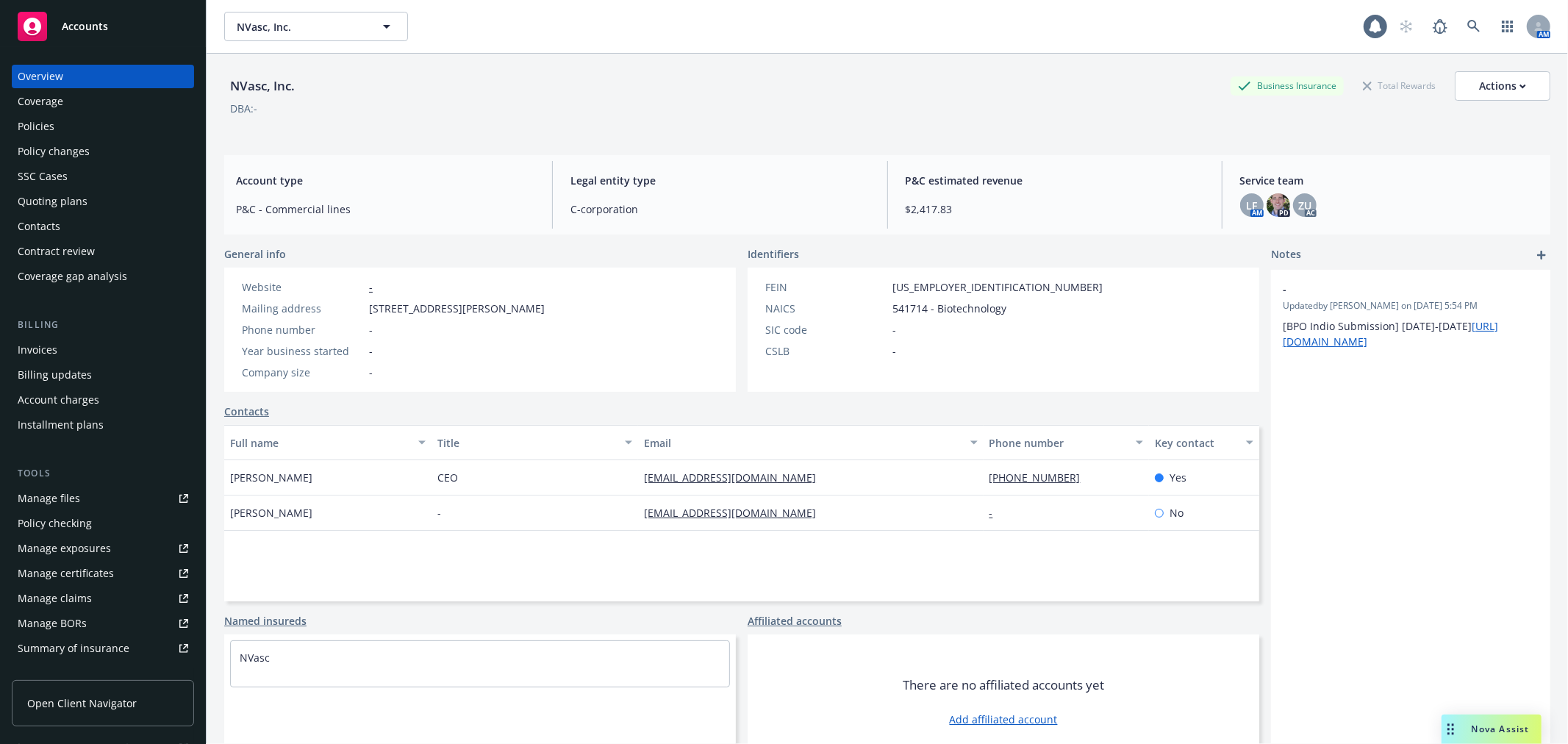
click at [77, 206] on div "Quoting plans" at bounding box center [52, 201] width 70 height 23
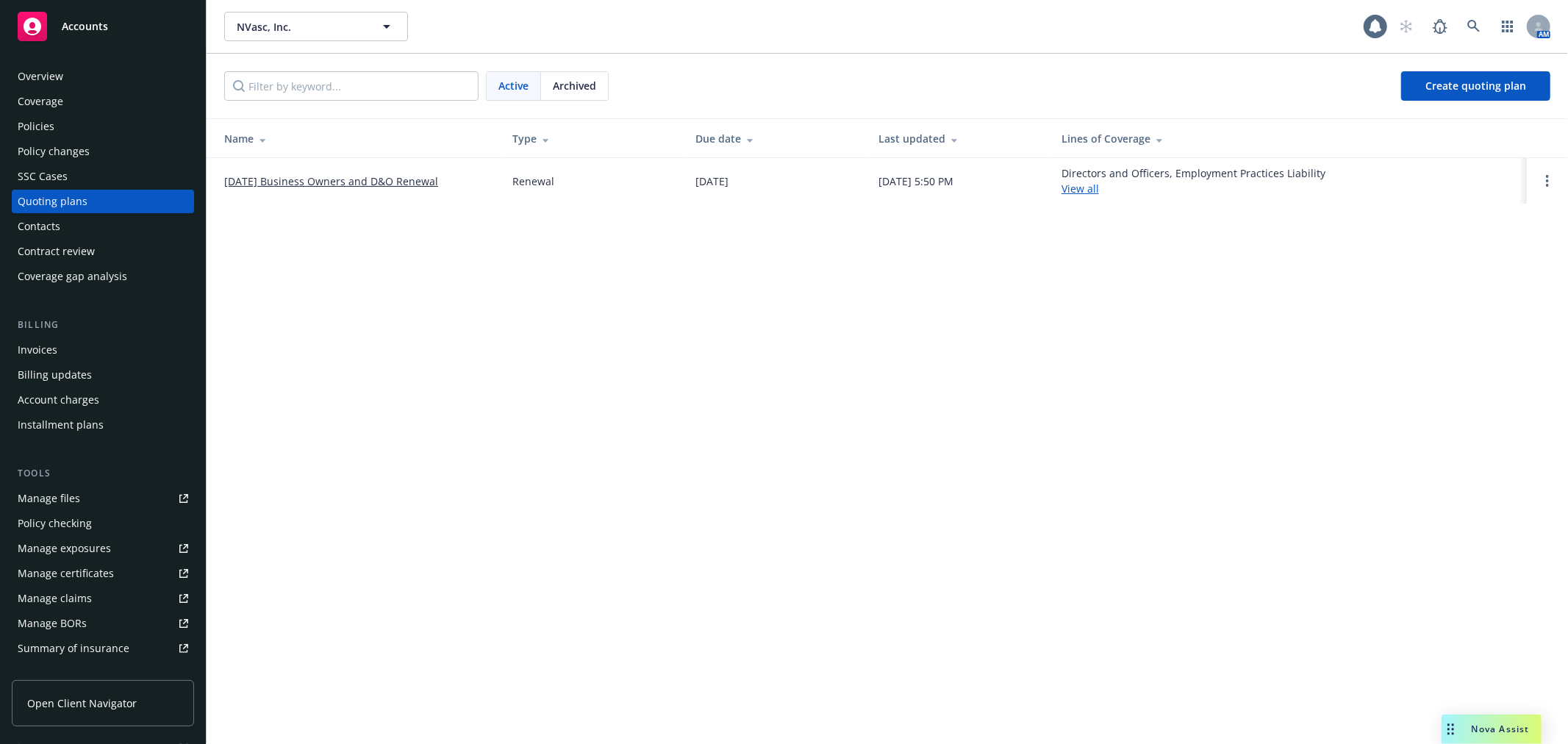
click at [332, 175] on link "[DATE] Business Owners and D&O Renewal" at bounding box center [331, 181] width 214 height 16
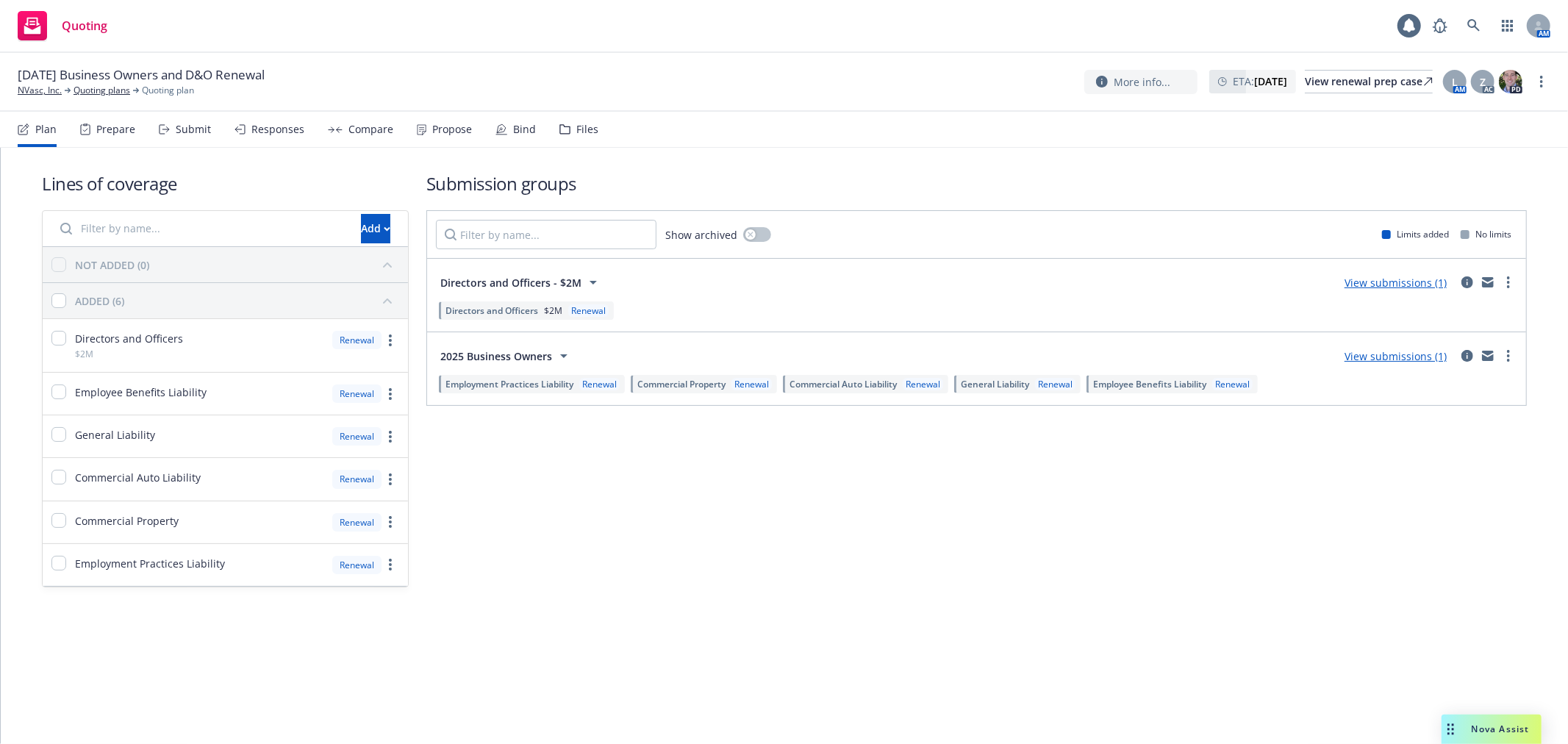
click at [575, 137] on div "Files" at bounding box center [578, 129] width 39 height 35
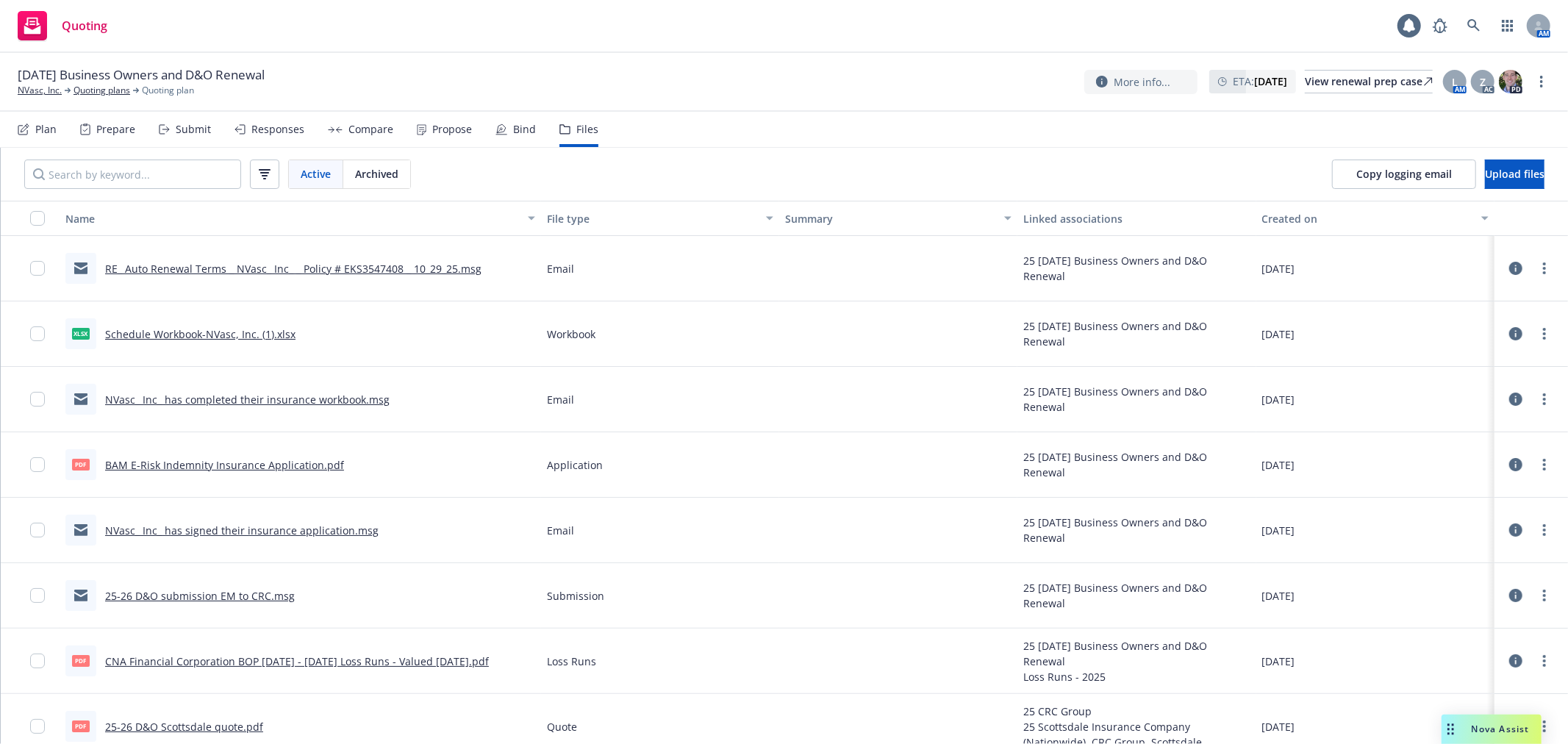
click at [1504, 726] on span "Nova Assist" at bounding box center [1501, 728] width 58 height 13
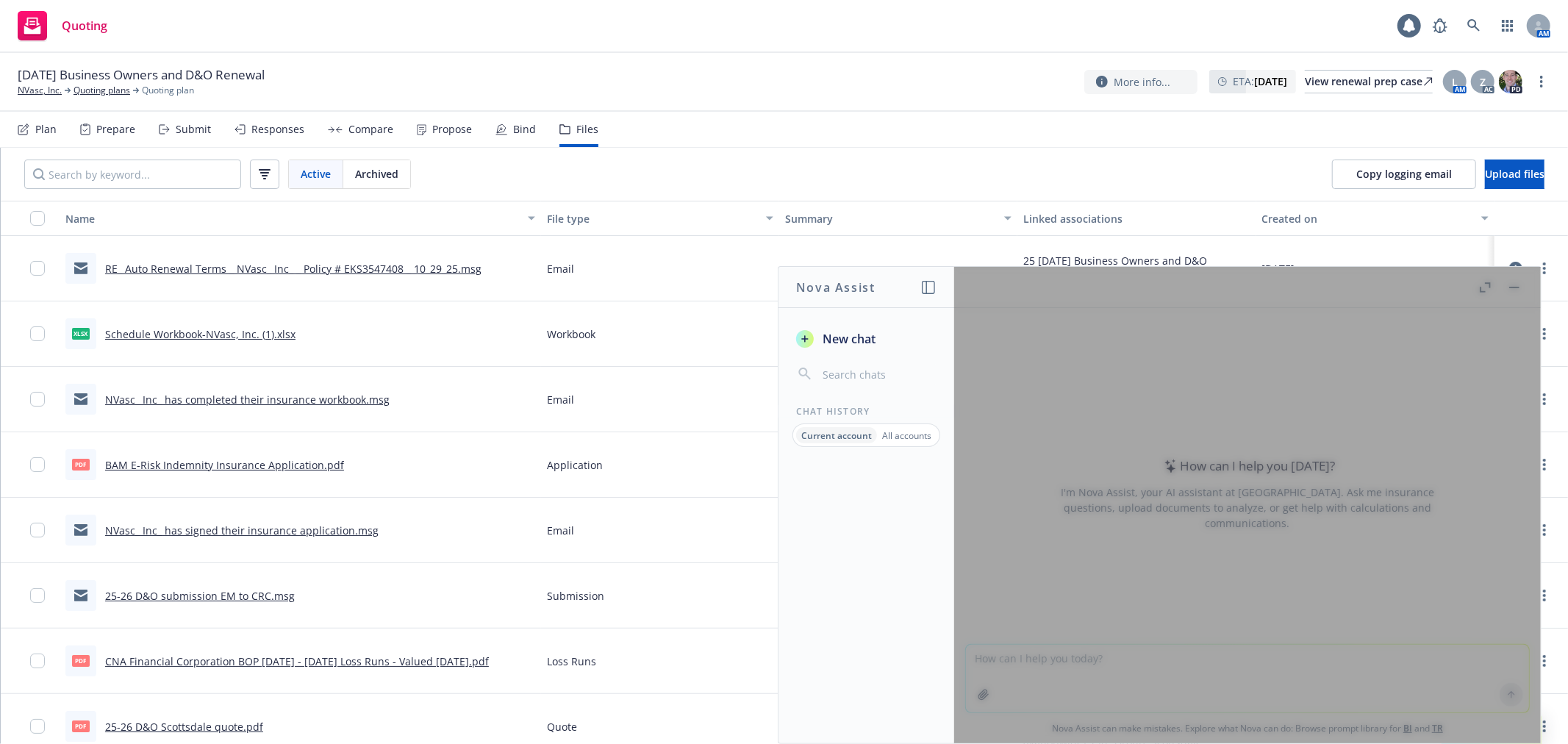
click at [827, 337] on span "New chat" at bounding box center [847, 338] width 55 height 18
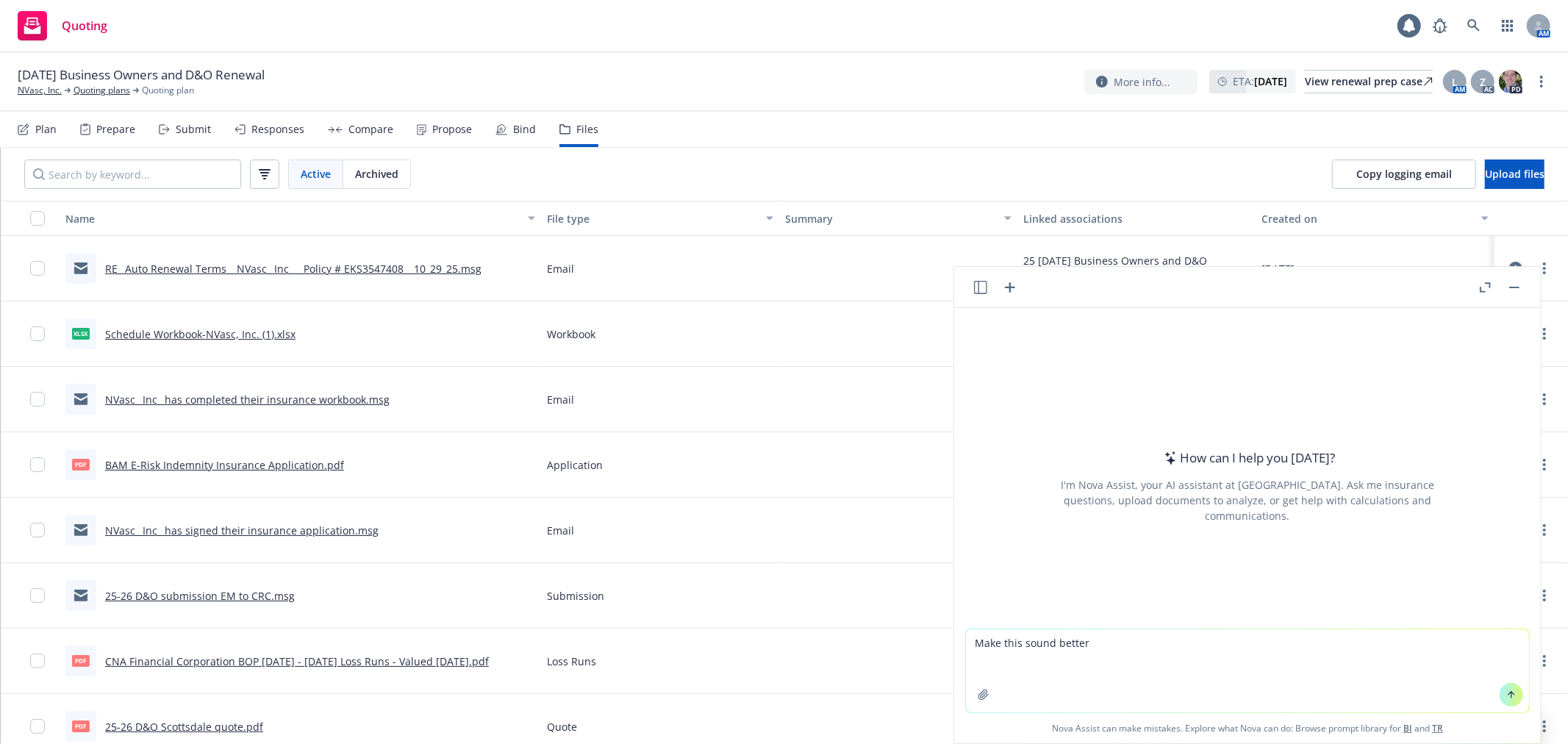
type textarea "Make this sound better Hi [PERSON_NAME] & [PERSON_NAME], As discussed in our me…"
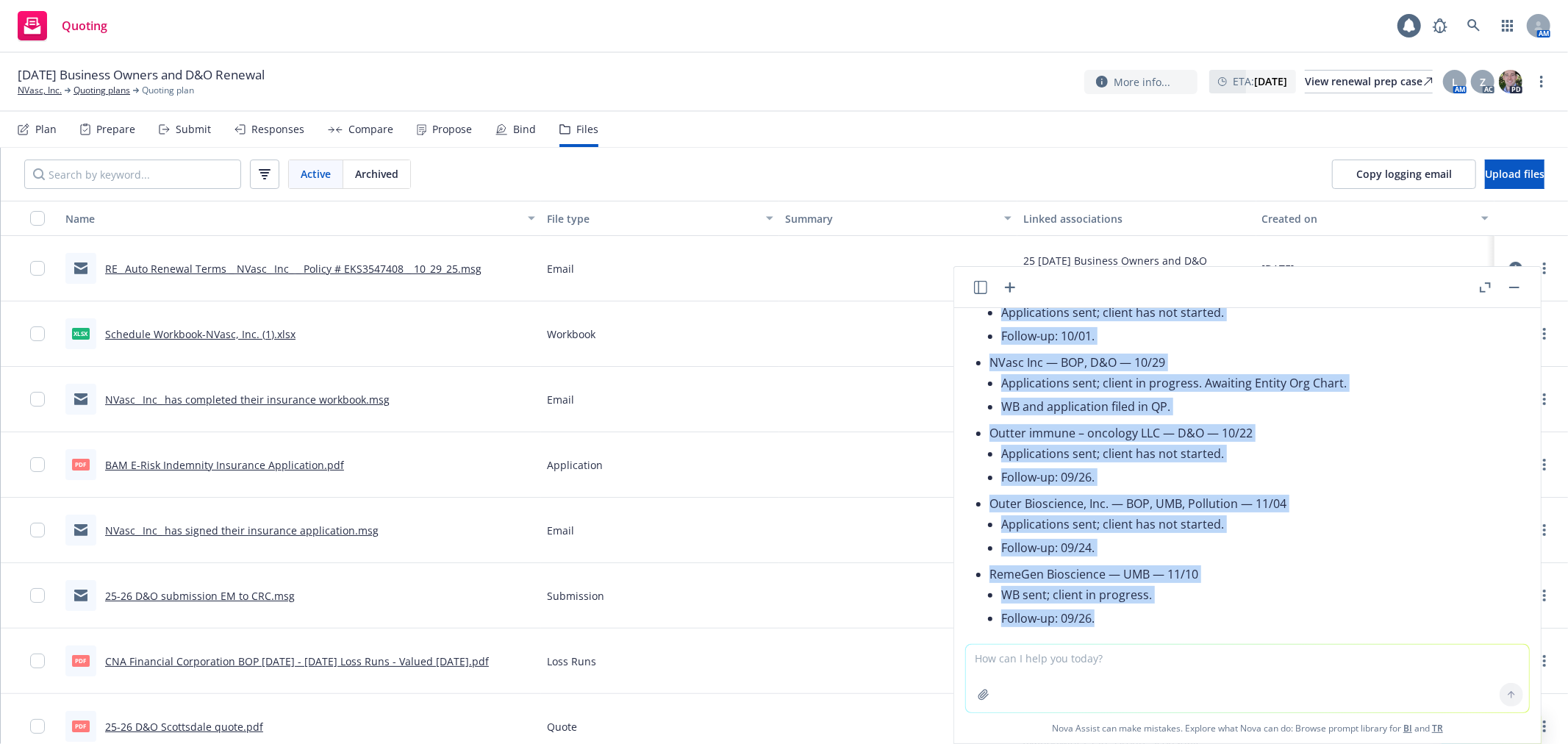
scroll to position [532, 0]
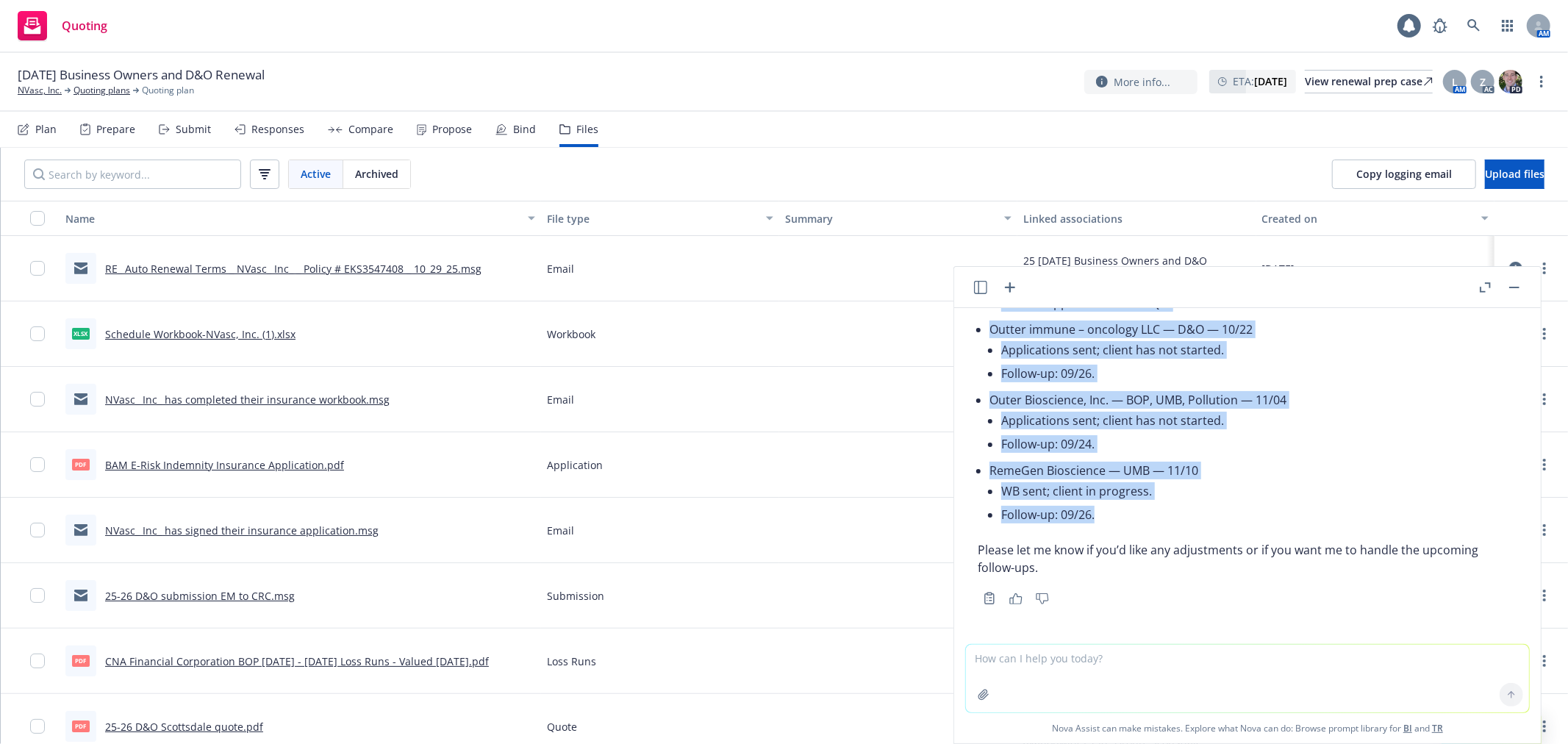
drag, startPoint x: 975, startPoint y: 433, endPoint x: 1132, endPoint y: 517, distance: 178.1
click at [1132, 517] on div "Subject: Account reassignments — status and next steps Hi [PERSON_NAME] and [PE…" at bounding box center [1246, 337] width 563 height 544
copy div "Hi [PERSON_NAME] and [PERSON_NAME], As discussed, here’s the current status for…"
click at [1505, 282] on button at bounding box center [1514, 288] width 17 height 18
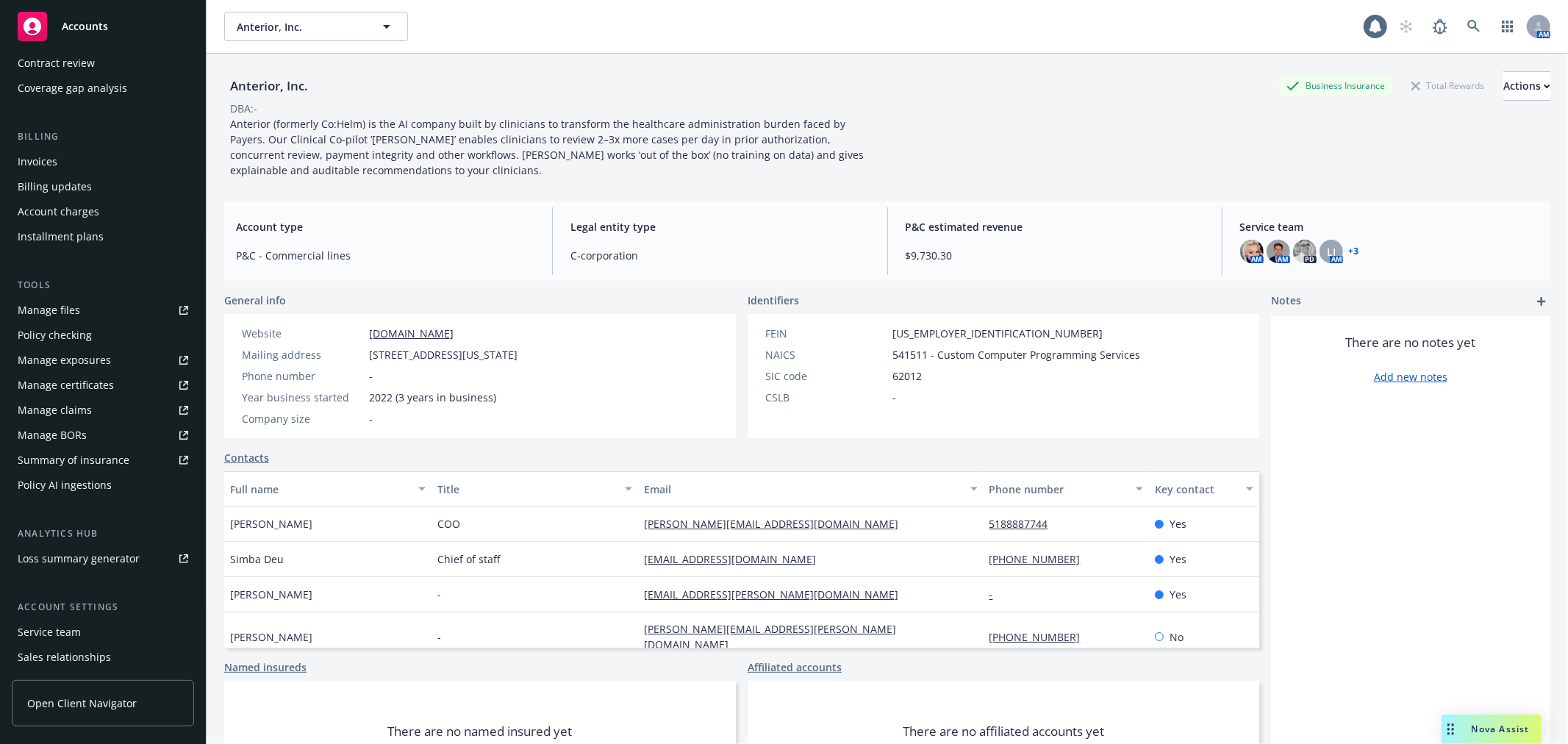
scroll to position [264, 0]
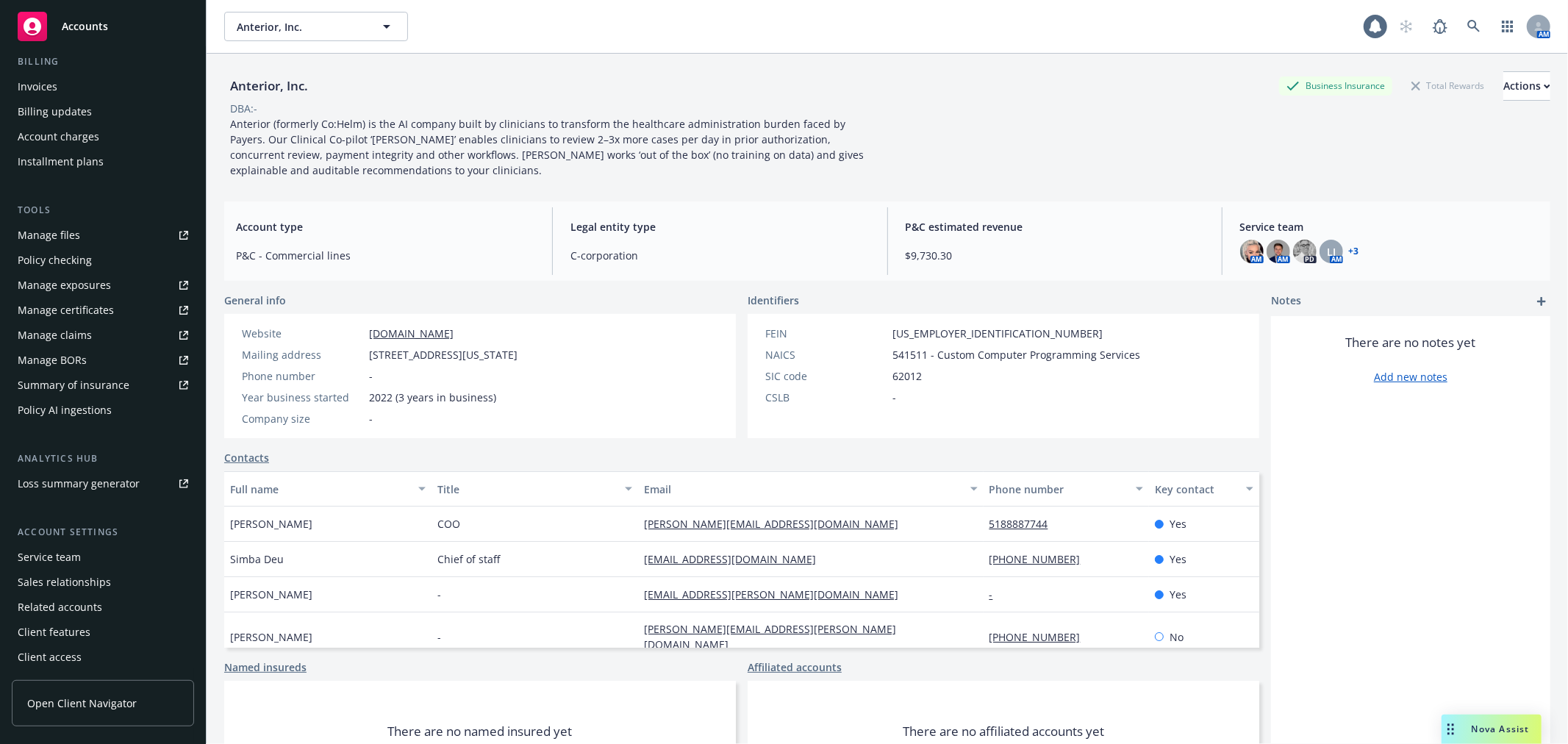
click at [110, 403] on div "Policy AI ingestions" at bounding box center [102, 410] width 170 height 23
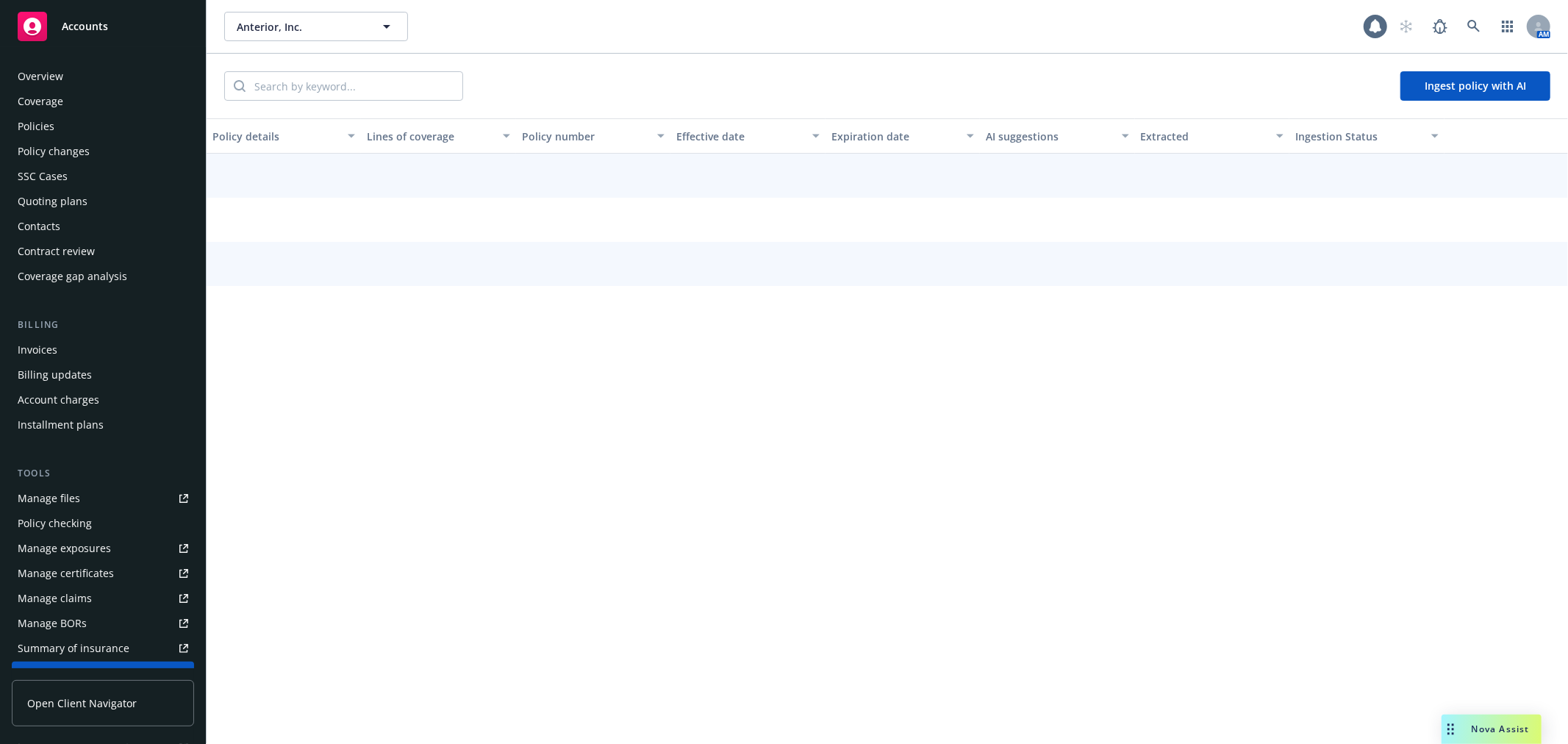
scroll to position [264, 0]
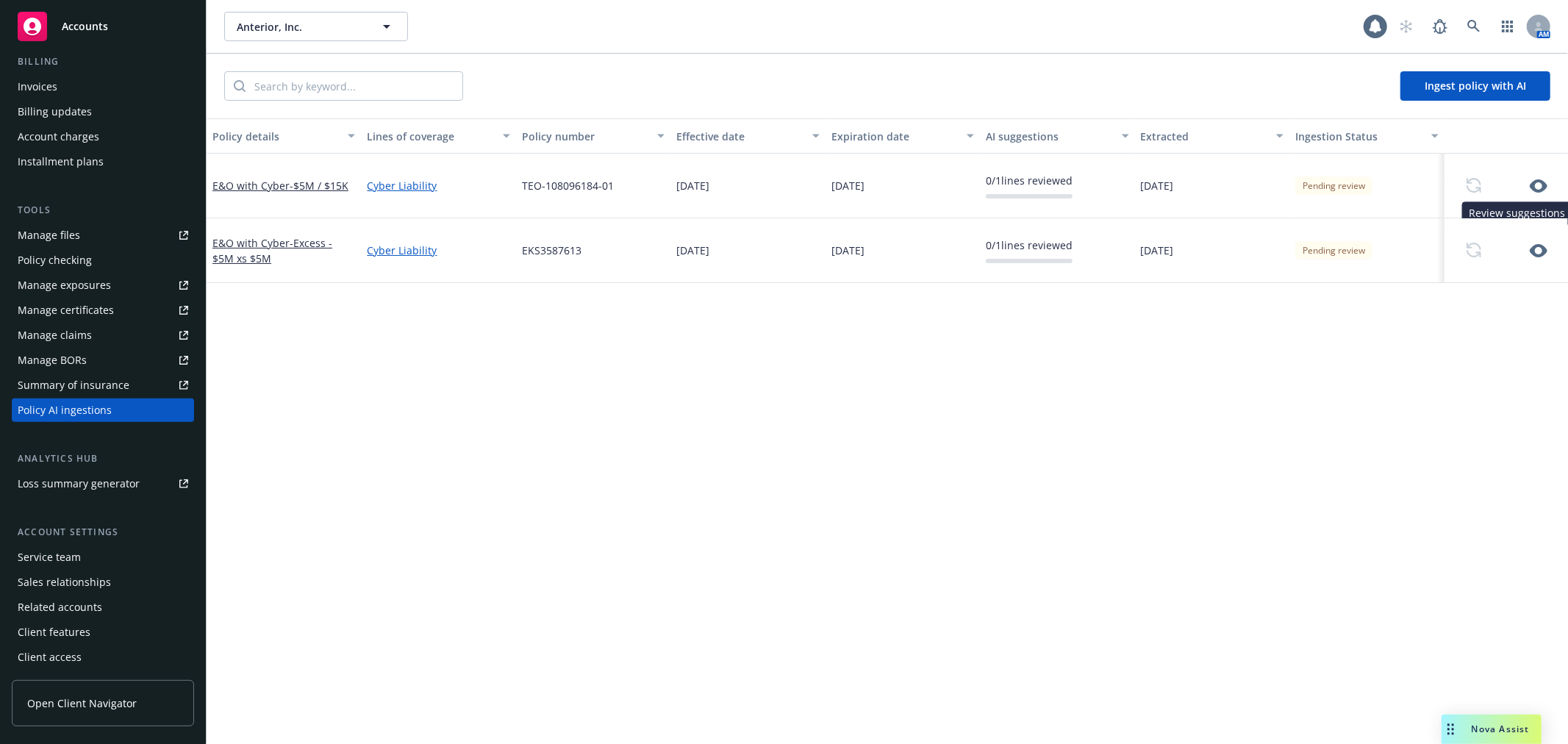
click at [1545, 181] on icon "button" at bounding box center [1538, 186] width 17 height 18
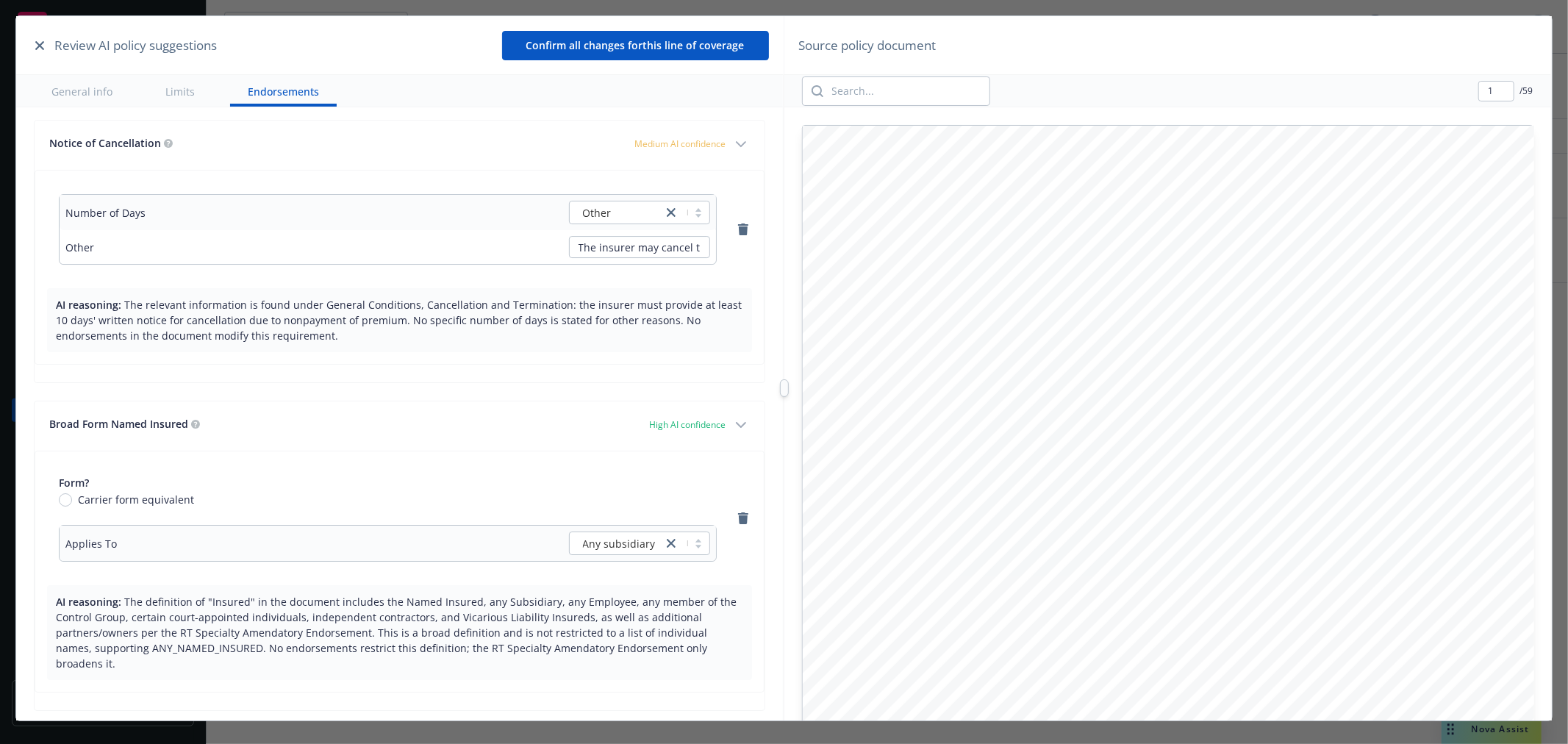
scroll to position [4278, 0]
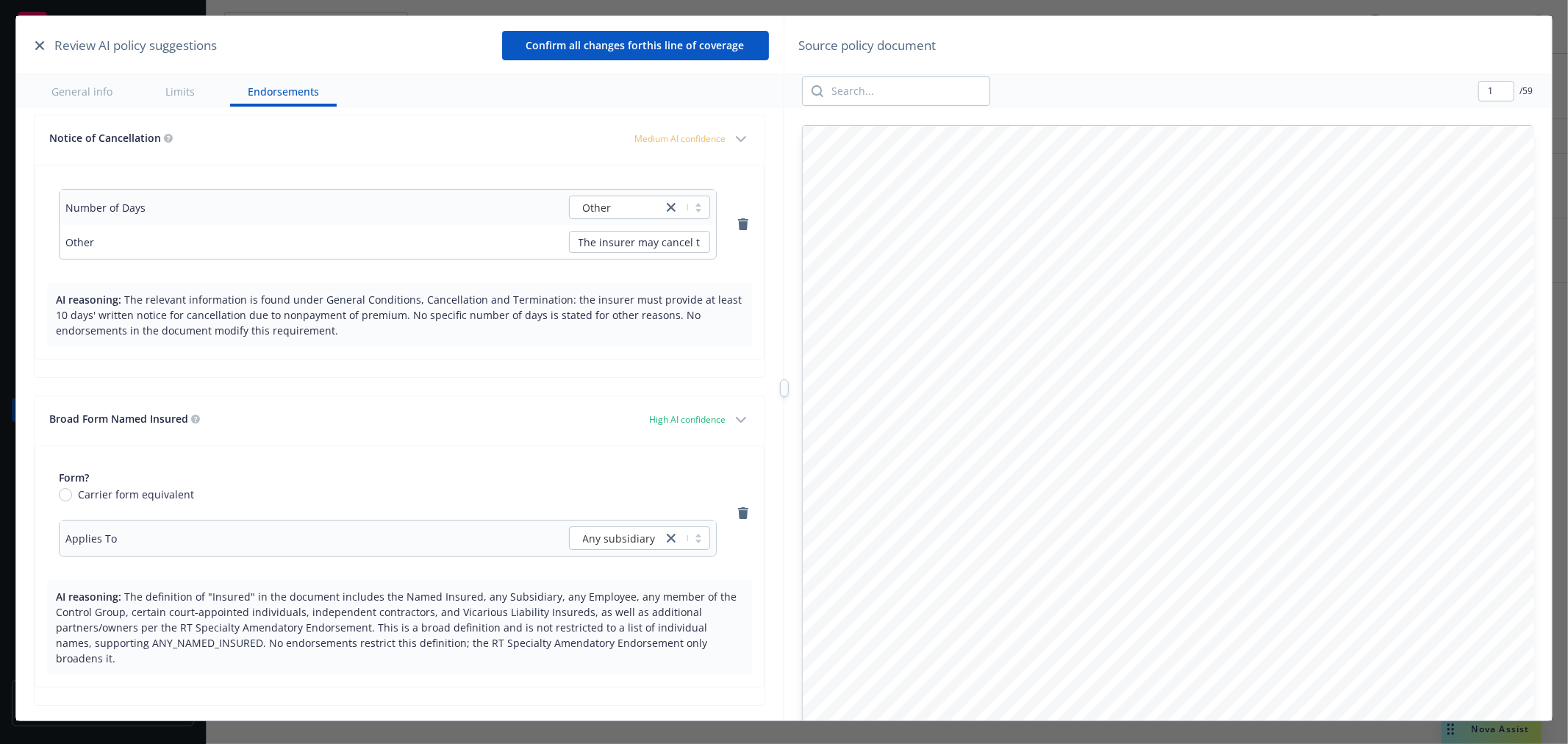
click at [674, 44] on button "Confirm all changes for this line of coverage" at bounding box center [635, 46] width 266 height 29
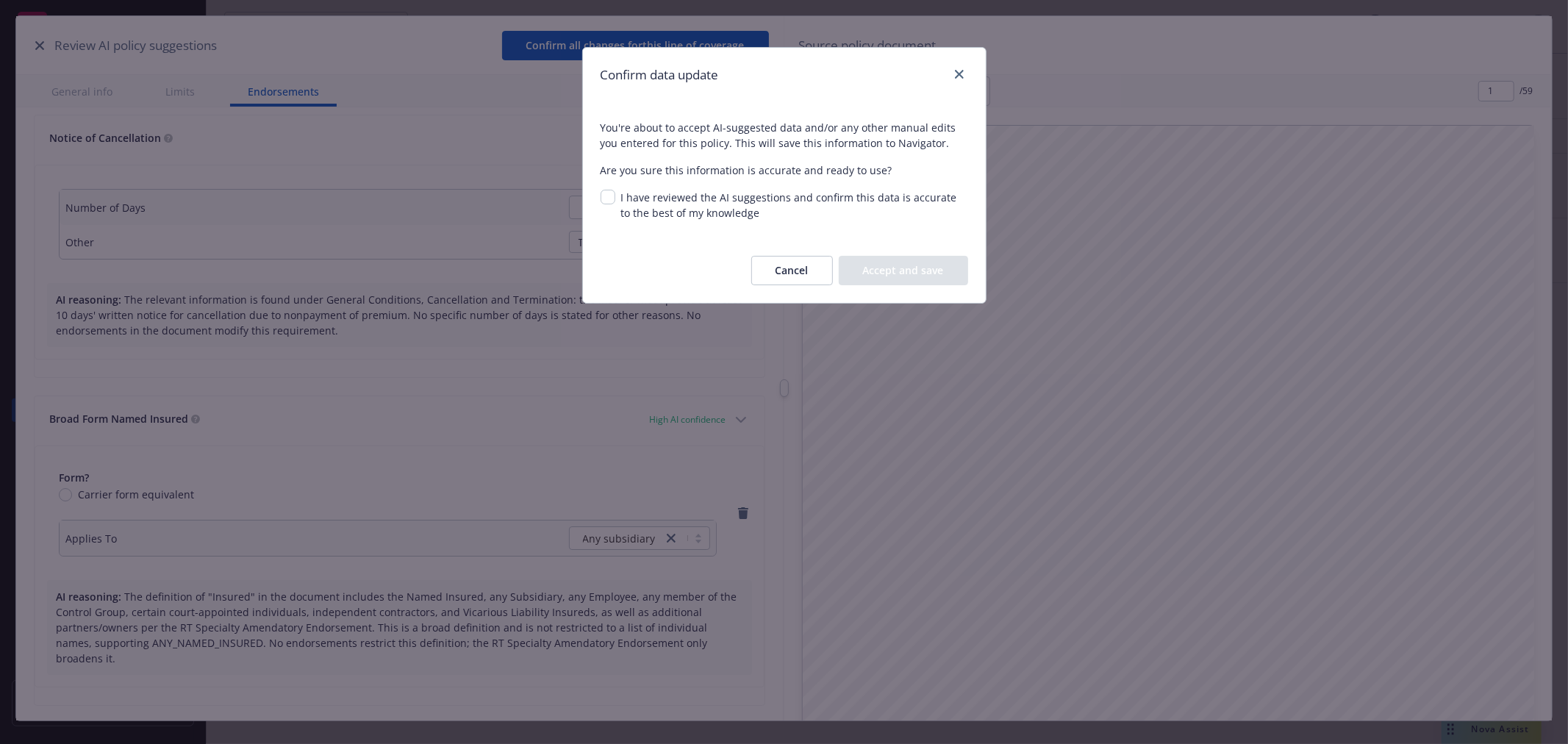
click at [614, 195] on div "I have reviewed the AI suggestions and confirm this data is accurate to the bes…" at bounding box center [784, 205] width 367 height 31
click at [610, 197] on input "I have reviewed the AI suggestions and confirm this data is accurate to the bes…" at bounding box center [608, 196] width 15 height 15
checkbox input "true"
click at [882, 276] on button "Accept and save" at bounding box center [903, 270] width 129 height 29
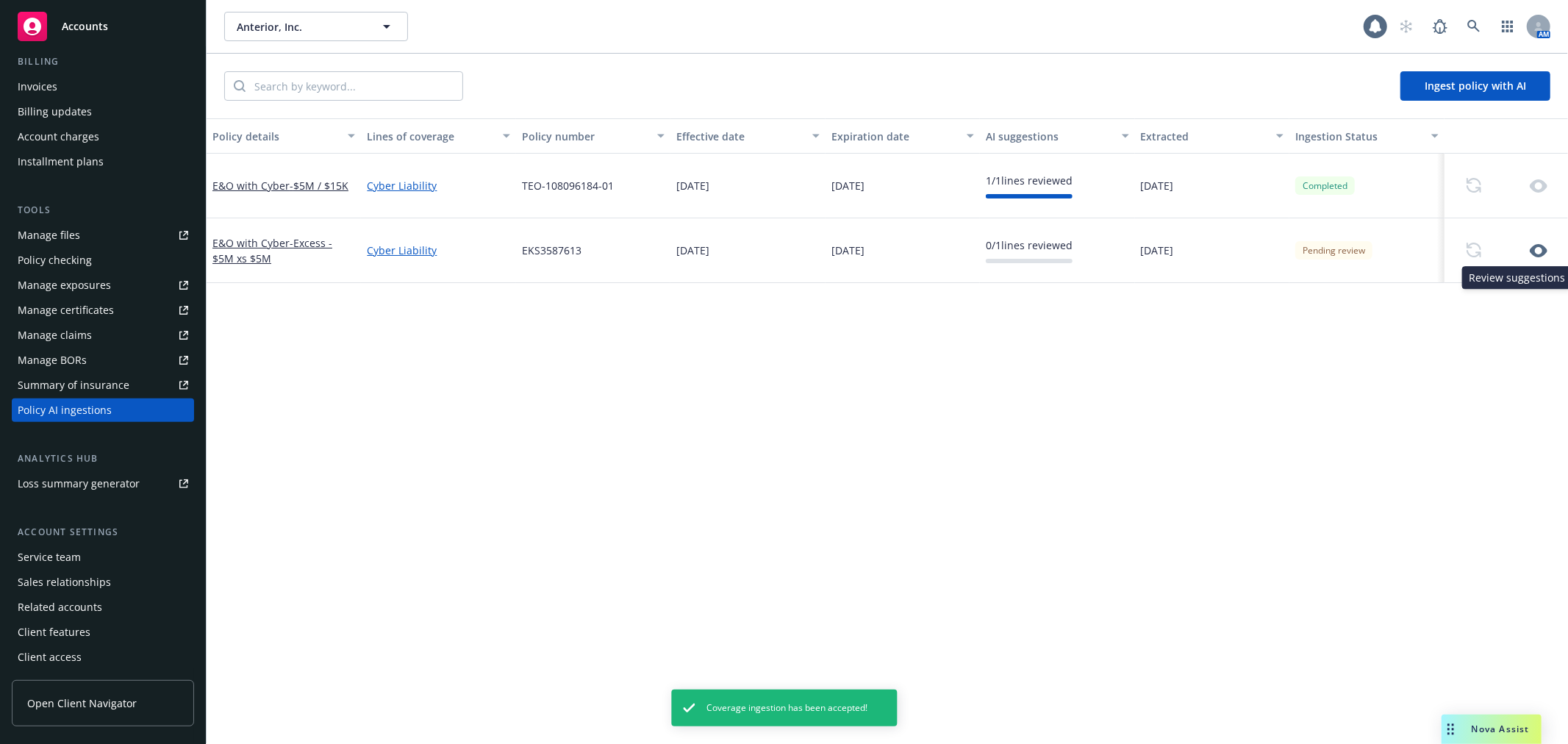
click at [1538, 251] on icon "button" at bounding box center [1538, 251] width 17 height 18
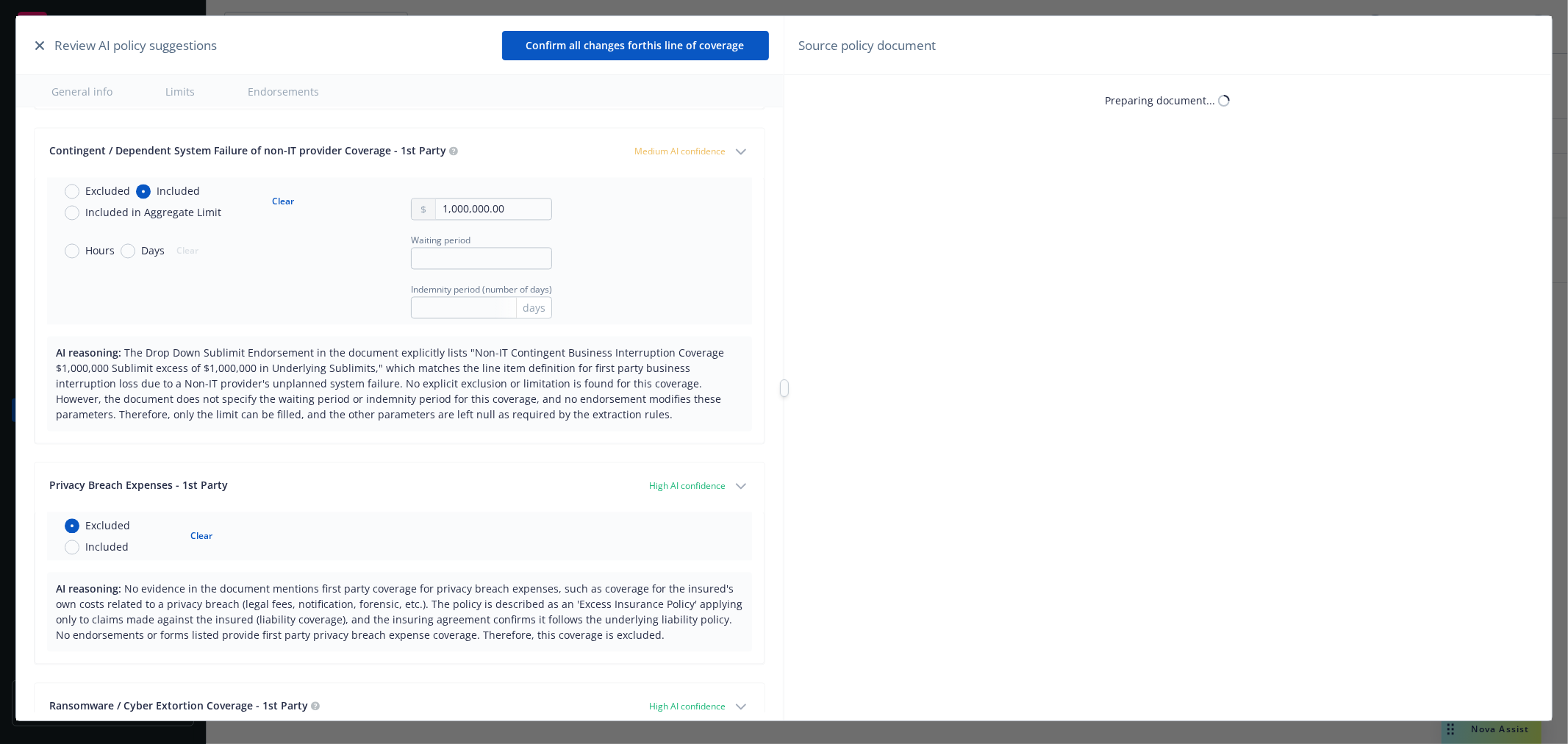
scroll to position [2123, 0]
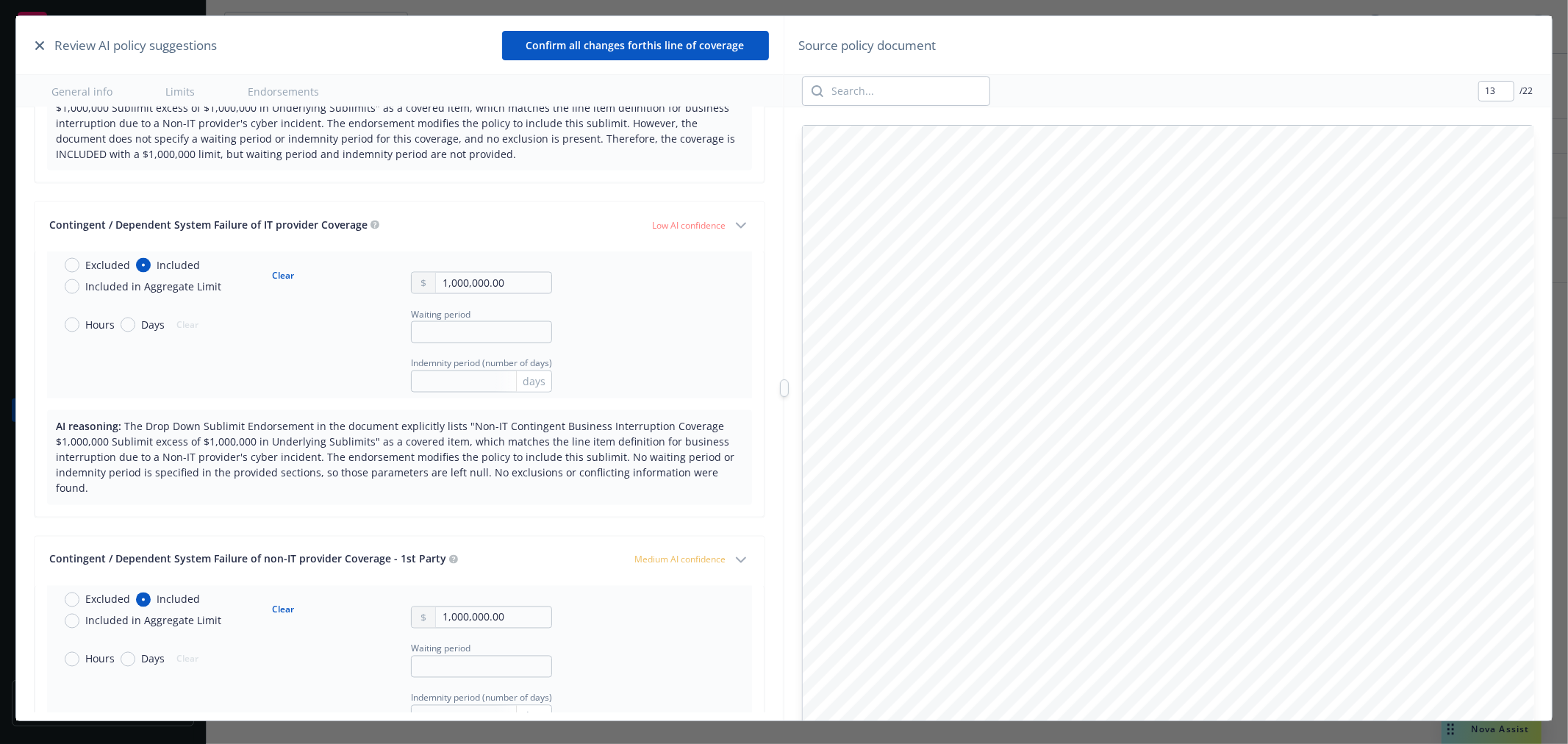
type input "12"
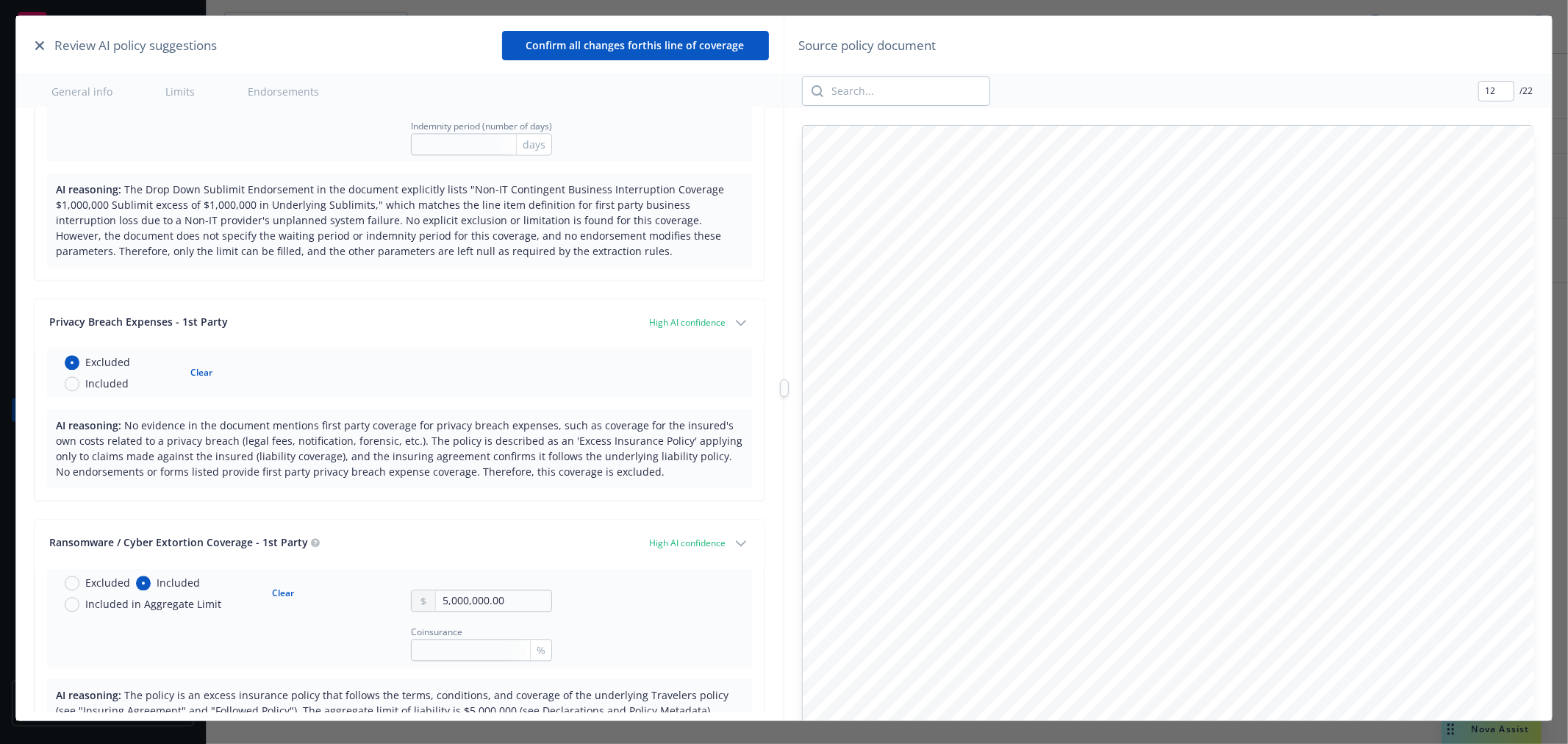
scroll to position [3186, 0]
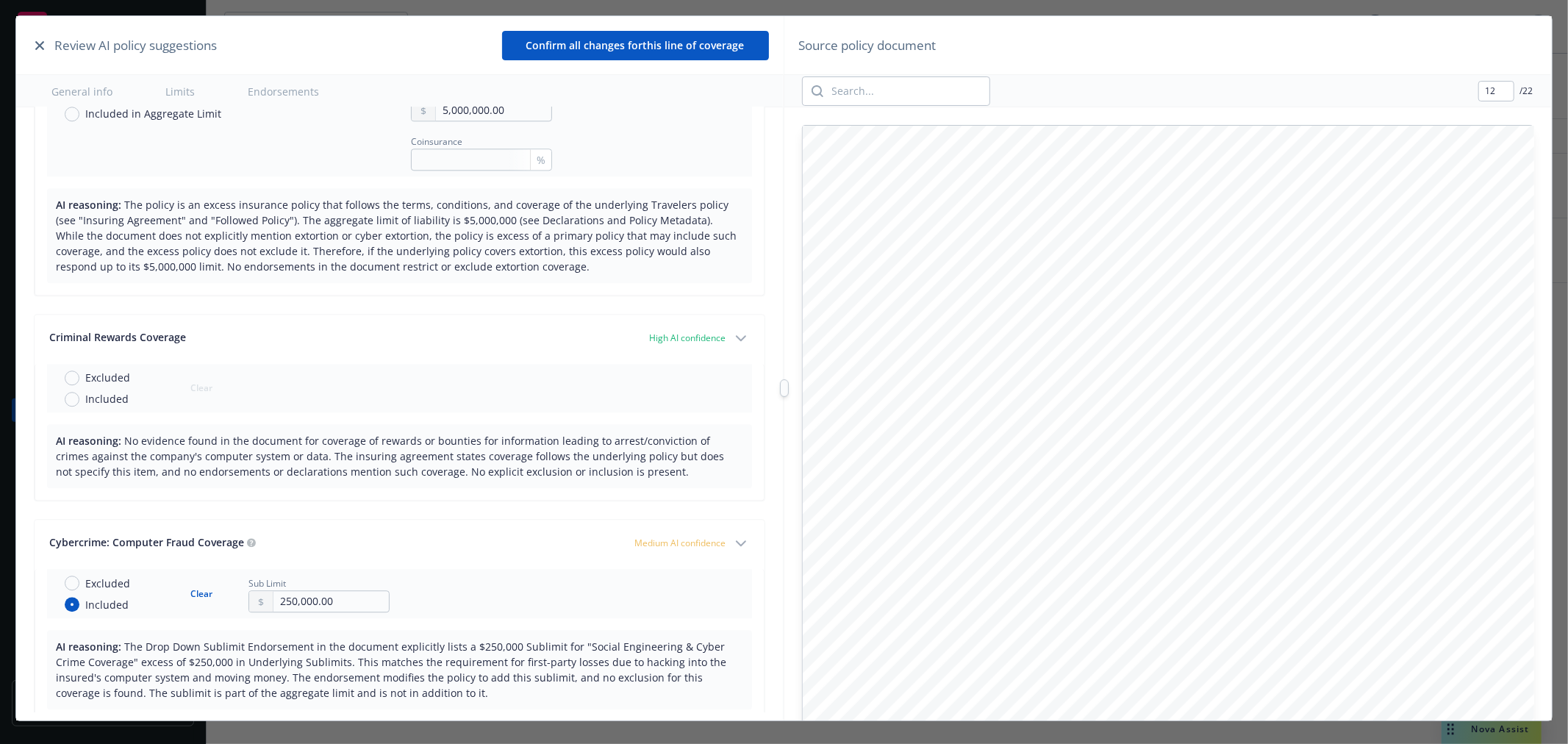
click at [638, 35] on button "Confirm all changes for this line of coverage" at bounding box center [635, 46] width 266 height 29
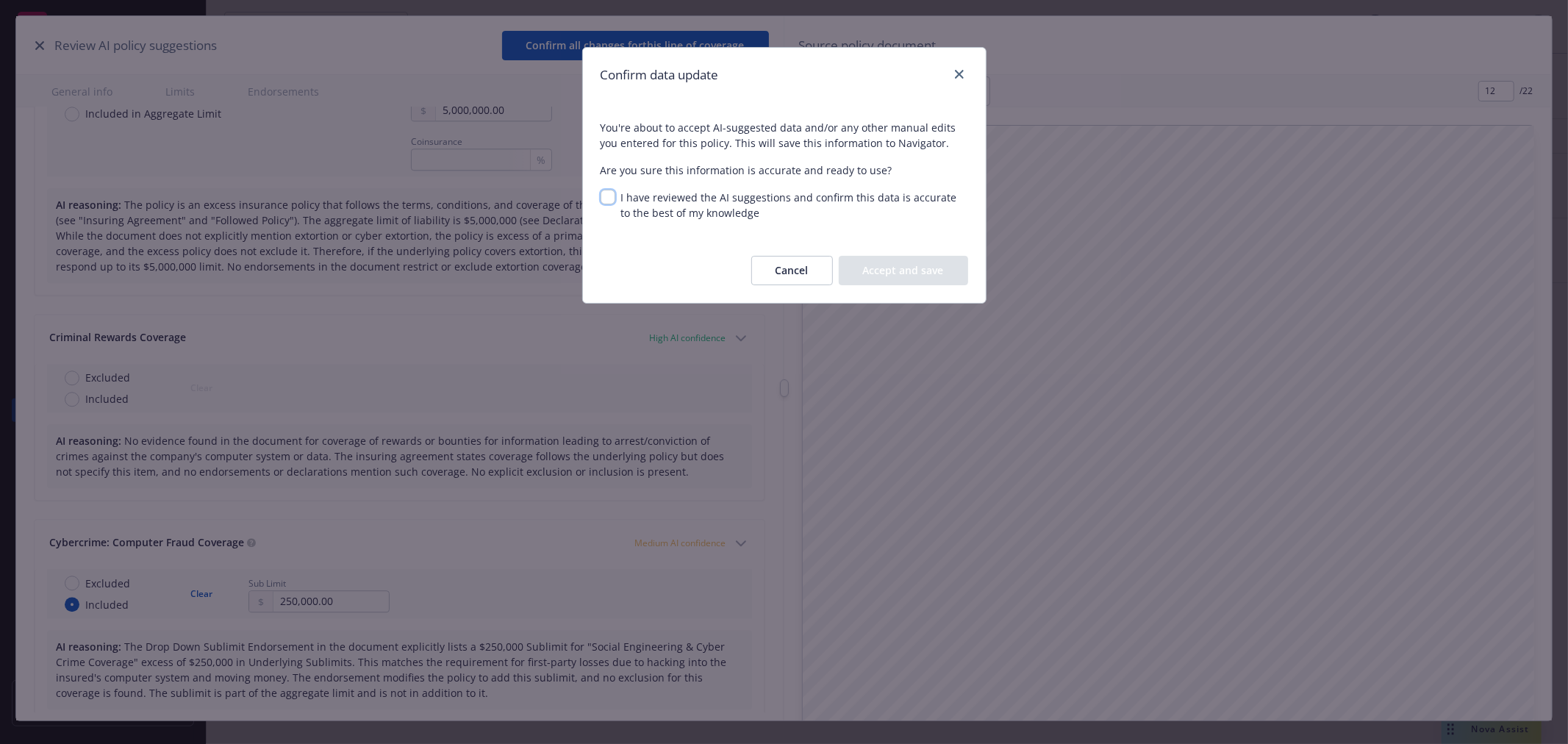
click at [613, 197] on input "I have reviewed the AI suggestions and confirm this data is accurate to the bes…" at bounding box center [608, 196] width 15 height 15
checkbox input "true"
click at [935, 276] on button "Accept and save" at bounding box center [903, 270] width 129 height 29
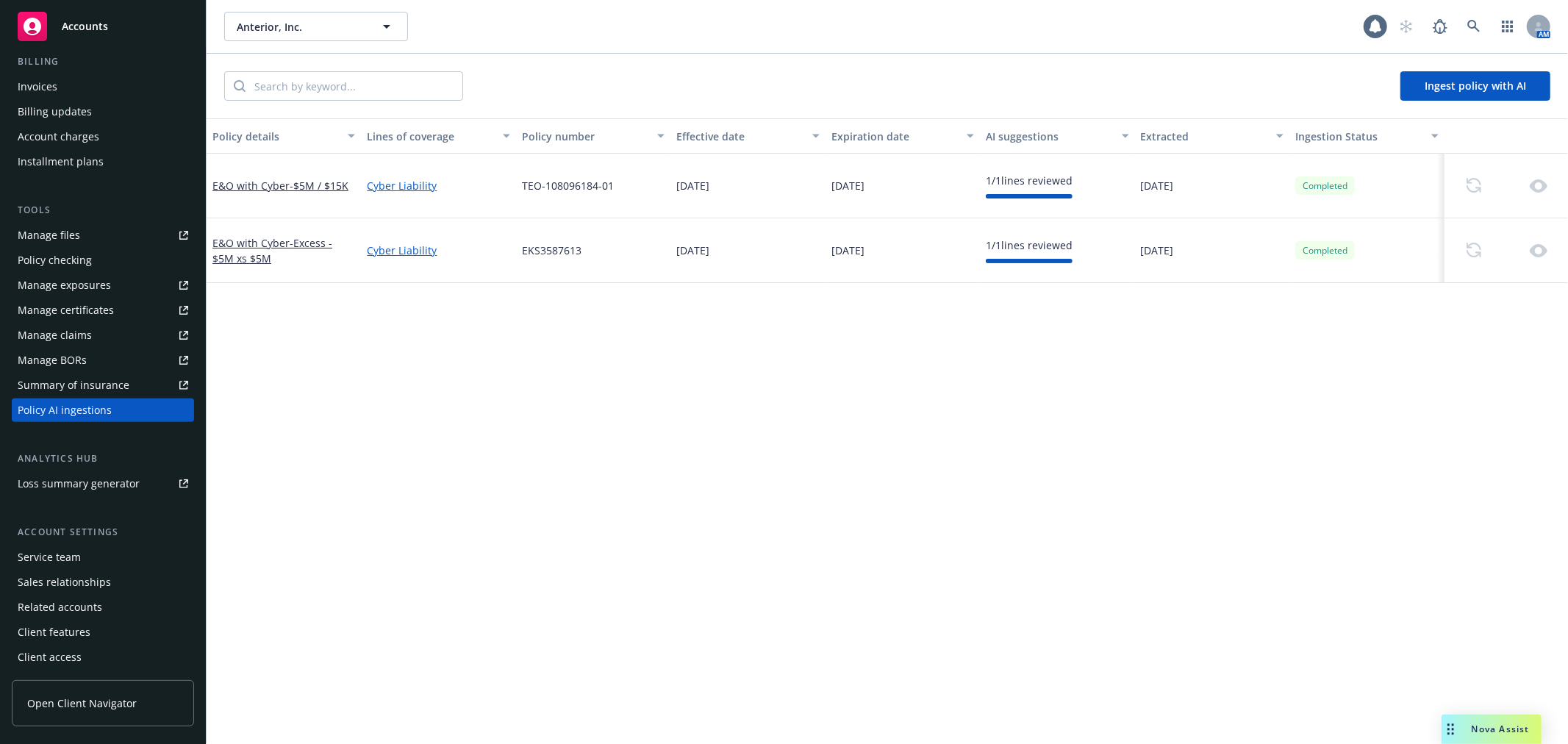
scroll to position [0, 0]
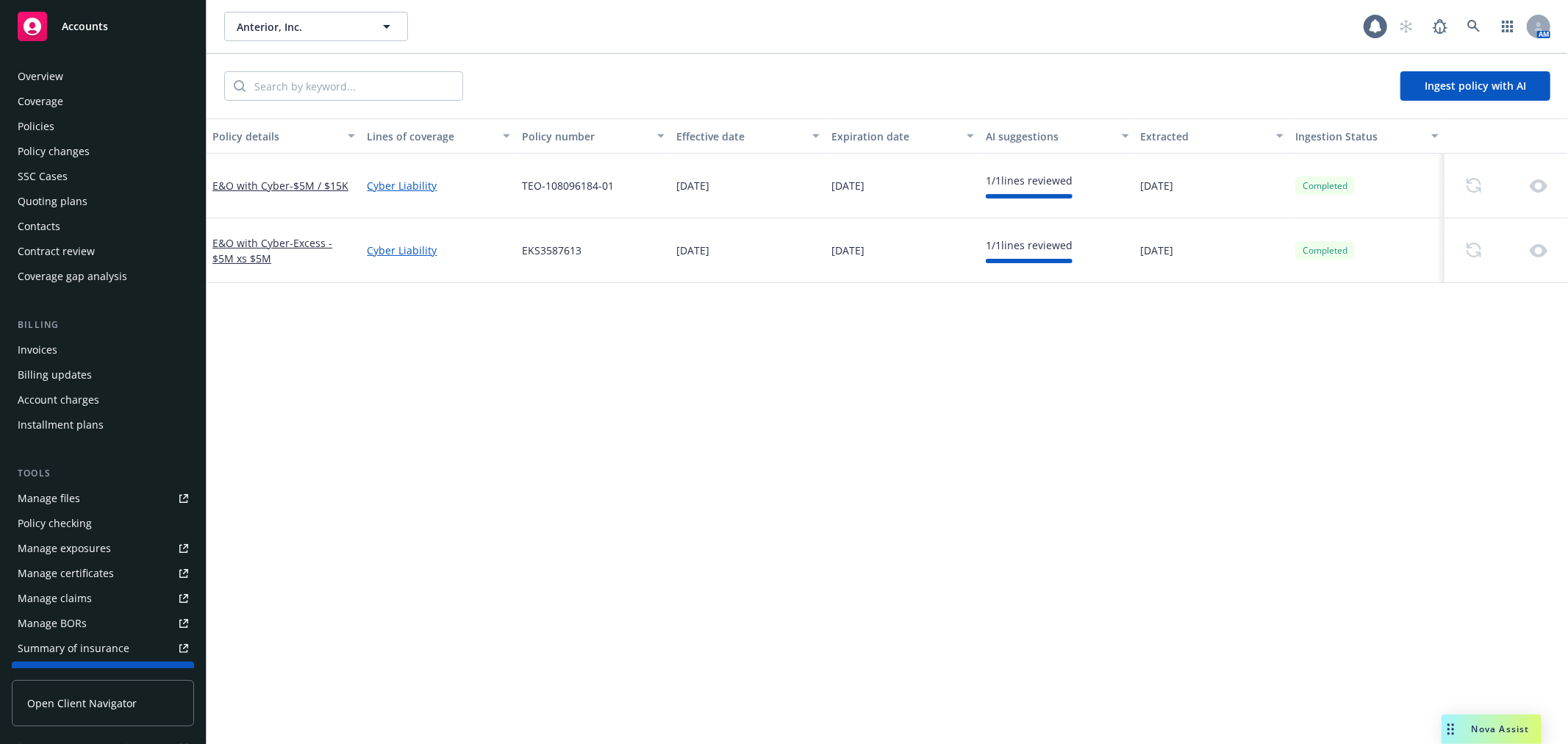
click at [67, 125] on div "Policies" at bounding box center [102, 126] width 170 height 23
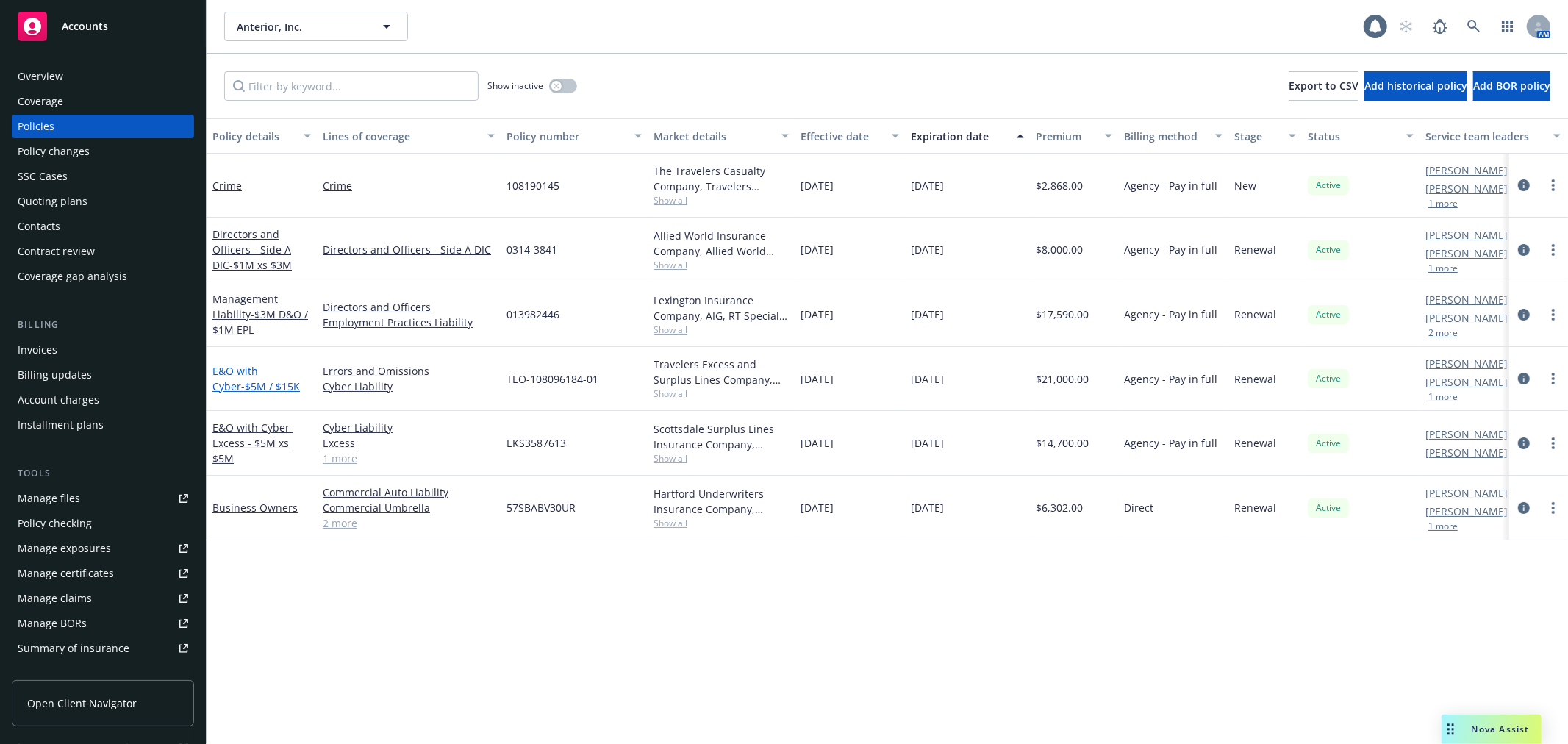
click at [230, 375] on link "E&O with Cyber - $5M / $15K" at bounding box center [257, 378] width 87 height 29
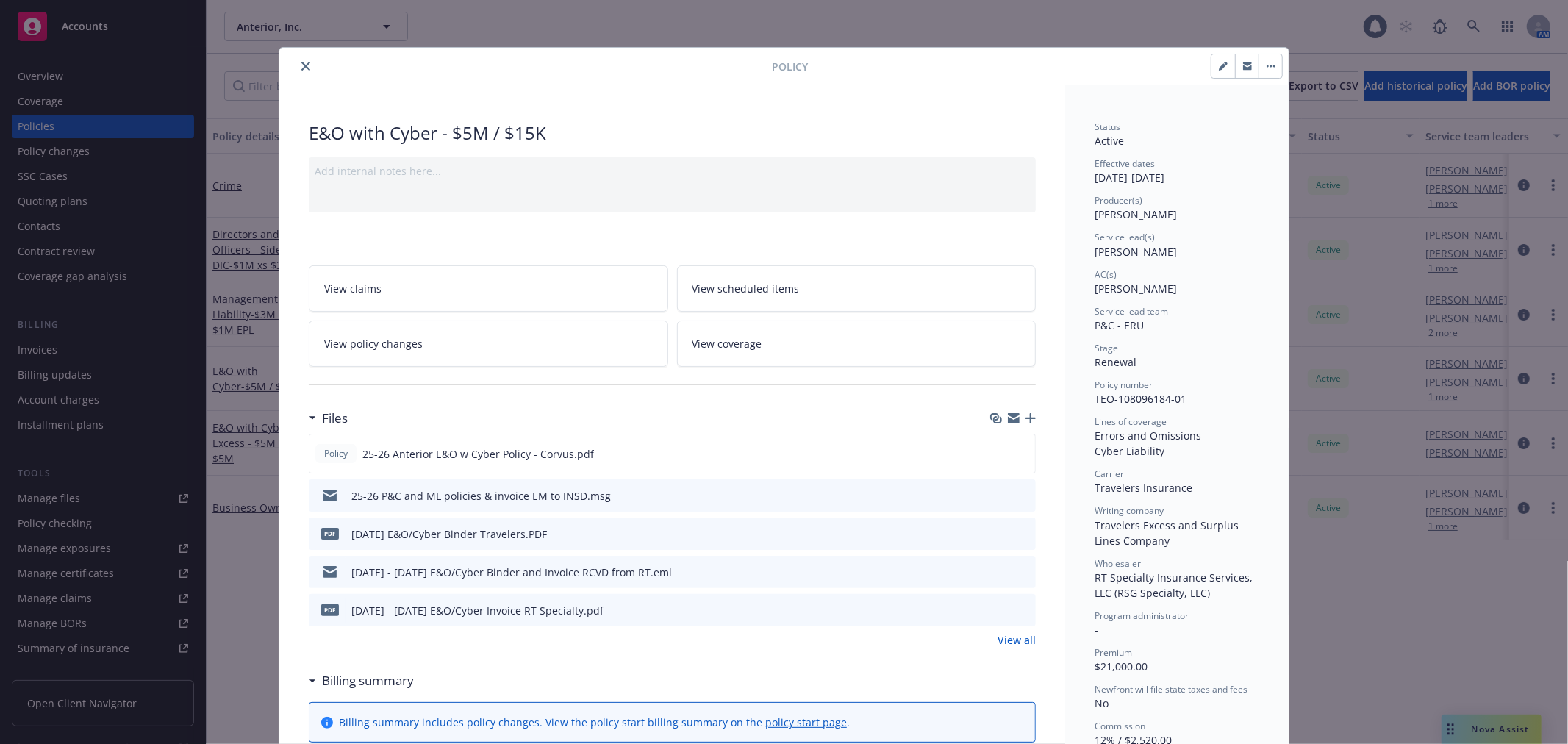
click at [469, 175] on div "Add internal notes here..." at bounding box center [673, 171] width 715 height 16
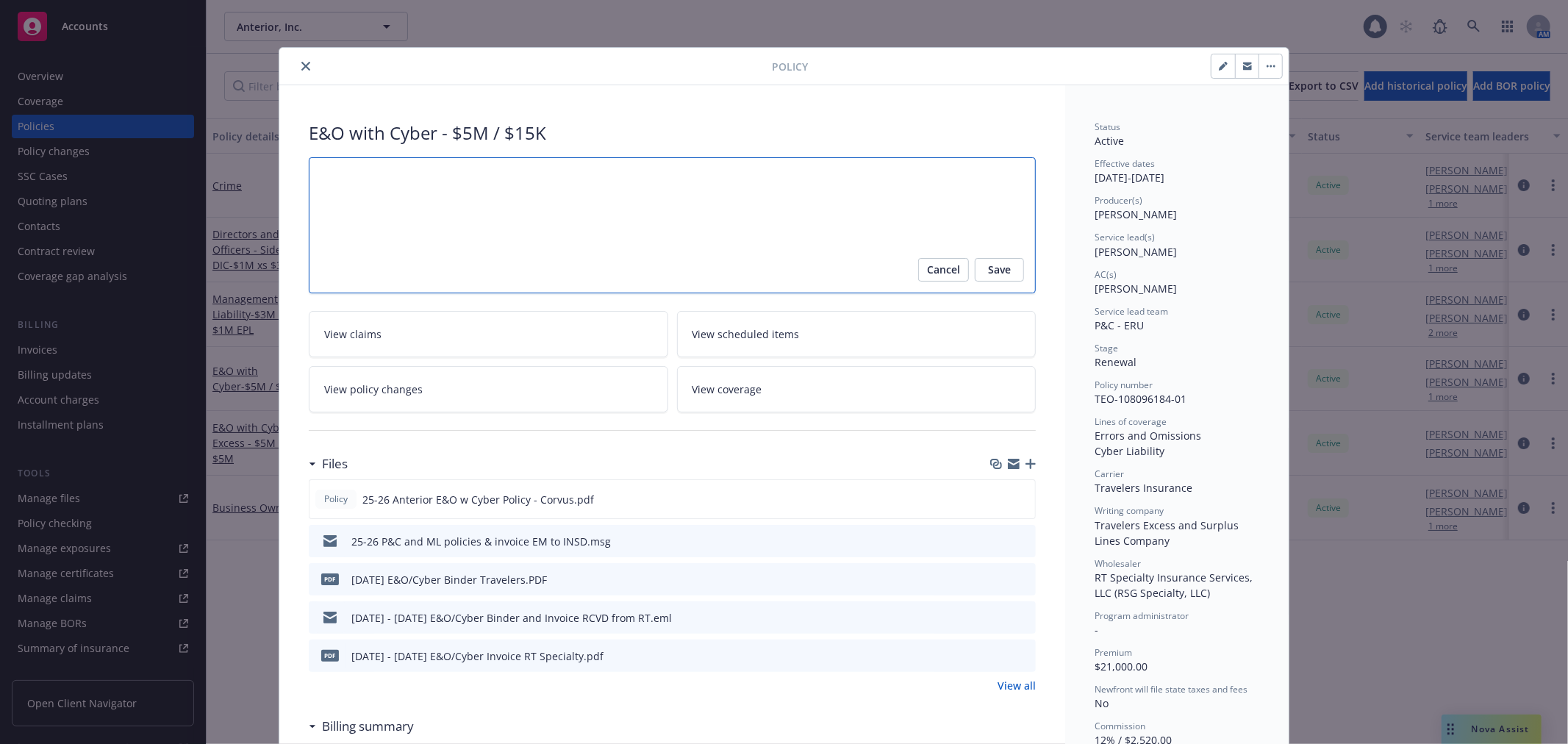
click at [435, 225] on textarea at bounding box center [673, 226] width 727 height 136
type textarea "x"
type textarea "P"
type textarea "x"
type textarea "Po"
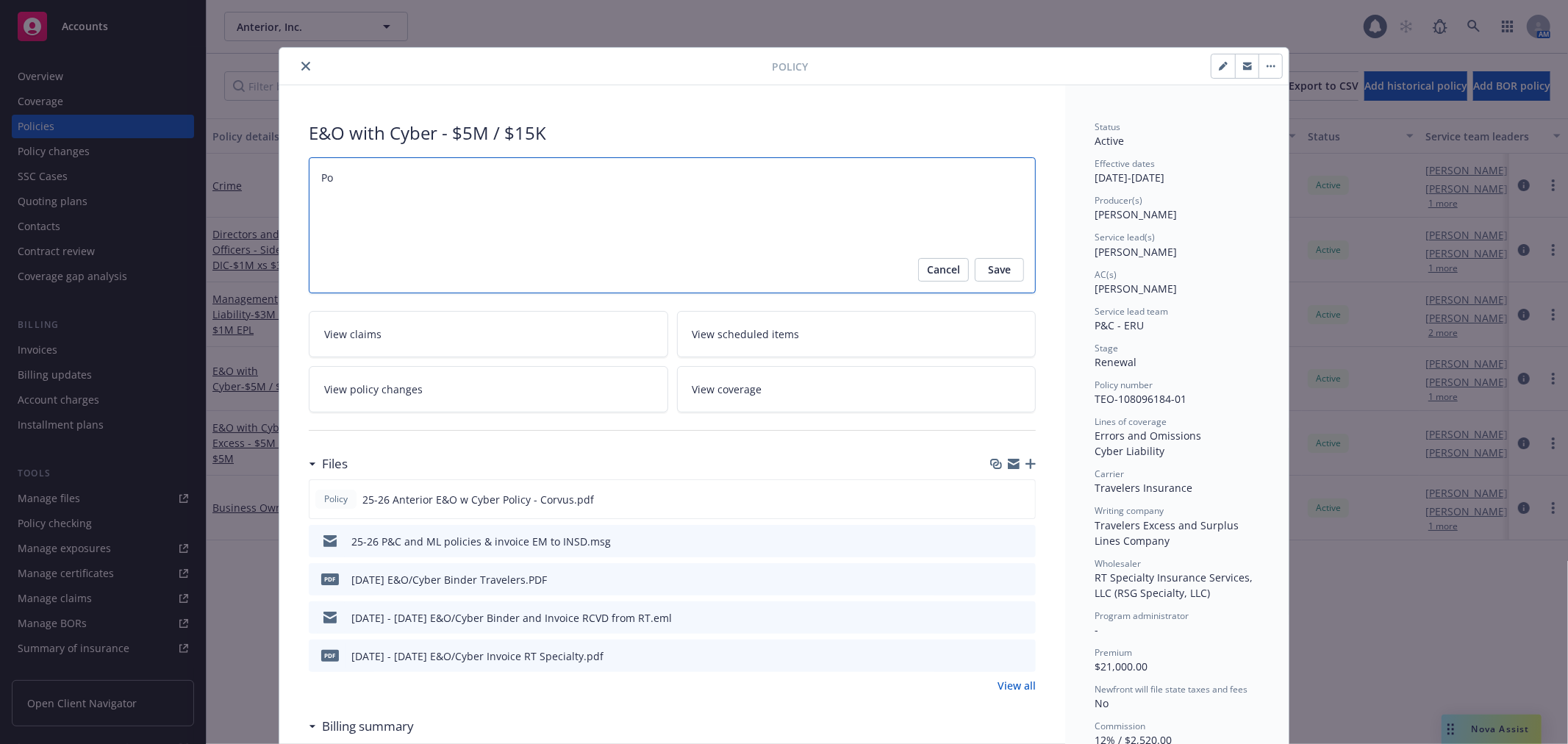
type textarea "x"
type textarea "Pol"
type textarea "x"
type textarea "Poli"
type textarea "x"
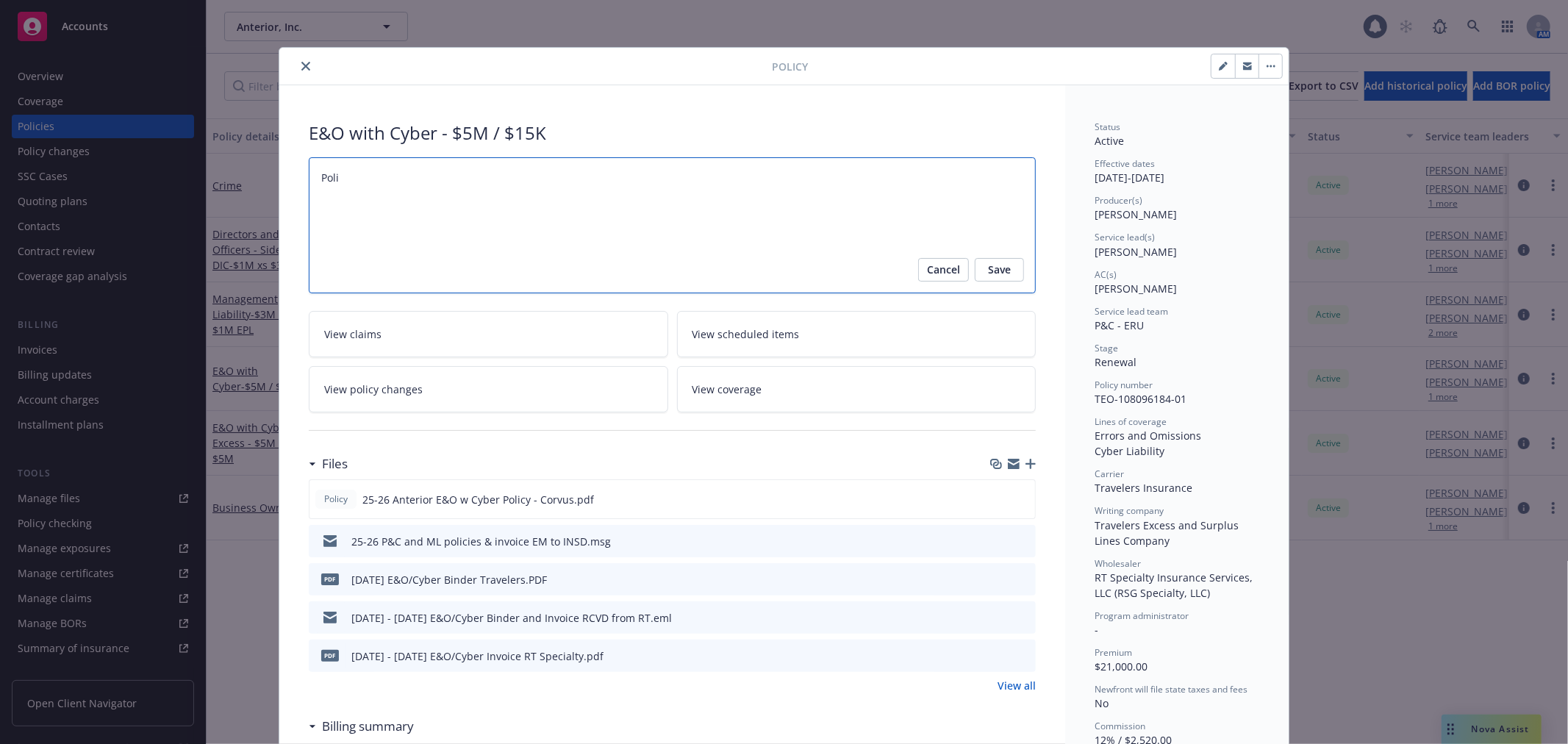
type textarea "Polic"
type textarea "x"
type textarea "Policy"
type textarea "x"
type textarea "Policy"
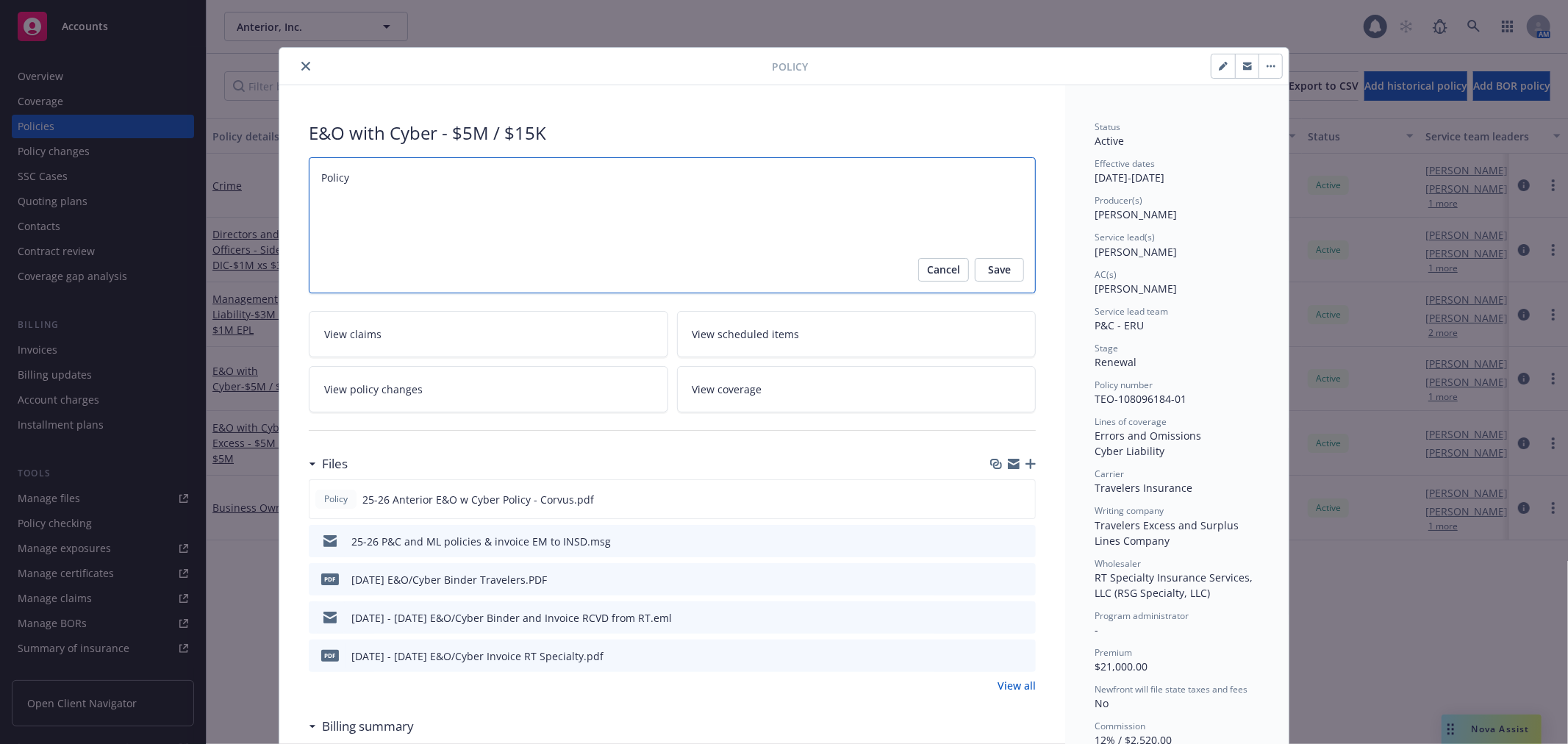
type textarea "x"
type textarea "Policy In"
type textarea "x"
type textarea "Policy Ing"
type textarea "x"
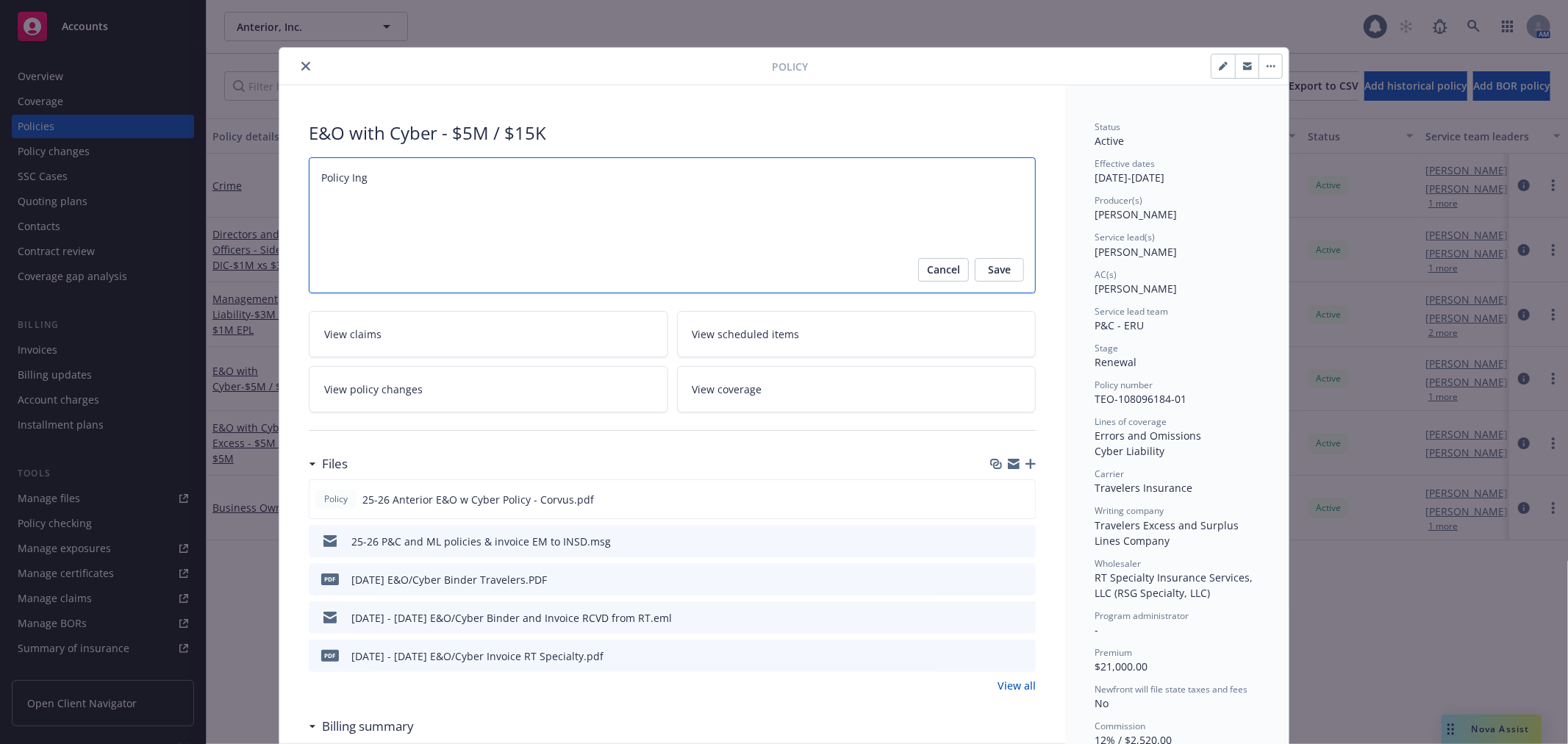
type textarea "Policy [PERSON_NAME]"
type textarea "x"
type textarea "Policy Ingest"
type textarea "x"
type textarea "Policy Ingestio"
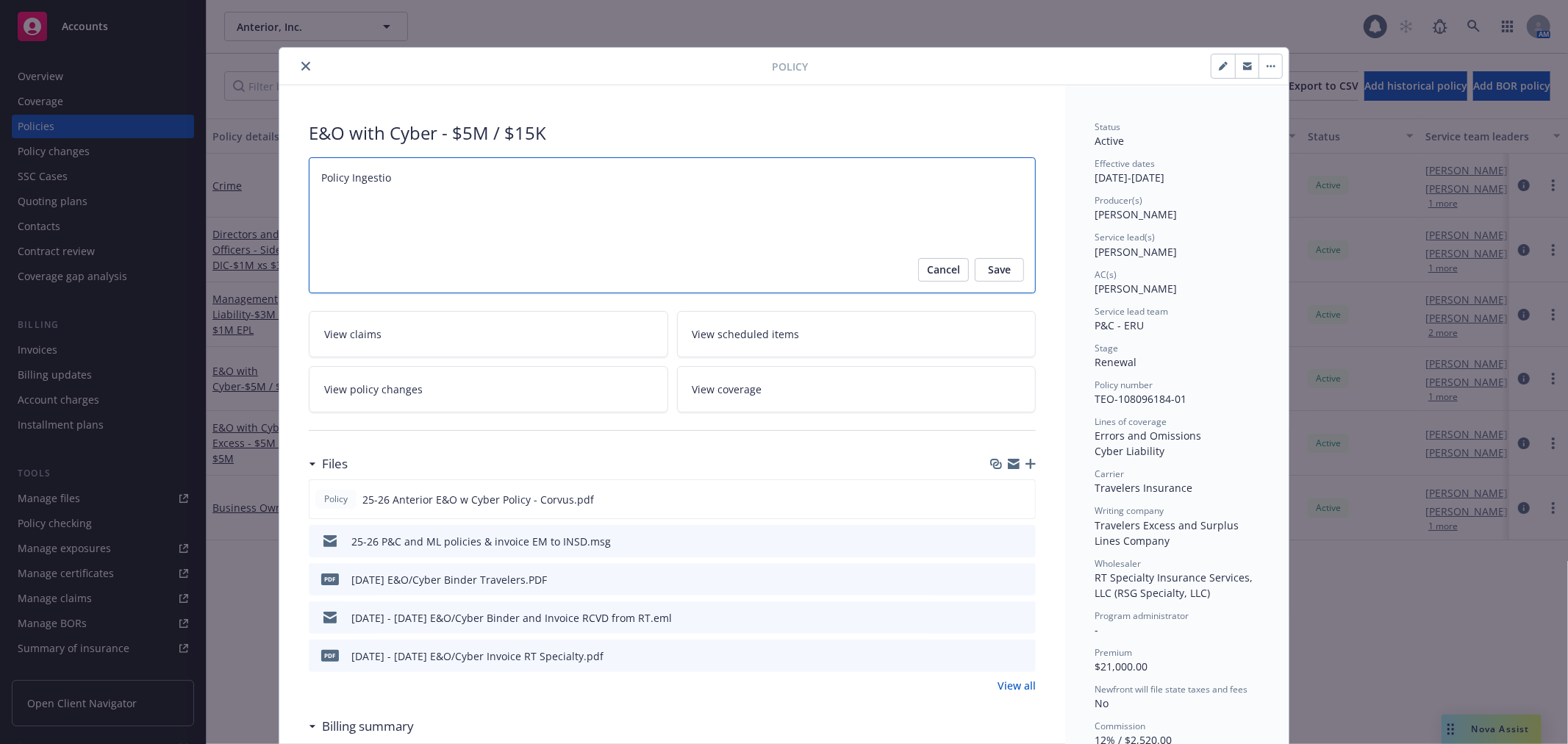
type textarea "x"
type textarea "Policy Ingestio"
type textarea "x"
type textarea "Policy Ingestio"
type textarea "x"
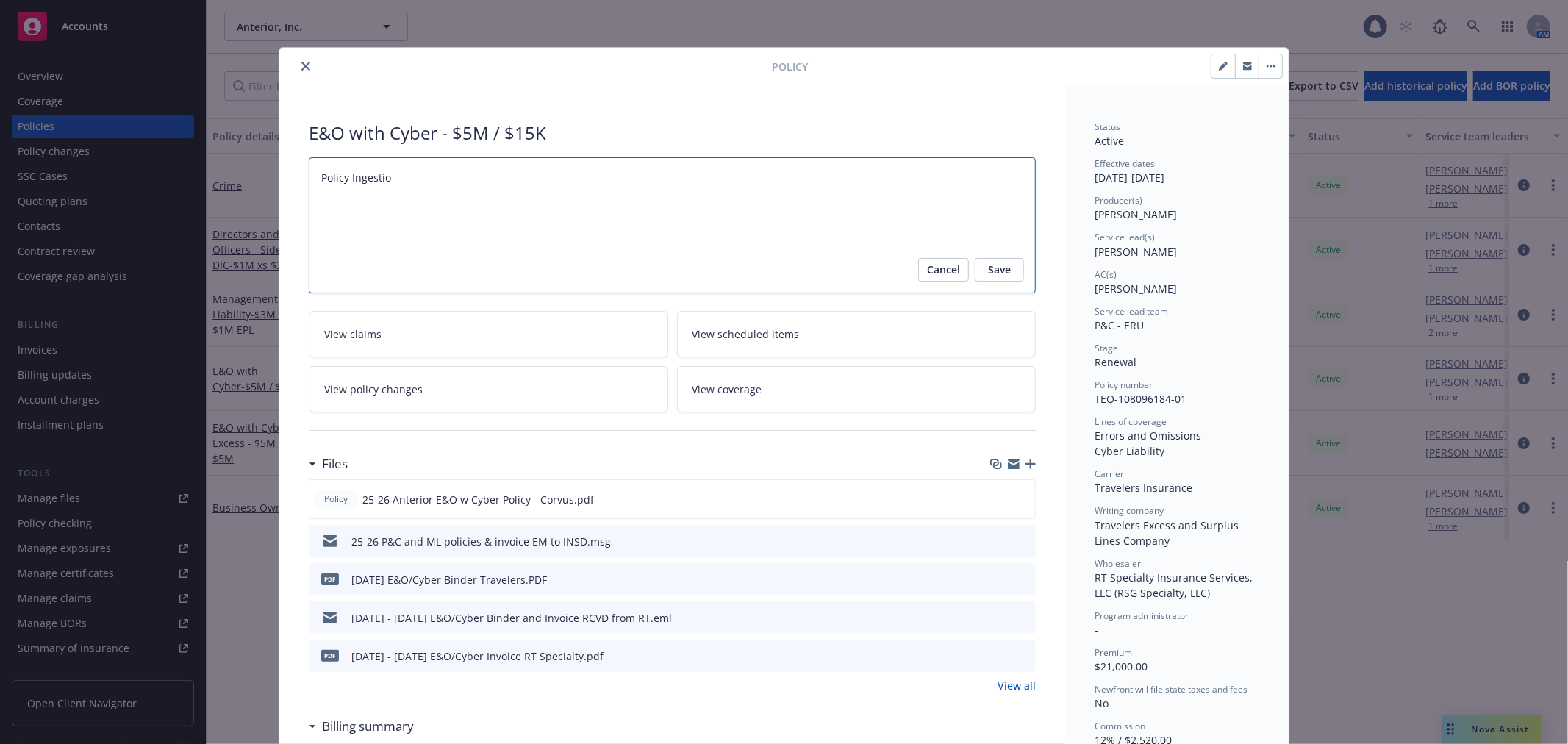
type textarea "Policy Ingestion"
type textarea "x"
type textarea "Policy Ingestion"
type textarea "x"
type textarea "Policy Ingestion"
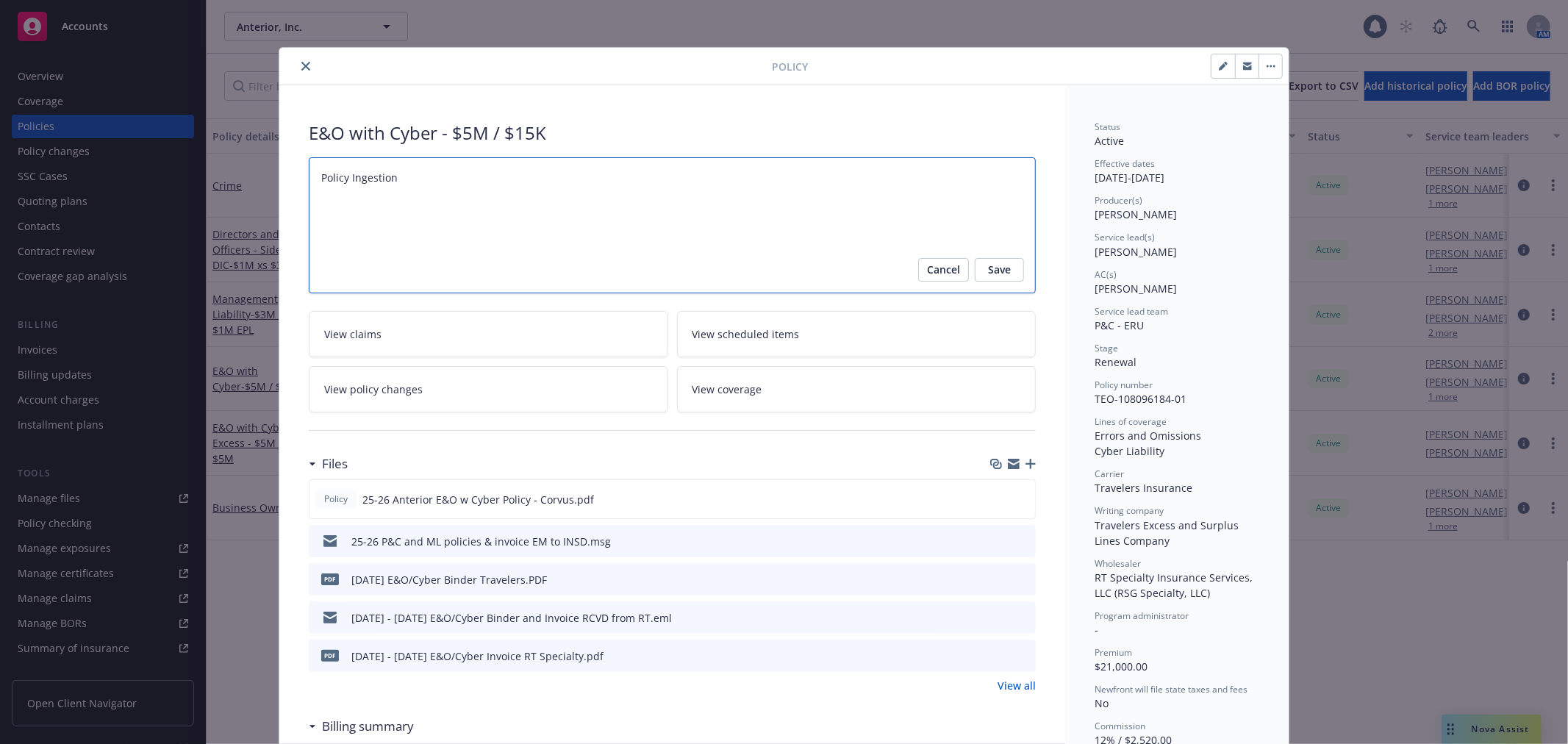
type textarea "x"
type textarea "Policy Ingestio"
type textarea "x"
type textarea "Policy Ingesti"
type textarea "x"
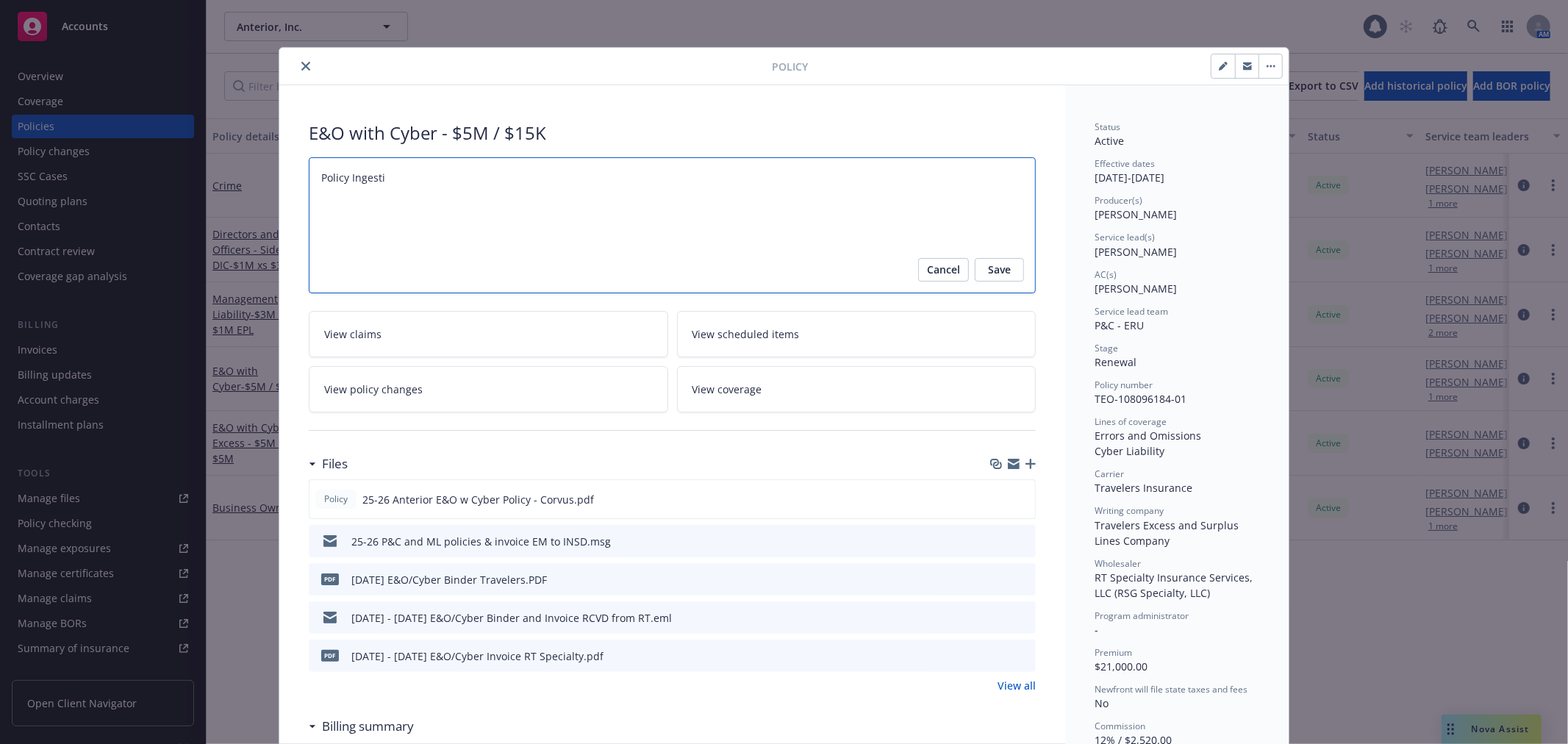
type textarea "Policy Ingest"
type textarea "x"
type textarea "Policy Ingeste"
type textarea "x"
type textarea "Policy Ingested"
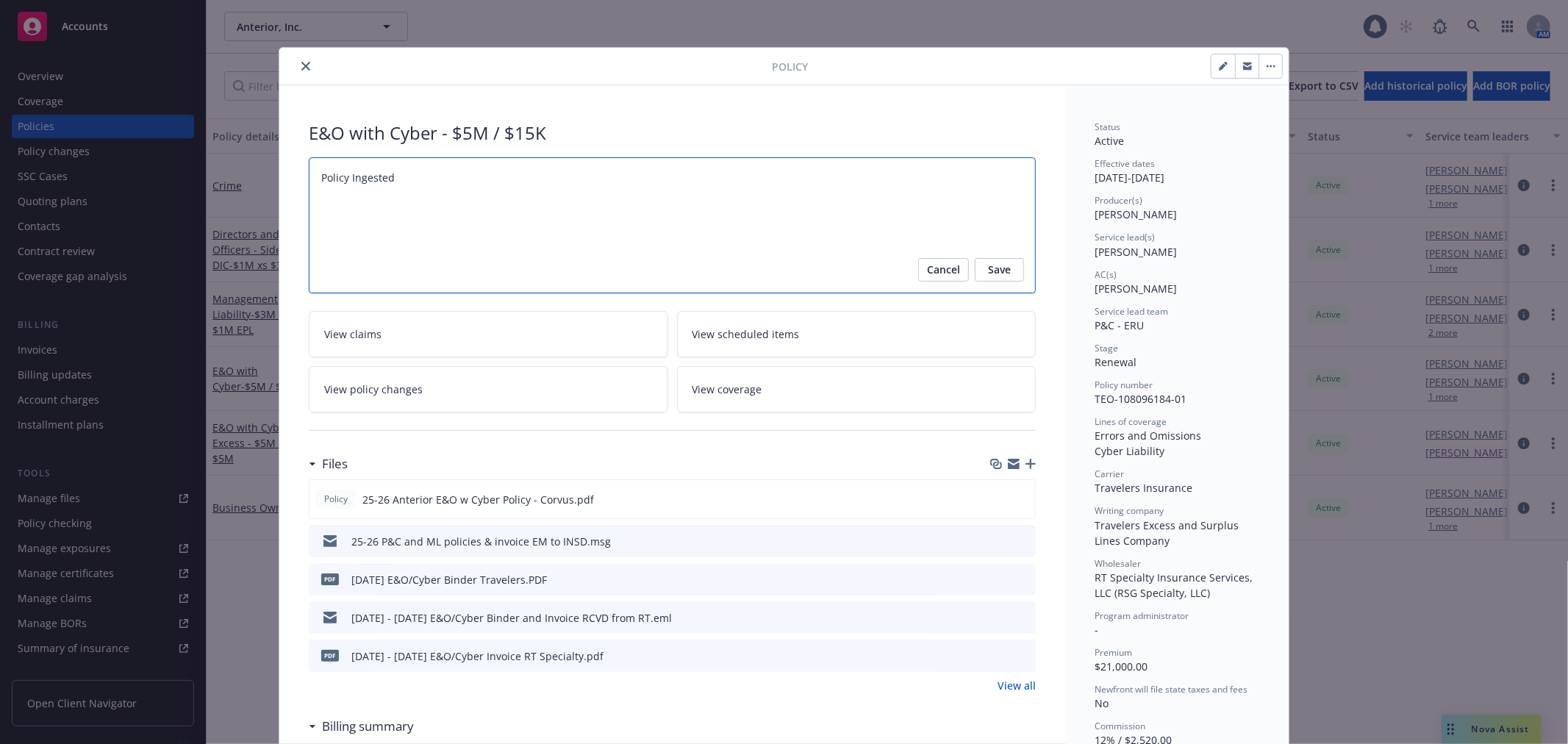
type textarea "x"
type textarea "Policy Ingested"
type textarea "x"
type textarea "Policy Ingested vi"
type textarea "x"
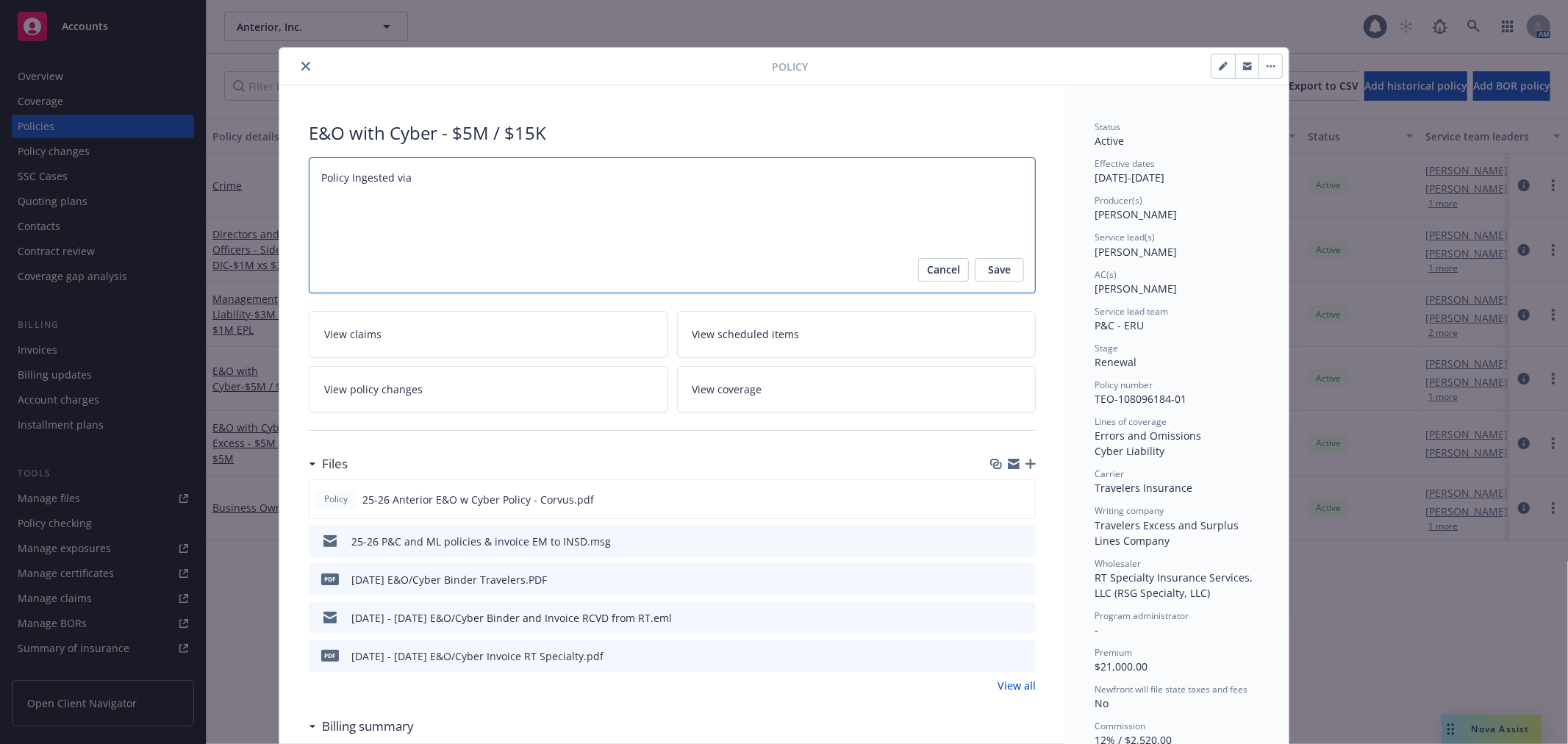
type textarea "Policy Ingested via"
type textarea "x"
type textarea "Policy Ingested via i"
type textarea "x"
type textarea "Policy Ingested via in"
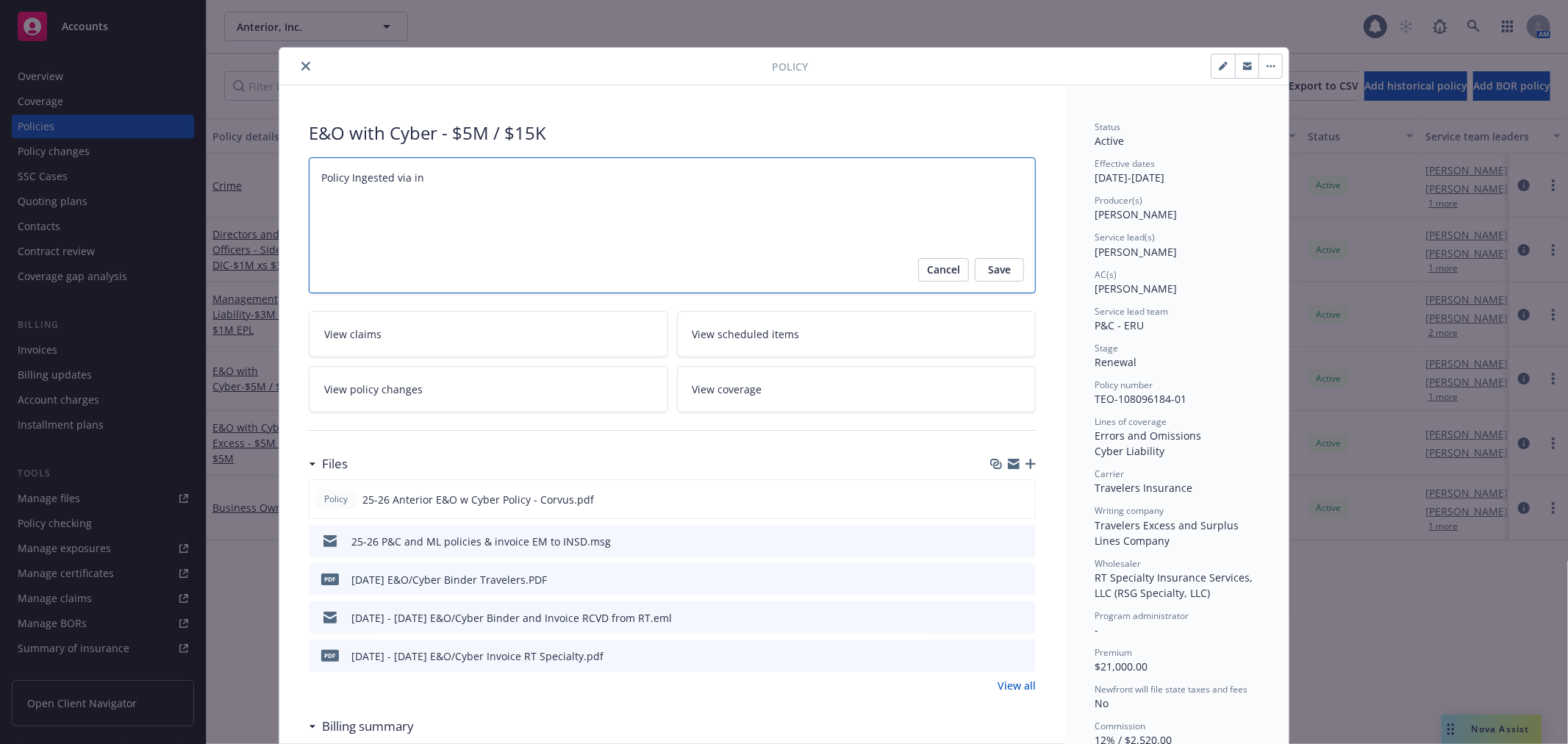
type textarea "x"
type textarea "Policy Ingested via ing"
type textarea "x"
type textarea "Policy Ingested via in"
type textarea "x"
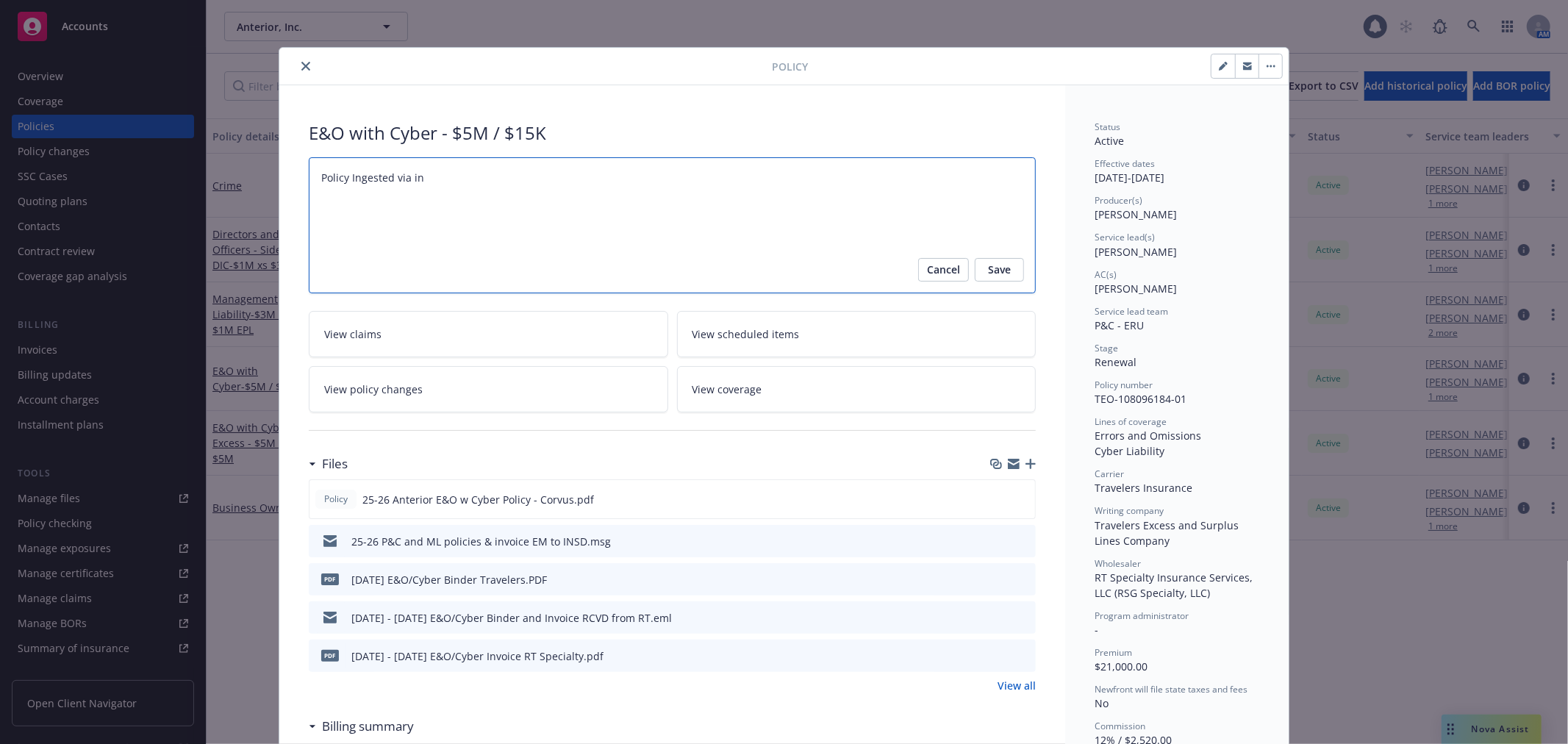
type textarea "Policy Ingested via i"
type textarea "x"
type textarea "Policy Ingested via"
type textarea "x"
type textarea "Policy Ingested via I"
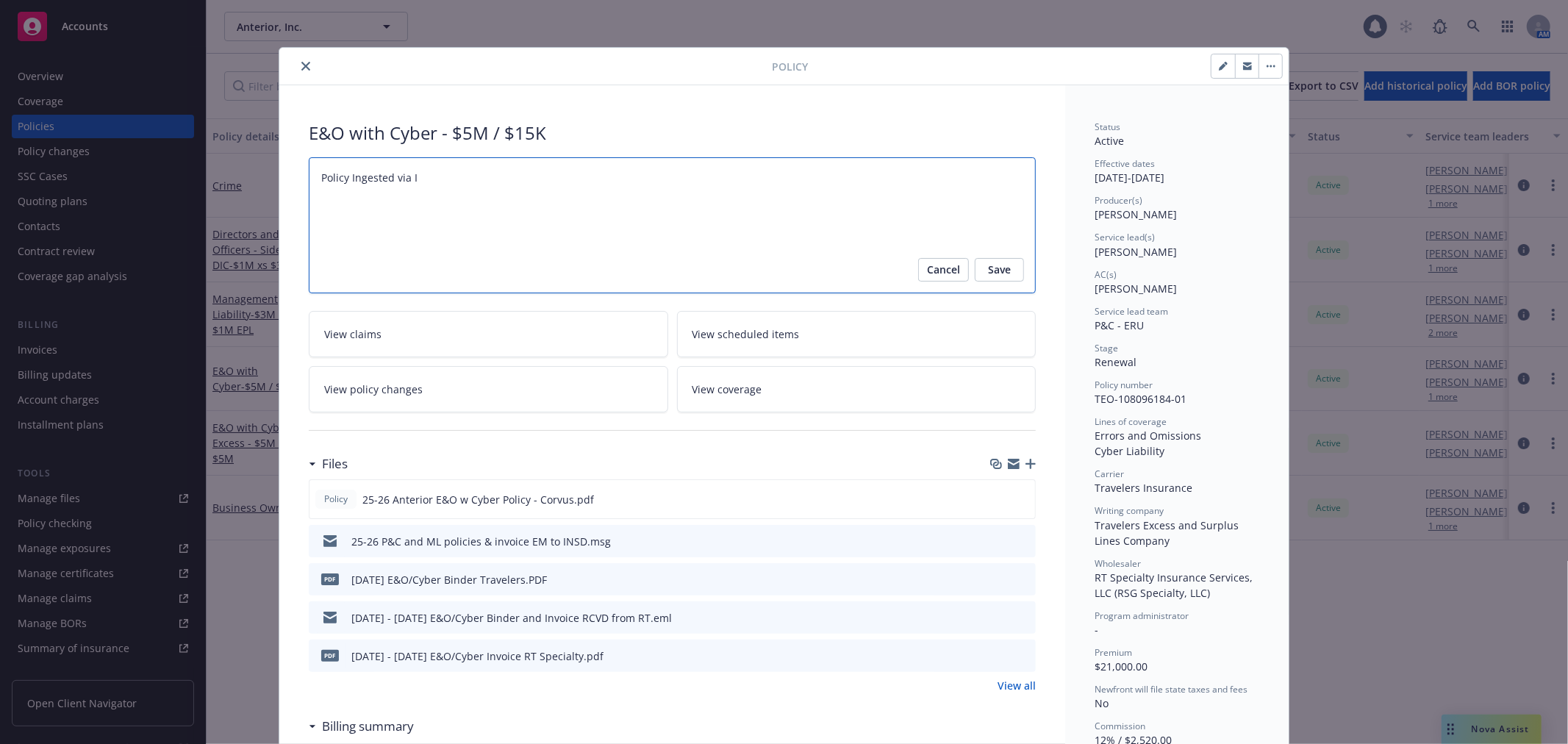
type textarea "x"
type textarea "Policy Ingested via In"
type textarea "x"
type textarea "Policy Ingested via Ing"
type textarea "x"
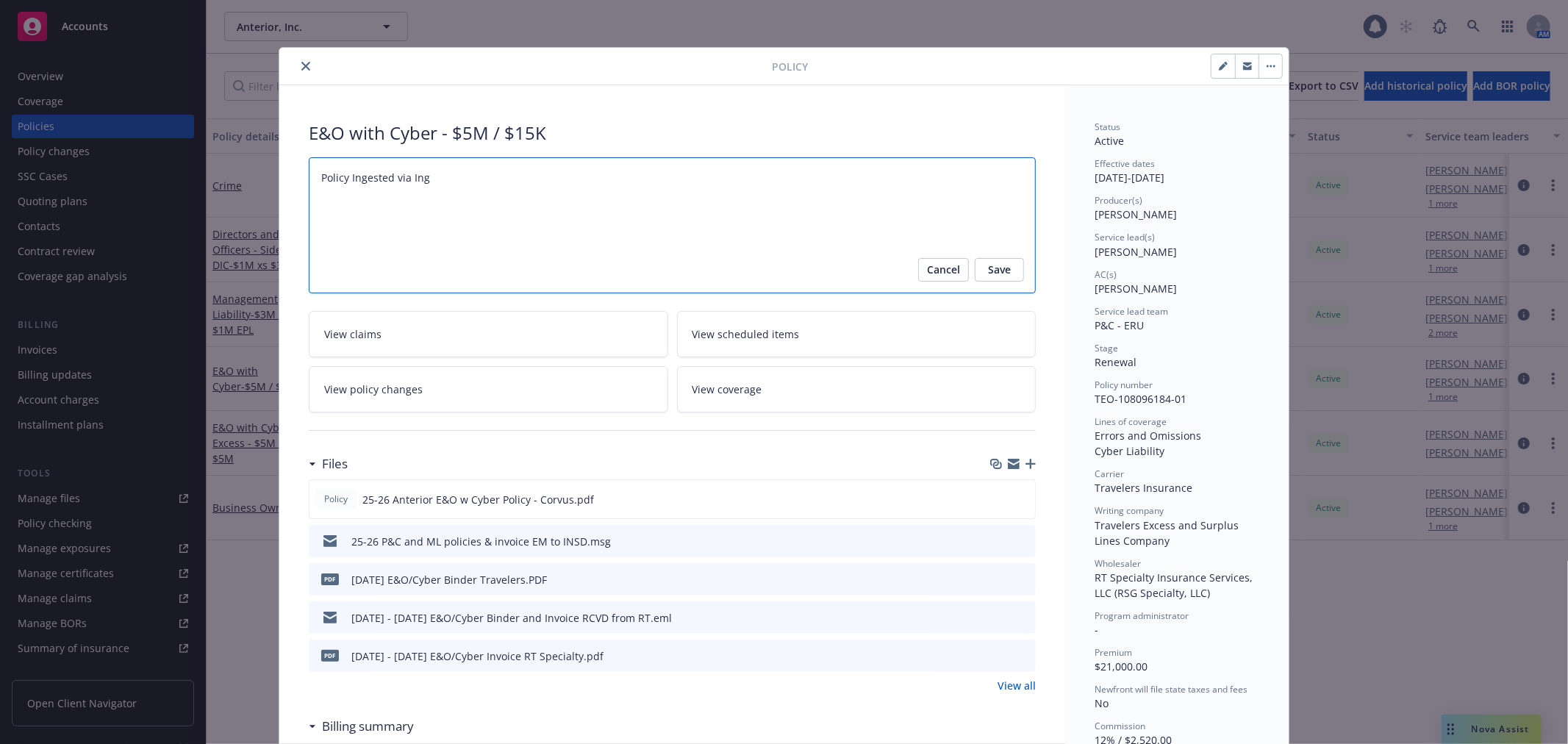
type textarea "Policy Ingested via [PERSON_NAME]"
type textarea "x"
type textarea "Policy Ingested via Inges"
type textarea "x"
type textarea "Policy Ingested via Ingeste"
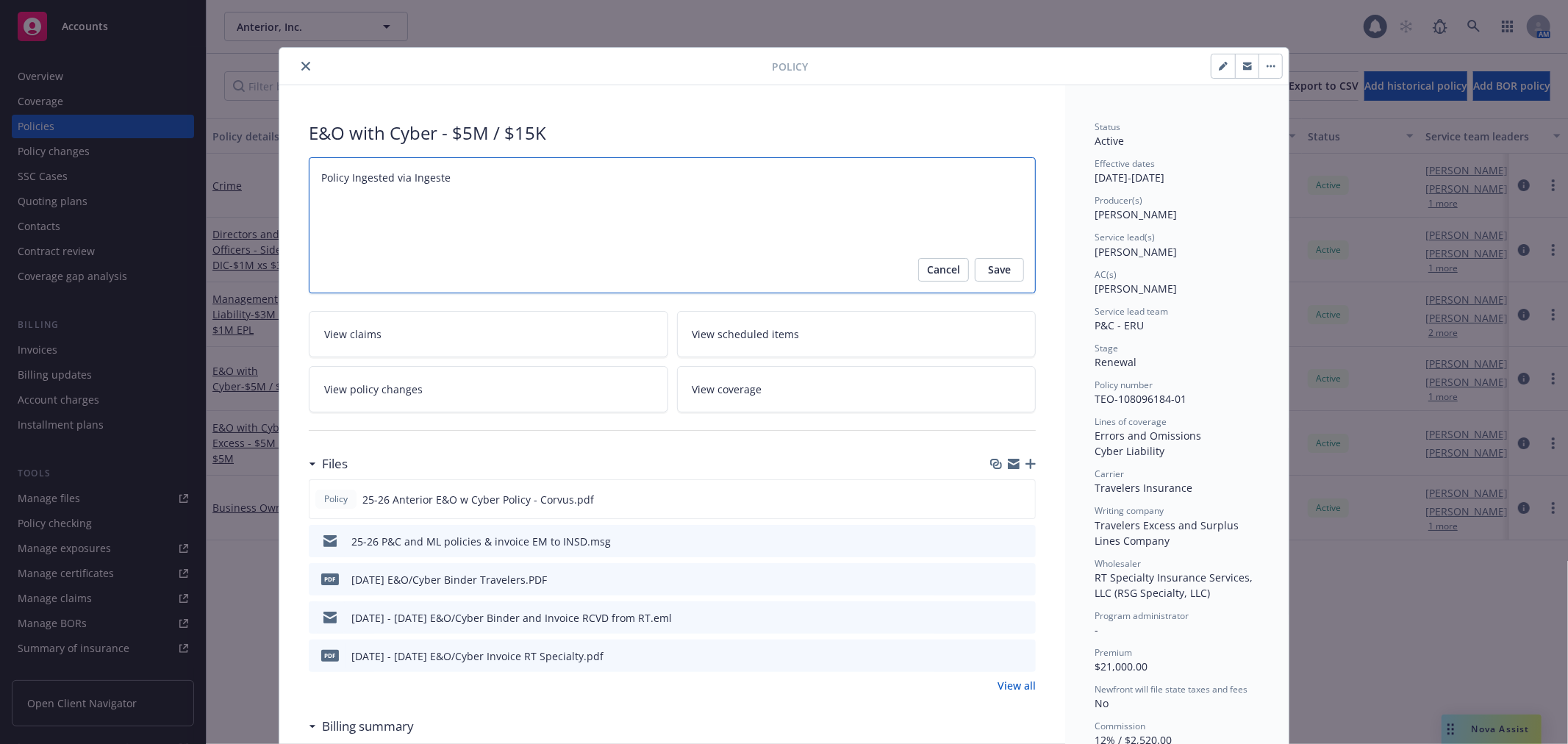
type textarea "x"
type textarea "Policy Ingested via Ingested"
type textarea "x"
type textarea "Policy Ingested via Ingested"
type textarea "x"
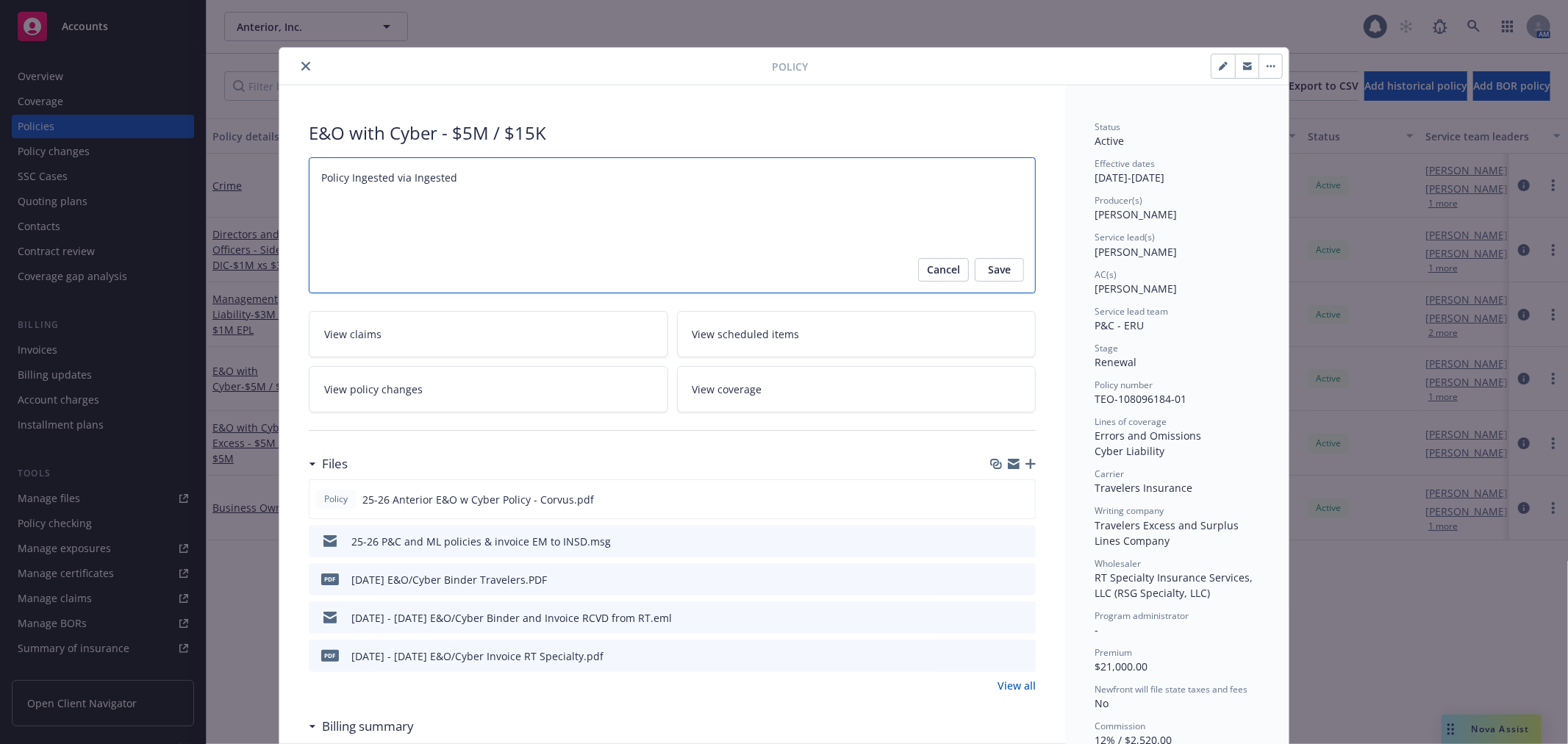
type textarea "Policy Ingested via Ingested A"
type textarea "x"
type textarea "Policy Ingested via Ingested AI"
type textarea "x"
type textarea "Policy Ingested via Ingested AI t"
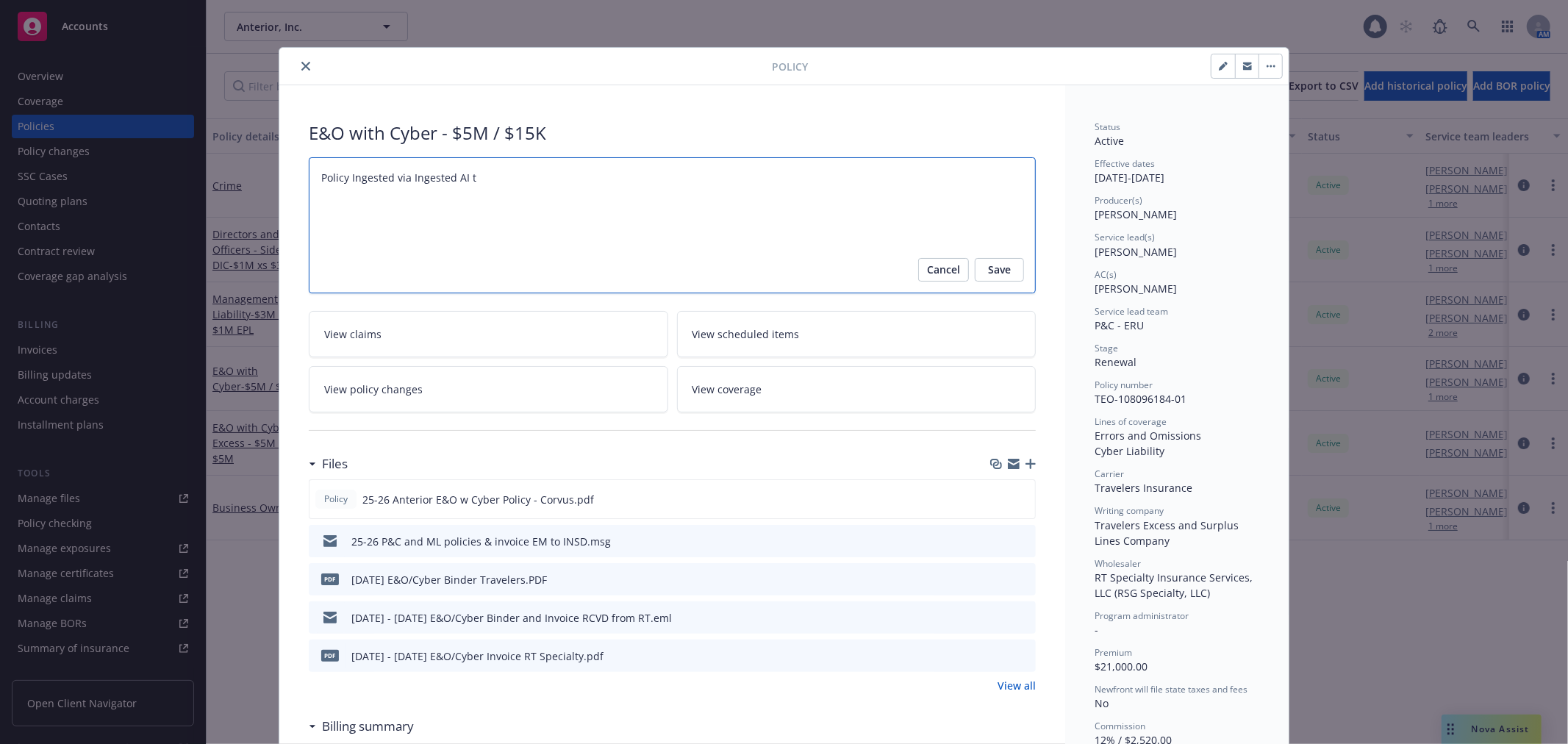
type textarea "x"
type textarea "Policy Ingested via Ingested AI to"
type textarea "x"
type textarea "Policy Ingested via Ingested AI too"
type textarea "x"
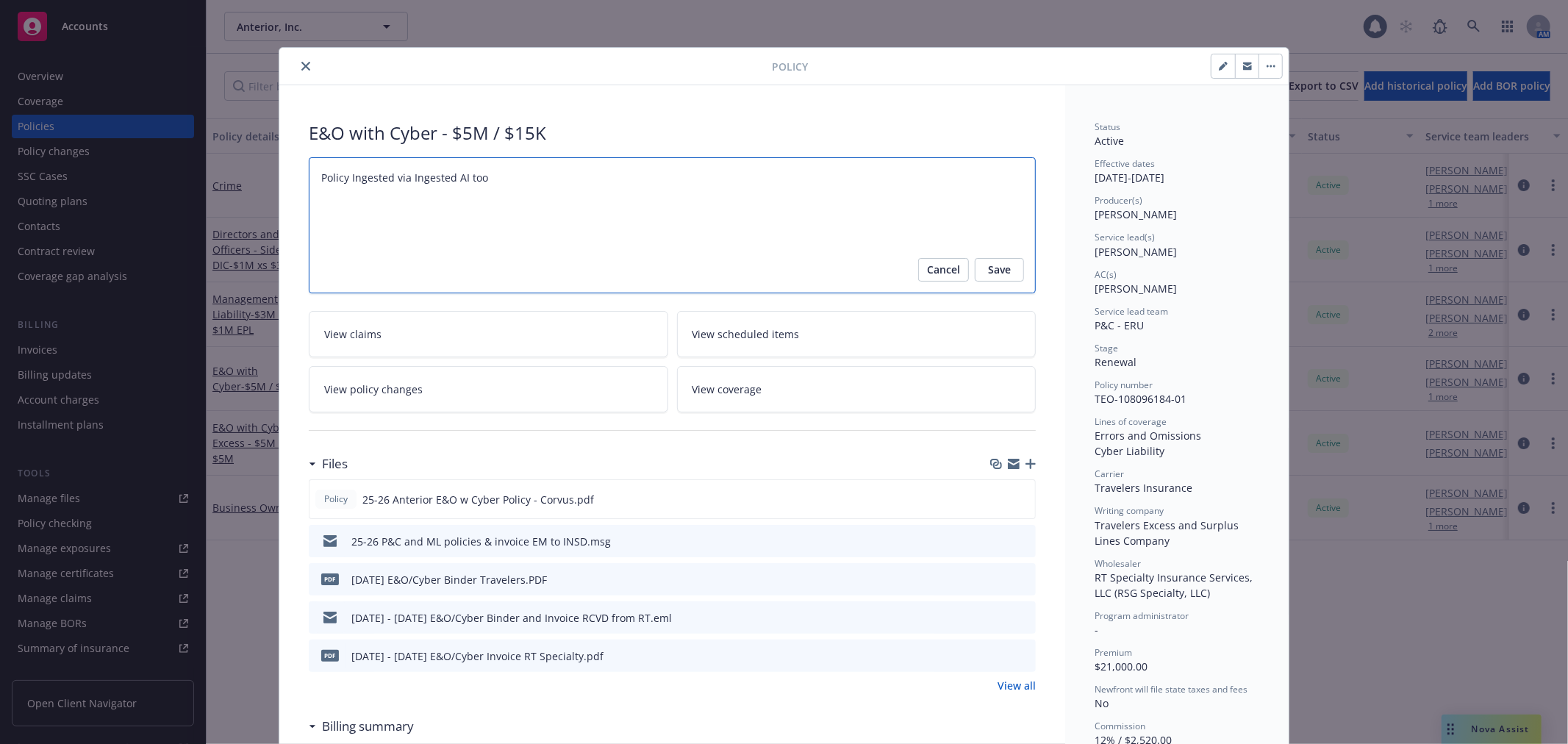
type textarea "Policy Ingested via Ingested AI tool"
type textarea "x"
type textarea "Policy Ingested via Ingested AI tool/"
type textarea "x"
type textarea "Policy Ingested via Ingested AI tool"
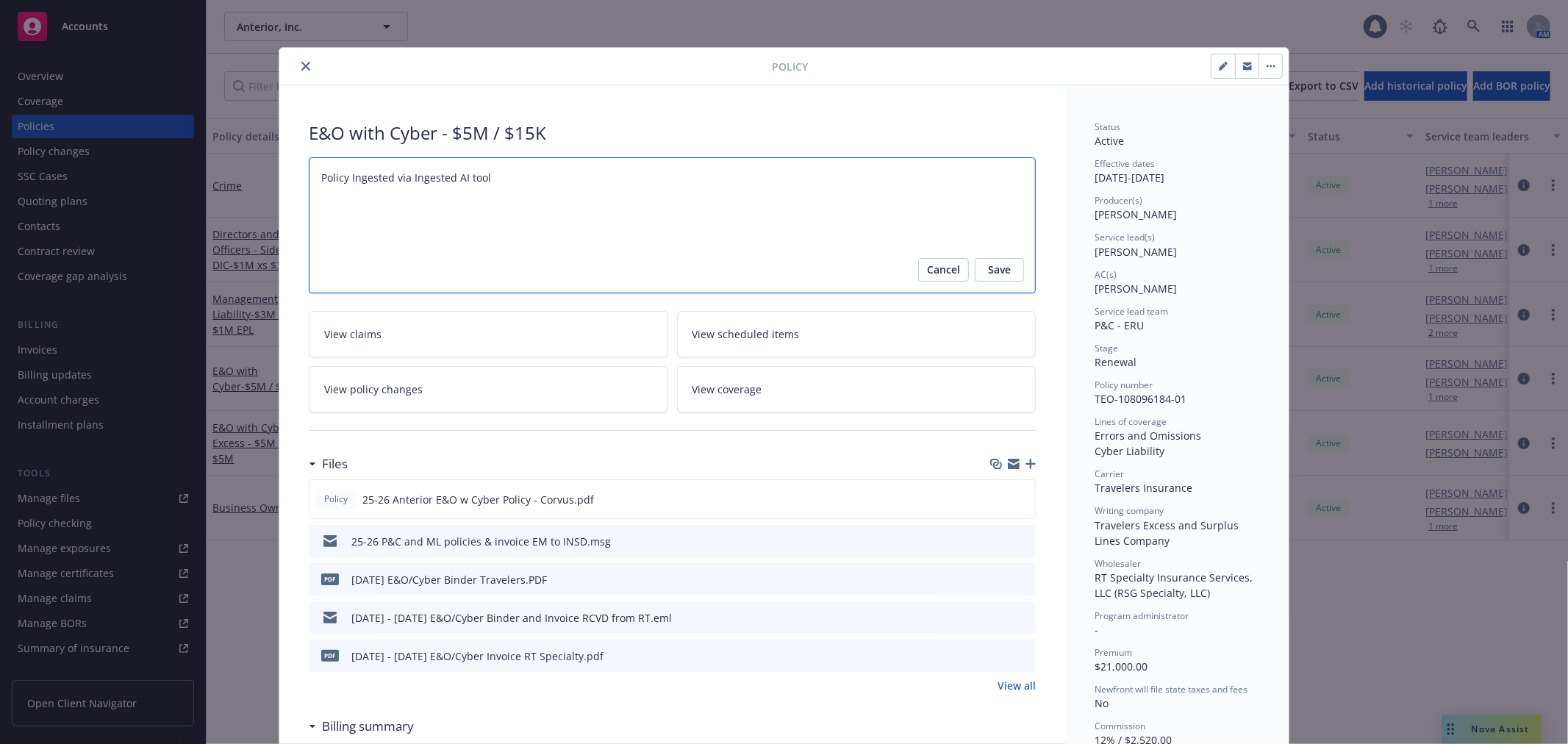
type textarea "x"
type textarea "Policy Ingested via Ingested AI tool,"
type textarea "x"
type textarea "Policy Ingested via Ingested AI tool"
type textarea "x"
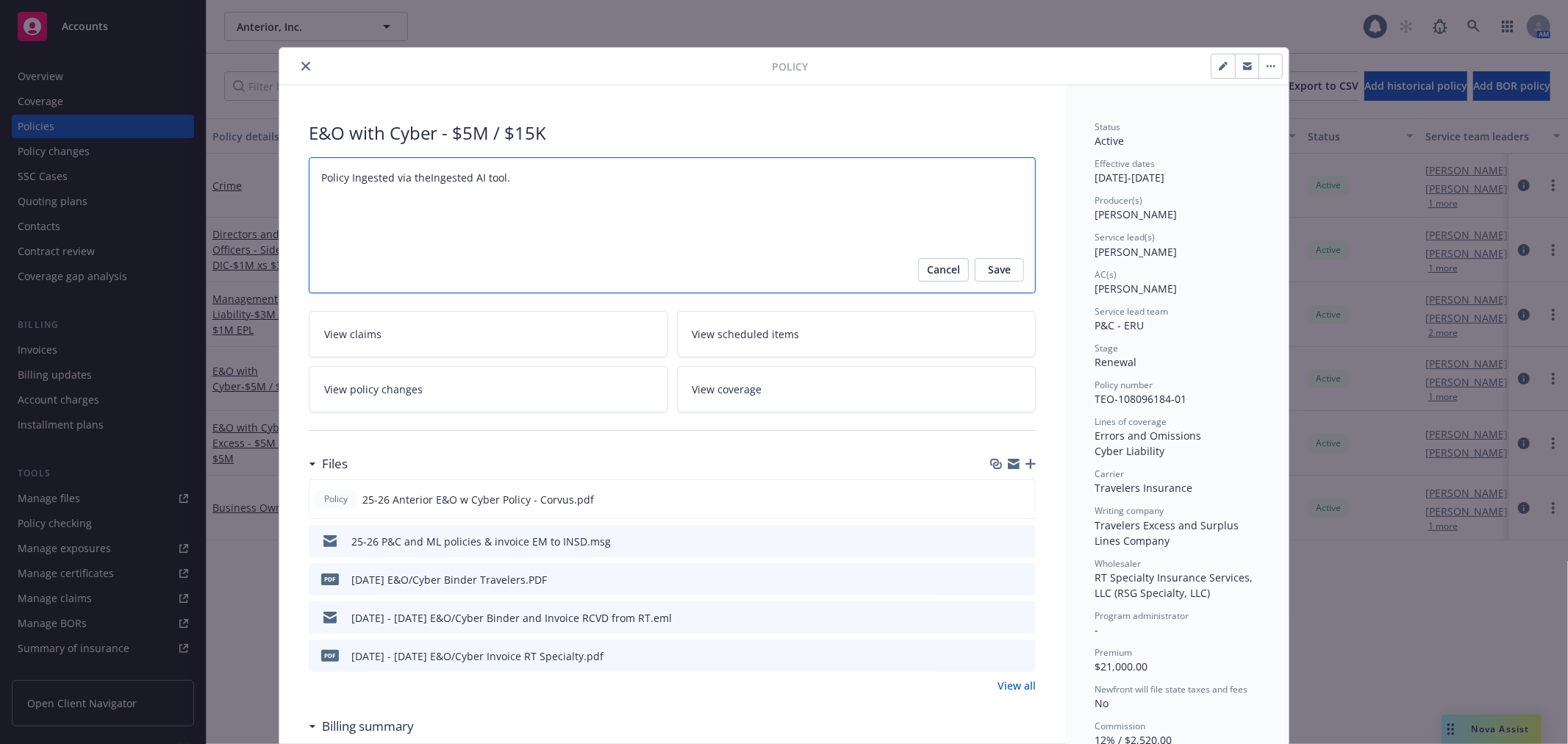
type textarea "Policy Ingested via the Ingested AI tool."
type textarea "x"
click at [511, 185] on textarea "Policy Ingested via the Ingested AI tool." at bounding box center [673, 226] width 727 height 136
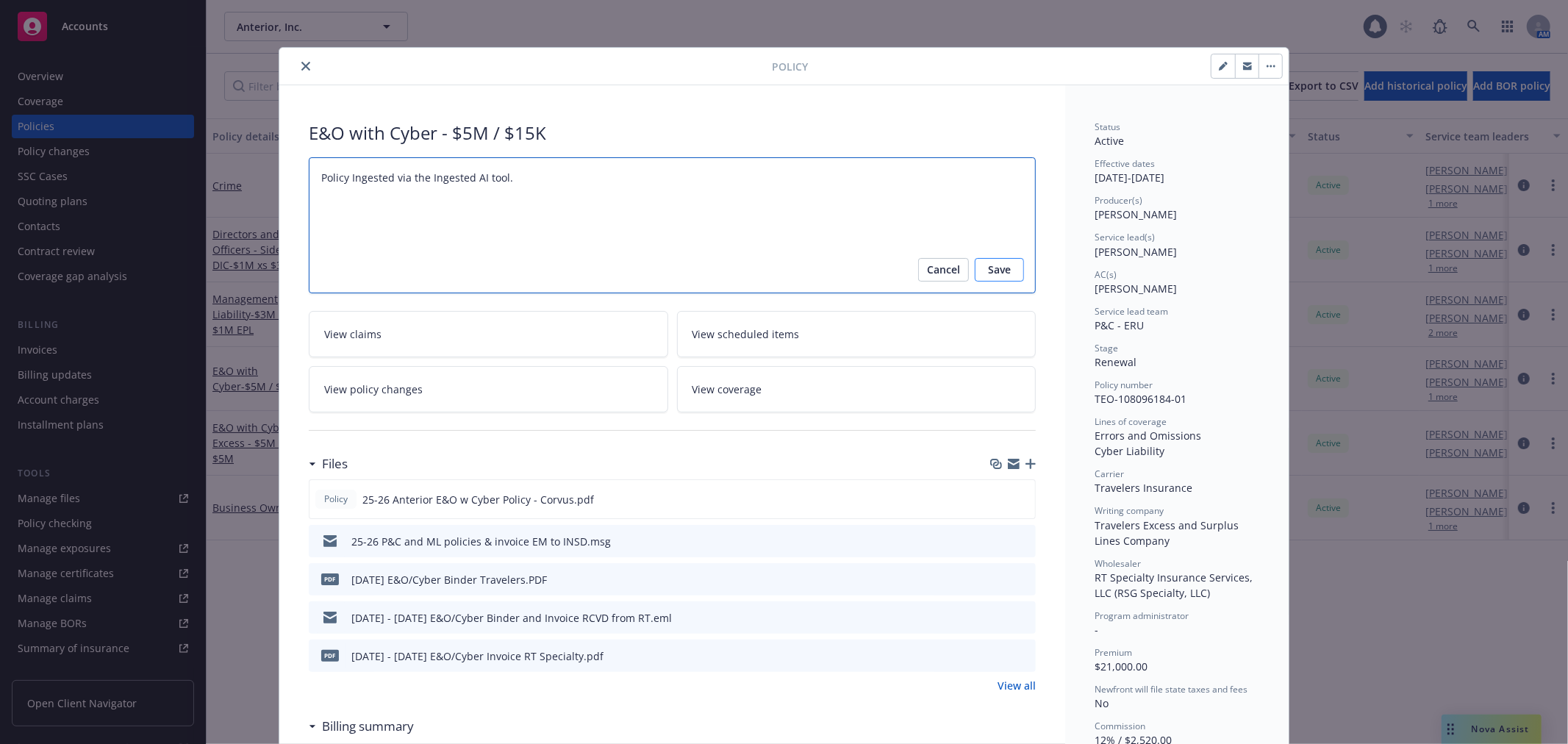
type textarea "Policy Ingested via the Ingested AI tool."
click at [990, 269] on span "Save" at bounding box center [998, 269] width 22 height 23
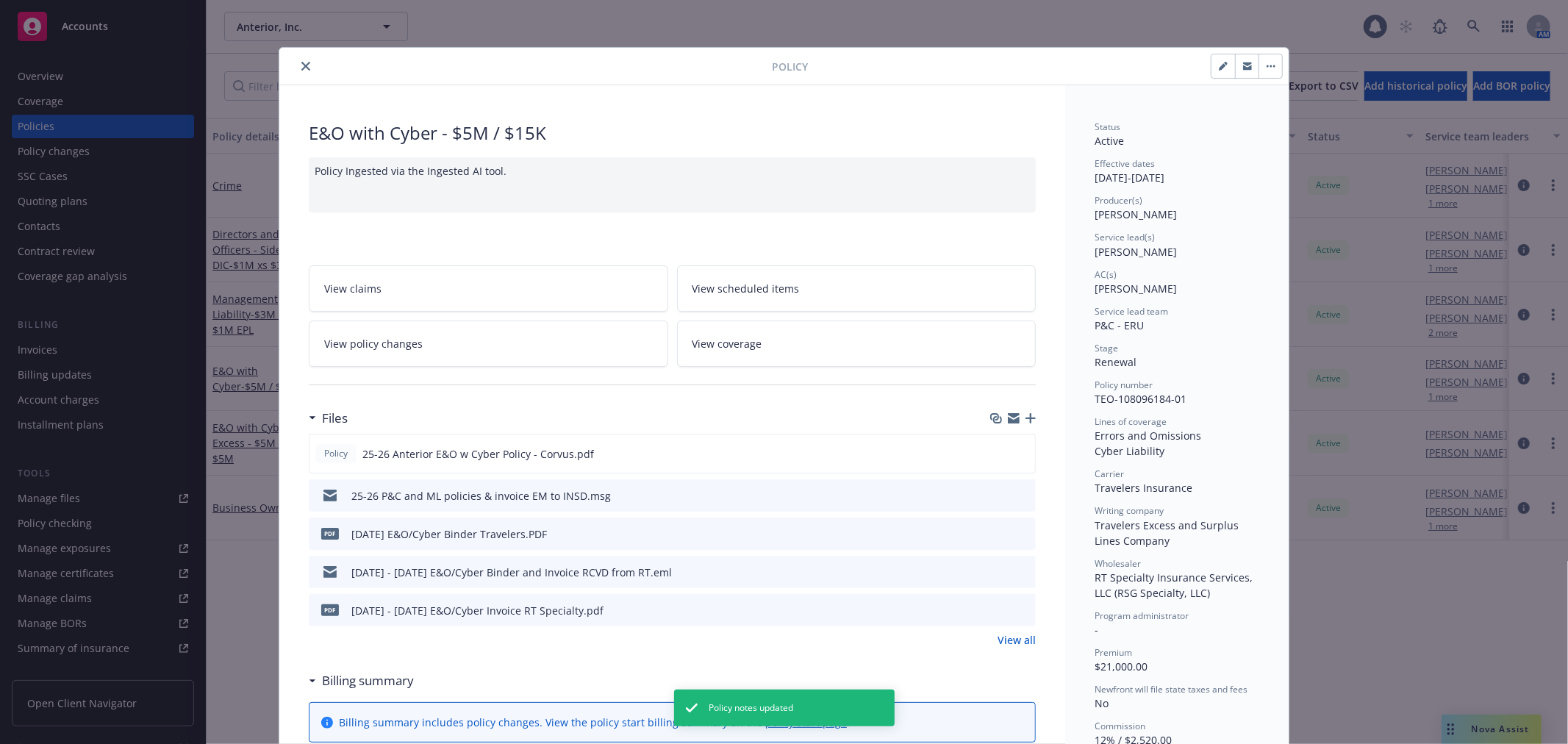
click at [299, 71] on button "close" at bounding box center [305, 66] width 17 height 18
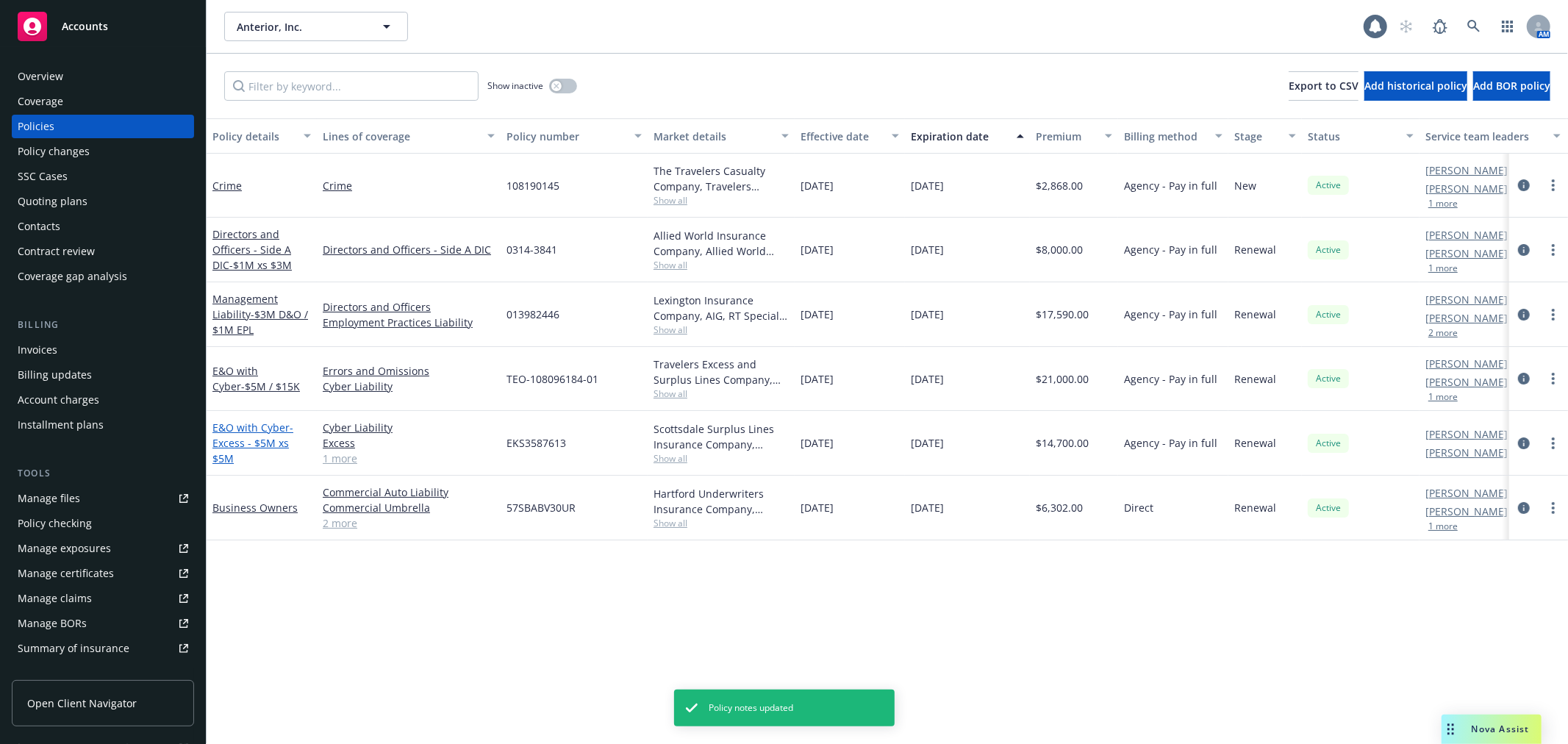
click at [276, 435] on link "E&O with Cyber - Excess - $5M xs $5M" at bounding box center [253, 443] width 81 height 45
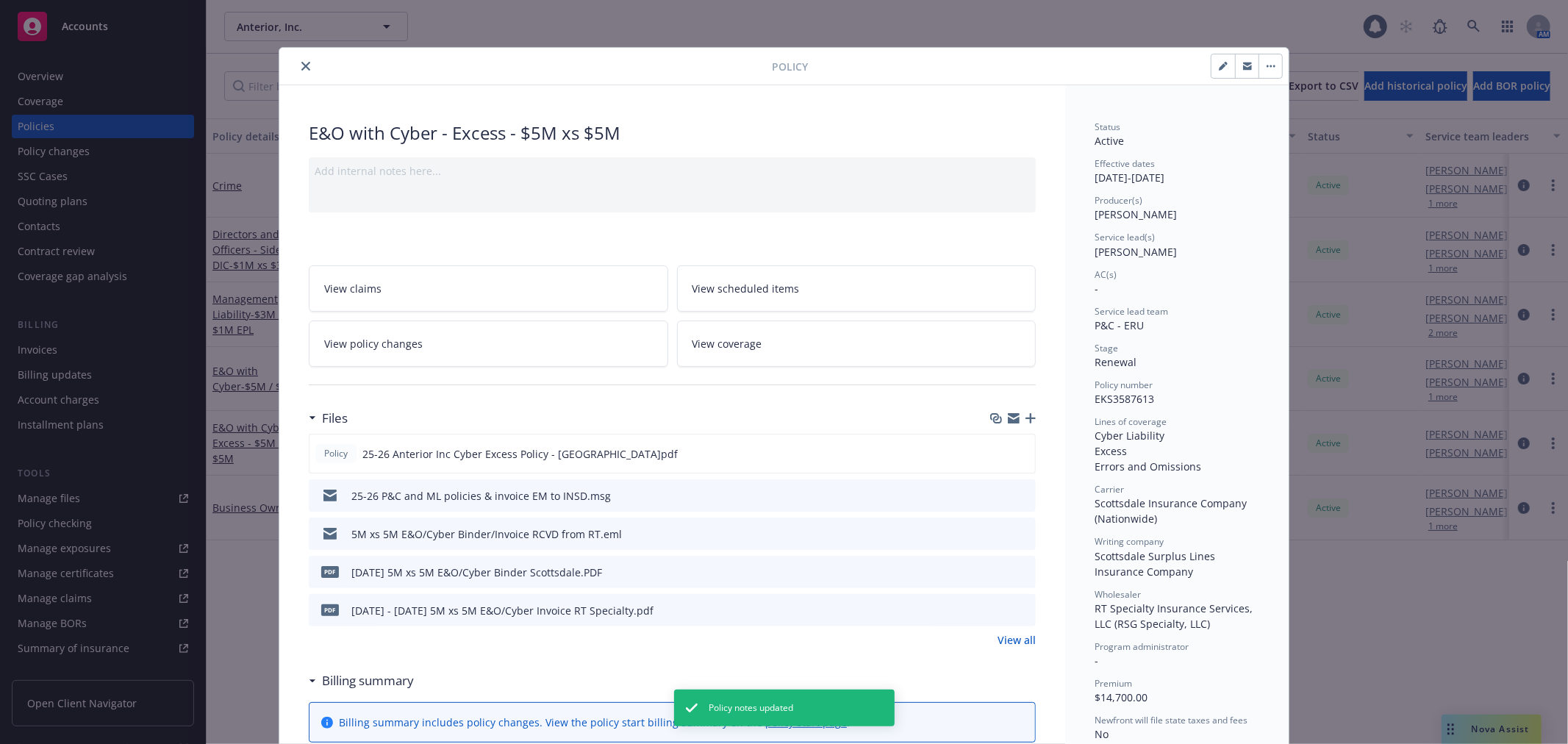
click at [478, 188] on div "Add internal notes here..." at bounding box center [673, 185] width 727 height 55
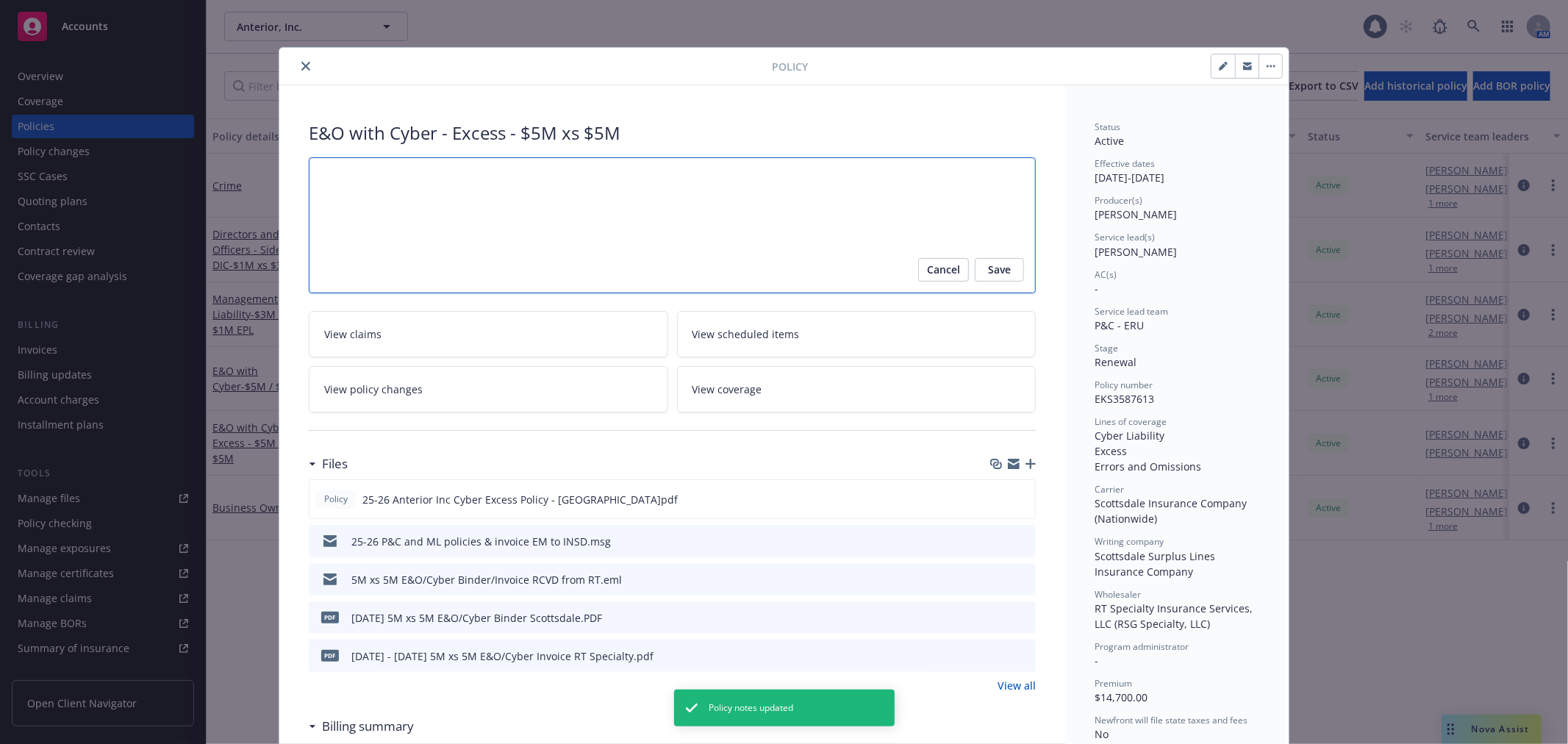
click at [661, 196] on textarea at bounding box center [673, 226] width 727 height 136
paste textarea "Policy Ingested via the Ingested AI tool."
type textarea "x"
type textarea "Policy Ingested via the Ingested AI tool."
click at [990, 278] on span "Save" at bounding box center [998, 269] width 22 height 23
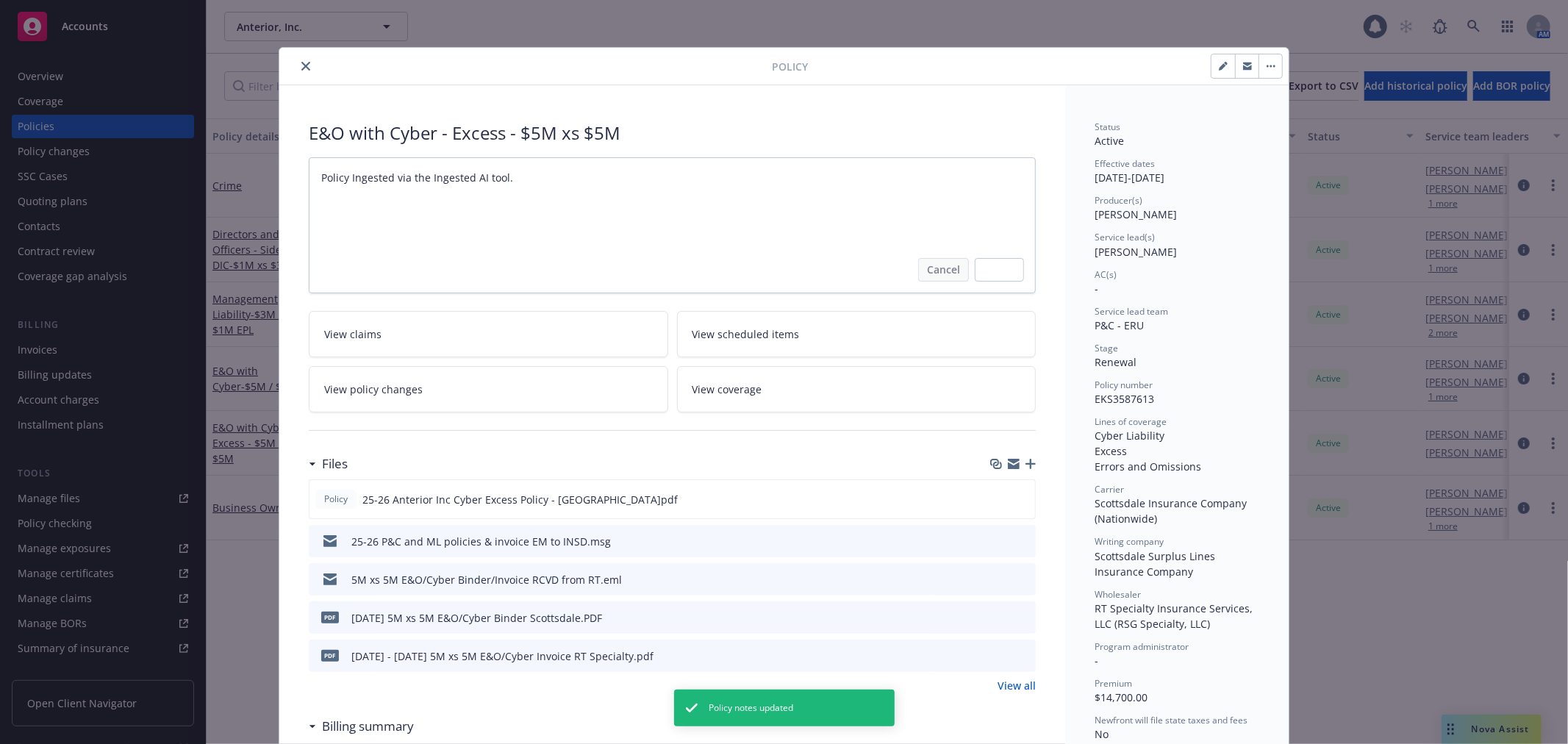
type textarea "x"
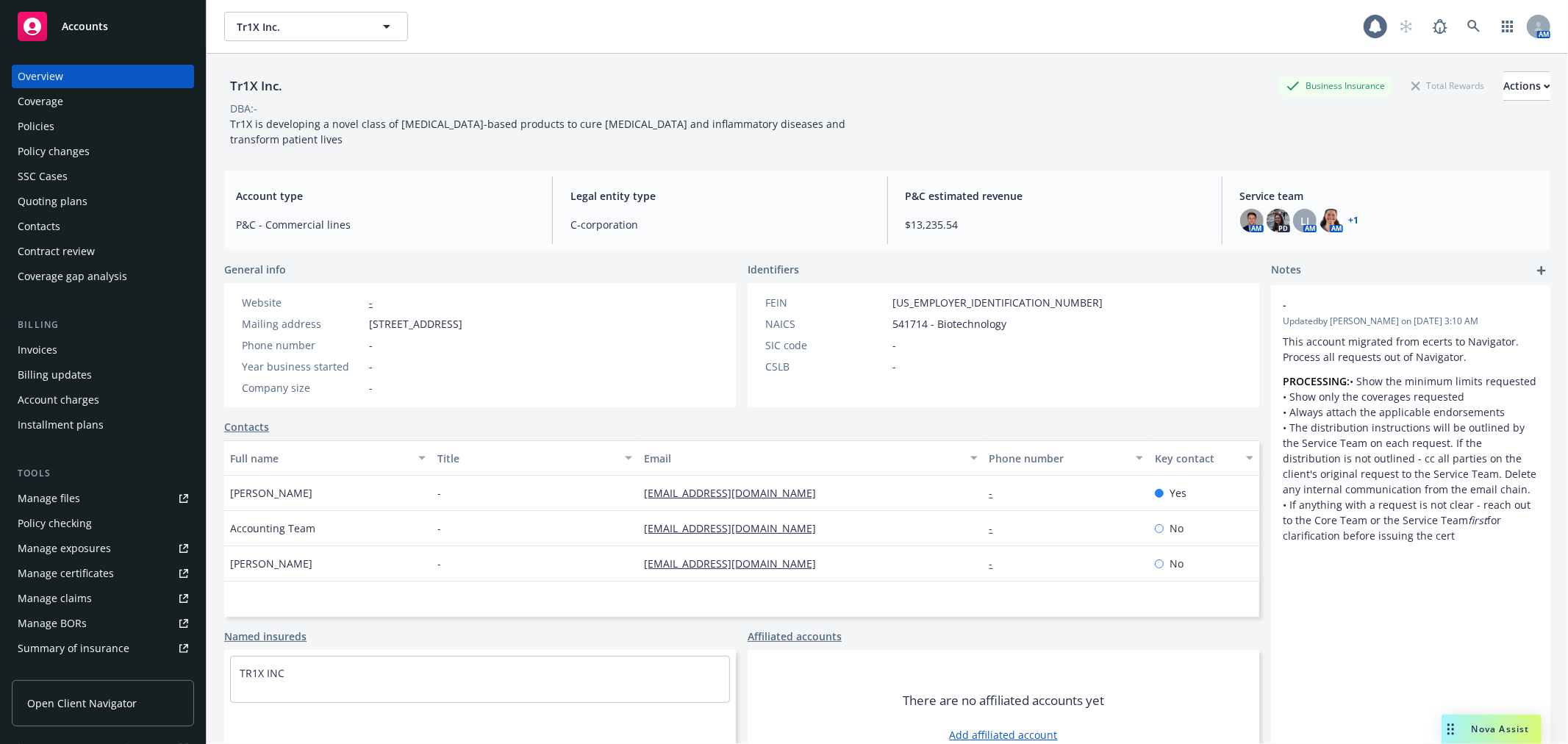
click at [158, 128] on div "Policies" at bounding box center [102, 126] width 170 height 23
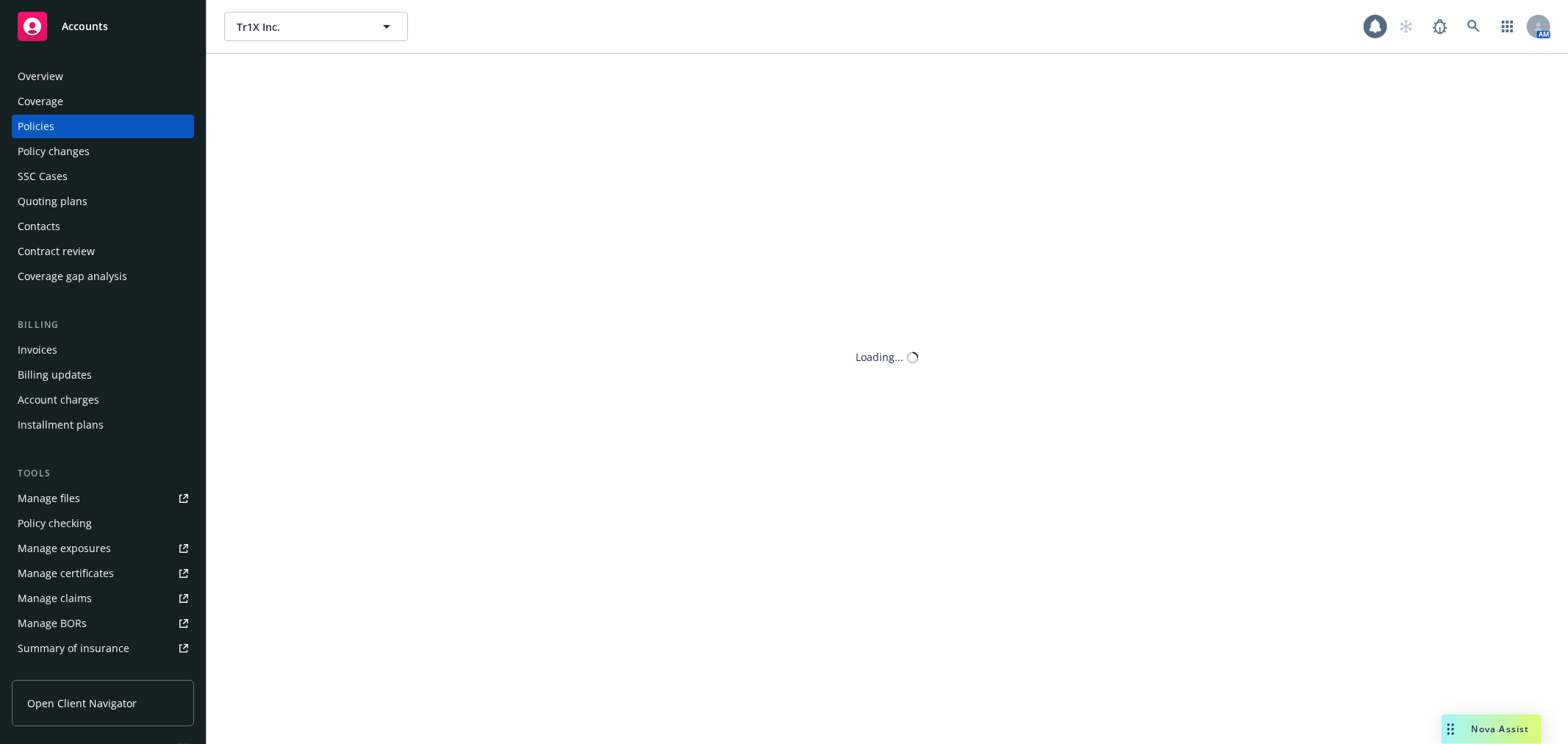
click at [77, 350] on div "Invoices" at bounding box center [102, 350] width 170 height 23
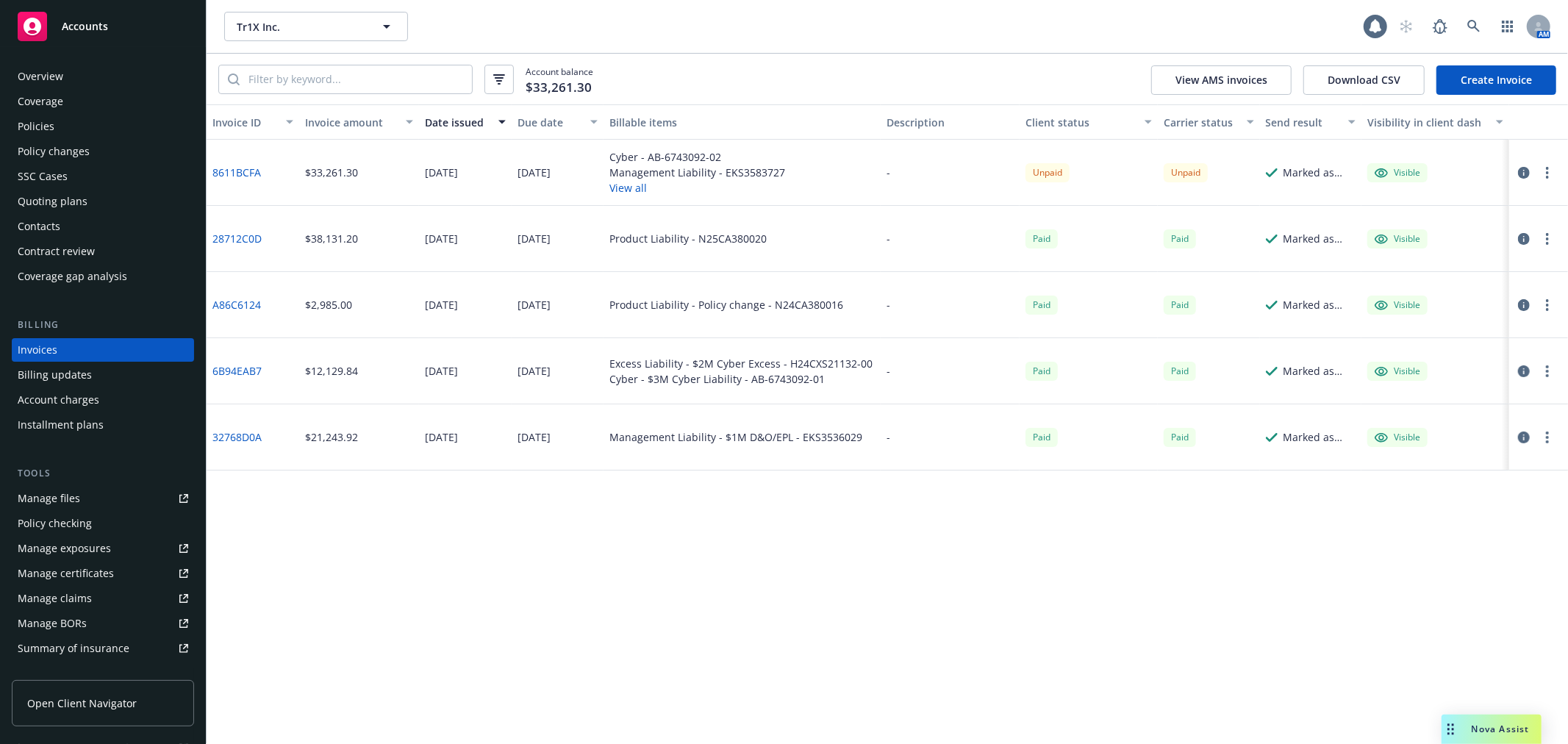
click at [630, 186] on button "View all" at bounding box center [697, 188] width 176 height 16
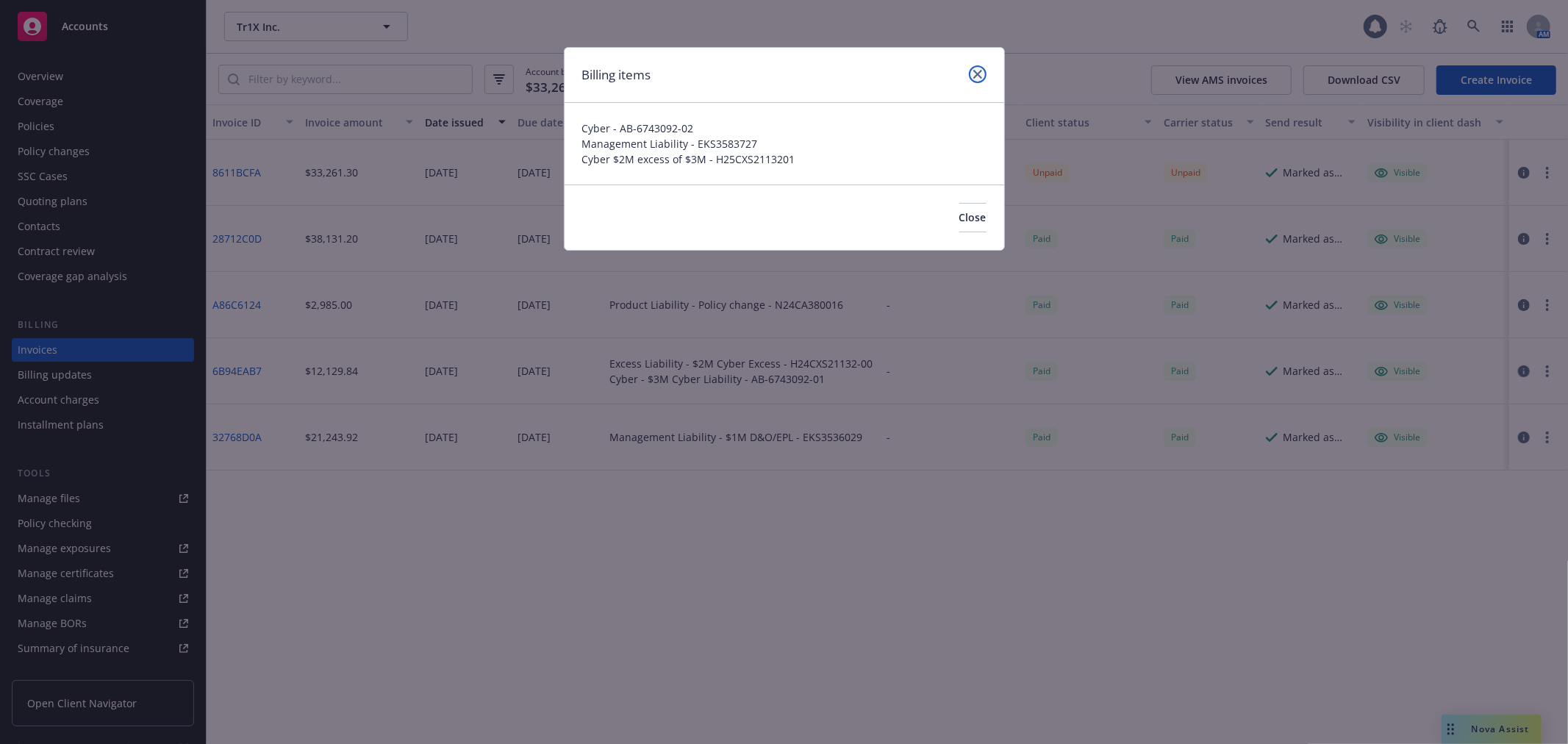
click at [972, 70] on link "close" at bounding box center [977, 74] width 17 height 18
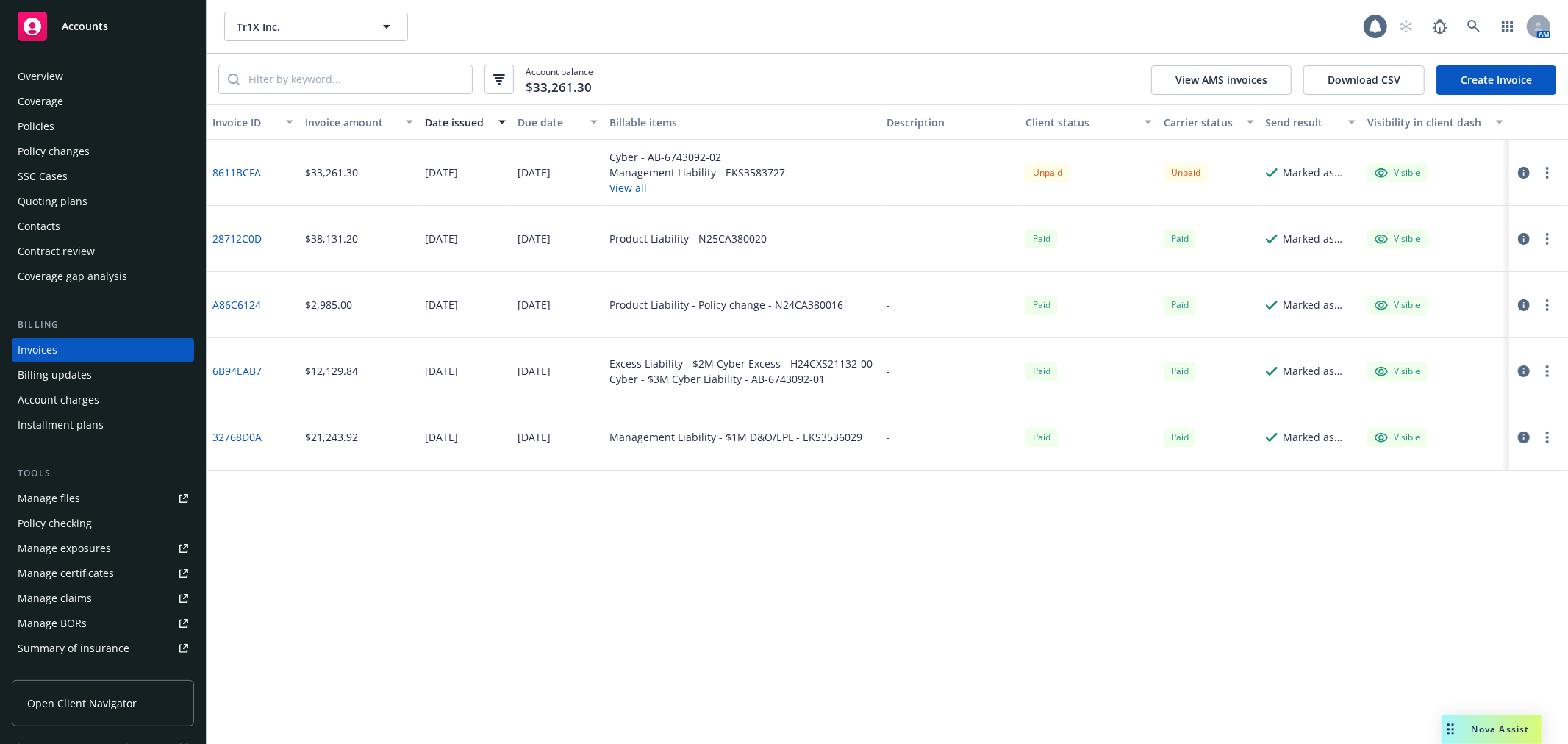
click at [104, 125] on div "Policies" at bounding box center [102, 126] width 170 height 23
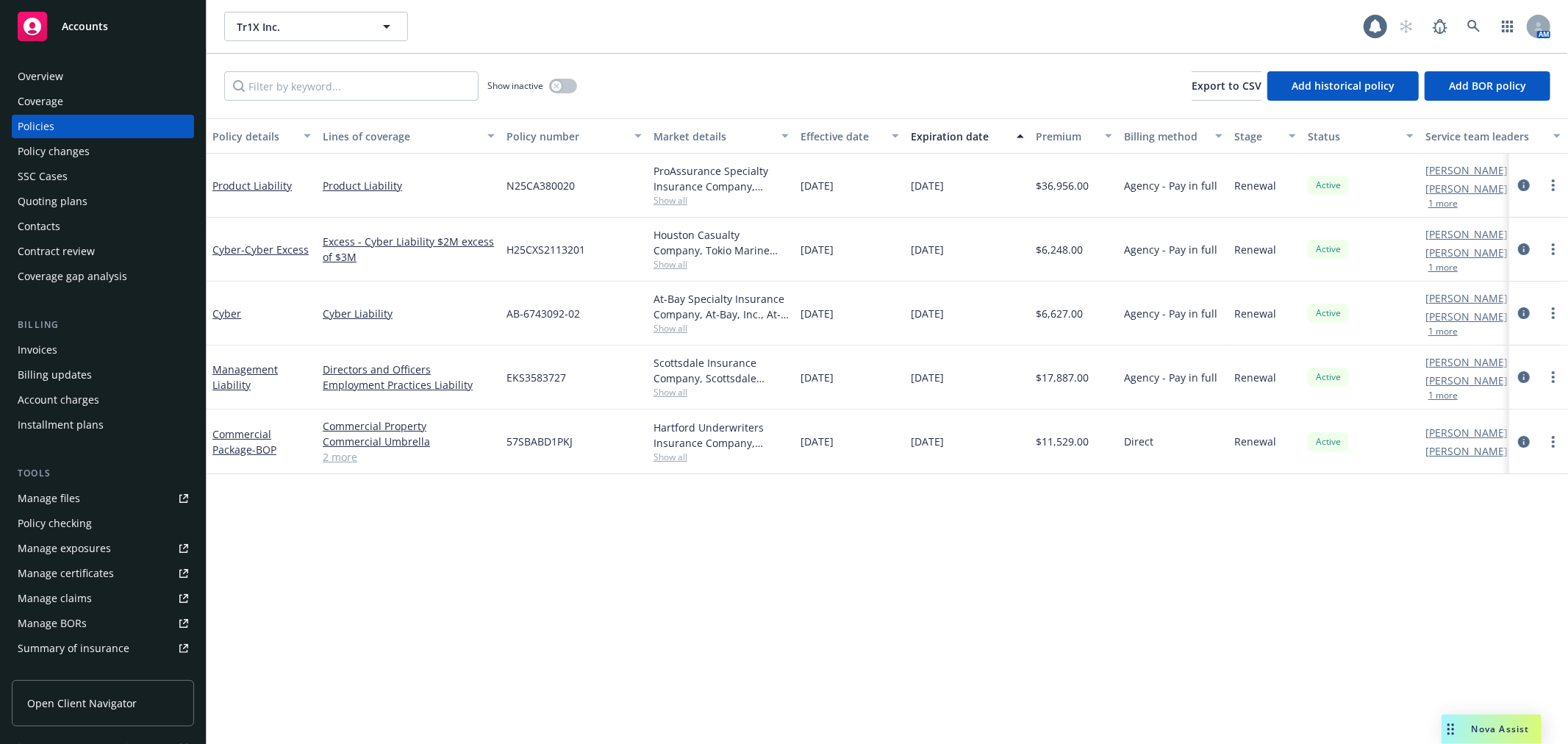
click at [237, 355] on div "Management Liability" at bounding box center [261, 377] width 110 height 64
click at [243, 372] on link "Management Liability" at bounding box center [245, 377] width 65 height 29
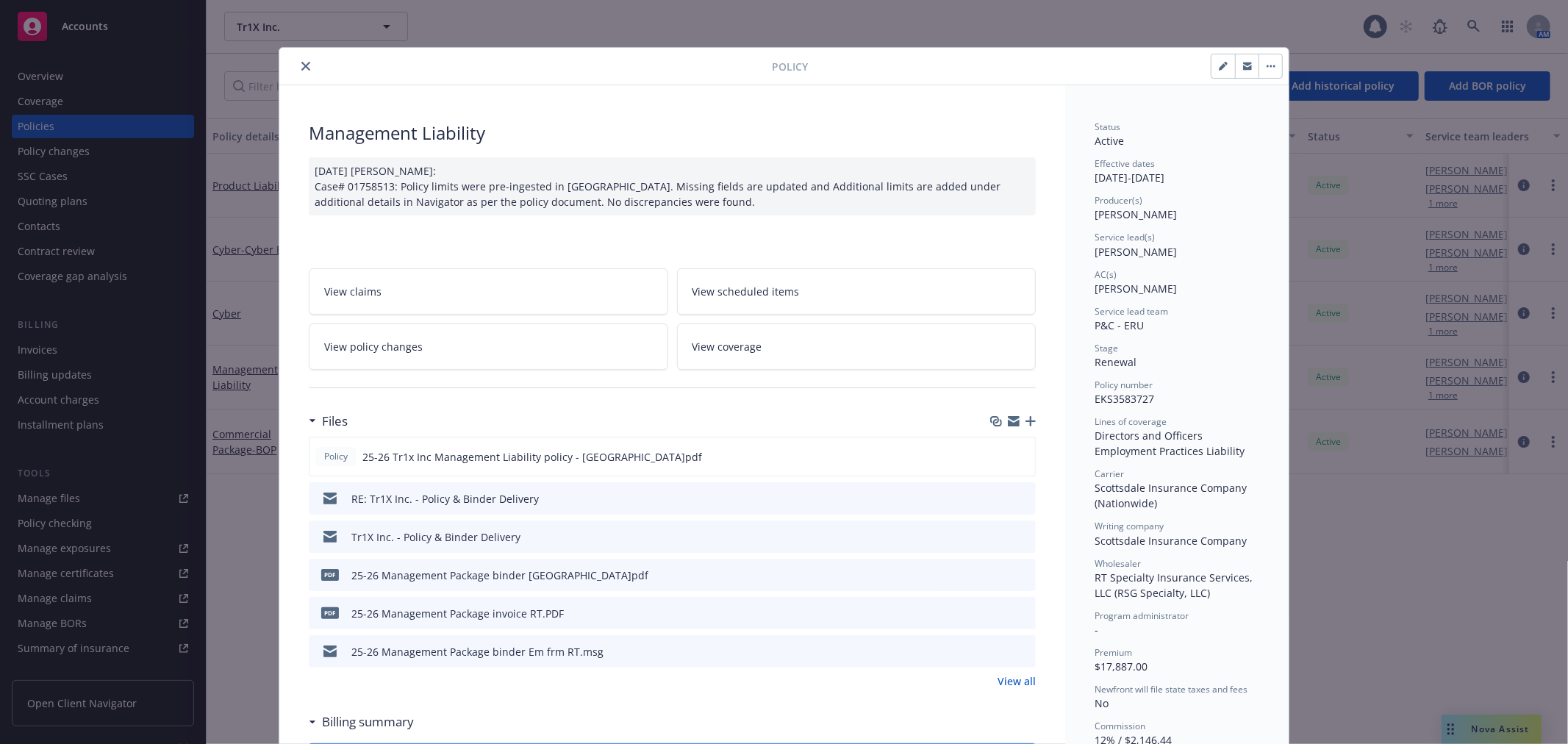
click at [1015, 655] on icon "preview file" at bounding box center [1022, 651] width 14 height 11
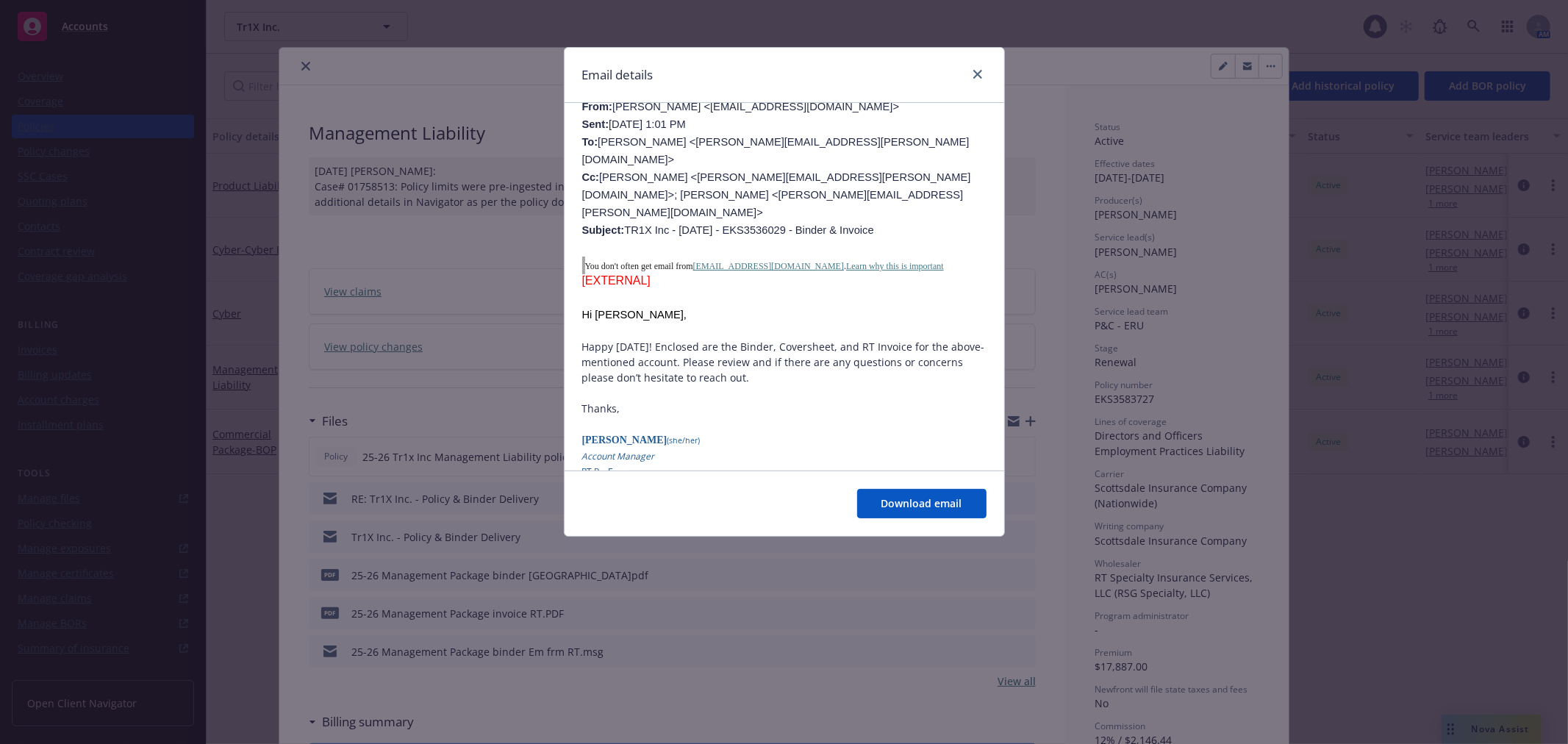
scroll to position [653, 0]
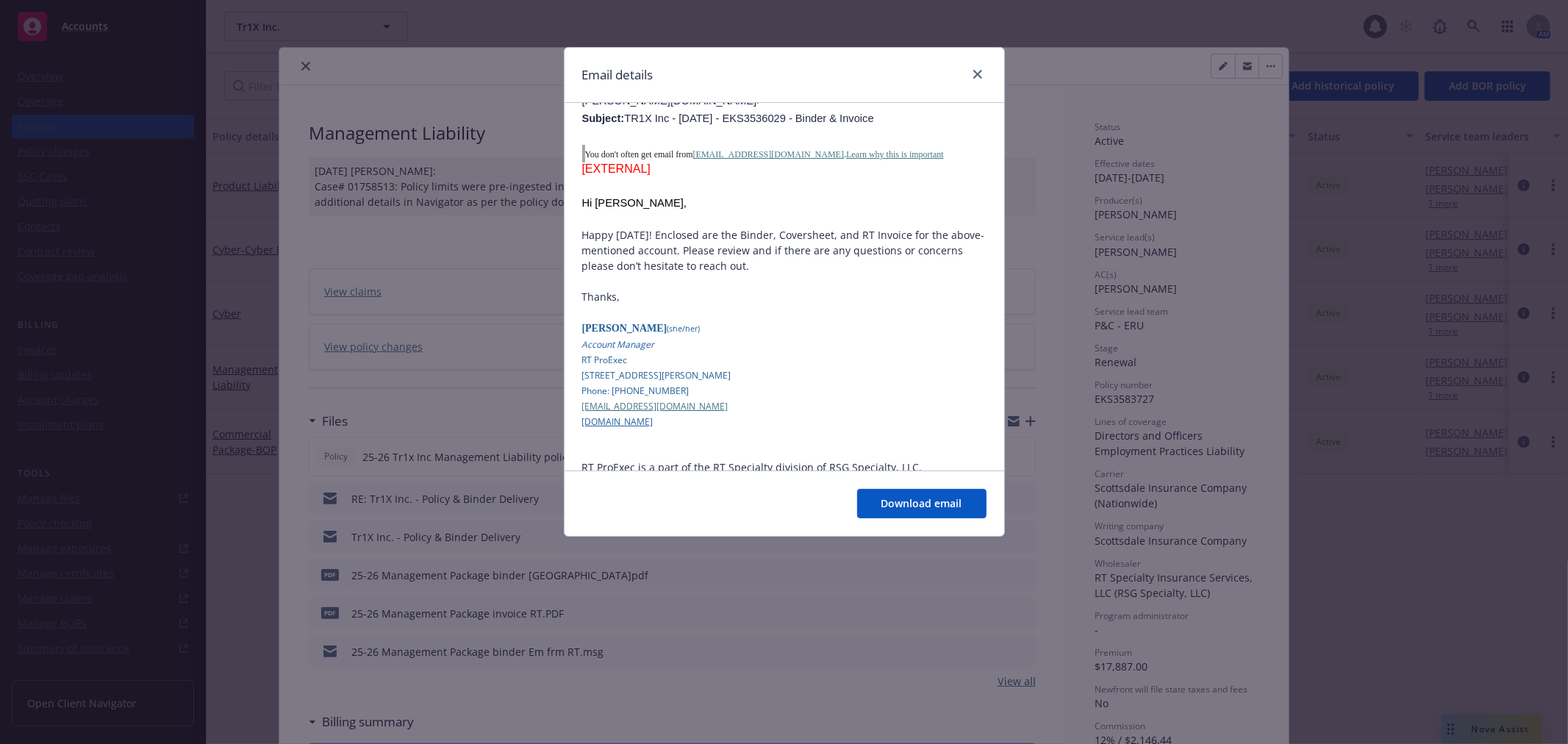
click at [674, 400] on link "[EMAIL_ADDRESS][DOMAIN_NAME]" at bounding box center [655, 406] width 146 height 13
drag, startPoint x: 965, startPoint y: 68, endPoint x: 957, endPoint y: 100, distance: 33.0
click at [965, 68] on div at bounding box center [974, 75] width 23 height 19
click at [975, 75] on icon "close" at bounding box center [977, 74] width 9 height 9
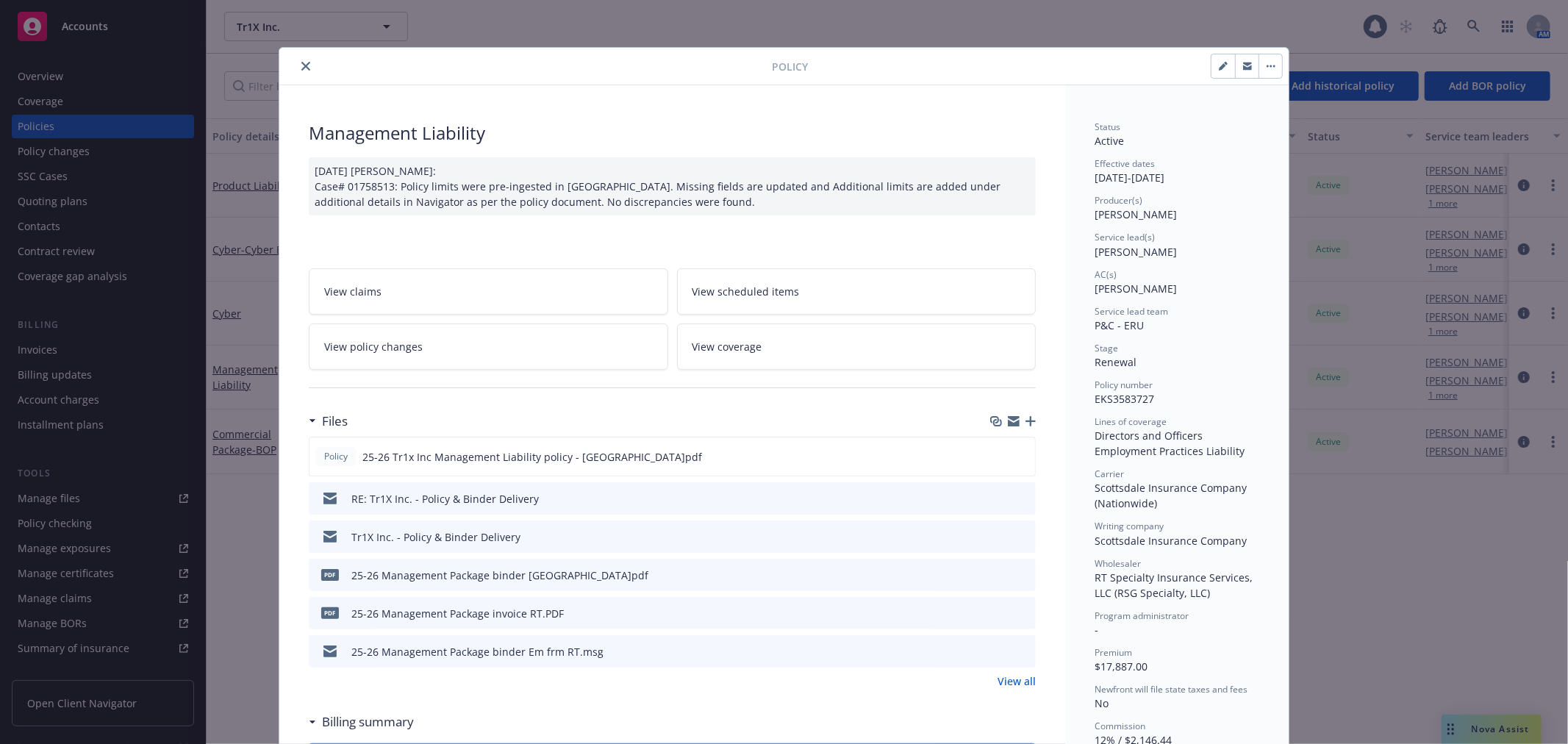
click at [302, 64] on icon "close" at bounding box center [305, 66] width 9 height 9
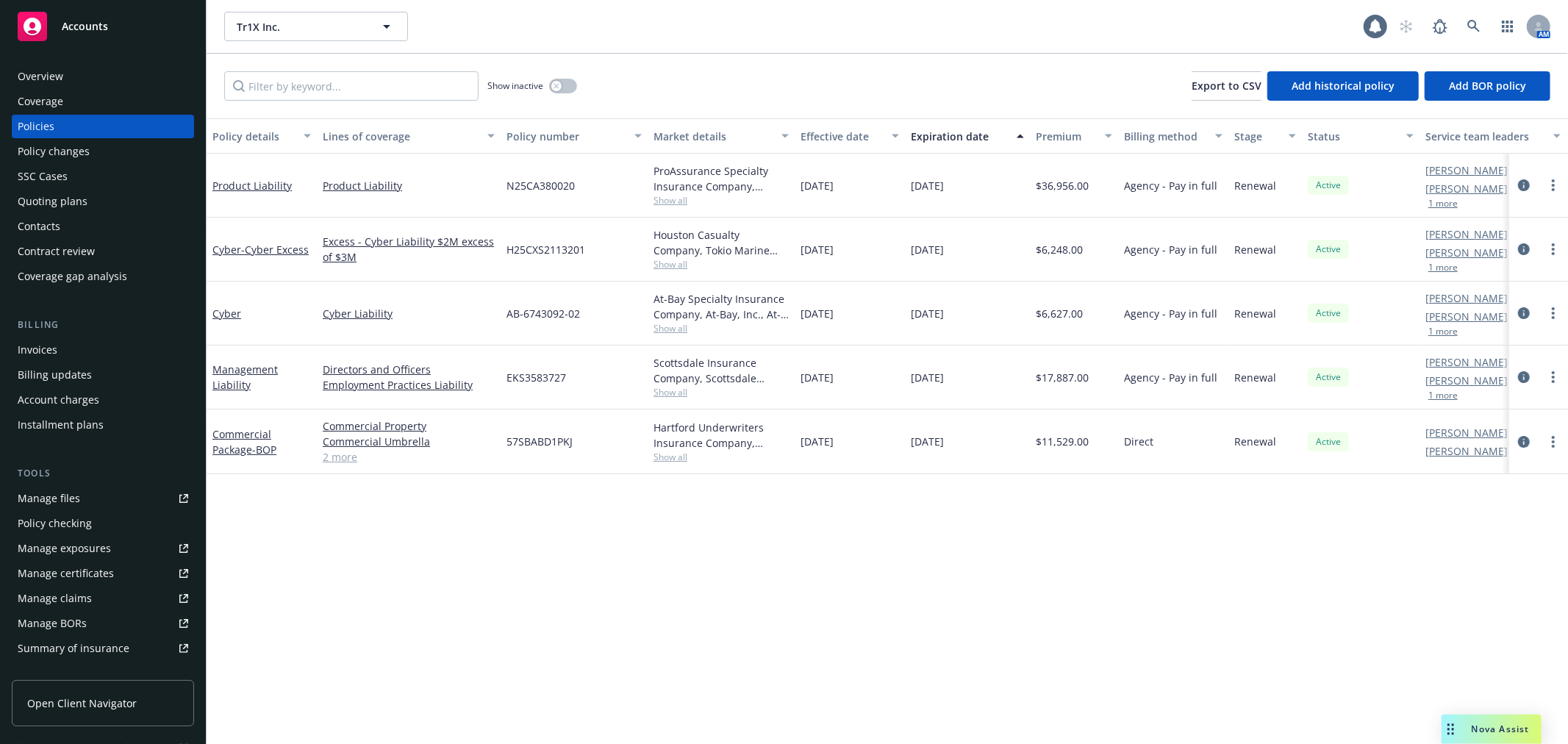
click at [61, 341] on div "Invoices" at bounding box center [102, 350] width 170 height 23
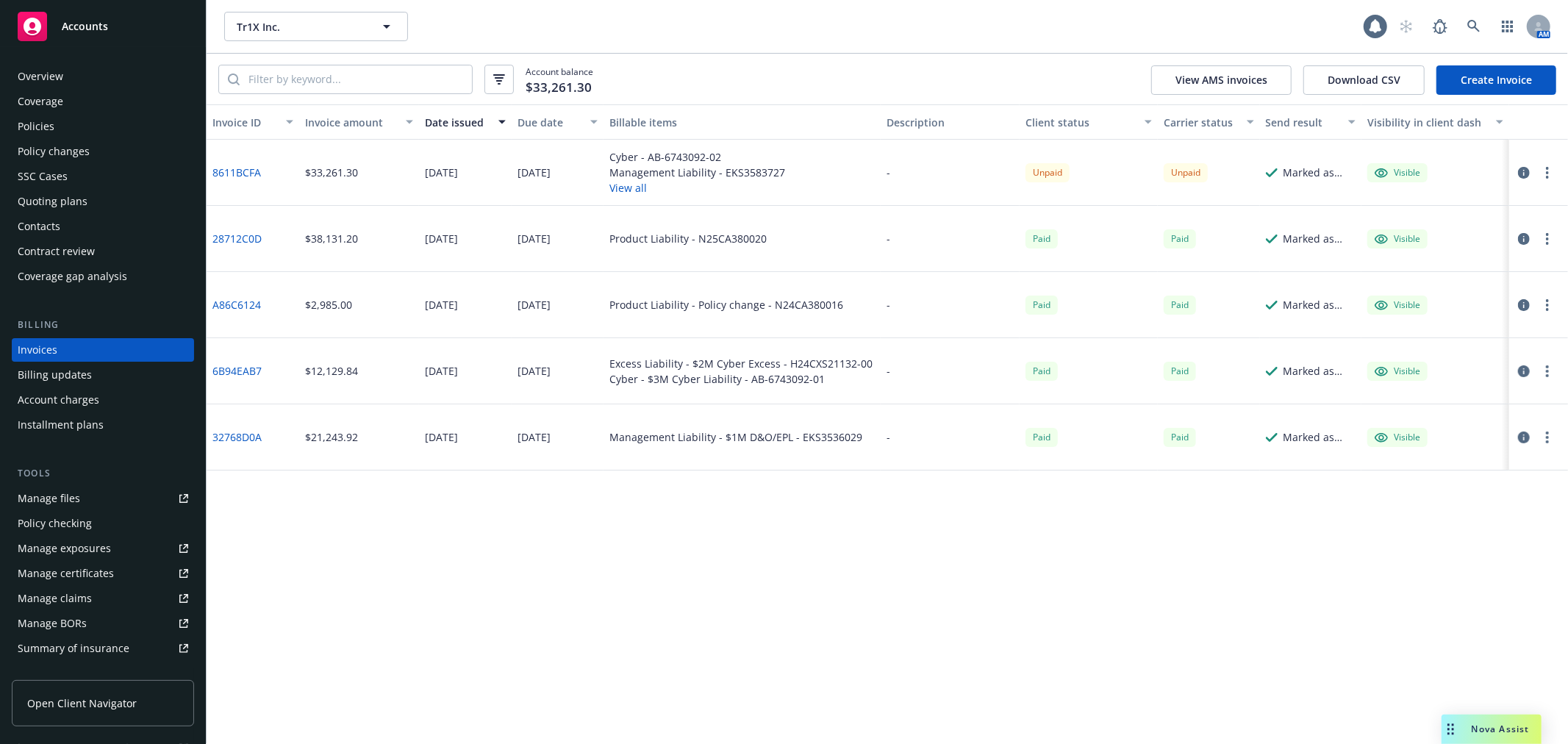
click at [615, 186] on button "View all" at bounding box center [697, 188] width 176 height 16
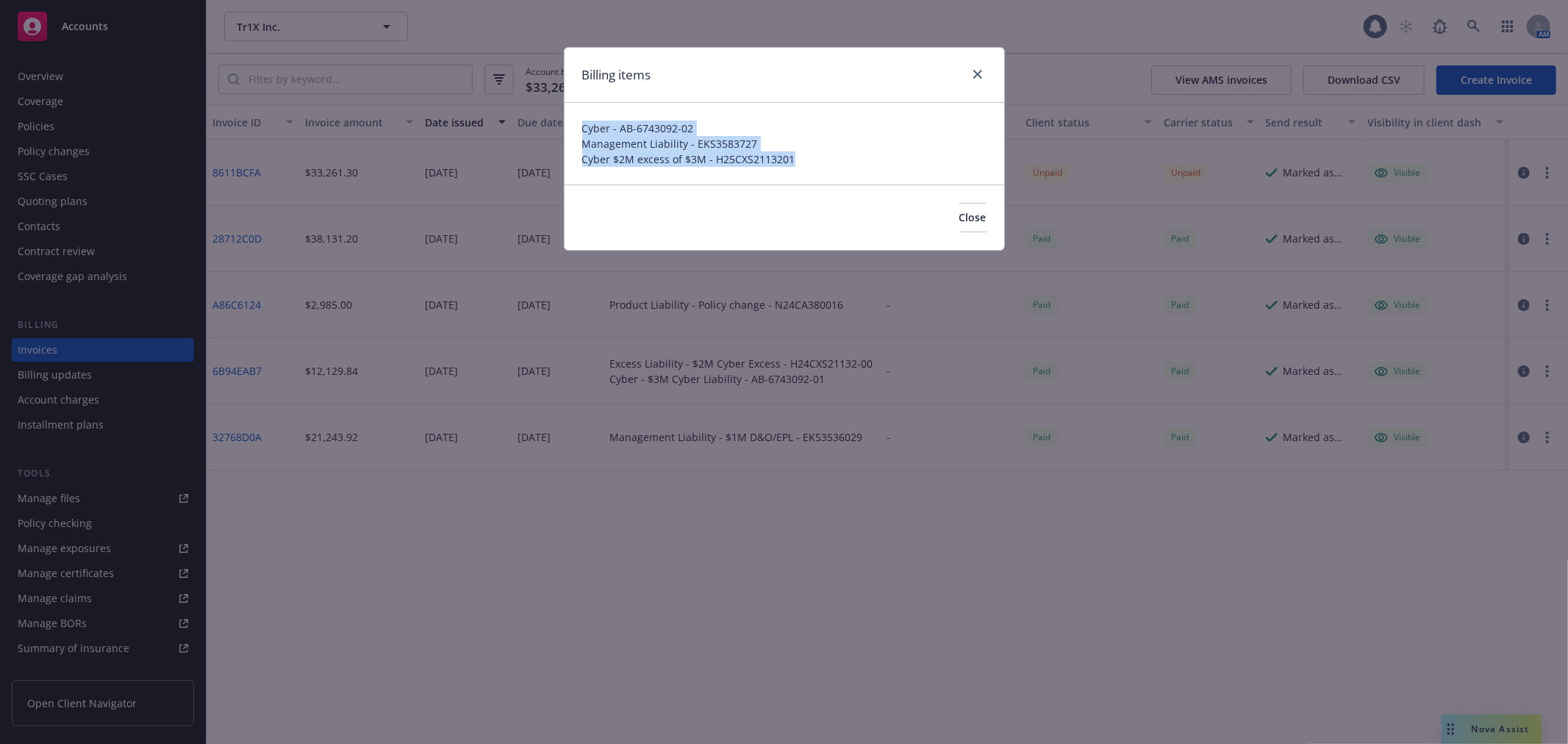
drag, startPoint x: 576, startPoint y: 125, endPoint x: 794, endPoint y: 169, distance: 222.4
click at [794, 169] on div "Cyber - AB-6743092-02 Management Liability - EKS3583727 Cyber $2M excess of $3M…" at bounding box center [784, 144] width 439 height 82
copy div "Cyber - AB-6743092-02 Management Liability - EKS3583727 Cyber $2M excess of $3M…"
click at [979, 74] on icon "close" at bounding box center [977, 74] width 9 height 9
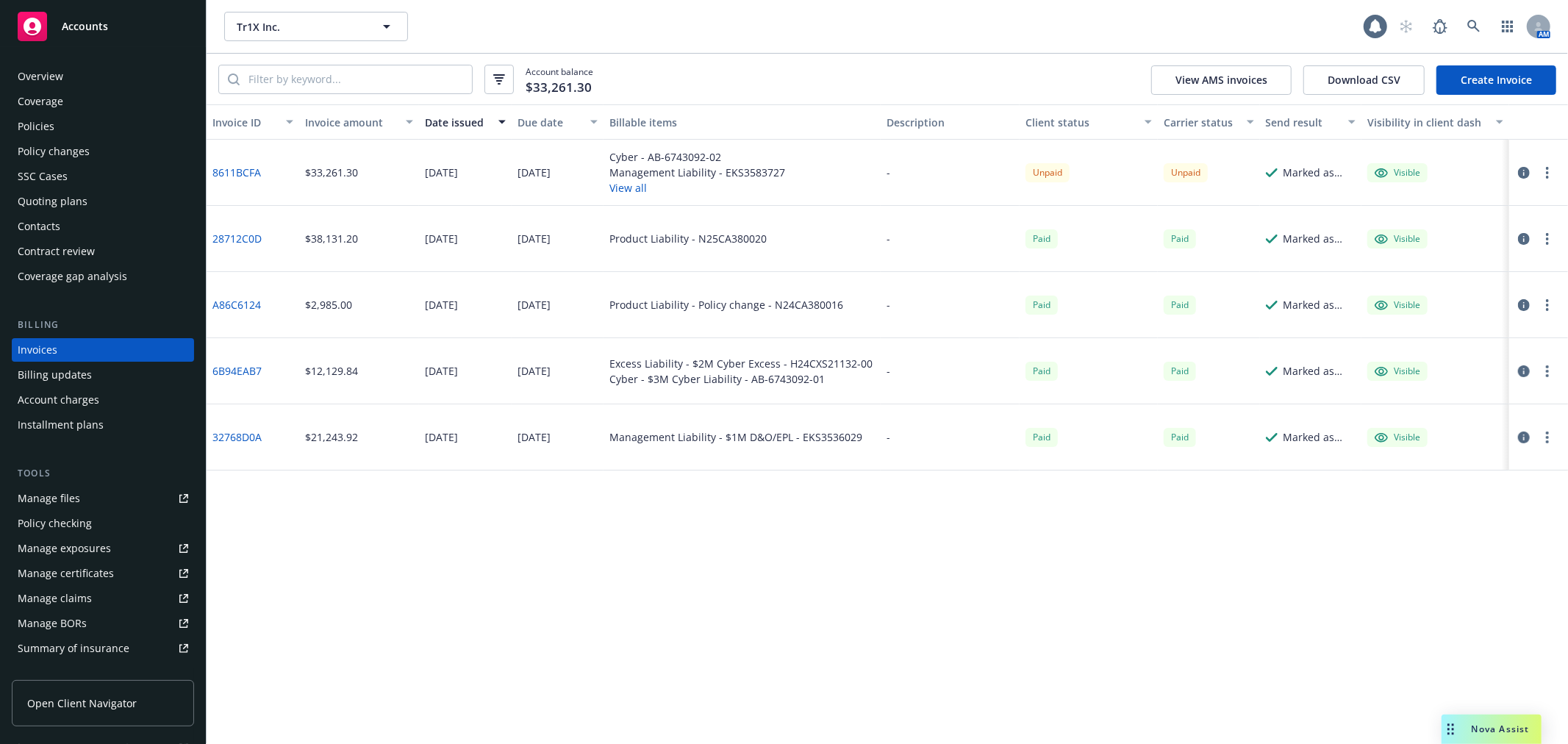
click at [1551, 179] on button "button" at bounding box center [1547, 173] width 17 height 18
click at [1476, 277] on div "Edit invoice Pay invoice Copy invoice URL Make it visible in client dash Send i…" at bounding box center [1461, 305] width 188 height 235
drag, startPoint x: 1476, startPoint y: 277, endPoint x: 1481, endPoint y: 260, distance: 17.7
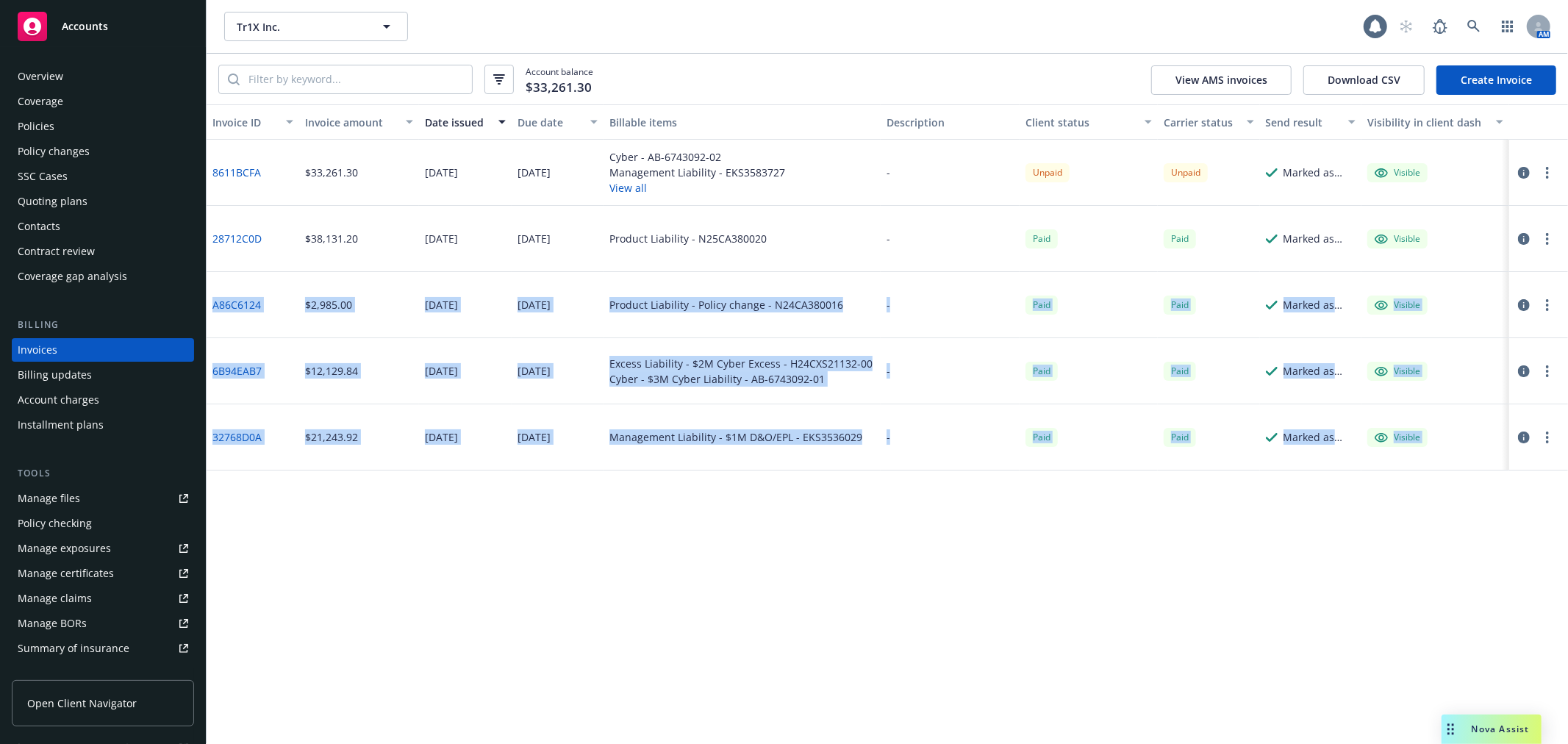
click at [1540, 173] on button "button" at bounding box center [1547, 173] width 17 height 18
click at [1493, 255] on link "Copy invoice URL" at bounding box center [1461, 261] width 188 height 29
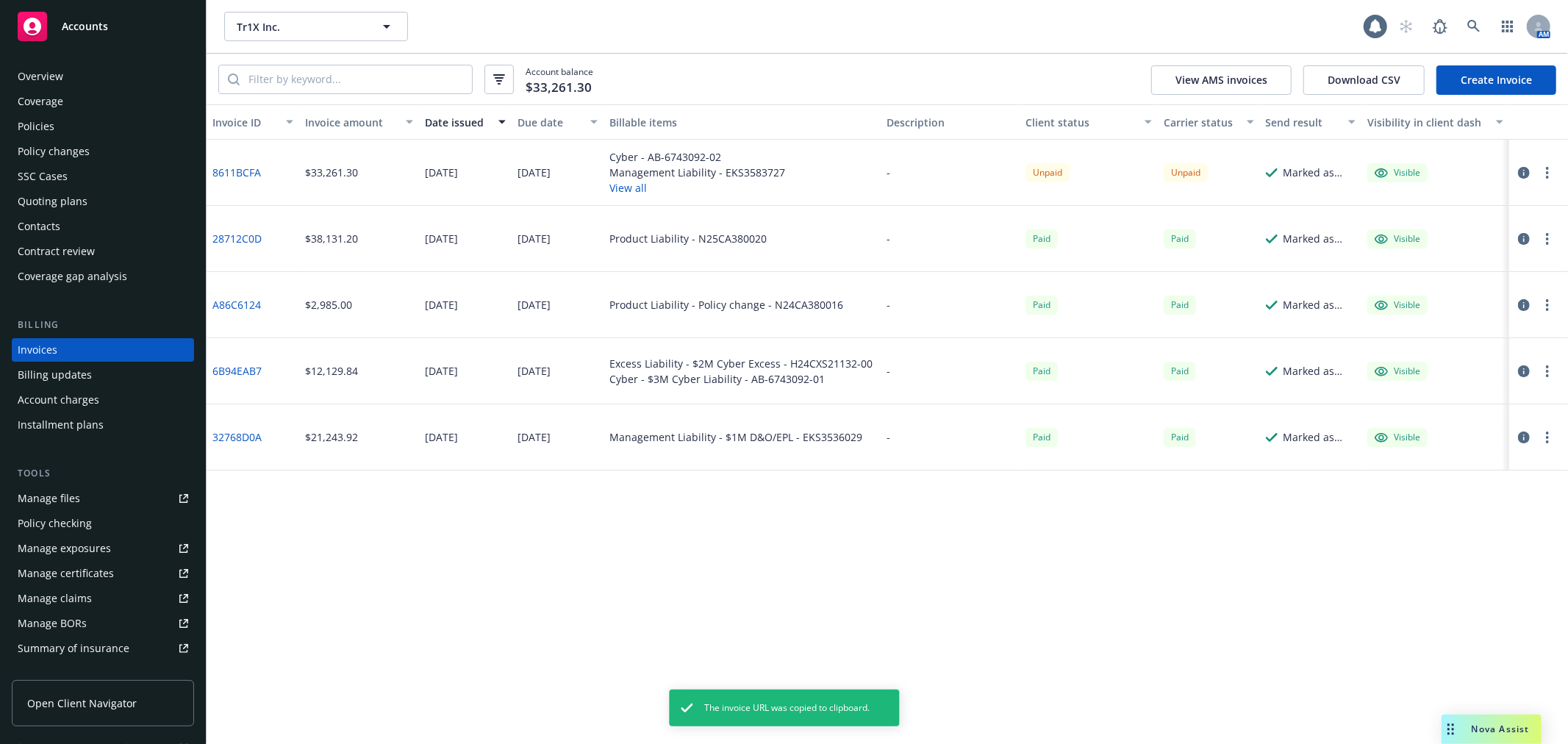
click at [778, 15] on div "Tr1X Inc. Tr1X Inc." at bounding box center [794, 26] width 1139 height 29
drag, startPoint x: 1024, startPoint y: 24, endPoint x: 1063, endPoint y: 38, distance: 41.4
click at [1024, 24] on div "Tr1X Inc. Tr1X Inc." at bounding box center [794, 26] width 1139 height 29
click at [1552, 179] on button "button" at bounding box center [1547, 173] width 17 height 18
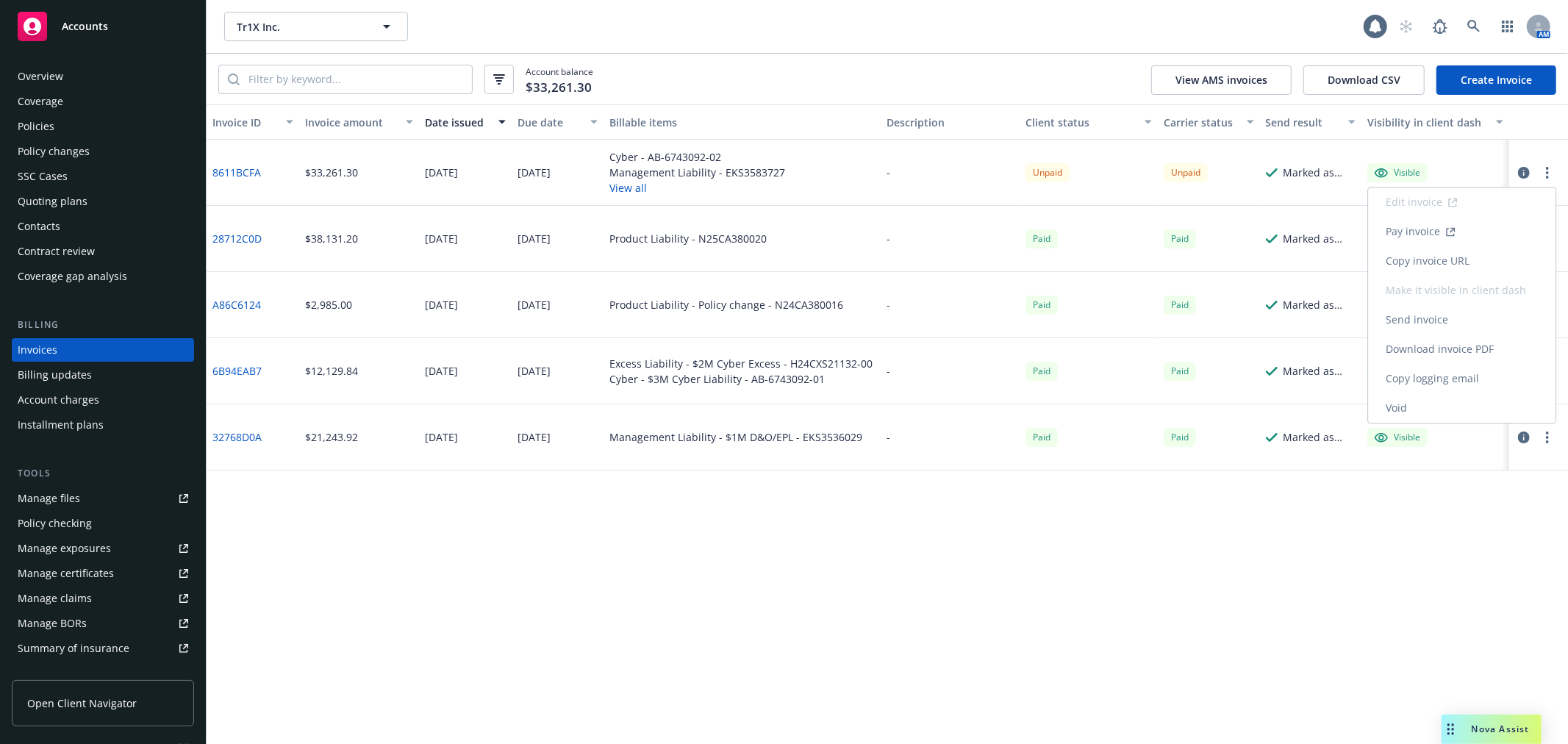
click at [1473, 266] on link "Copy invoice URL" at bounding box center [1461, 261] width 188 height 29
click at [1559, 182] on div at bounding box center [1538, 173] width 58 height 66
click at [1558, 177] on div at bounding box center [1538, 173] width 58 height 66
click at [1550, 176] on button "button" at bounding box center [1547, 173] width 17 height 18
click at [1443, 372] on link "Copy logging email" at bounding box center [1461, 378] width 188 height 29
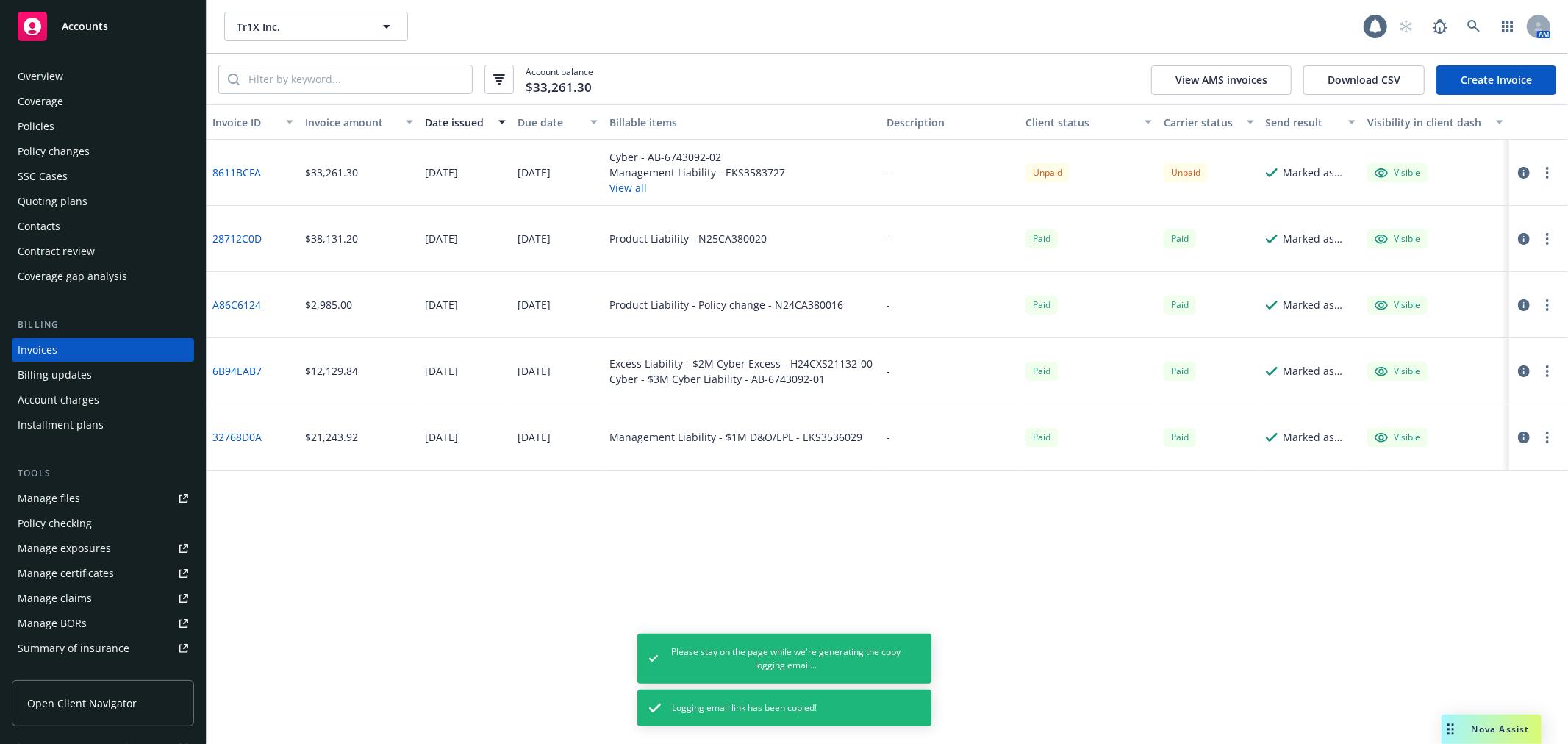
click at [1552, 170] on button "button" at bounding box center [1547, 173] width 17 height 18
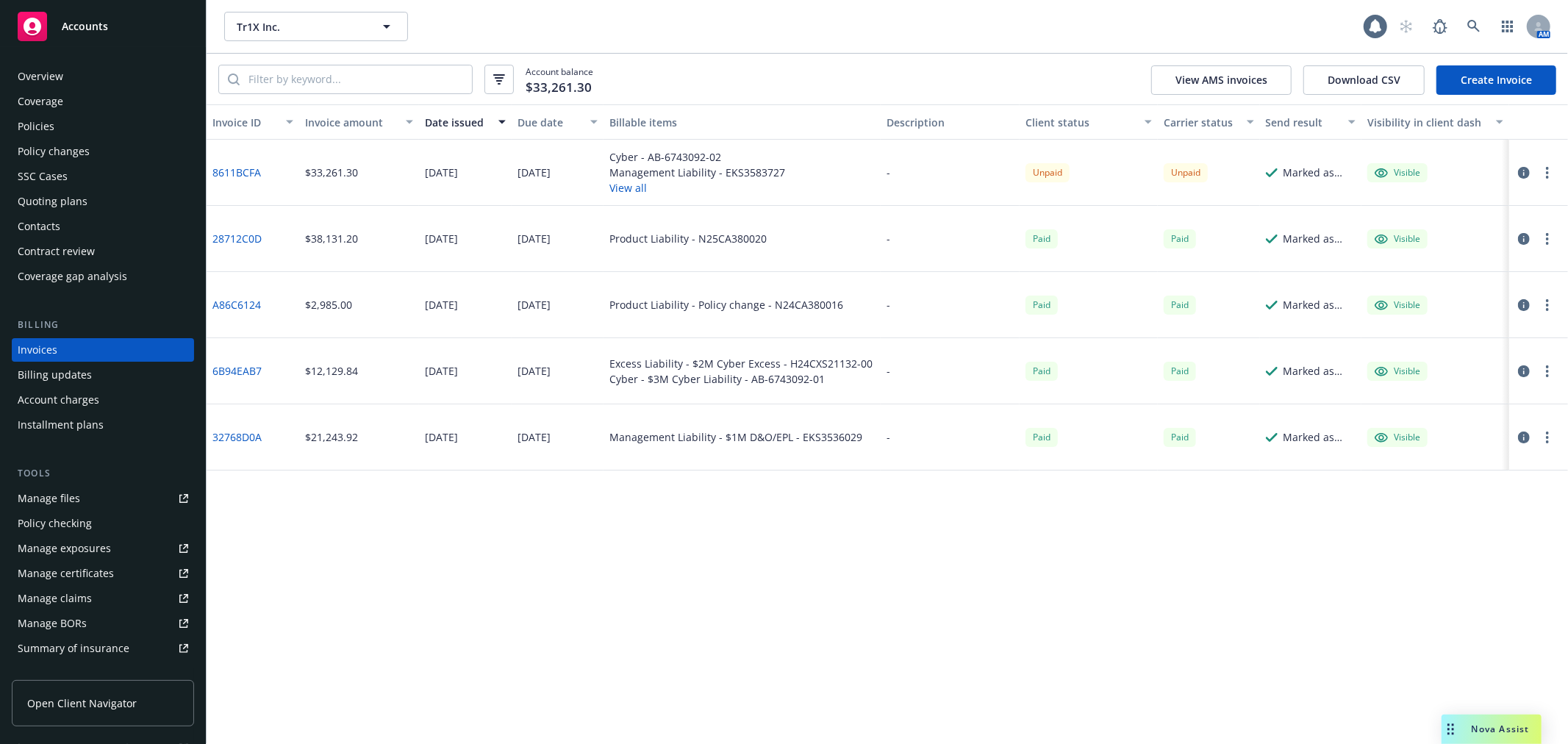
click at [1556, 171] on div at bounding box center [1538, 173] width 58 height 66
click at [1551, 173] on button "button" at bounding box center [1547, 173] width 17 height 18
click at [1519, 169] on icon "button" at bounding box center [1523, 173] width 12 height 12
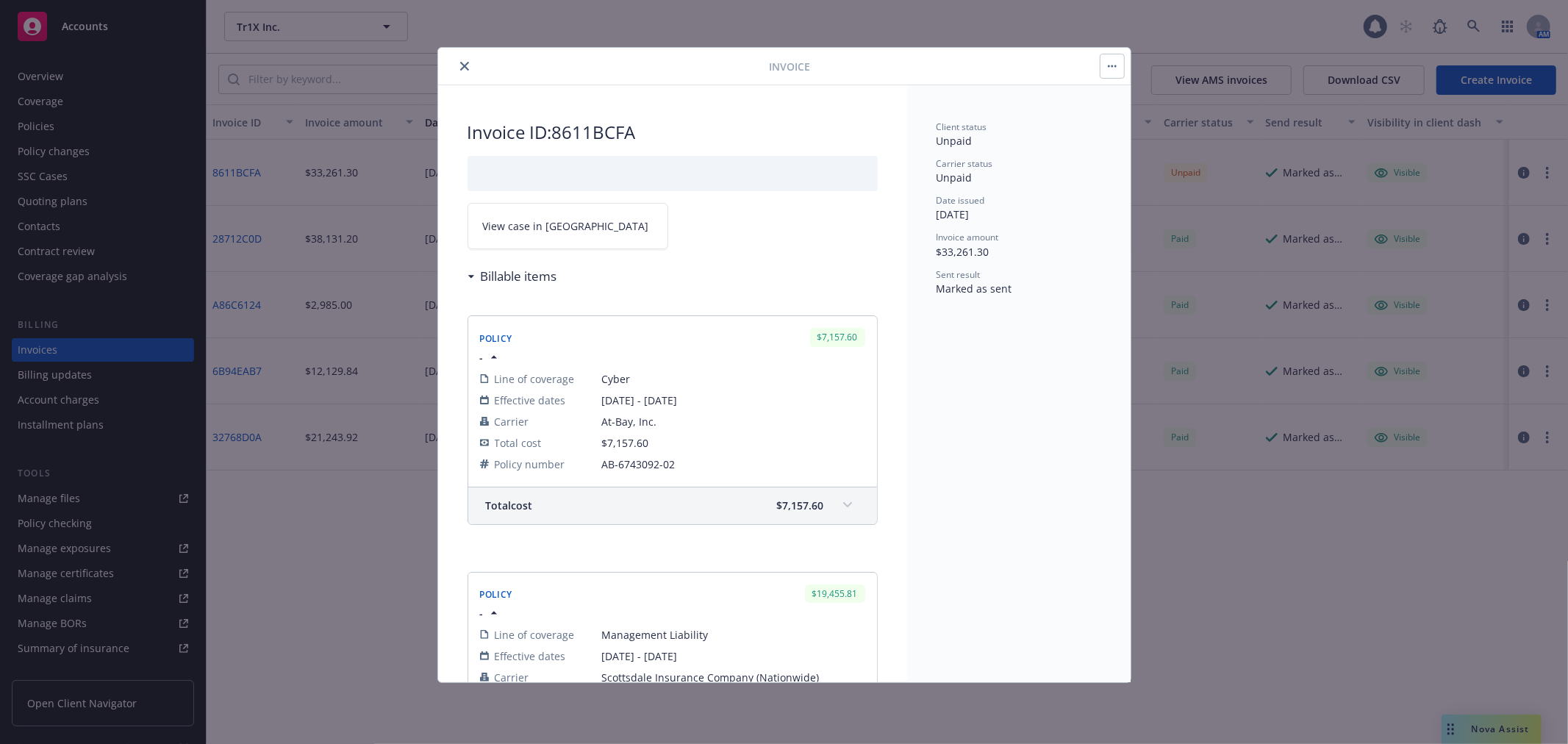
click at [566, 233] on link "View case in [GEOGRAPHIC_DATA]" at bounding box center [568, 227] width 200 height 47
click at [457, 66] on button "close" at bounding box center [465, 66] width 17 height 18
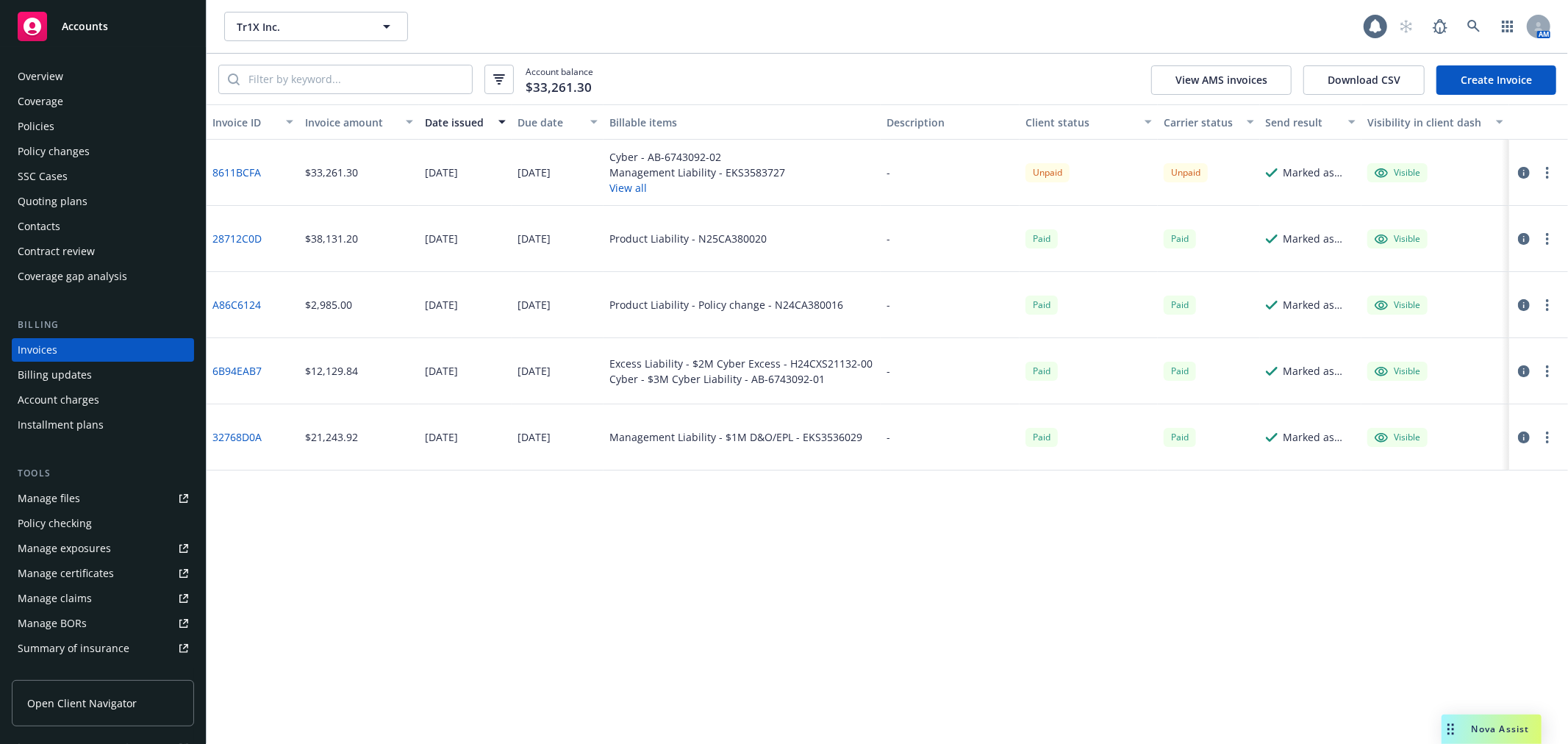
click at [1500, 700] on div "Invoice ID Invoice amount Date issued Due date Billable items Description Clien…" at bounding box center [887, 424] width 1361 height 640
click at [1505, 721] on div "Nova Assist" at bounding box center [1491, 729] width 100 height 29
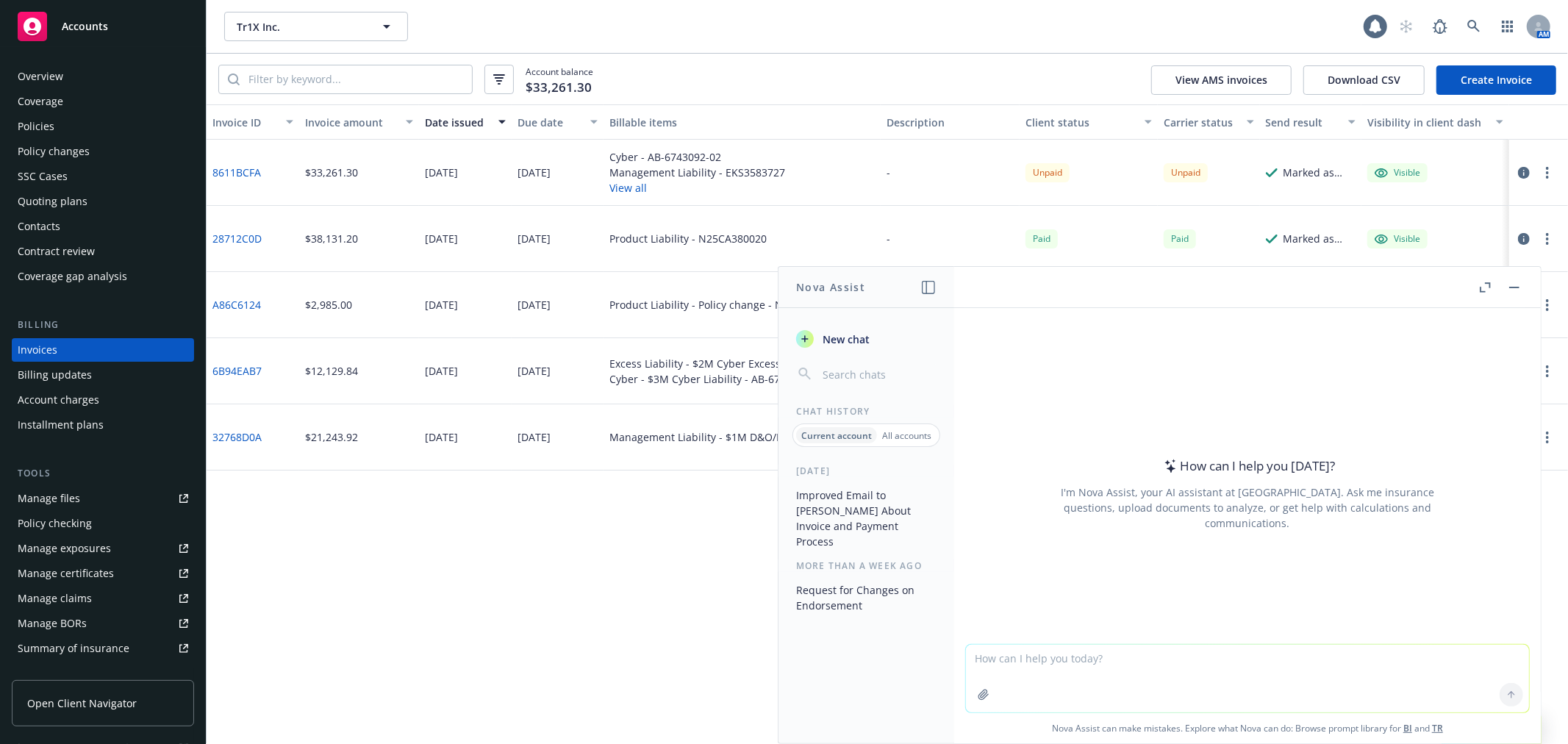
click at [1057, 664] on textarea at bounding box center [1246, 679] width 563 height 68
type textarea "I"
paste textarea "[PERSON_NAME], It does not reflect that the payment has been received yet. Can …"
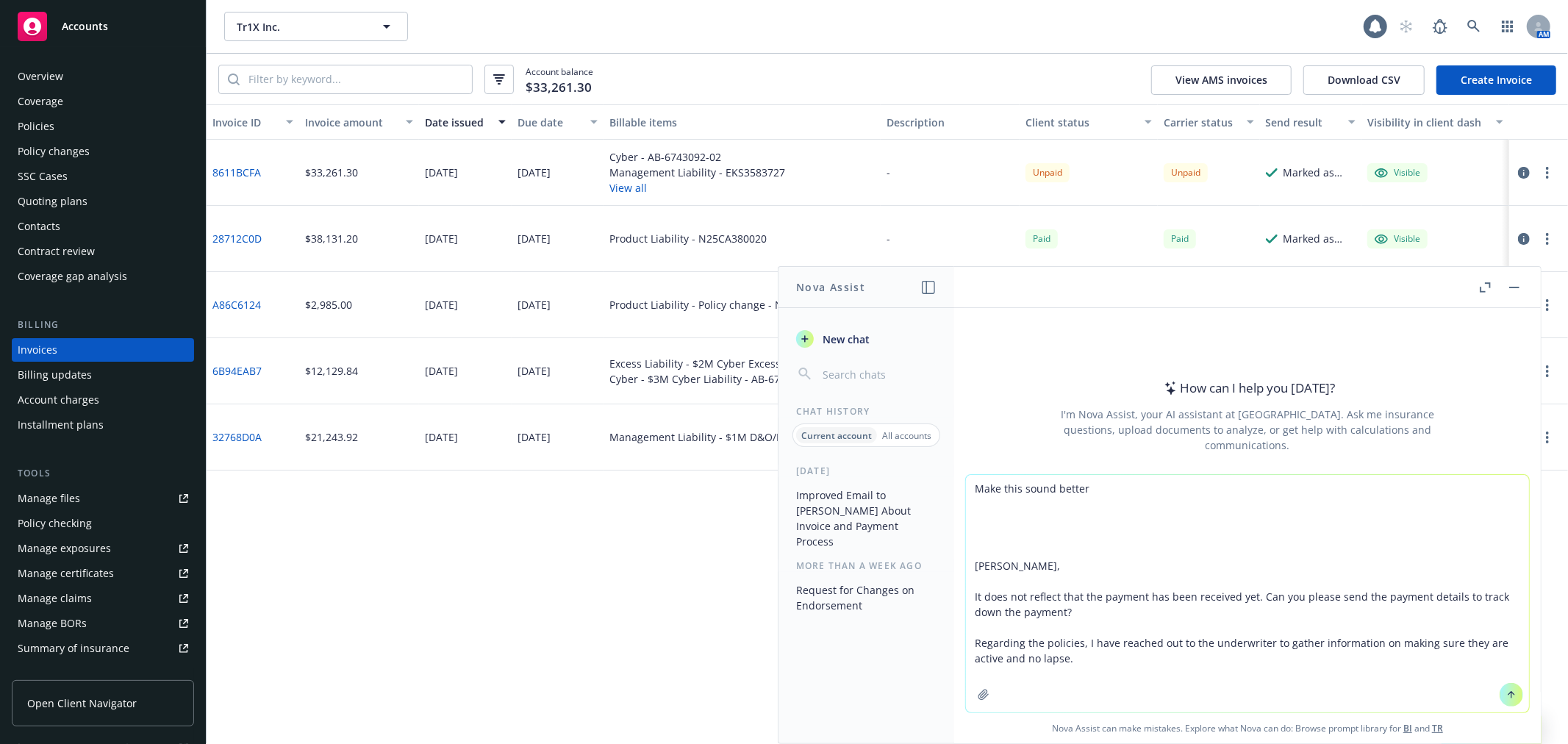
click at [1041, 523] on textarea "Make this sound better [PERSON_NAME], It does not reflect that the payment has …" at bounding box center [1246, 593] width 563 height 237
type textarea "Make this sound better Also let me know if this is ok to send to the client [PE…"
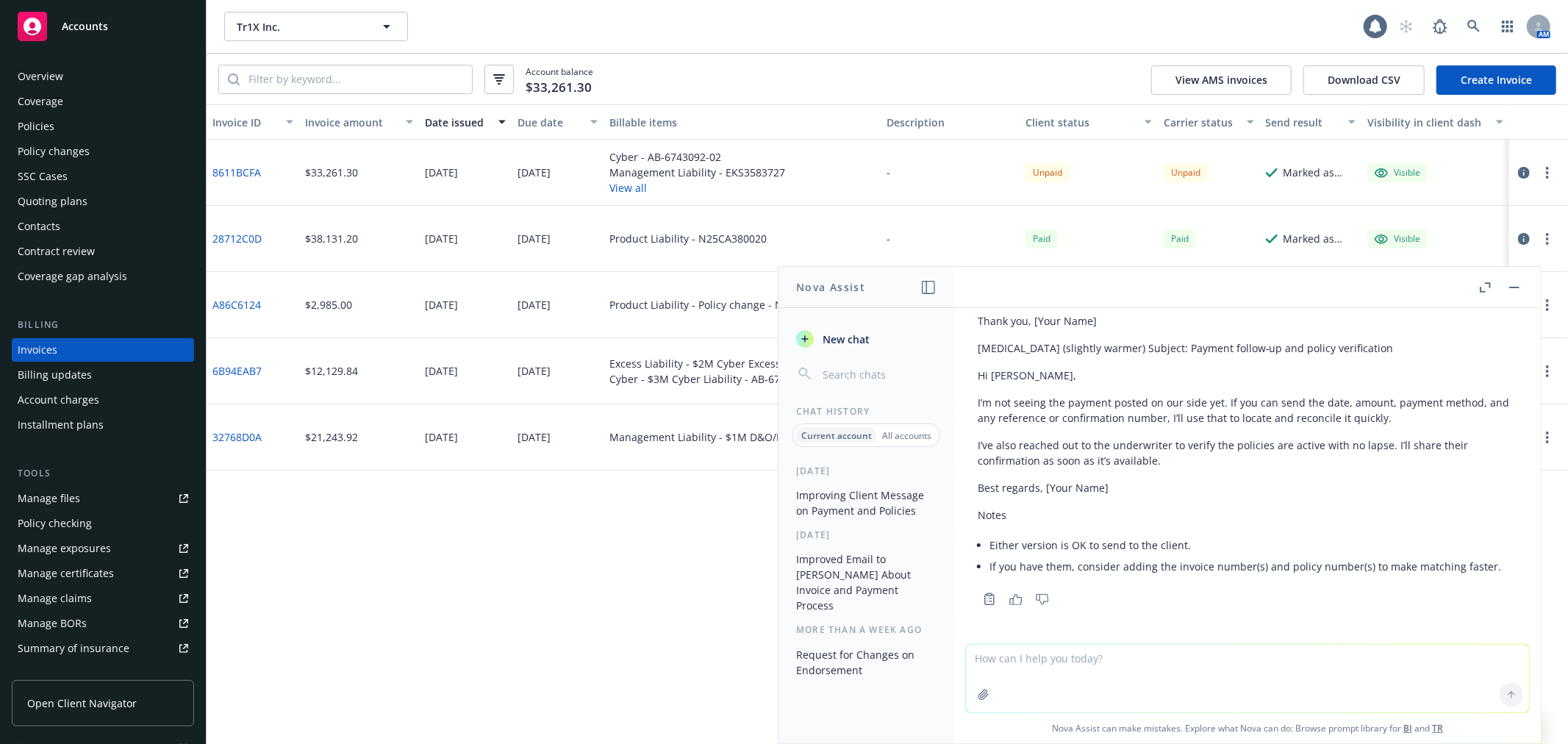
scroll to position [364, 0]
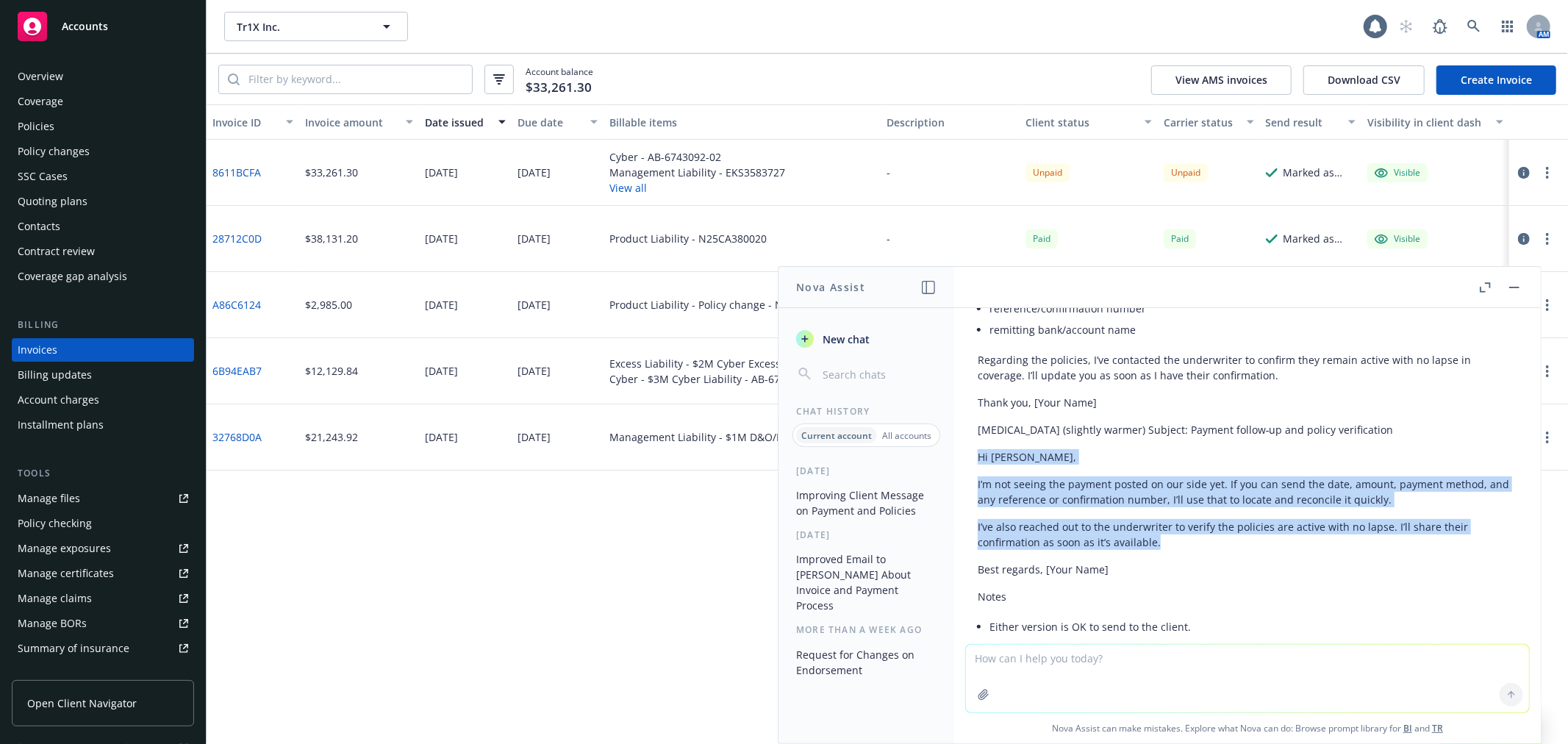
drag, startPoint x: 1178, startPoint y: 542, endPoint x: 980, endPoint y: 463, distance: 213.2
click at [980, 463] on div "Here are two polished versions you can use. Both are client‑ready. Option 1 (co…" at bounding box center [1247, 402] width 540 height 524
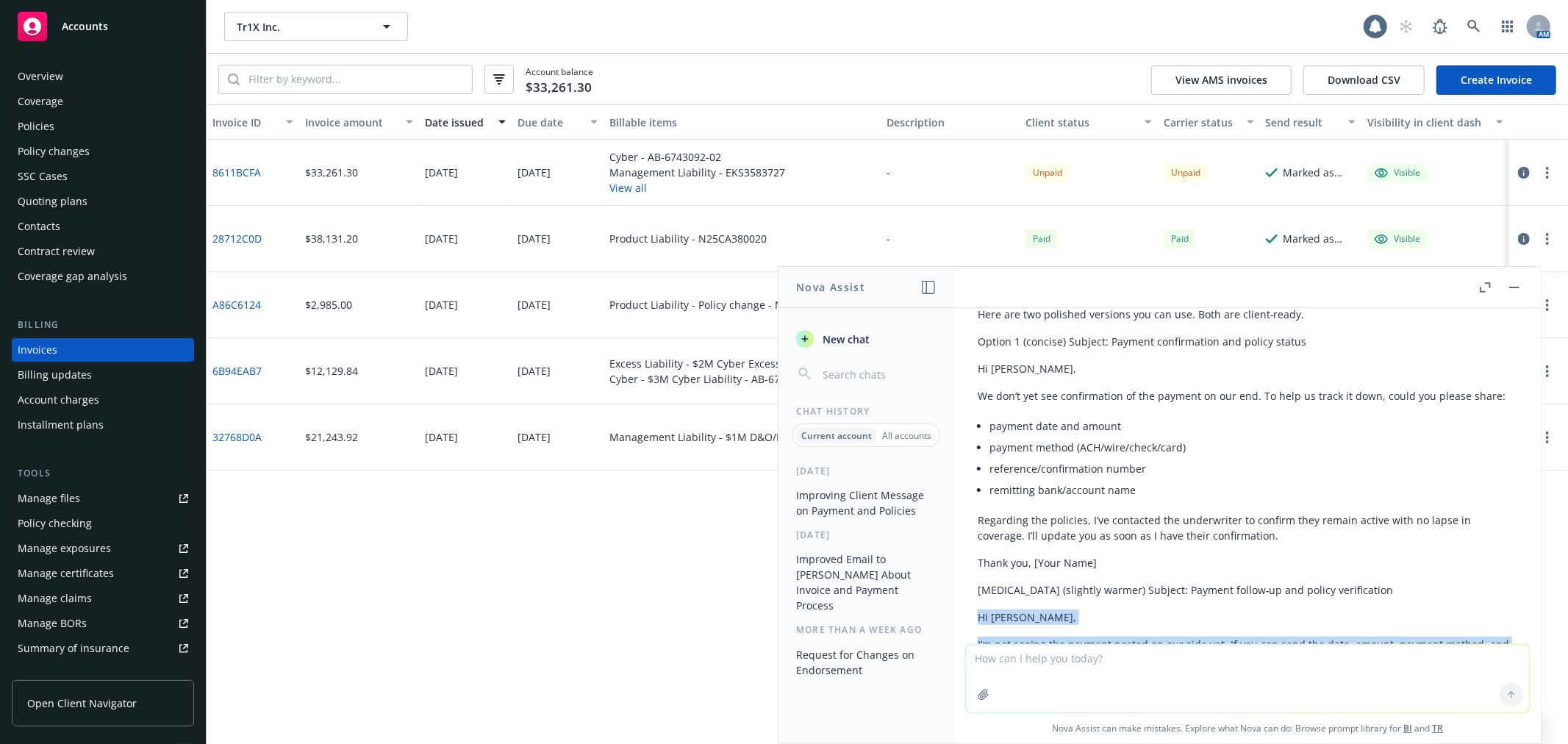
scroll to position [200, 0]
click at [1195, 490] on li "remitting bank/account name" at bounding box center [1253, 493] width 528 height 21
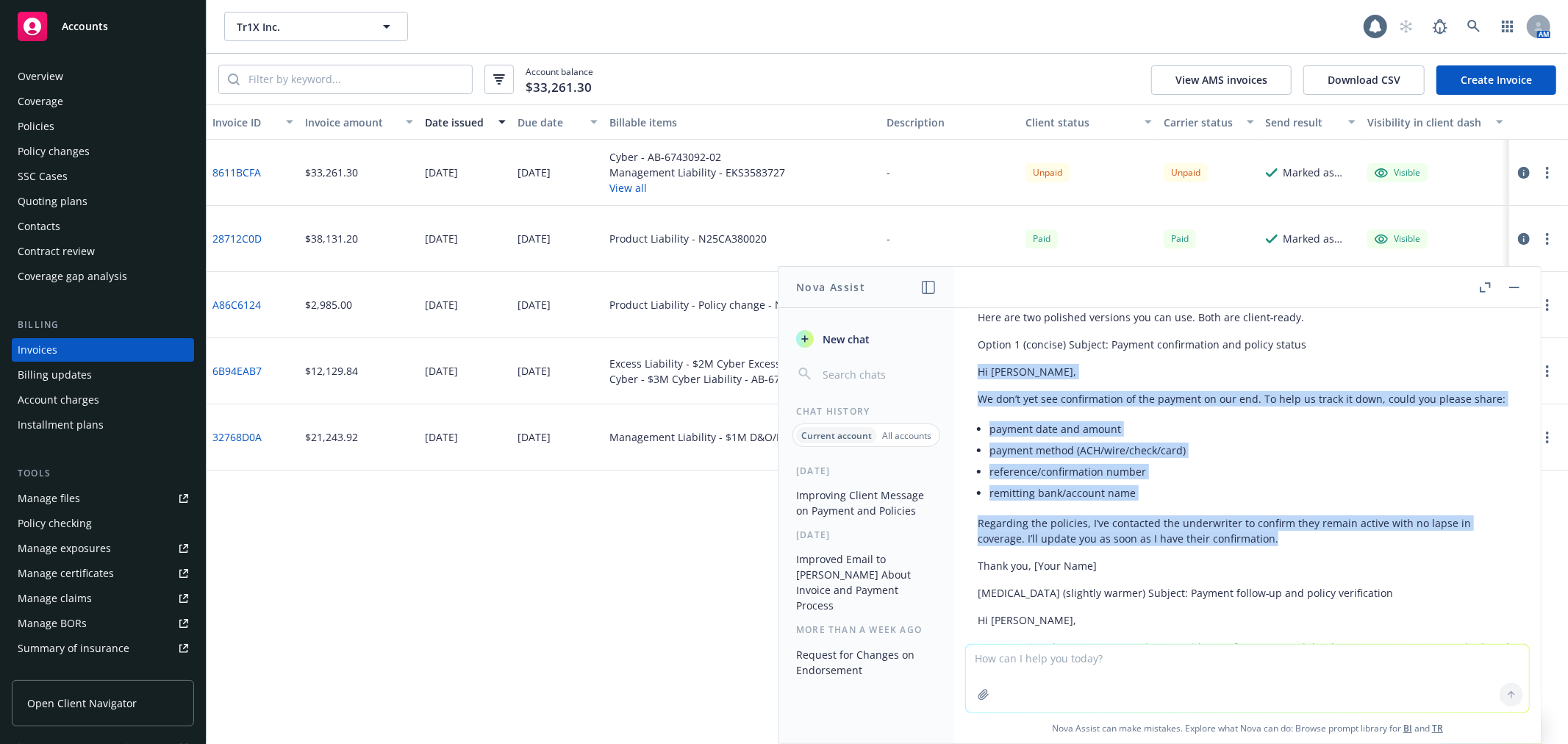
drag, startPoint x: 981, startPoint y: 368, endPoint x: 1292, endPoint y: 551, distance: 360.8
click at [1292, 551] on div "Here are two polished versions you can use. Both are client‑ready. Option 1 (co…" at bounding box center [1247, 565] width 540 height 524
copy div "Hi [PERSON_NAME], We don’t yet see confirmation of the payment on our end. To h…"
